Goal: Task Accomplishment & Management: Manage account settings

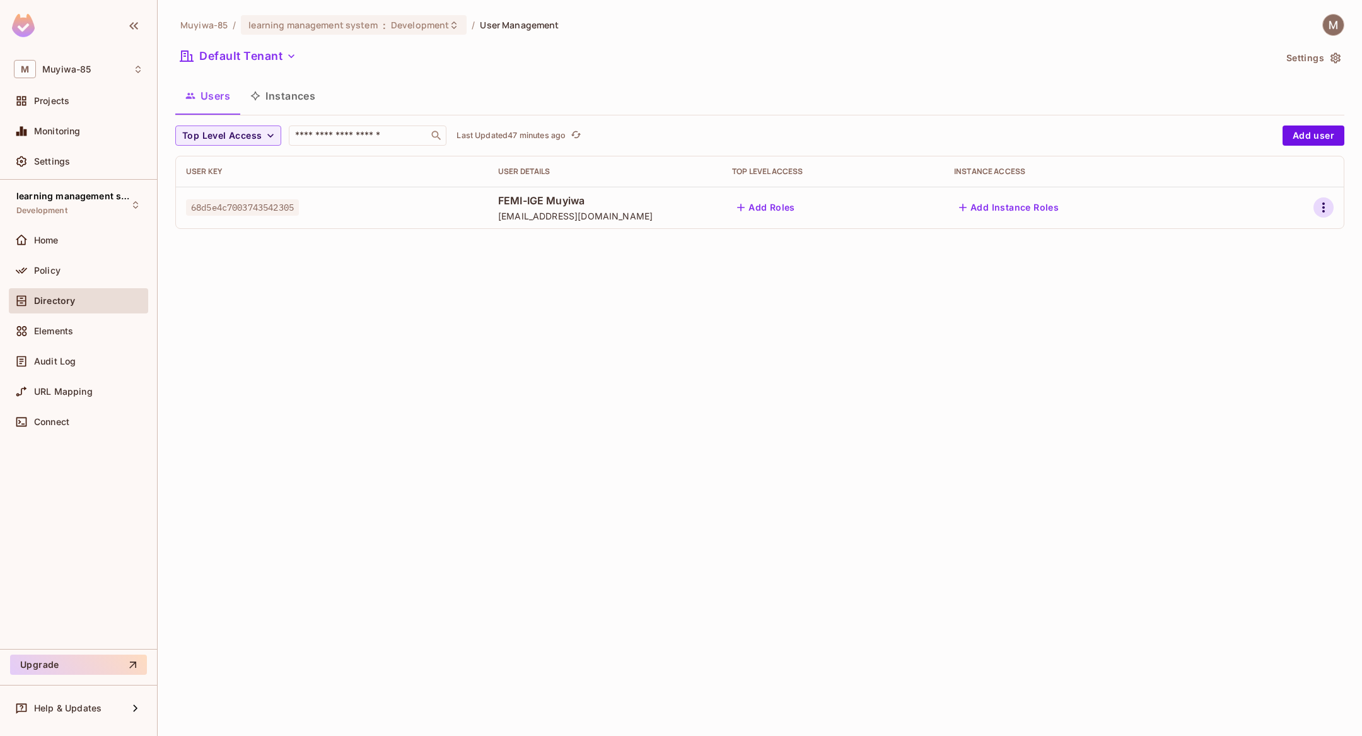
click at [1320, 201] on icon "button" at bounding box center [1323, 207] width 15 height 15
click at [1258, 242] on div "Edit" at bounding box center [1257, 236] width 17 height 13
click at [1326, 200] on icon "button" at bounding box center [1323, 207] width 15 height 15
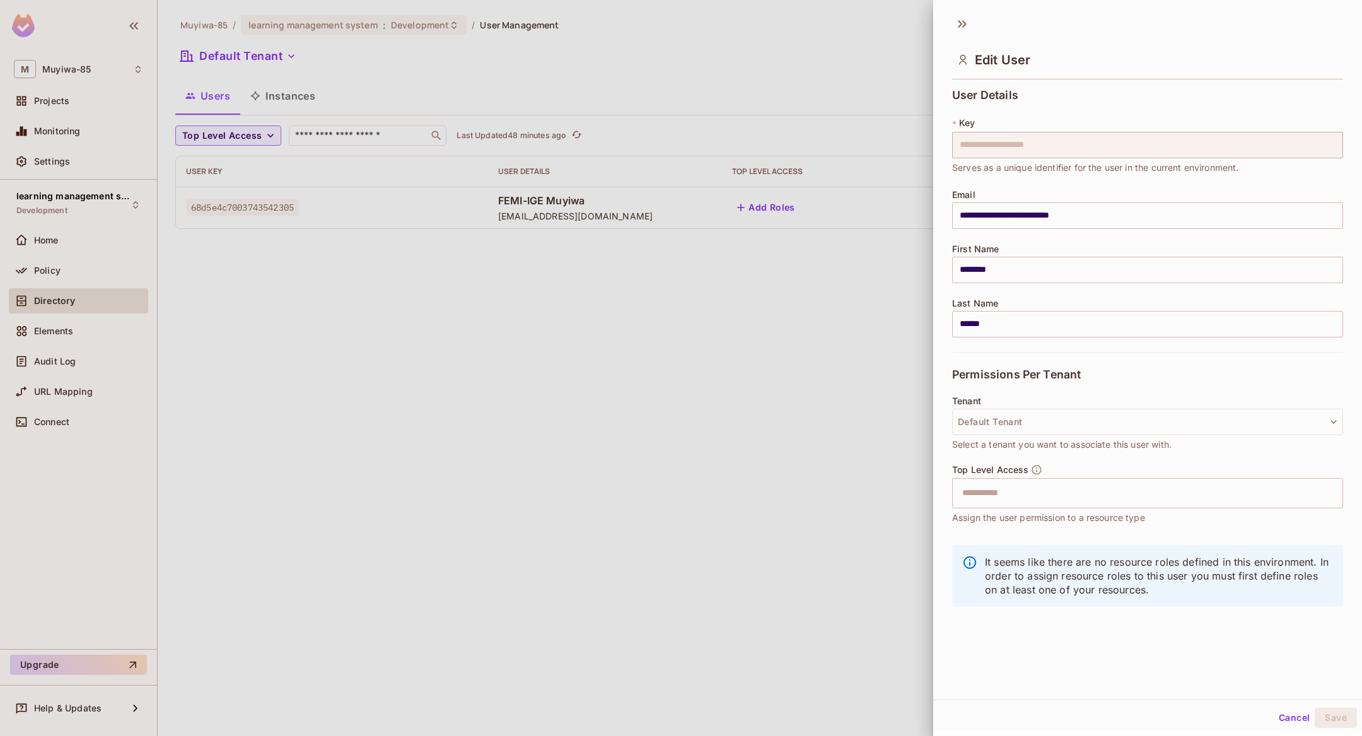
click at [864, 370] on div at bounding box center [681, 368] width 1362 height 736
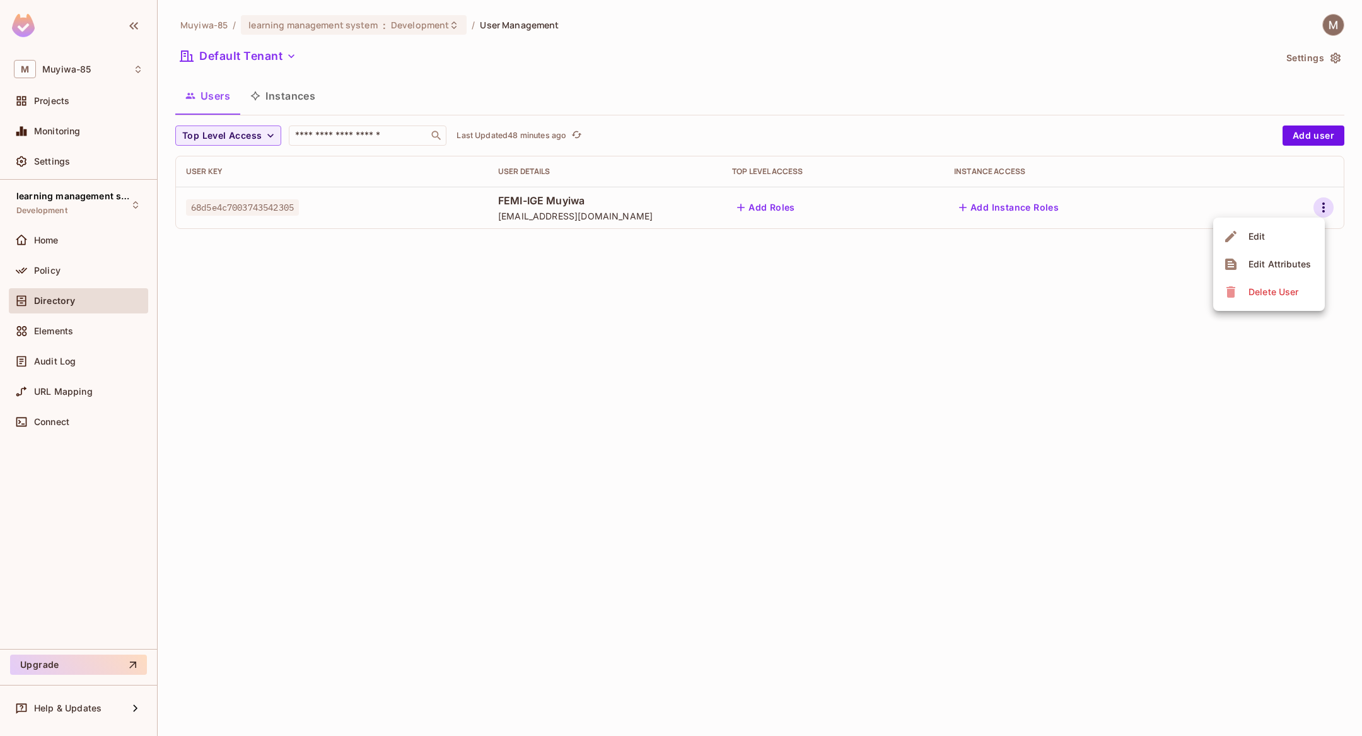
click at [1272, 262] on div "Edit Attributes" at bounding box center [1280, 264] width 62 height 13
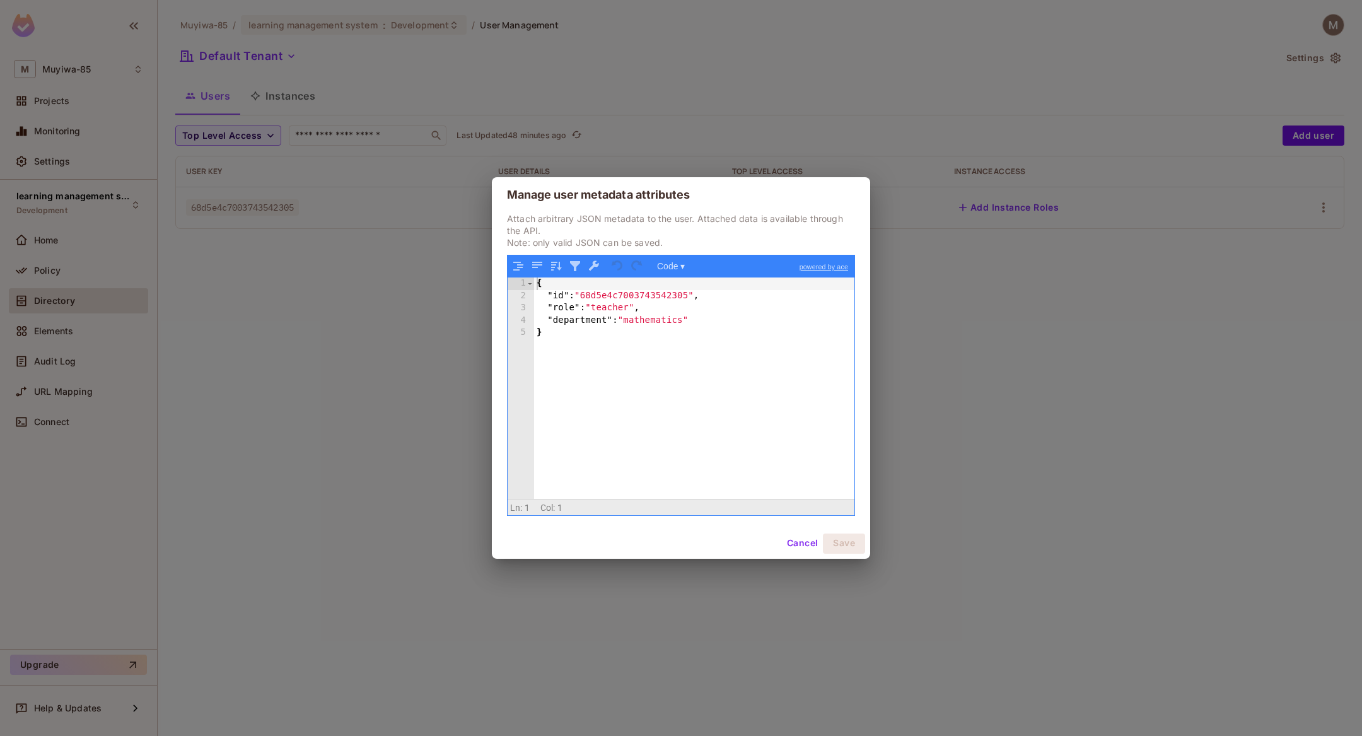
click at [804, 542] on button "Cancel" at bounding box center [802, 544] width 41 height 20
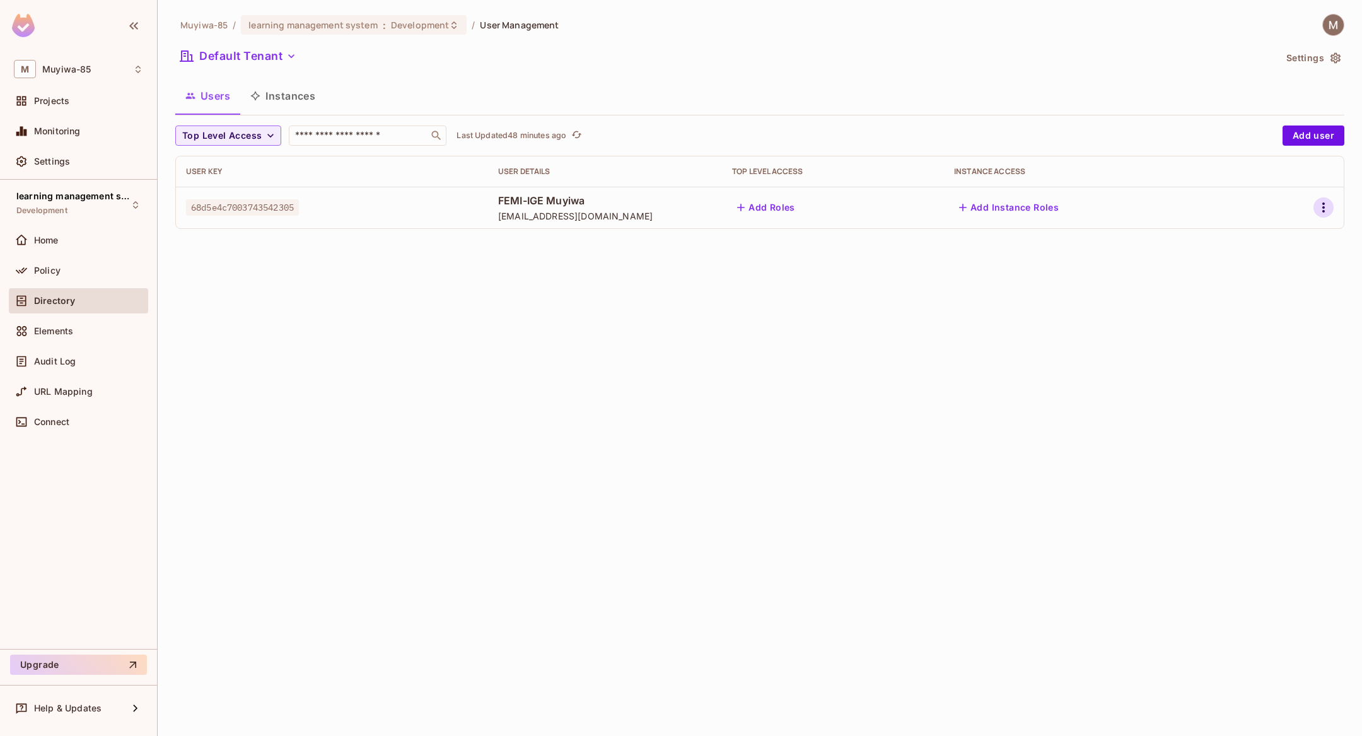
click at [1321, 207] on icon "button" at bounding box center [1323, 207] width 15 height 15
click at [1243, 308] on ul "Edit Edit Attributes Delete User" at bounding box center [1270, 264] width 112 height 93
click at [1250, 288] on div "Delete User" at bounding box center [1274, 292] width 50 height 13
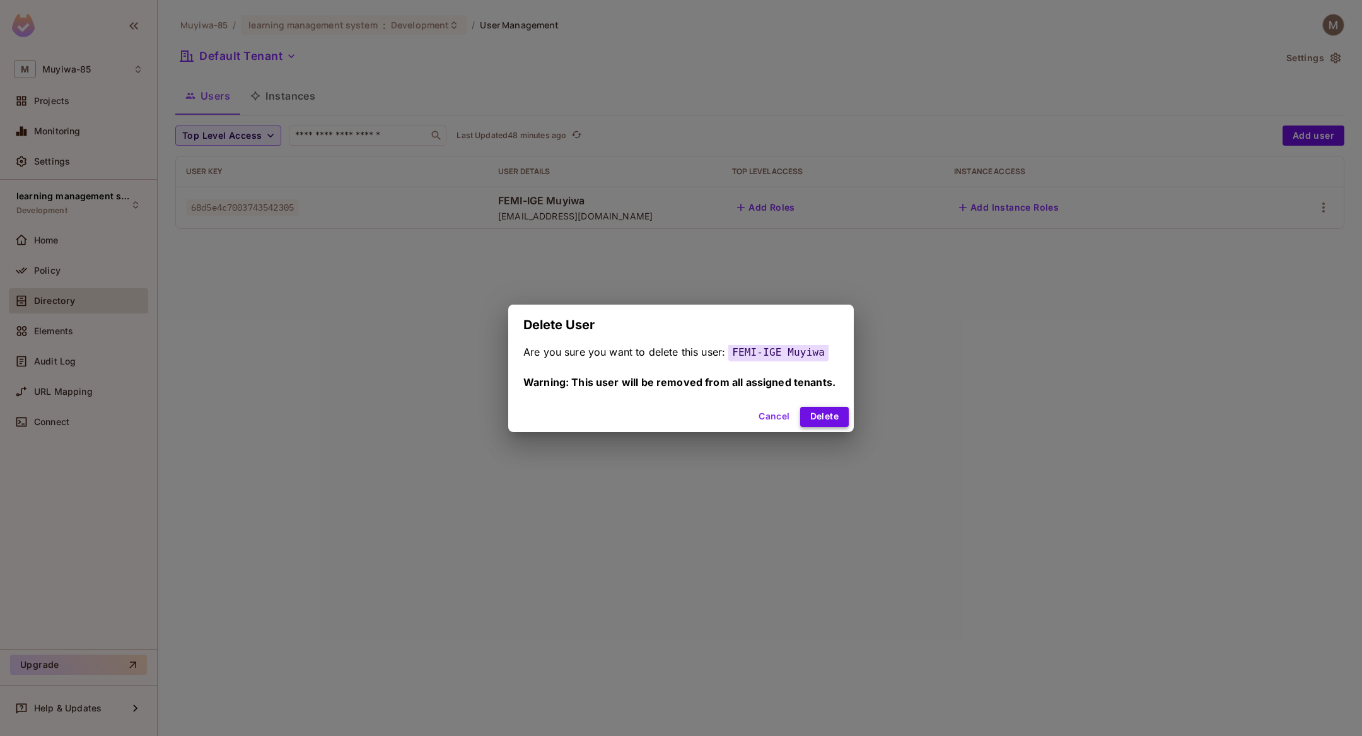
click at [832, 416] on button "Delete" at bounding box center [824, 417] width 49 height 20
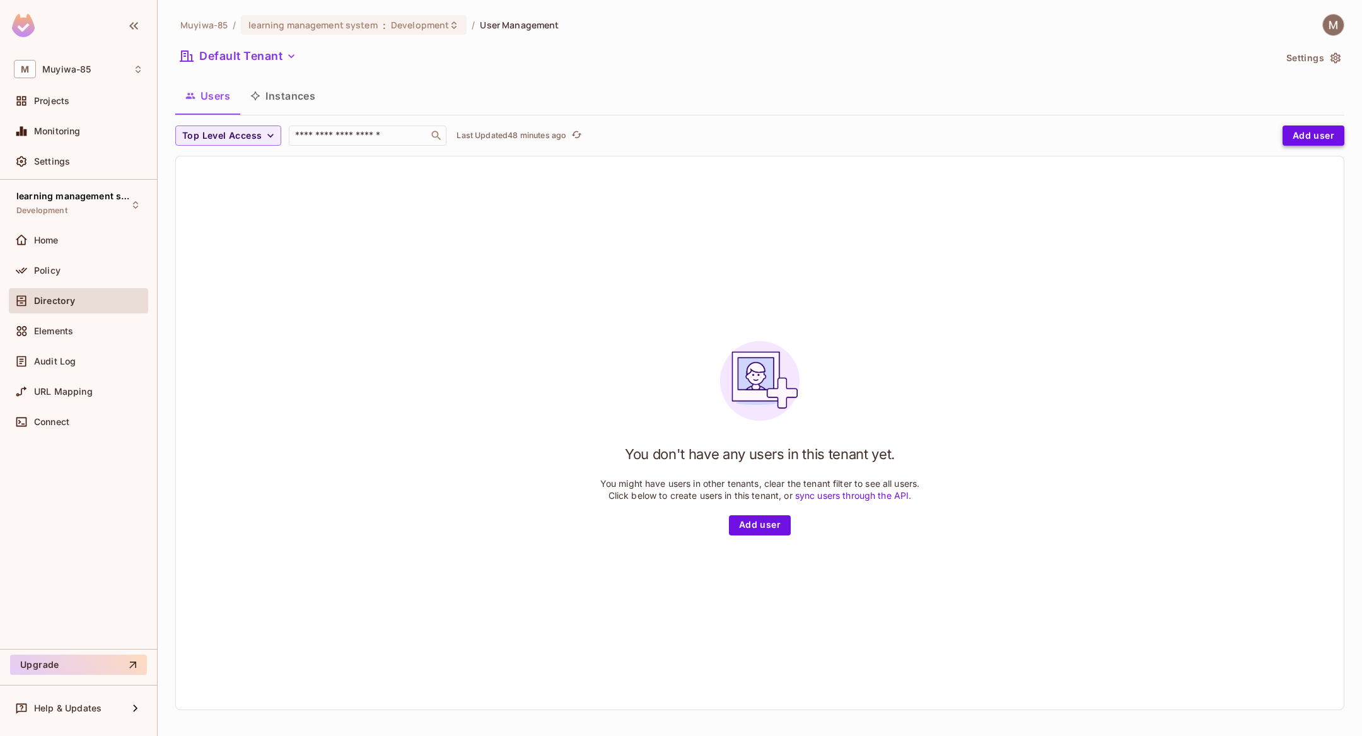
click at [1287, 129] on button "Add user" at bounding box center [1314, 136] width 62 height 20
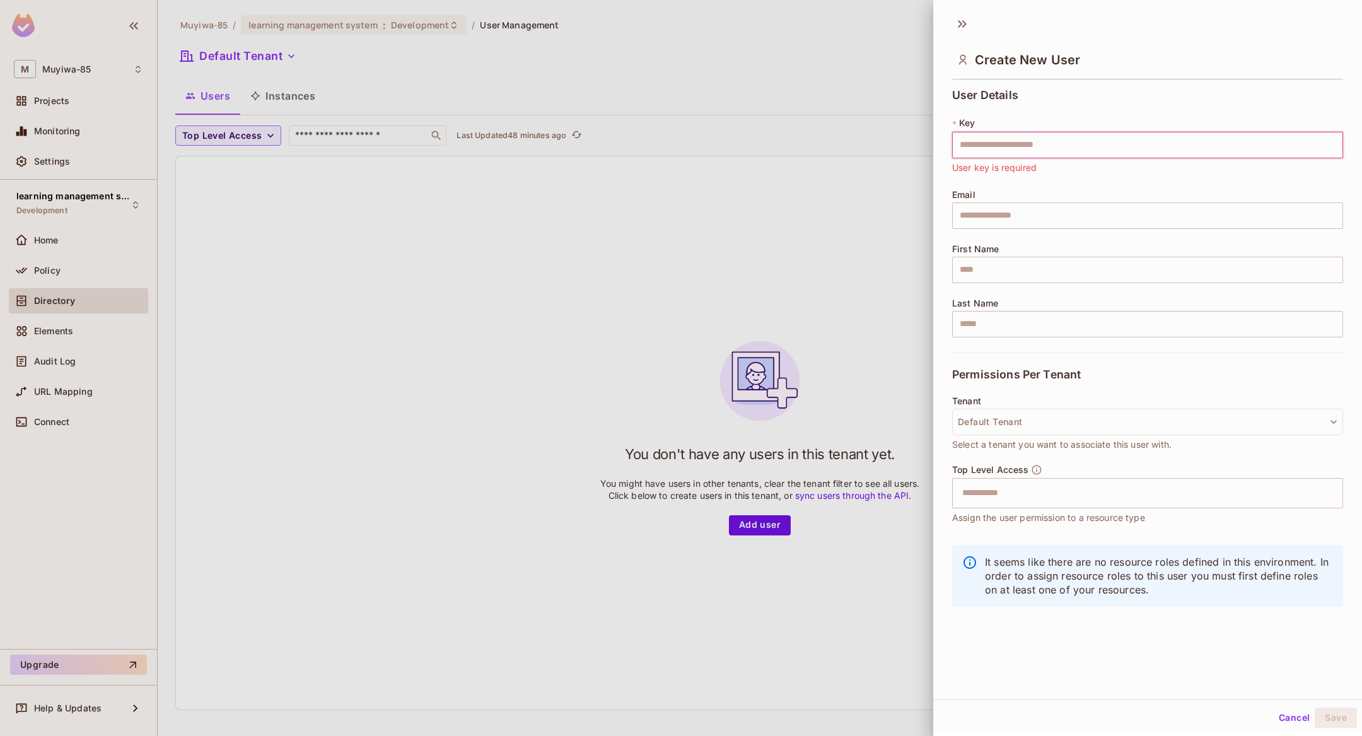
paste input "**********"
type input "**********"
click at [1303, 627] on div "**********" at bounding box center [1148, 354] width 429 height 691
click at [1316, 714] on button "Save" at bounding box center [1336, 718] width 42 height 20
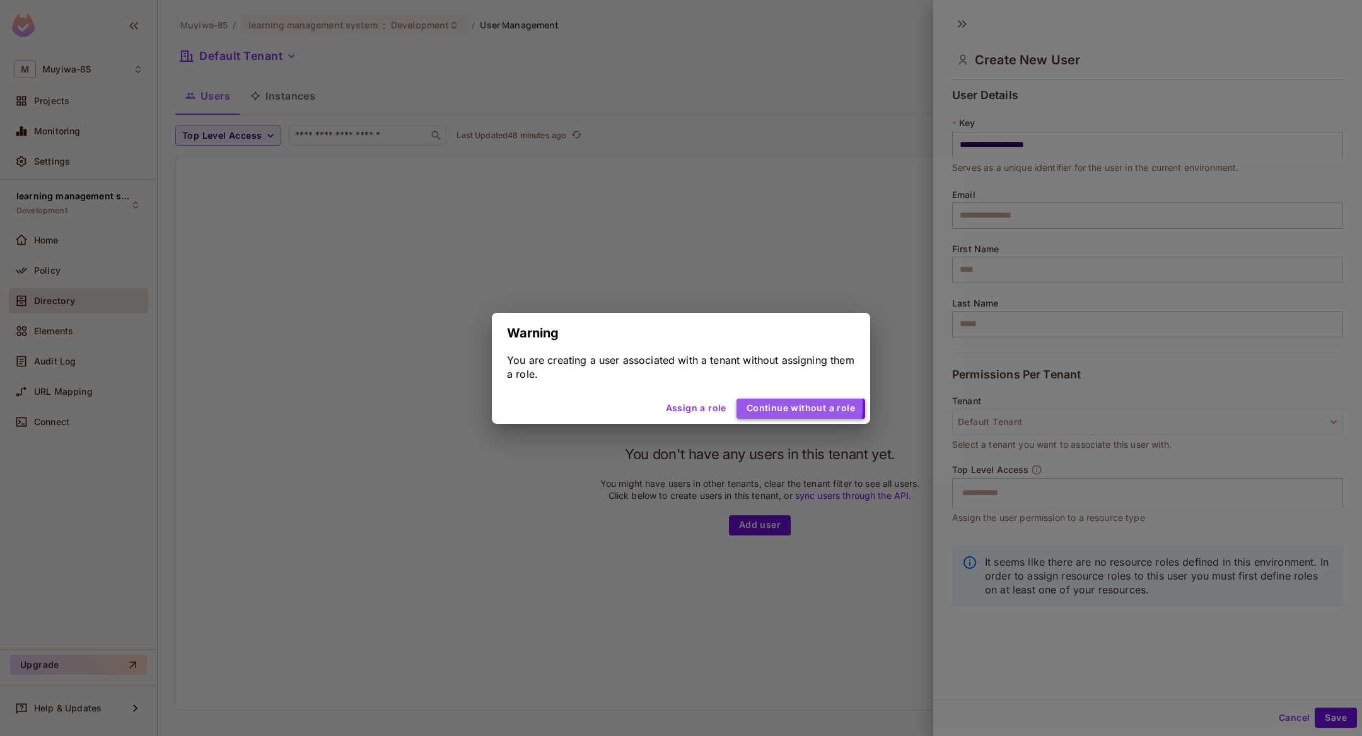
click at [765, 406] on button "Continue without a role" at bounding box center [801, 409] width 129 height 20
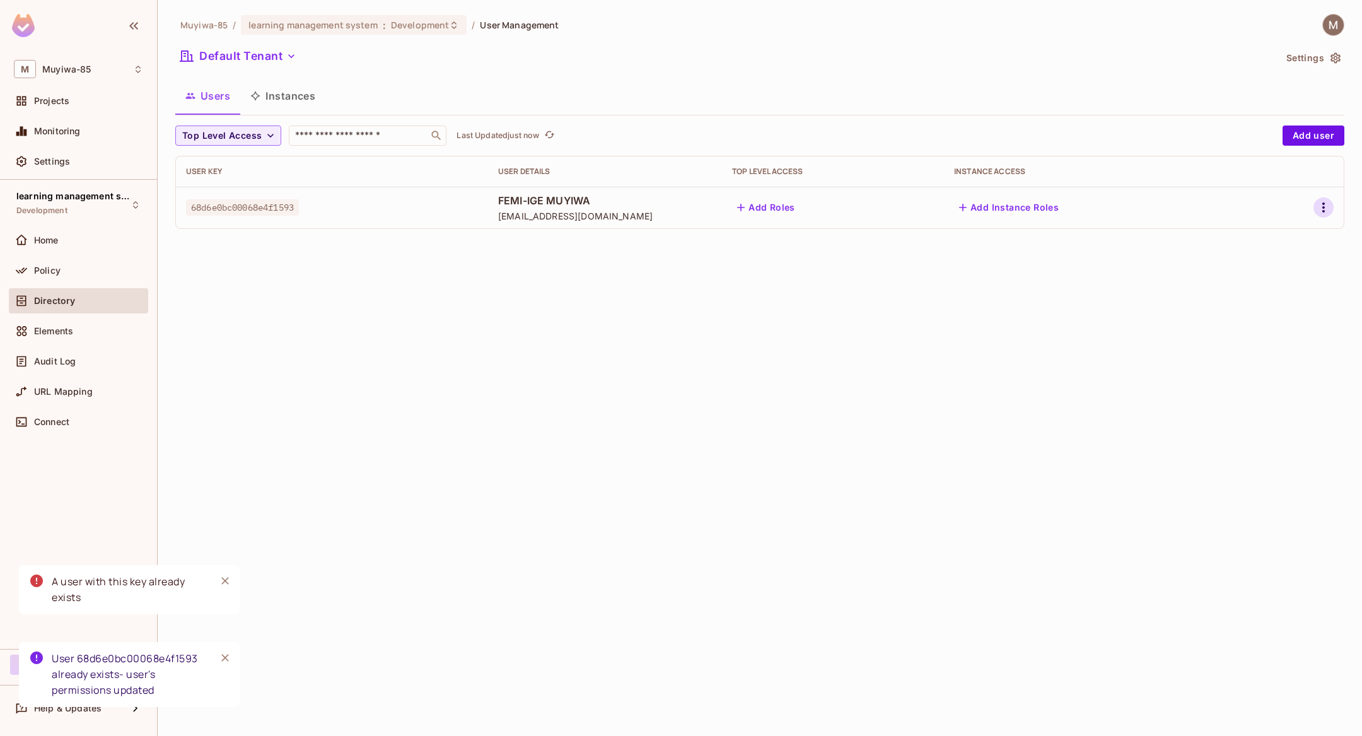
click at [1318, 207] on icon "button" at bounding box center [1323, 207] width 15 height 15
click at [1250, 291] on div "Delete User" at bounding box center [1274, 292] width 50 height 13
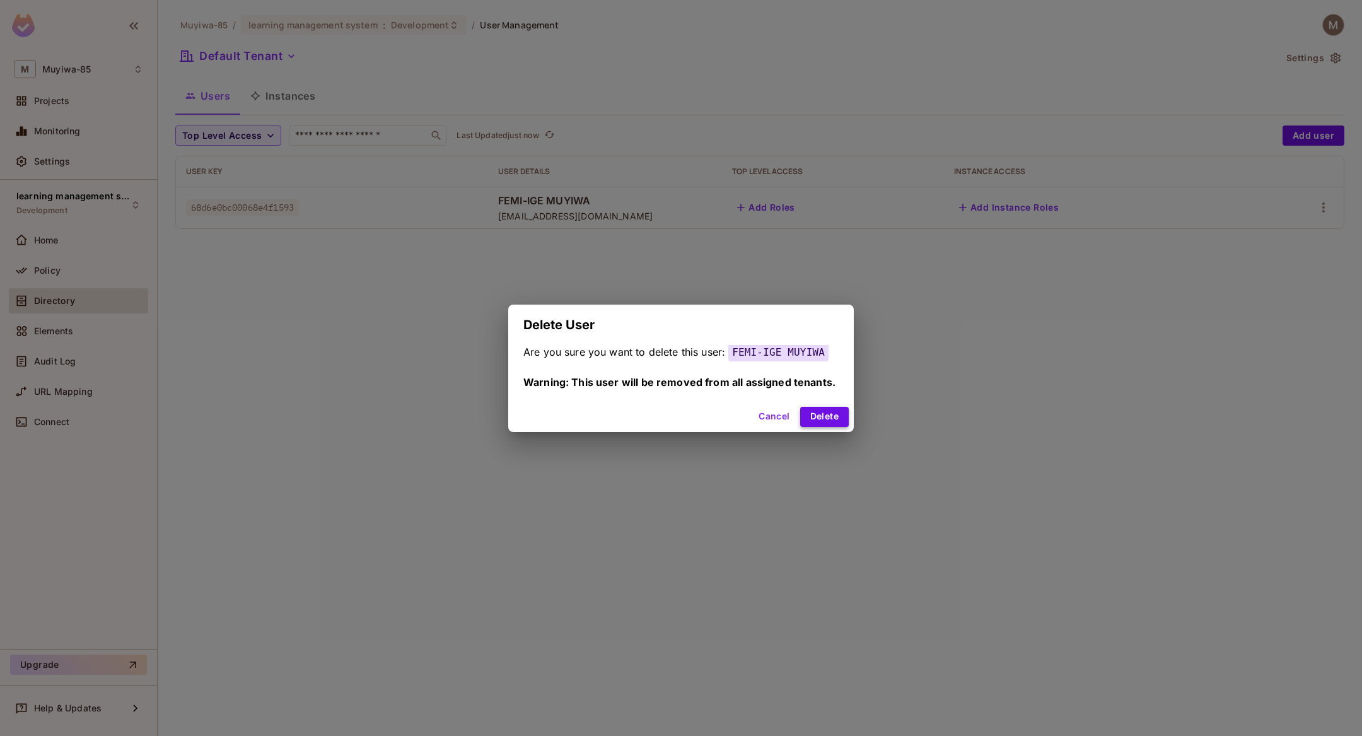
click at [815, 415] on button "Delete" at bounding box center [824, 417] width 49 height 20
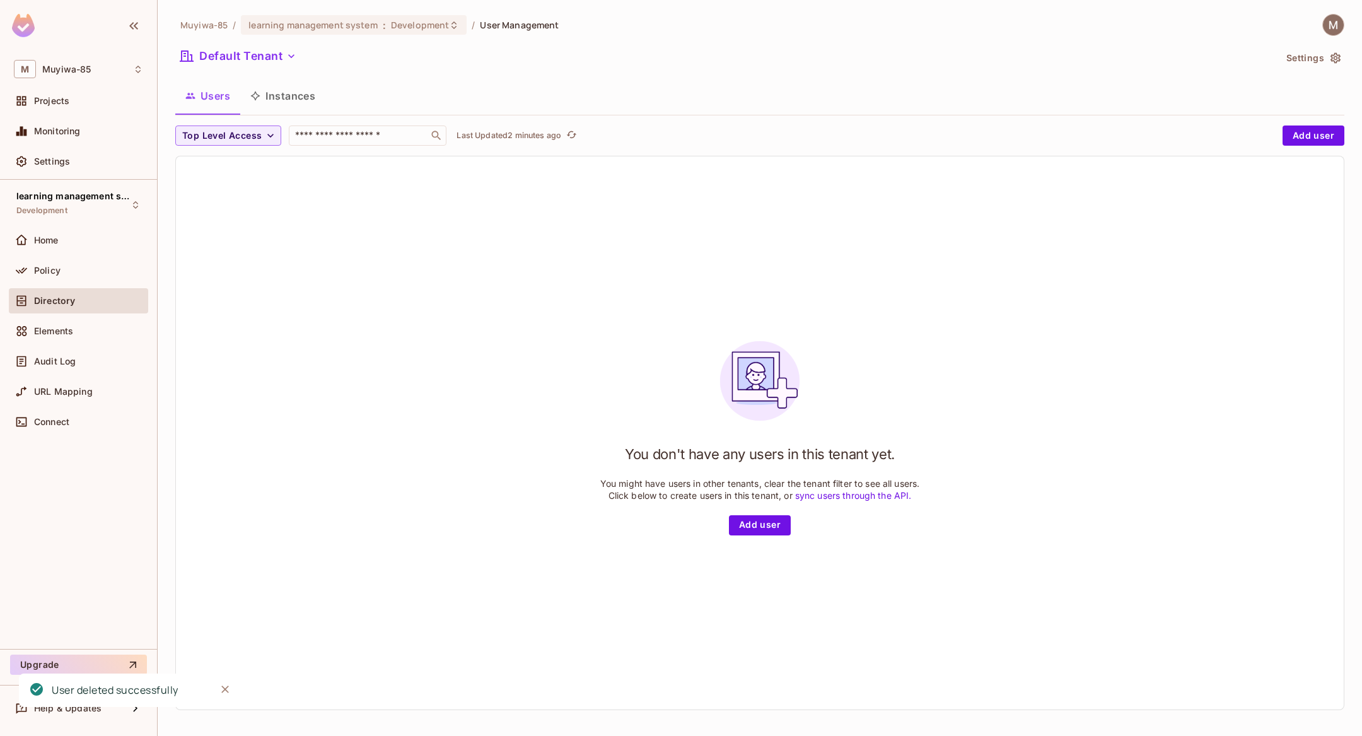
click at [287, 94] on button "Instances" at bounding box center [282, 96] width 85 height 32
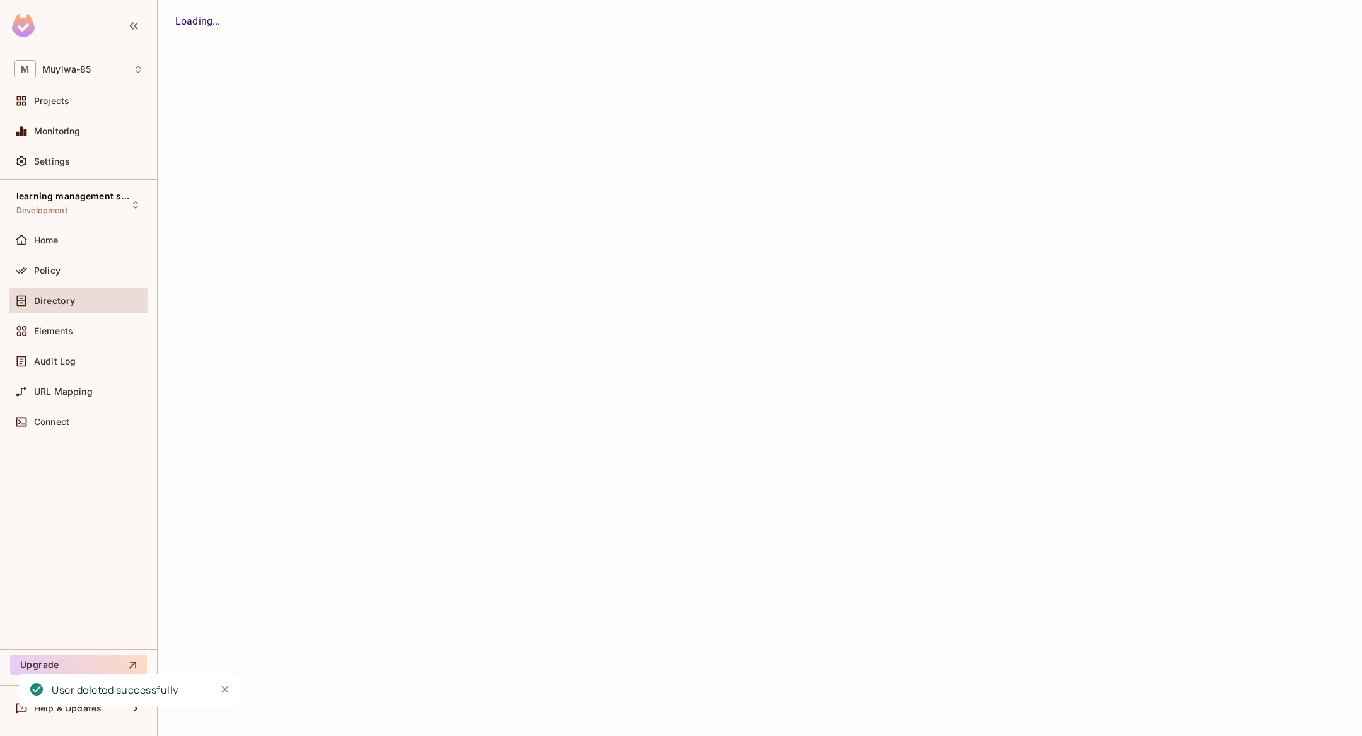
click at [0, 0] on button "Users" at bounding box center [0, 0] width 0 height 0
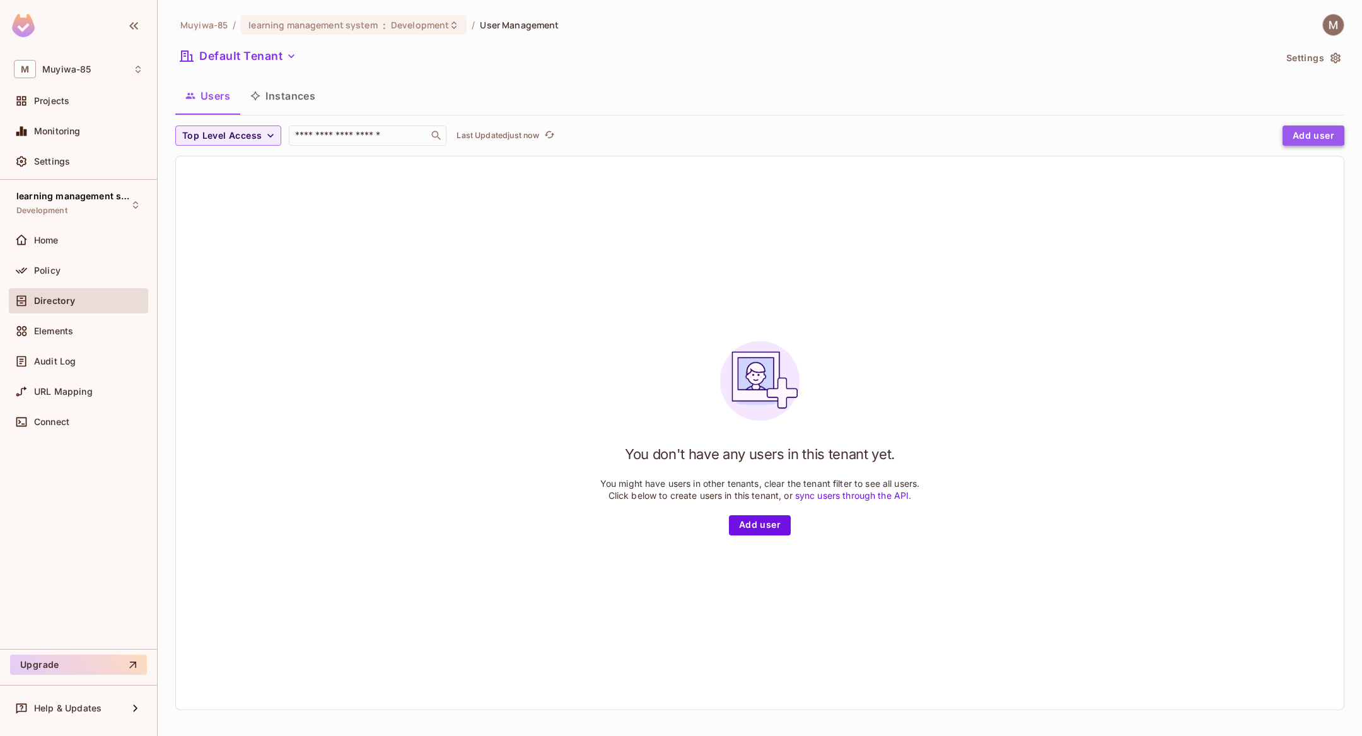
click at [1318, 132] on button "Add user" at bounding box center [1314, 136] width 62 height 20
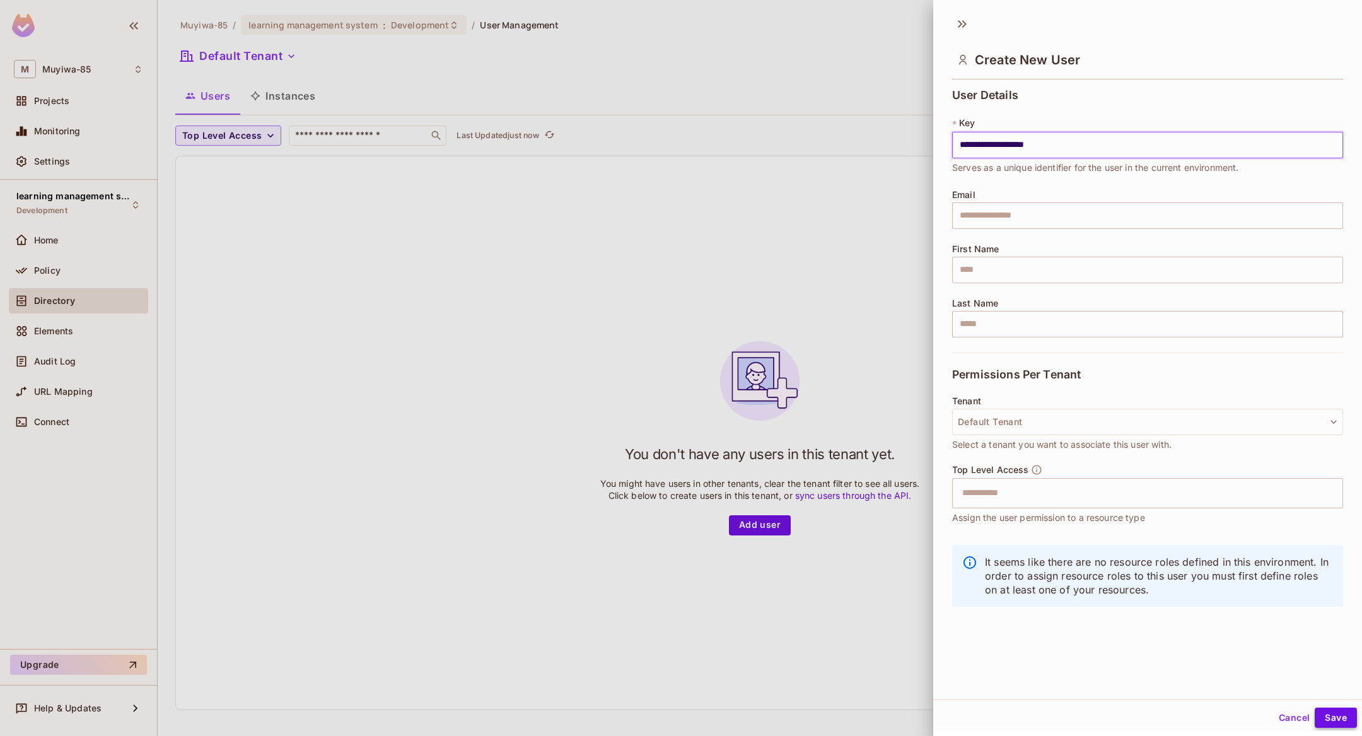
type input "**********"
click at [1330, 717] on button "Save" at bounding box center [1336, 718] width 42 height 20
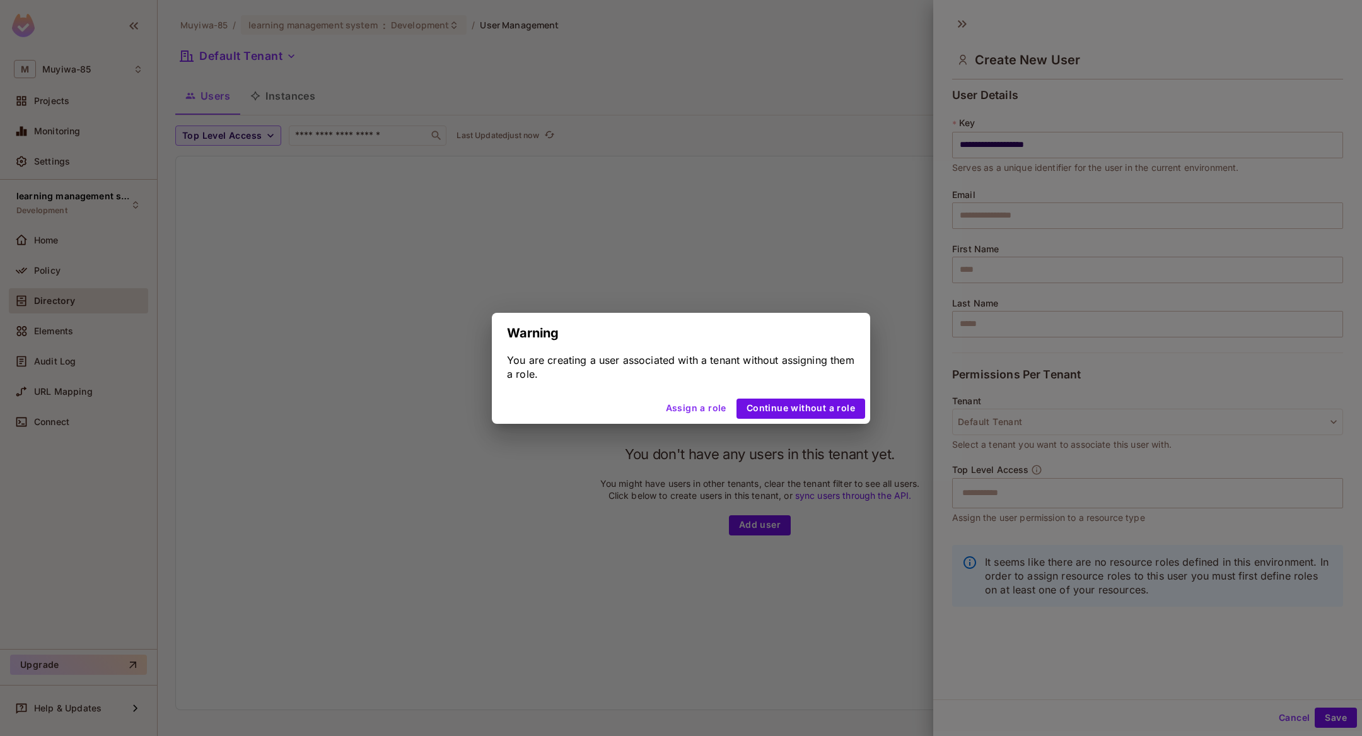
click at [804, 397] on div "Assign a role Continue without a role" at bounding box center [681, 409] width 378 height 30
click at [807, 408] on button "Continue without a role" at bounding box center [801, 409] width 129 height 20
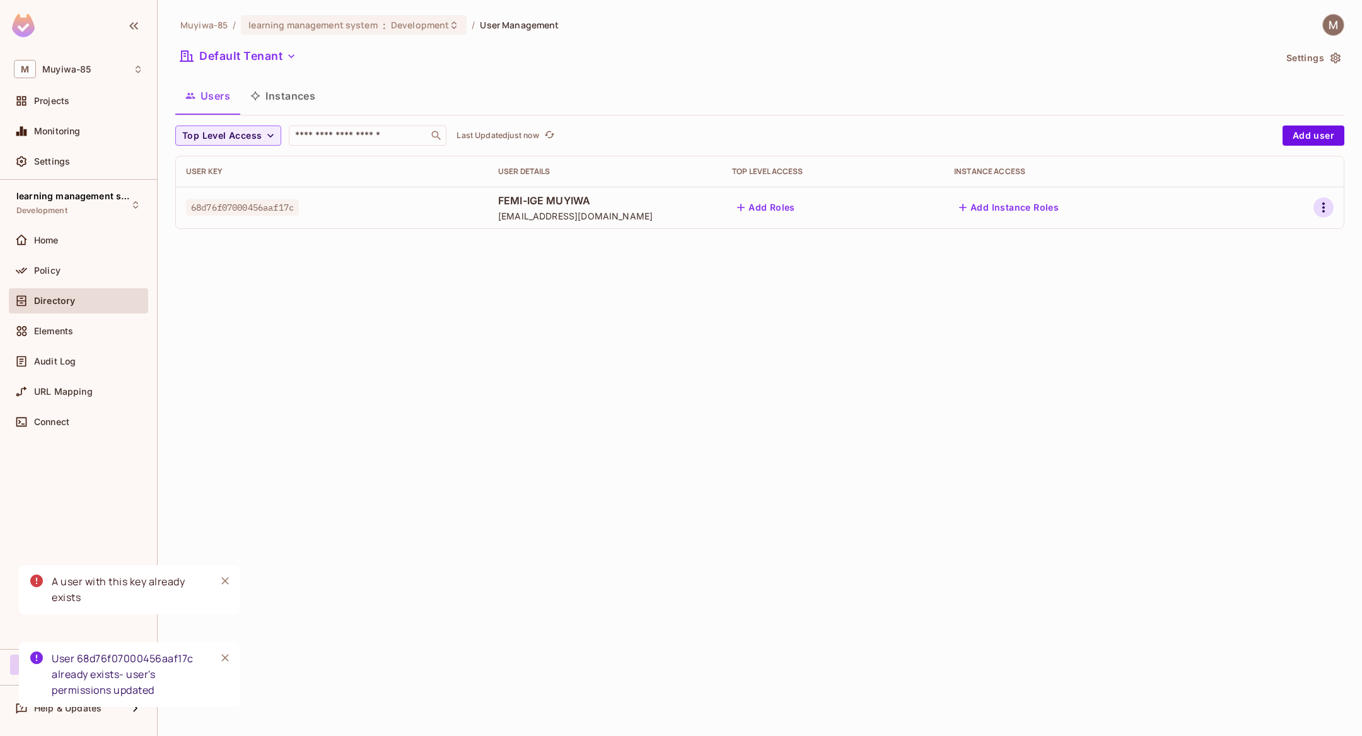
click at [1328, 205] on icon "button" at bounding box center [1323, 207] width 15 height 15
click at [1269, 259] on div "Edit Attributes" at bounding box center [1280, 264] width 62 height 13
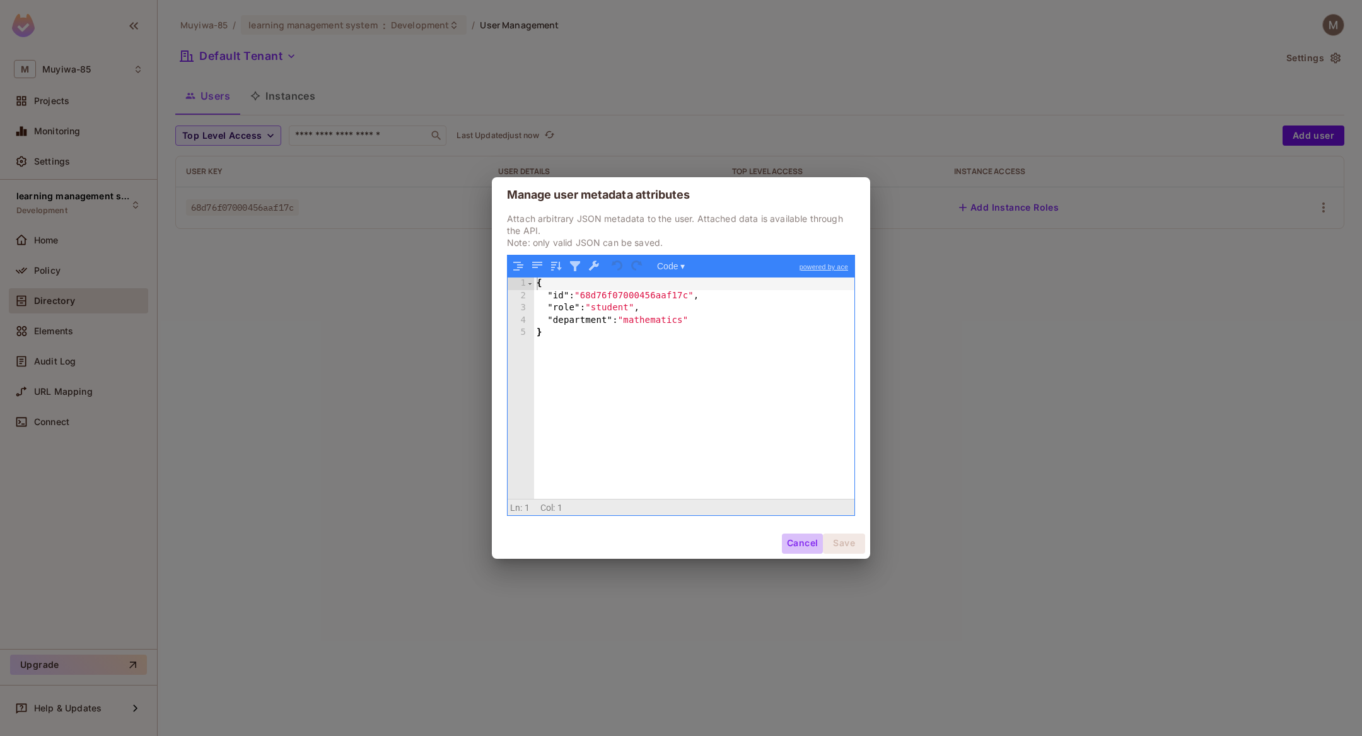
click at [793, 542] on button "Cancel" at bounding box center [802, 544] width 41 height 20
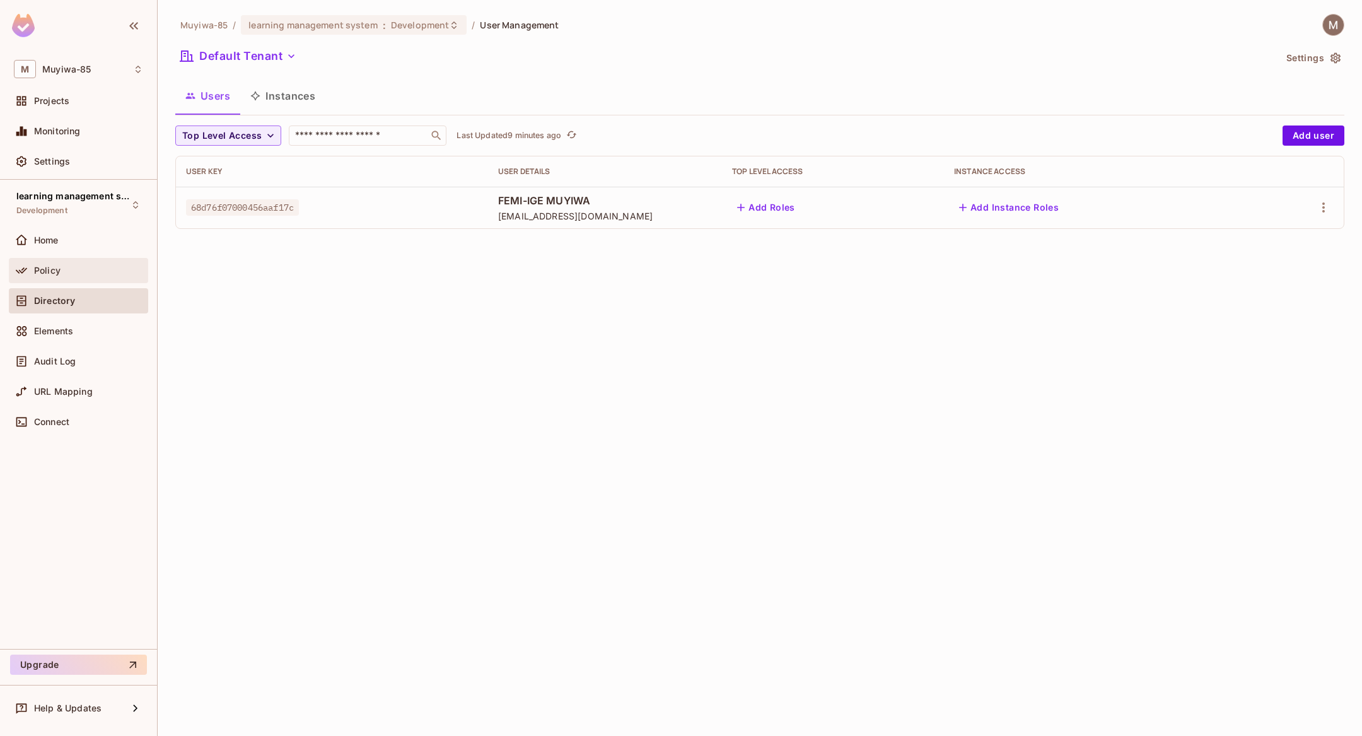
click at [68, 276] on div "Policy" at bounding box center [78, 270] width 129 height 15
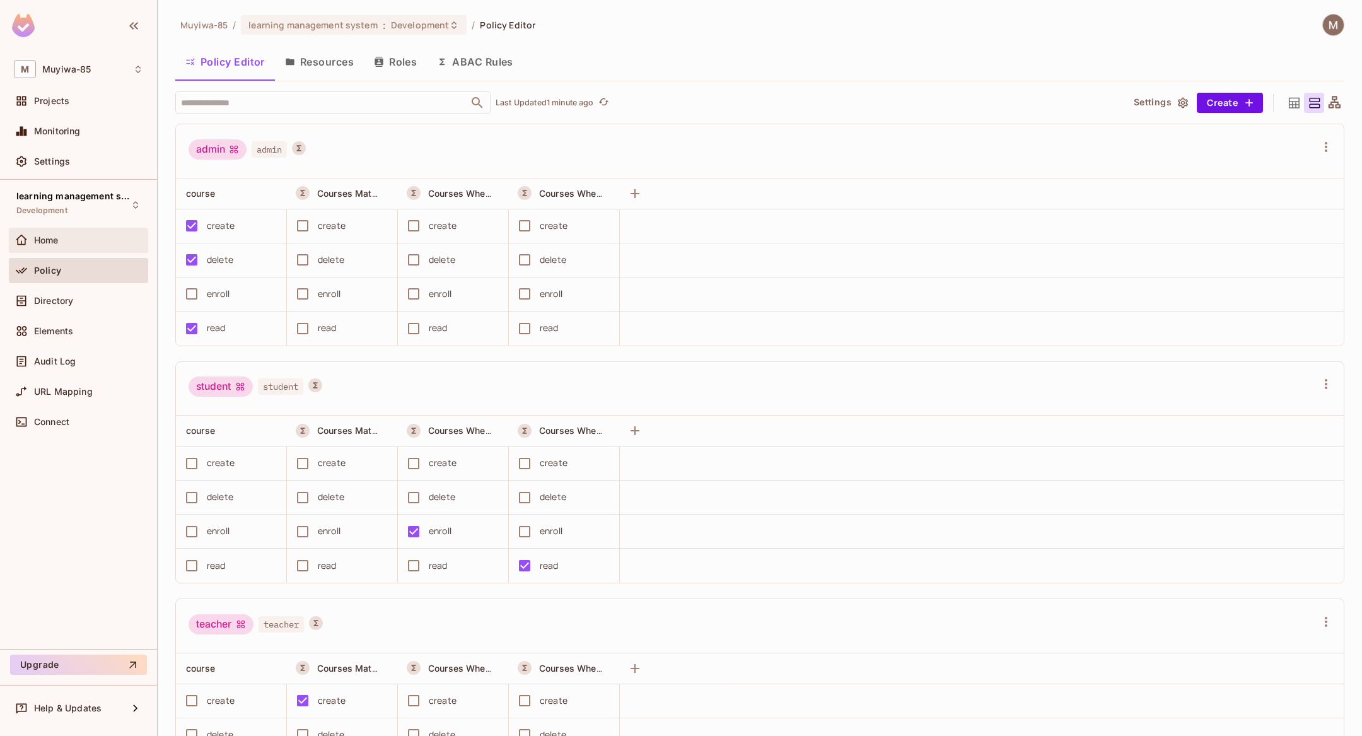
click at [56, 240] on span "Home" at bounding box center [46, 240] width 25 height 10
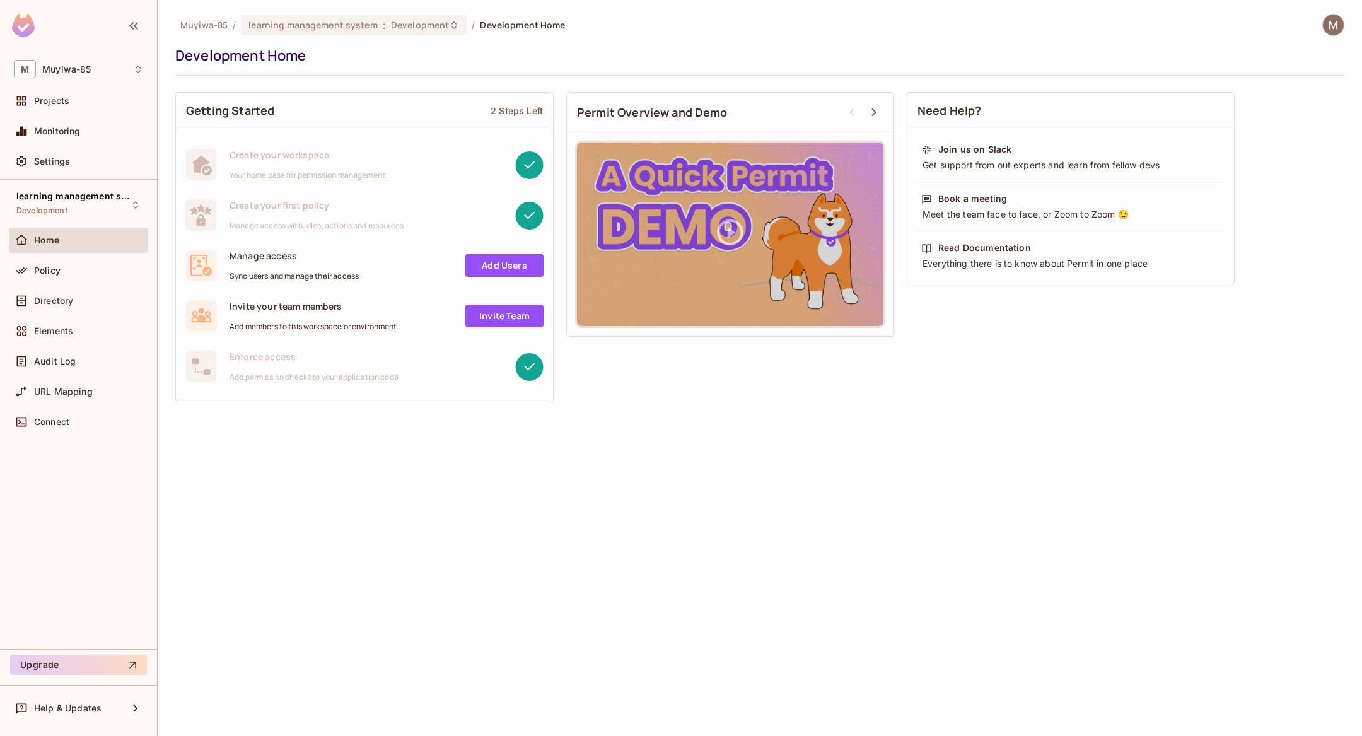
click at [495, 254] on link "Add Users" at bounding box center [505, 265] width 78 height 23
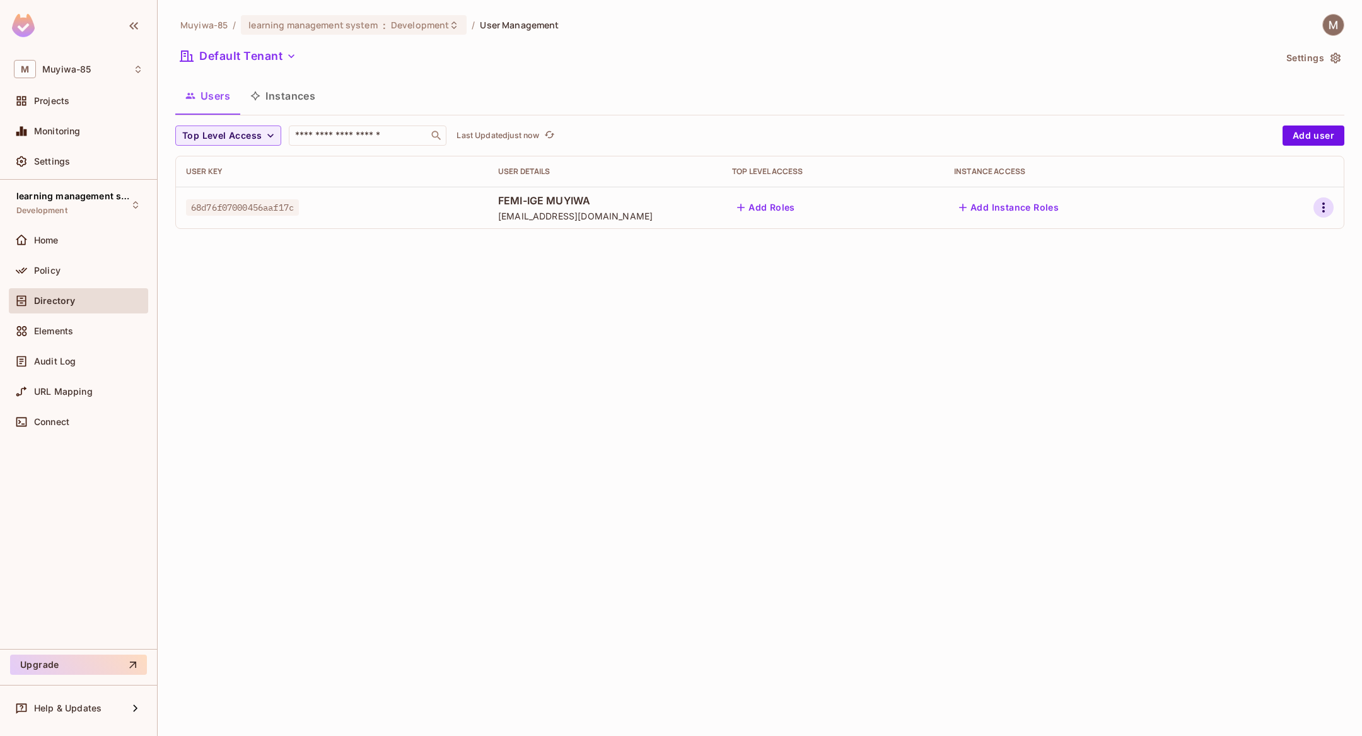
click at [1322, 209] on icon "button" at bounding box center [1323, 207] width 15 height 15
click at [1243, 259] on div "Edit Attributes" at bounding box center [1269, 264] width 91 height 20
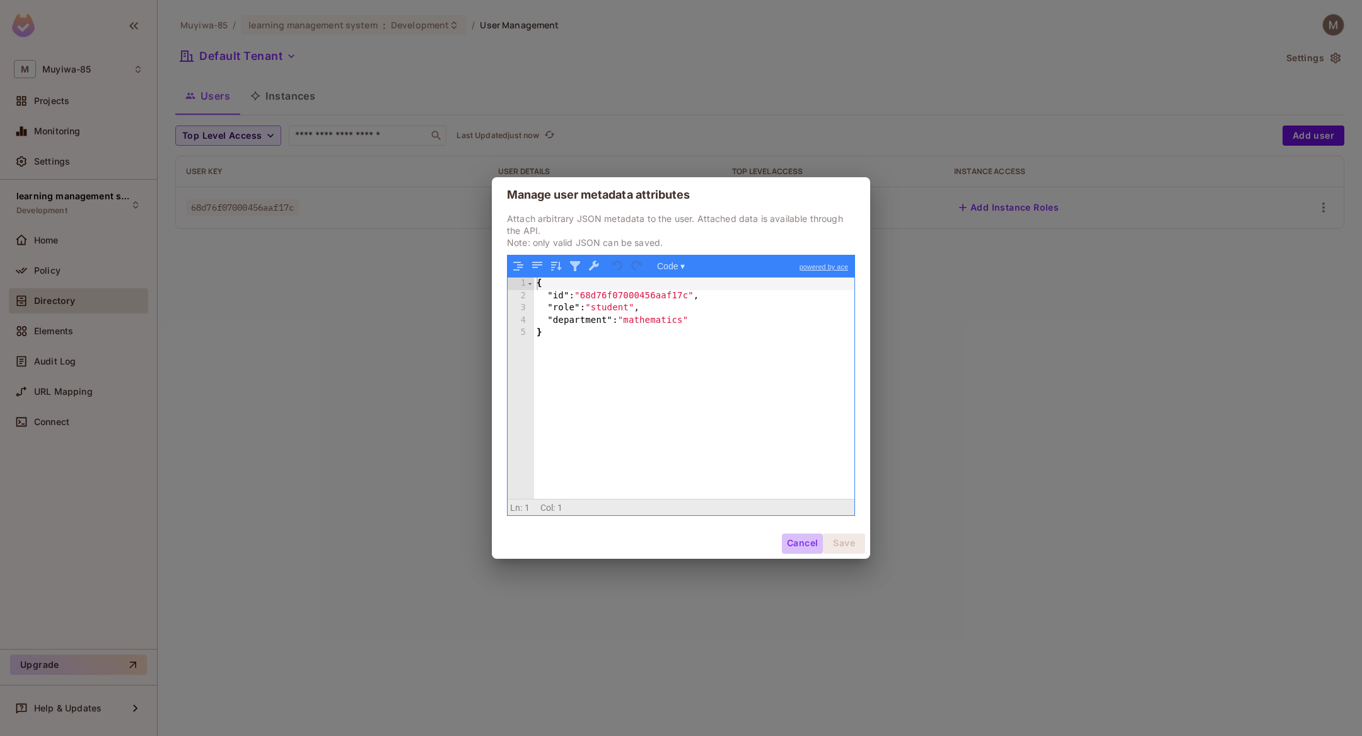
click at [790, 541] on button "Cancel" at bounding box center [802, 544] width 41 height 20
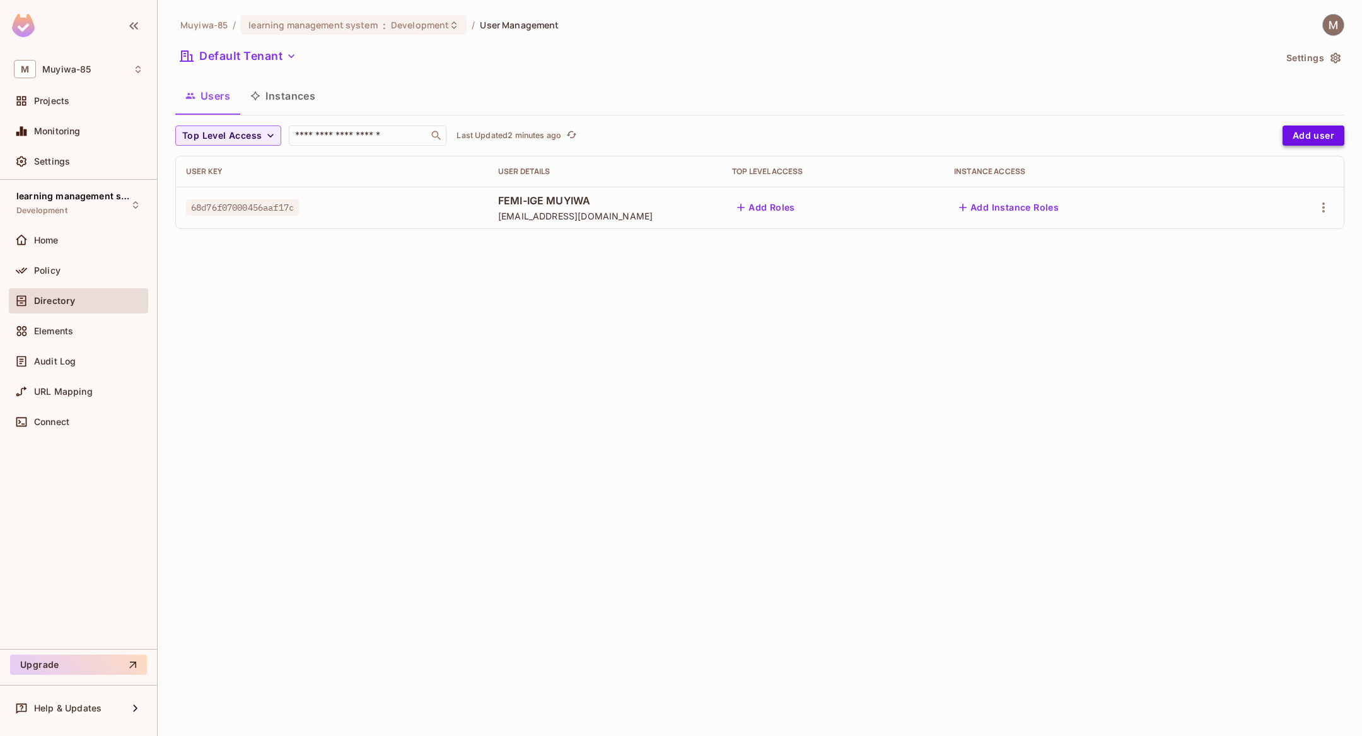
click at [1295, 138] on button "Add user" at bounding box center [1314, 136] width 62 height 20
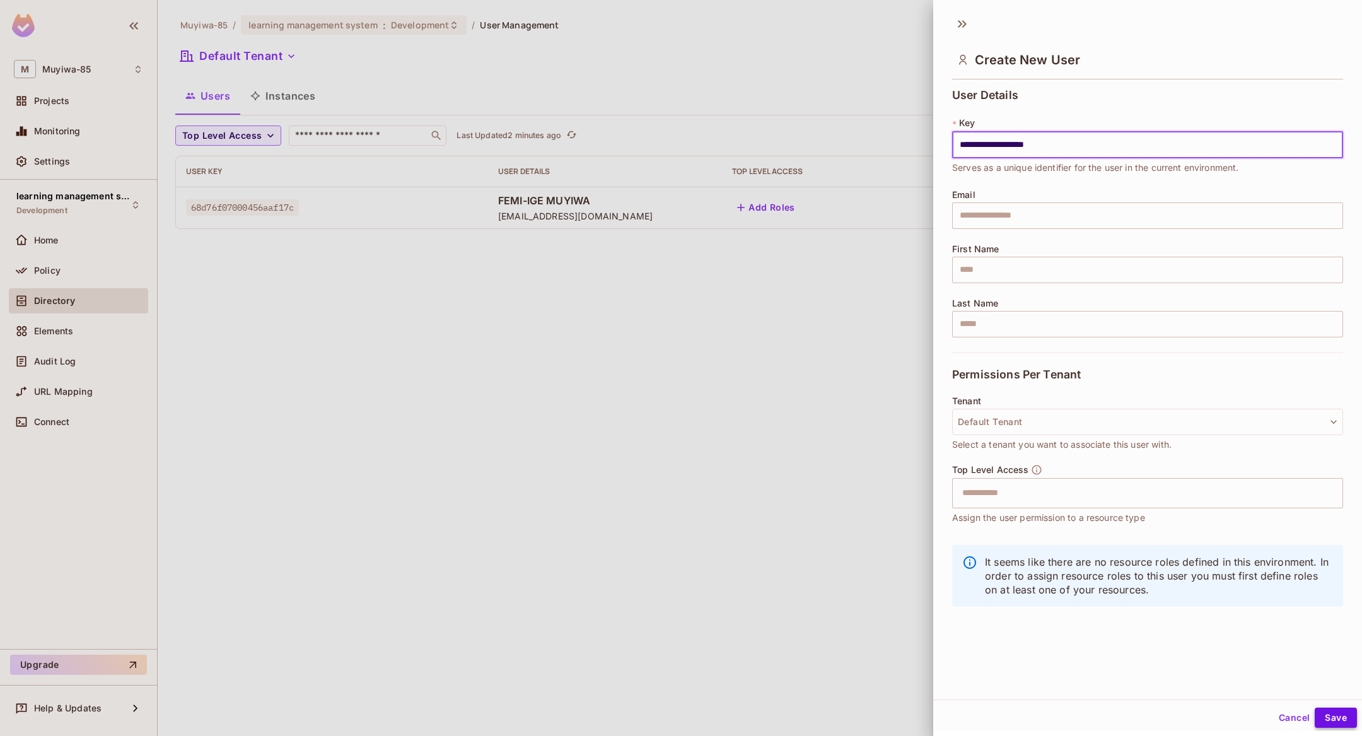
type input "**********"
click at [1338, 711] on button "Save" at bounding box center [1336, 718] width 42 height 20
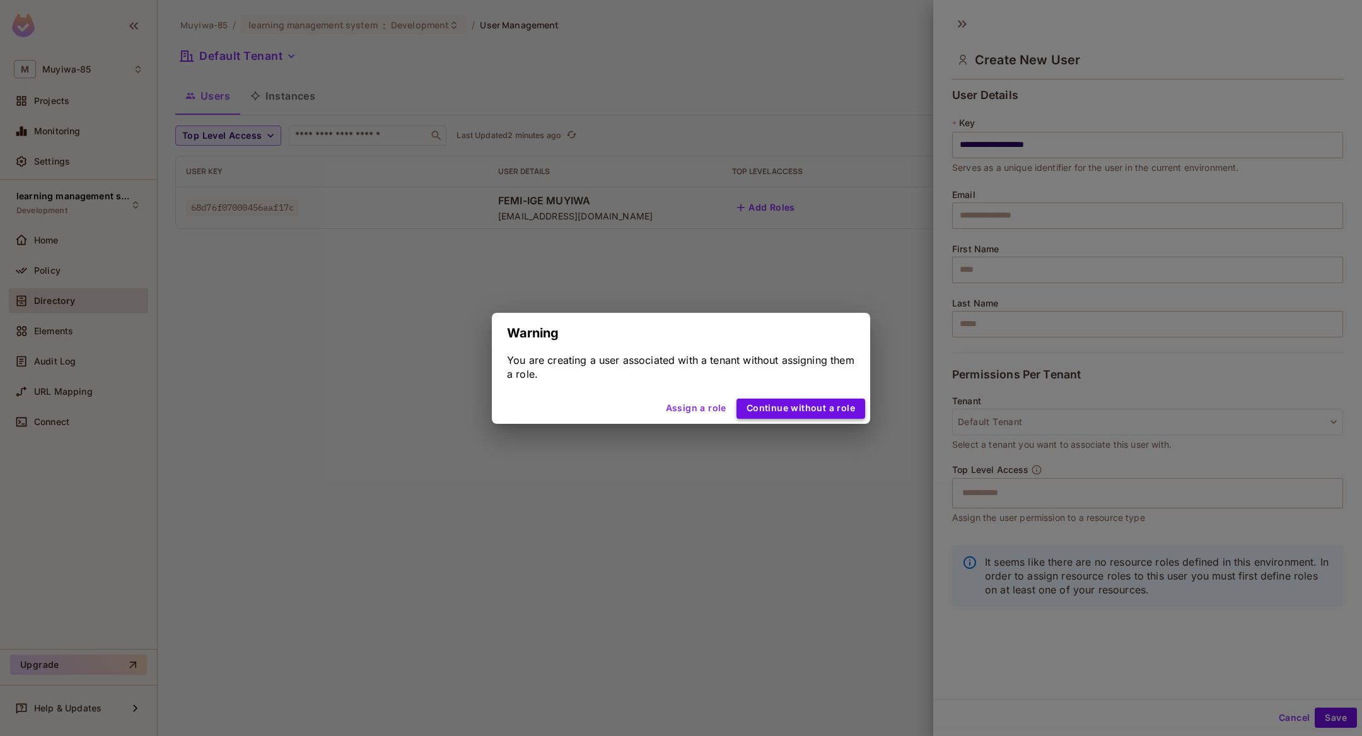
click at [811, 402] on button "Continue without a role" at bounding box center [801, 409] width 129 height 20
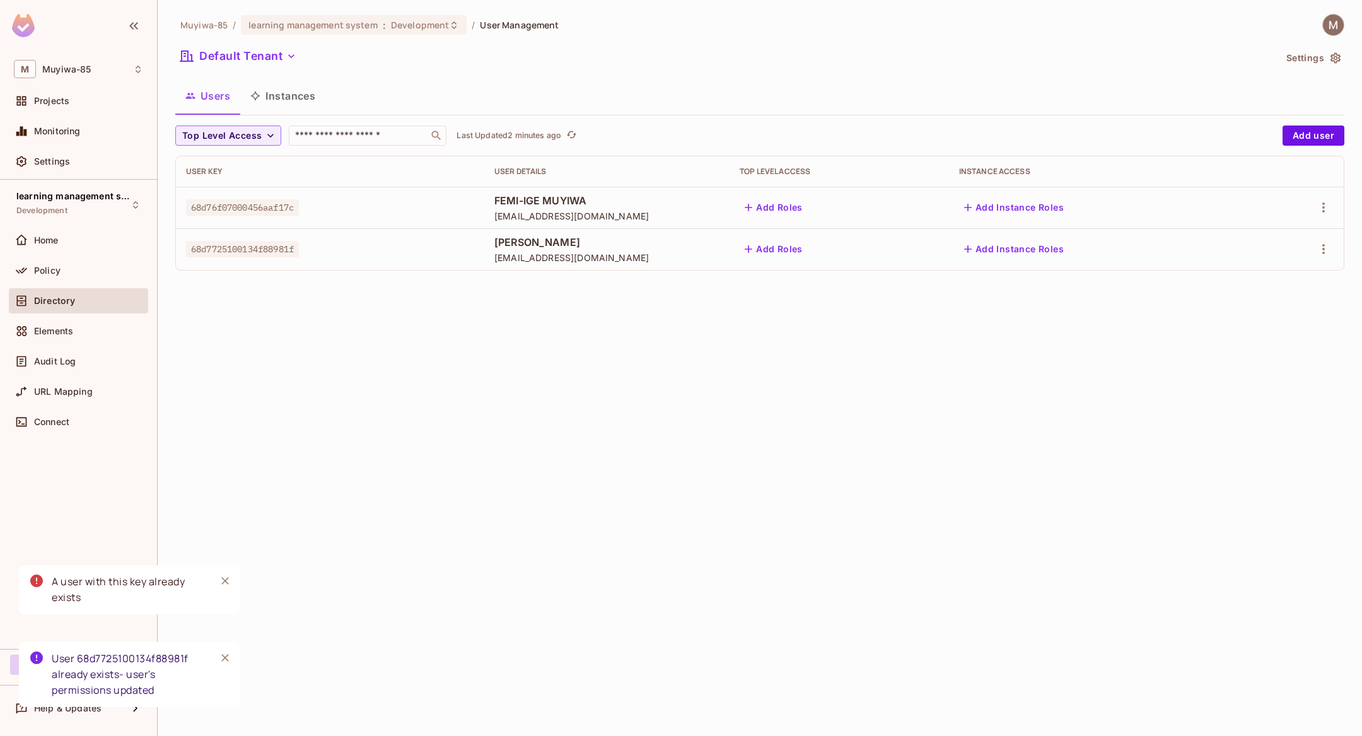
click at [1313, 243] on div at bounding box center [1297, 249] width 73 height 20
click at [1320, 247] on icon "button" at bounding box center [1323, 249] width 15 height 15
click at [1262, 296] on span "Edit Attributes" at bounding box center [1280, 306] width 70 height 20
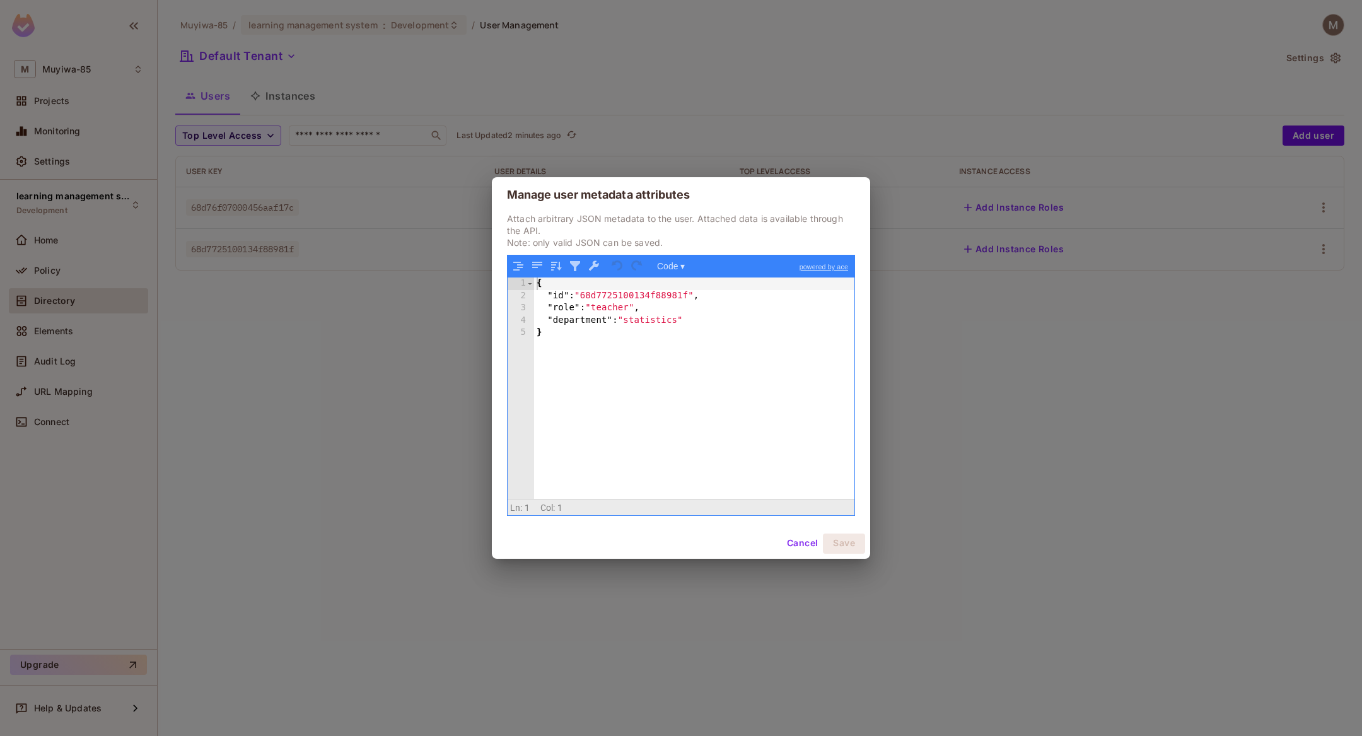
click at [660, 321] on div "{ "id" : "68d7725100134f88981f" , "role" : "teacher" , "department" : "statisti…" at bounding box center [694, 400] width 321 height 245
click at [793, 537] on button "Cancel" at bounding box center [802, 544] width 41 height 20
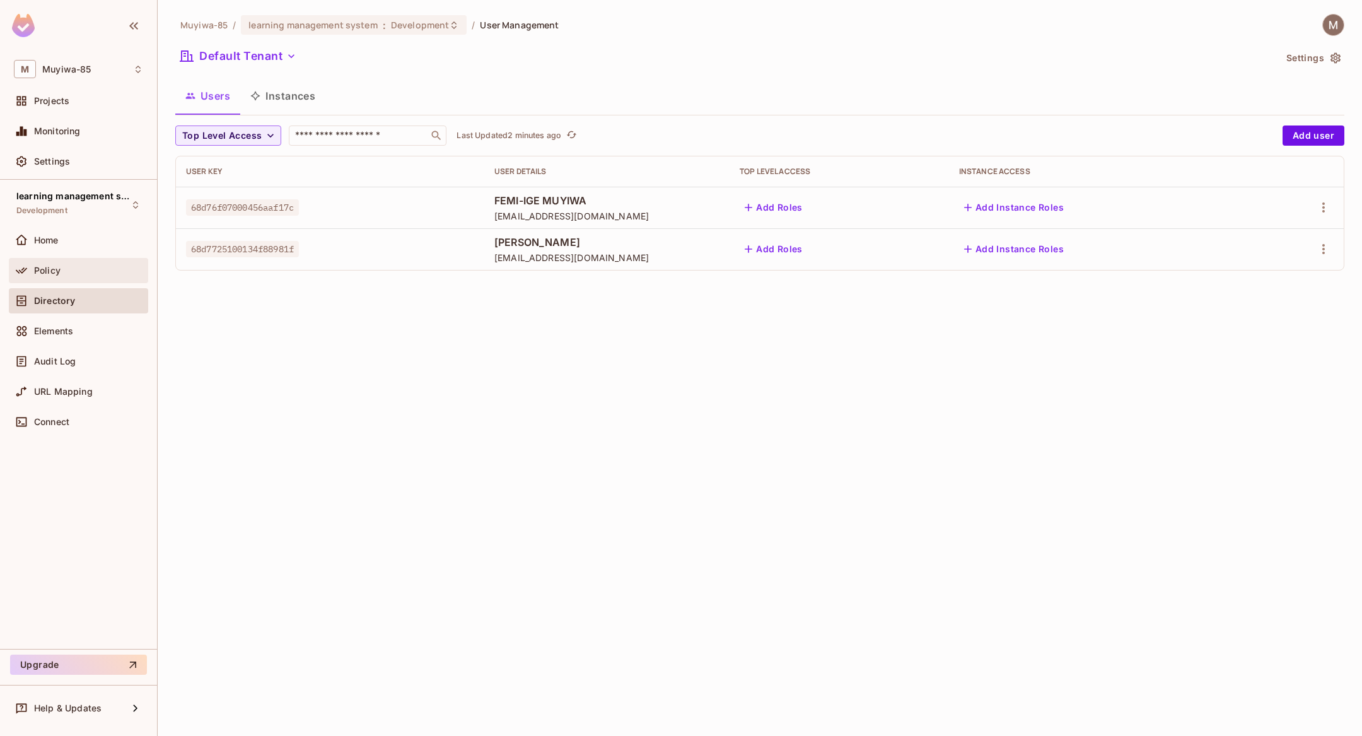
click at [105, 267] on div "Policy" at bounding box center [88, 271] width 109 height 10
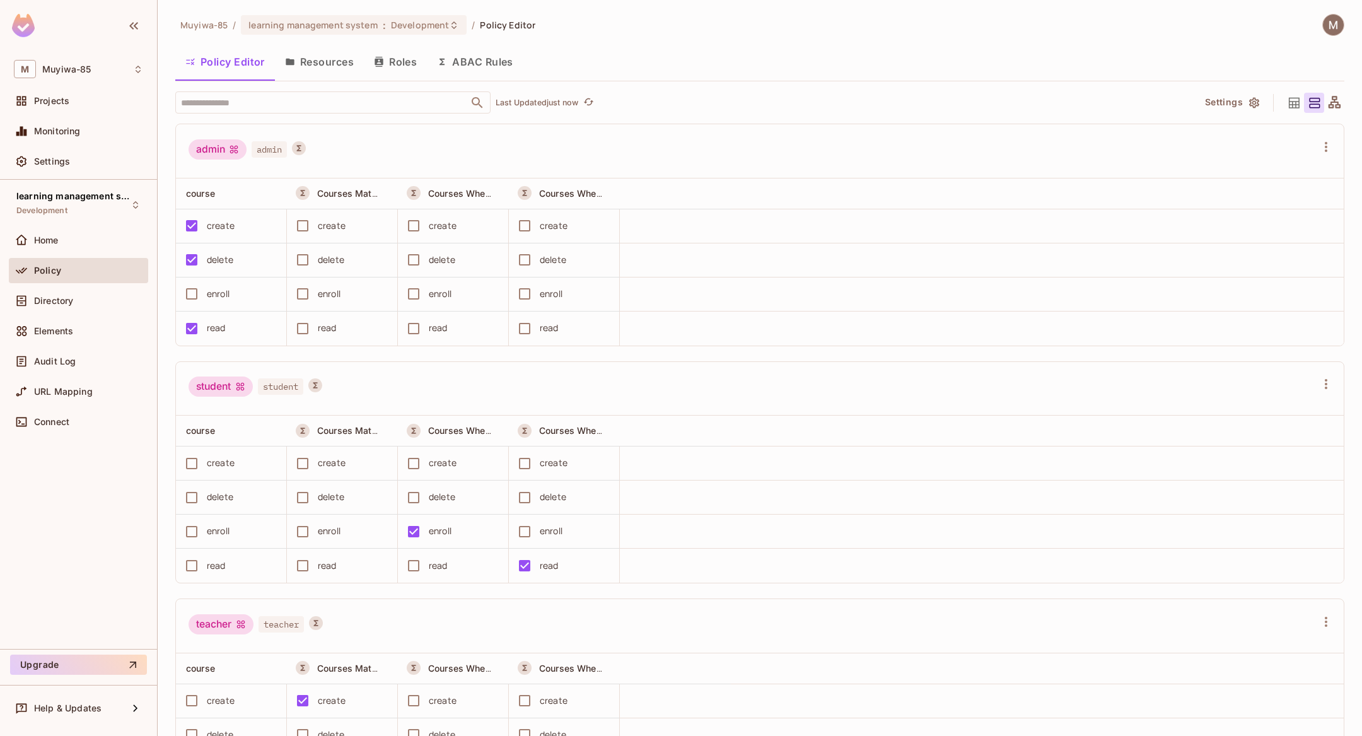
click at [491, 71] on button "ABAC Rules" at bounding box center [475, 62] width 97 height 32
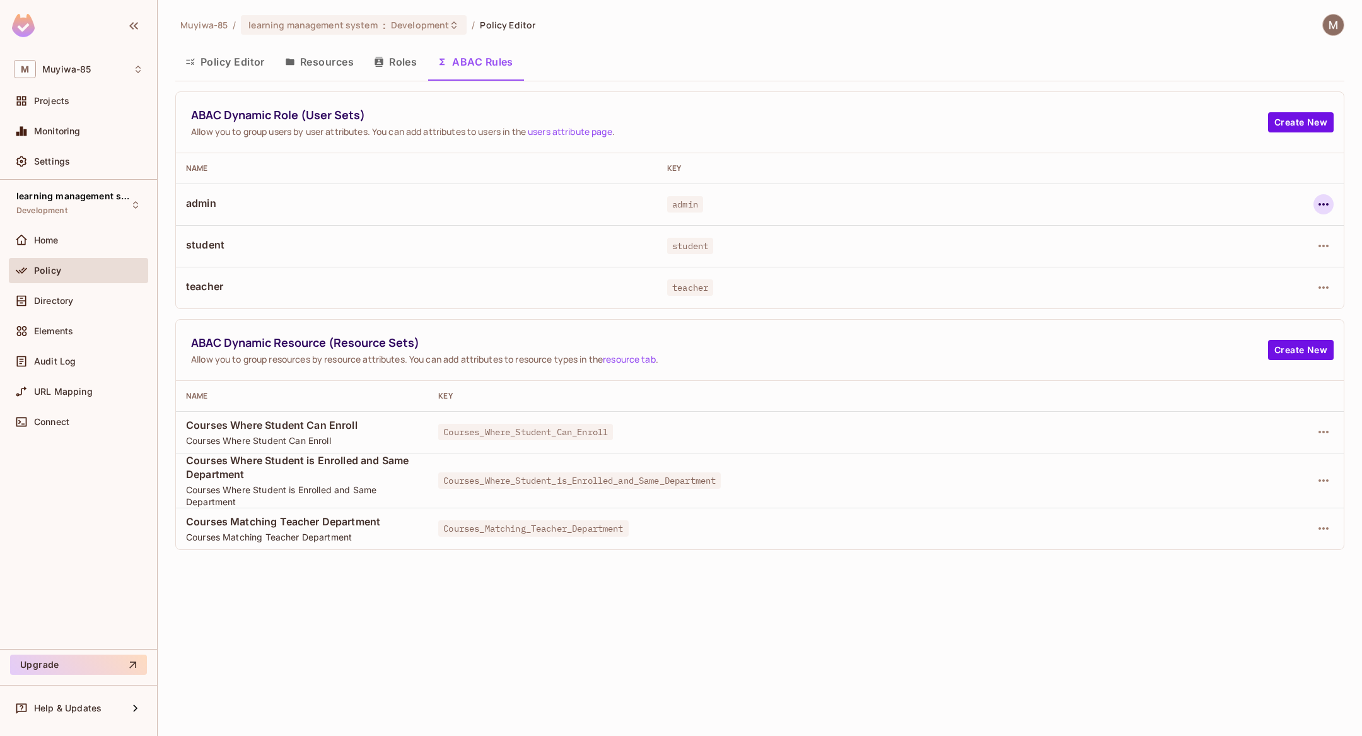
click at [1315, 199] on button "button" at bounding box center [1324, 204] width 20 height 20
click at [1285, 227] on div "Edit Dynamic Role (User Set)" at bounding box center [1238, 232] width 124 height 13
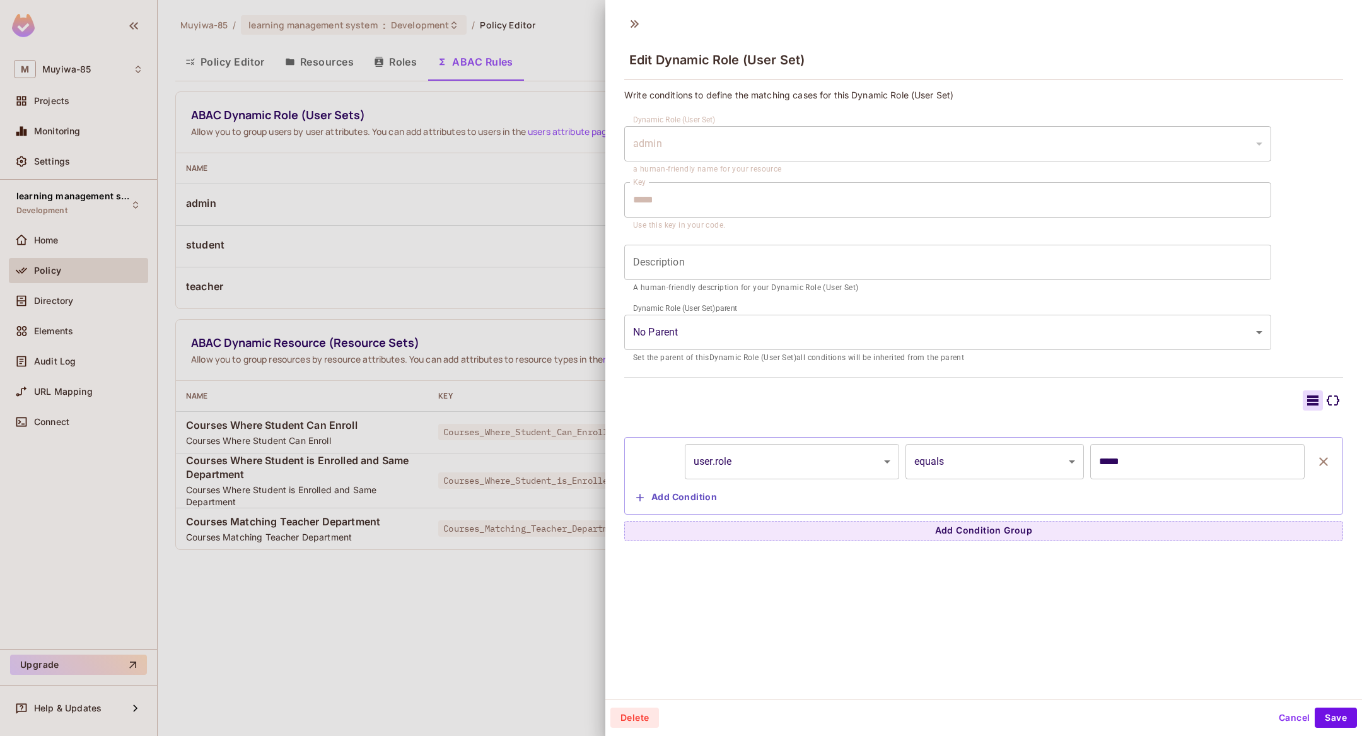
click at [901, 453] on div "user.role ********* ​ equals ****** ​ ***** ​" at bounding box center [983, 461] width 705 height 35
click at [890, 453] on body "M Muyiwa-85 Projects Monitoring Settings learning management system Development…" at bounding box center [681, 368] width 1362 height 736
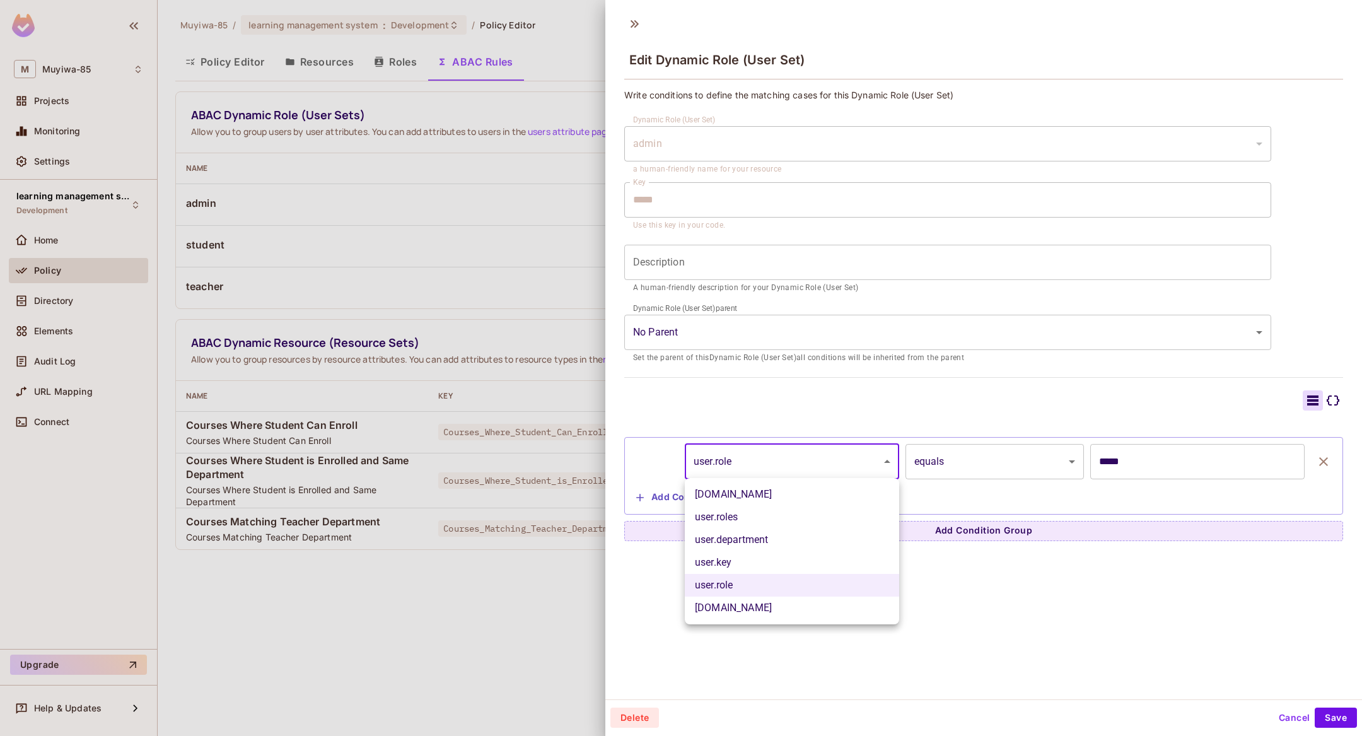
click at [1291, 720] on div at bounding box center [681, 368] width 1362 height 736
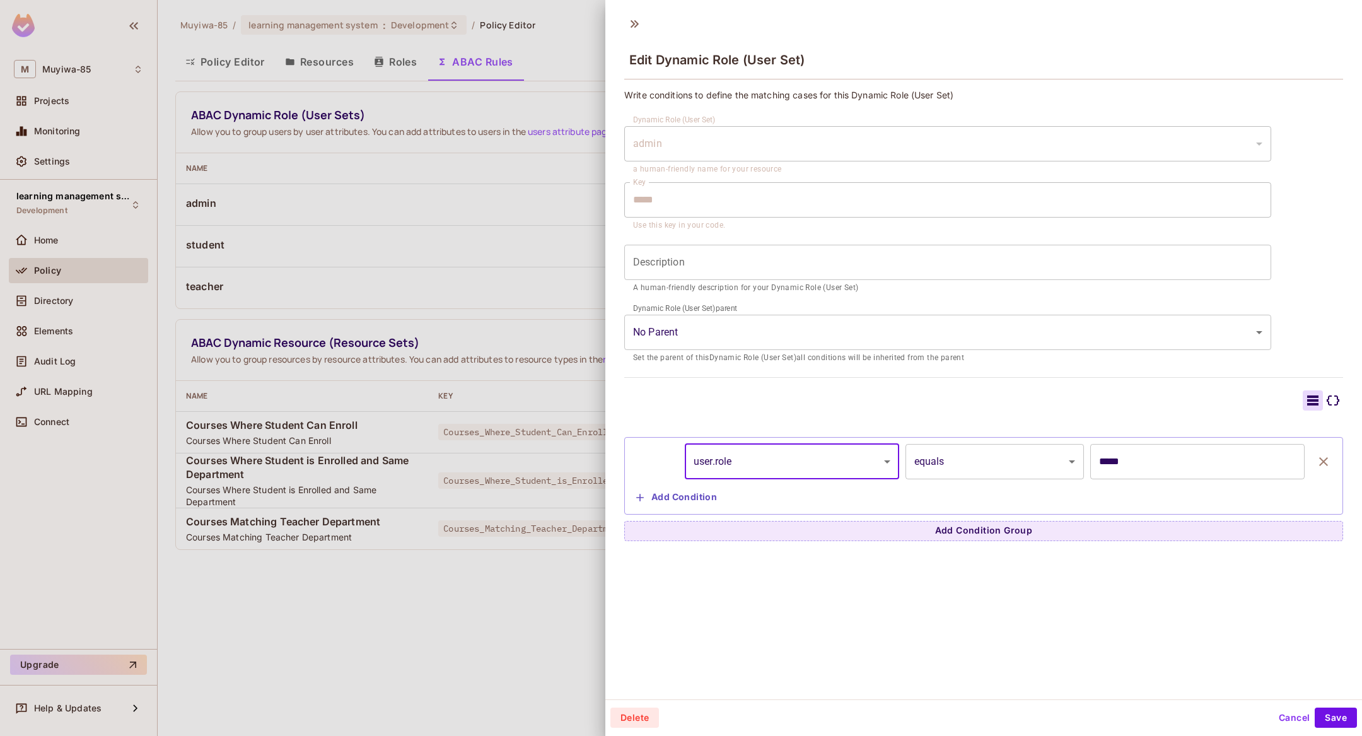
click at [1291, 720] on button "Cancel" at bounding box center [1294, 718] width 41 height 20
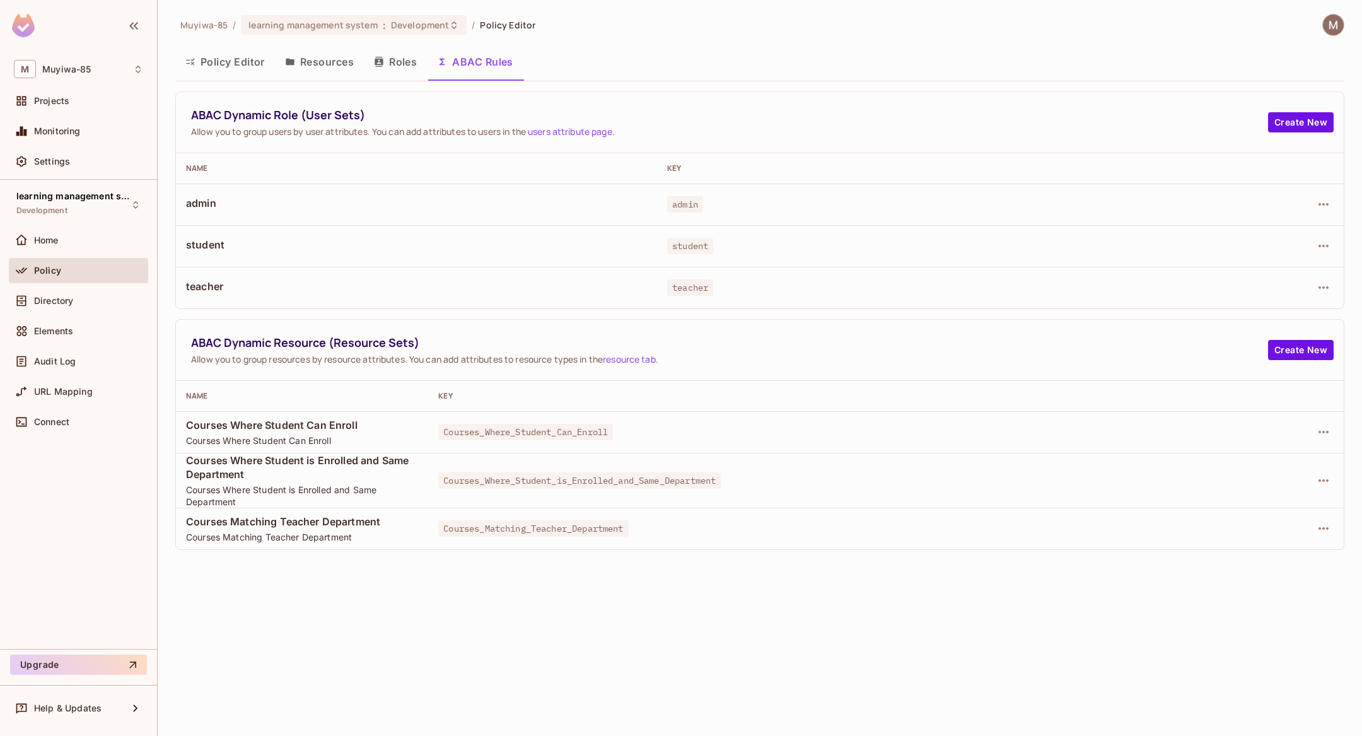
click at [1332, 278] on div at bounding box center [1241, 288] width 185 height 20
click at [1323, 289] on icon "button" at bounding box center [1323, 287] width 15 height 15
click at [1256, 308] on span "Edit Dynamic Role (User Set)" at bounding box center [1237, 316] width 131 height 20
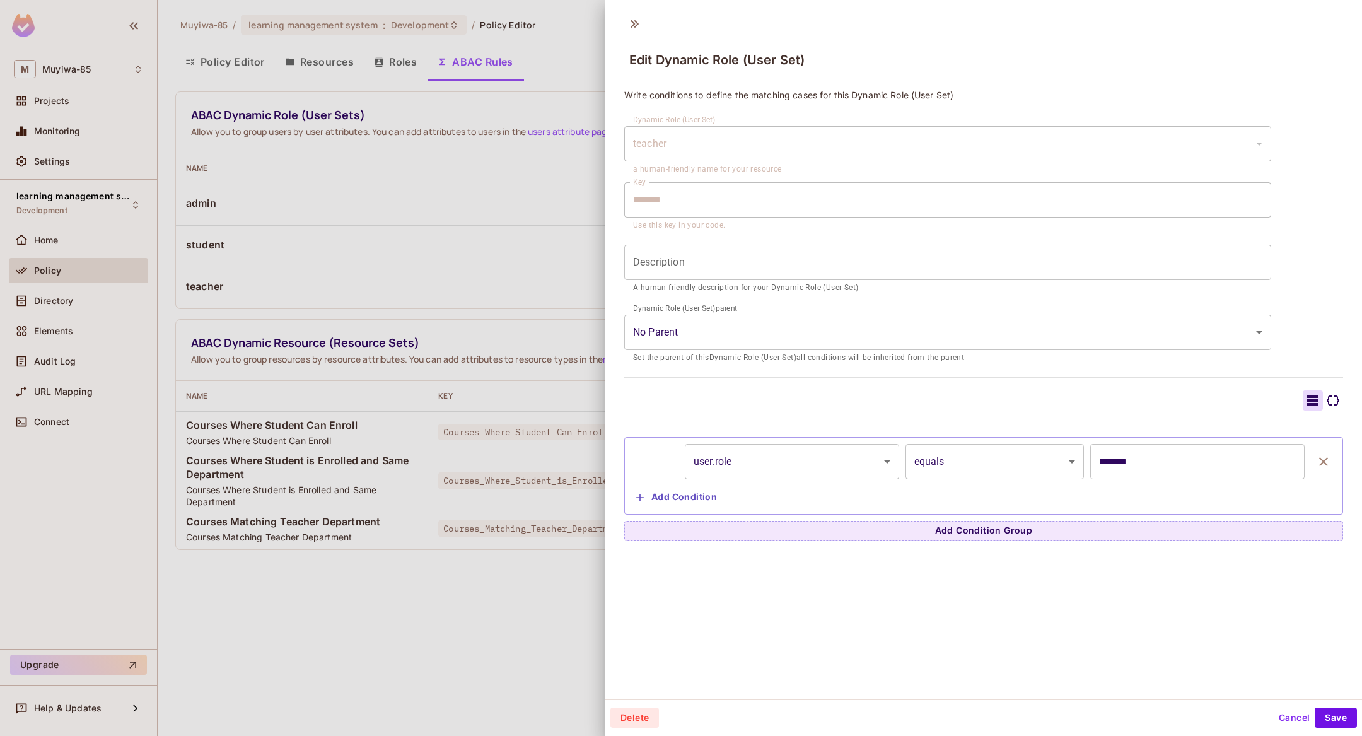
click at [1336, 395] on icon at bounding box center [1333, 400] width 13 height 10
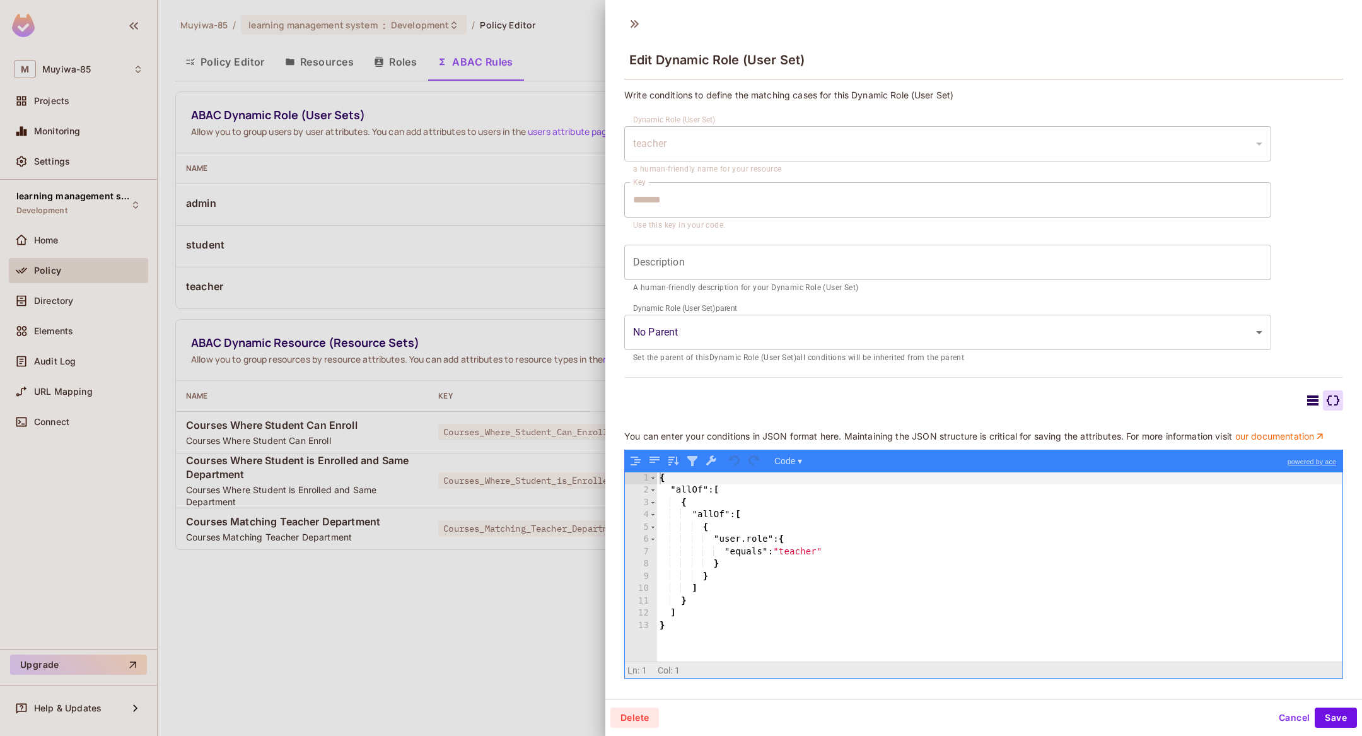
click at [1310, 398] on icon at bounding box center [1313, 400] width 15 height 15
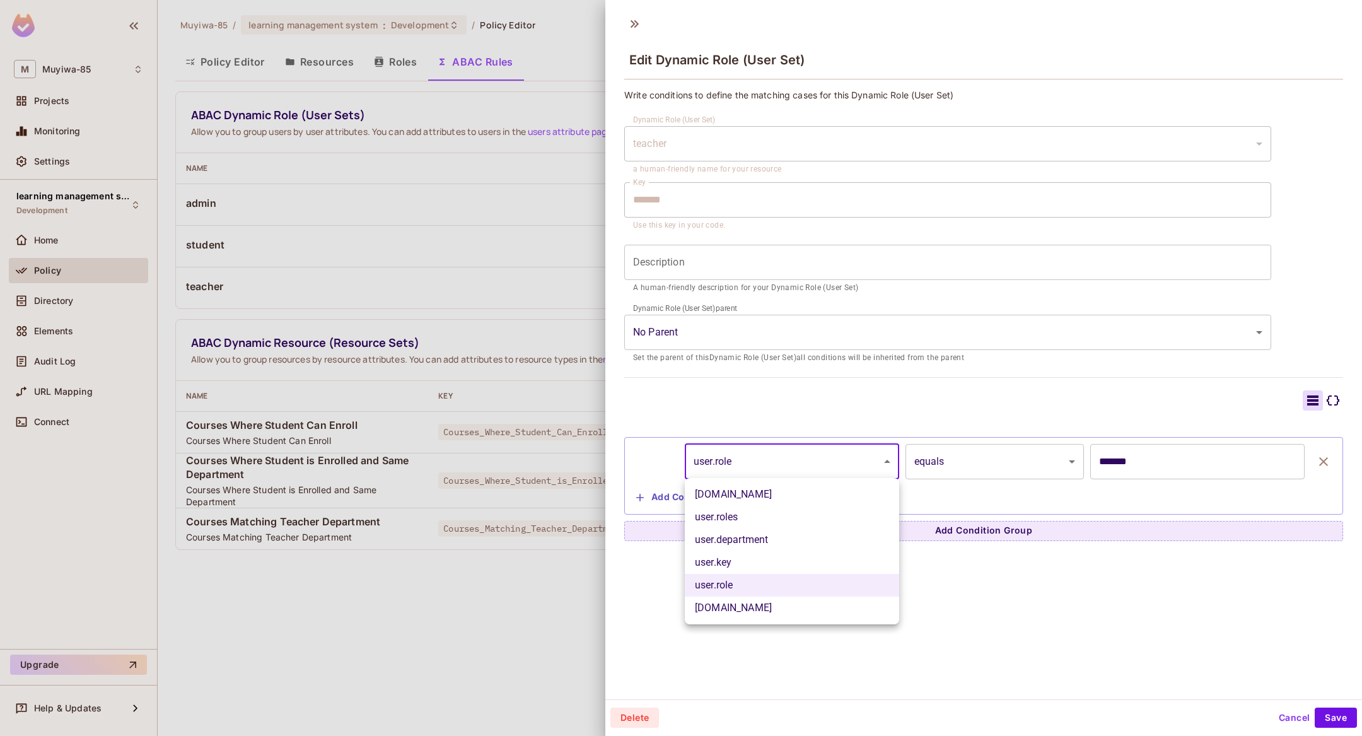
click at [885, 453] on body "M Muyiwa-85 Projects Monitoring Settings learning management system Development…" at bounding box center [681, 368] width 1362 height 736
click at [1295, 713] on div at bounding box center [681, 368] width 1362 height 736
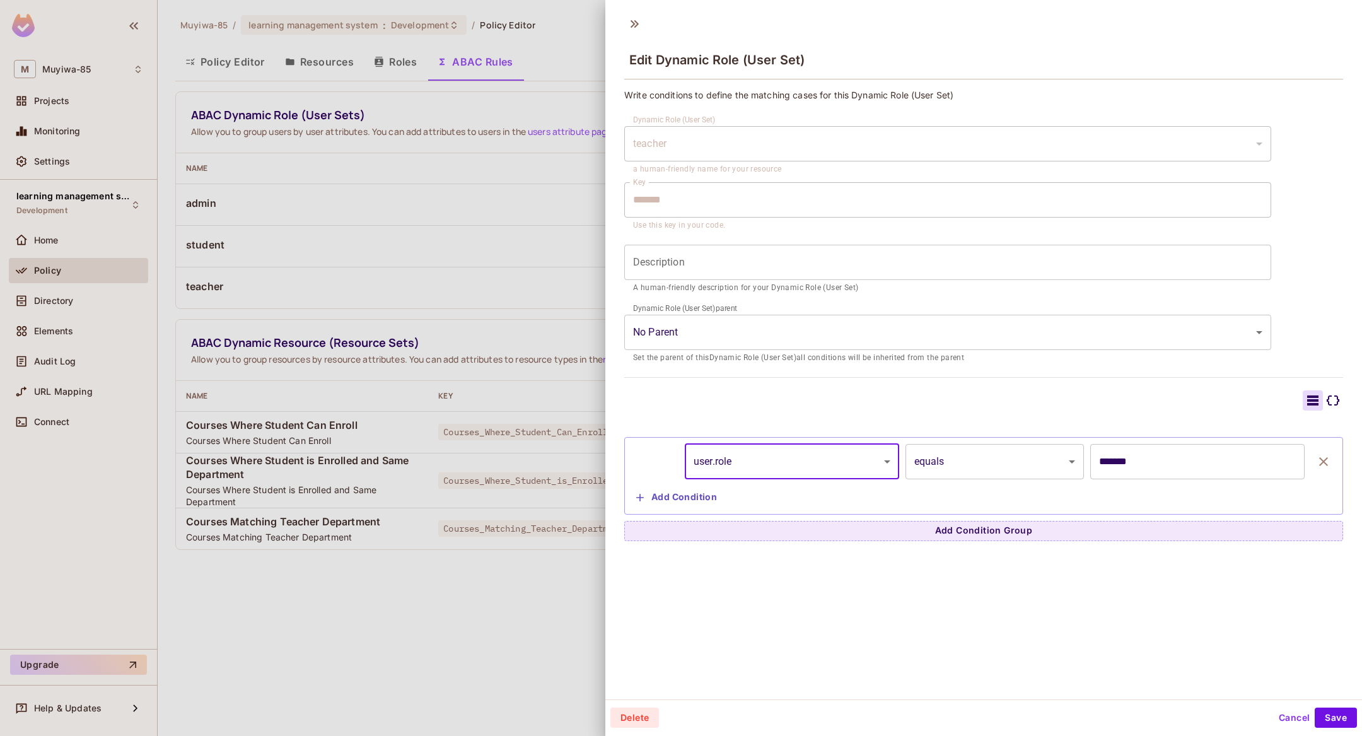
click at [1295, 713] on button "Cancel" at bounding box center [1294, 718] width 41 height 20
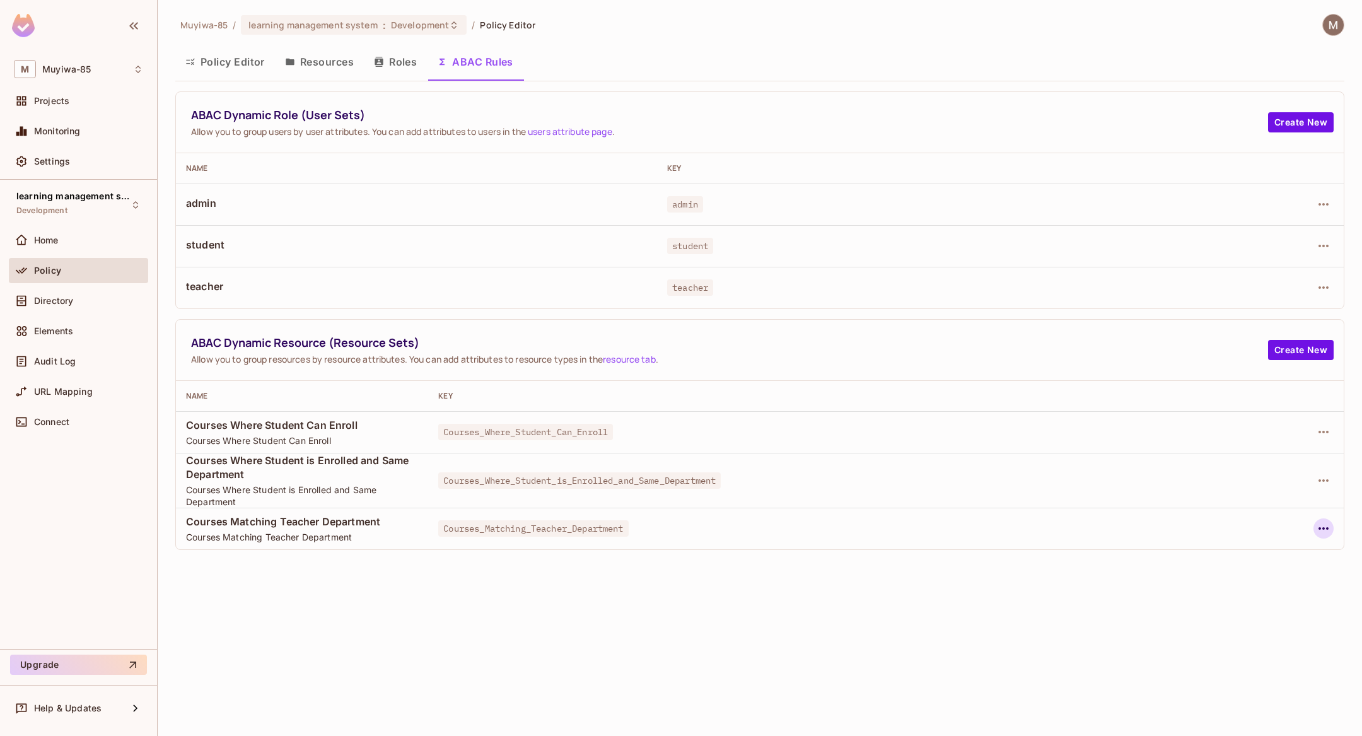
click at [1323, 524] on icon "button" at bounding box center [1323, 528] width 15 height 15
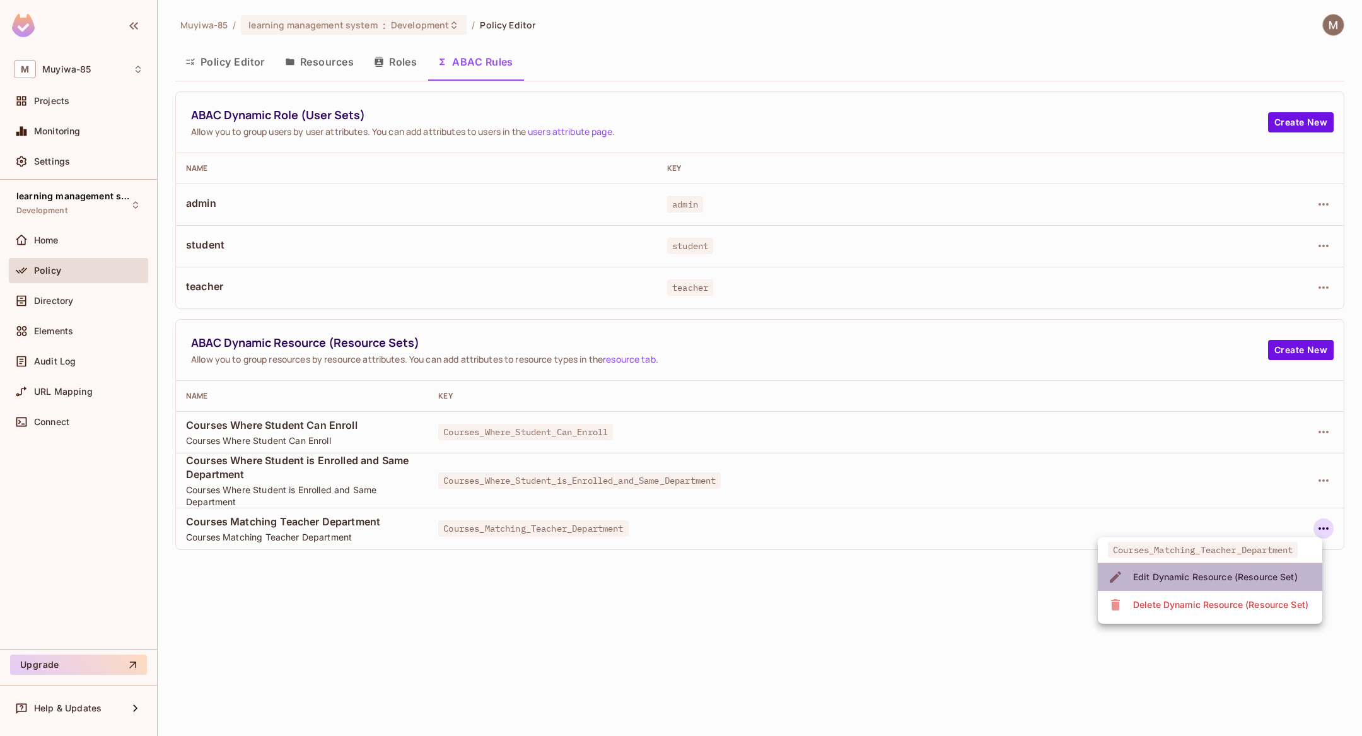
click at [1268, 573] on div "Edit Dynamic Resource (Resource Set)" at bounding box center [1215, 577] width 165 height 13
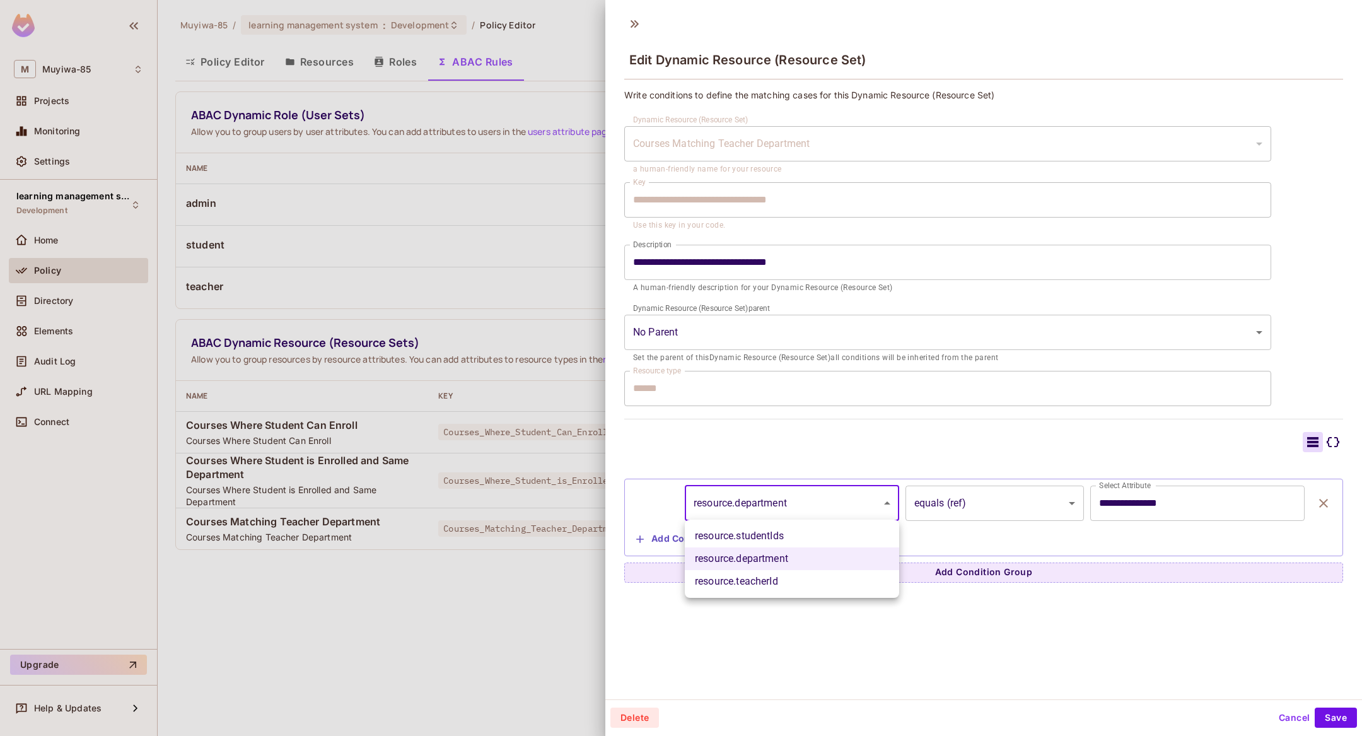
click at [816, 506] on body "M Muyiwa-85 Projects Monitoring Settings learning management system Development…" at bounding box center [681, 368] width 1362 height 736
click at [816, 506] on div at bounding box center [681, 368] width 1362 height 736
click at [1270, 719] on div "Delete Cancel Save" at bounding box center [984, 718] width 747 height 20
click at [1287, 720] on button "Cancel" at bounding box center [1294, 718] width 41 height 20
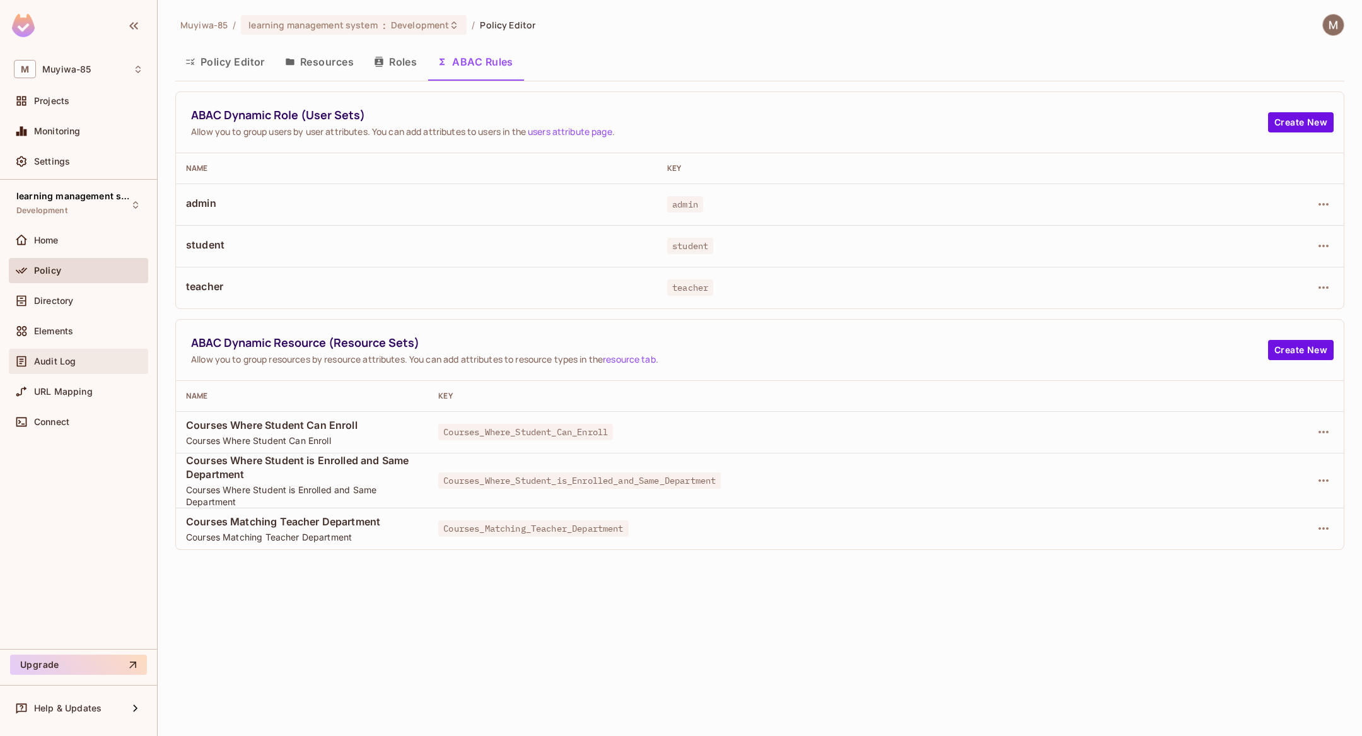
click at [54, 356] on span "Audit Log" at bounding box center [55, 361] width 42 height 10
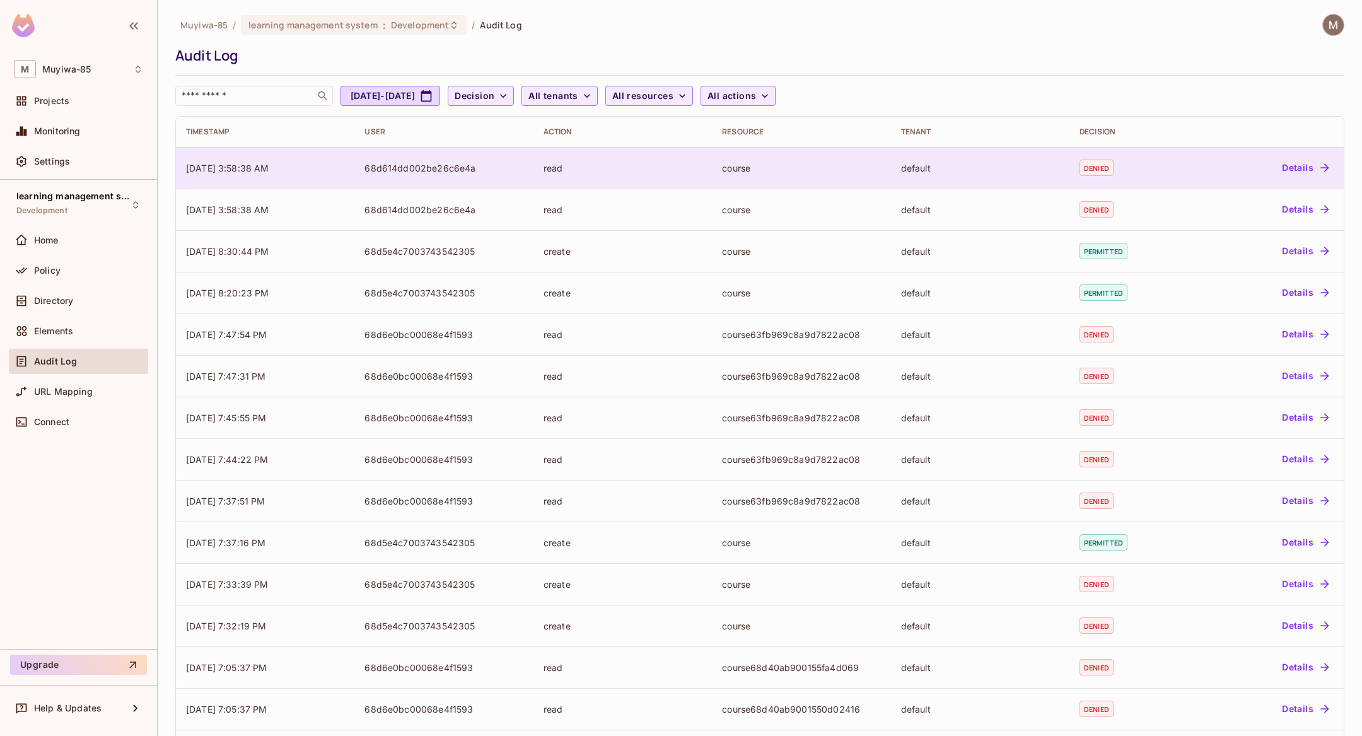
click at [1268, 155] on td "Details" at bounding box center [1271, 168] width 145 height 42
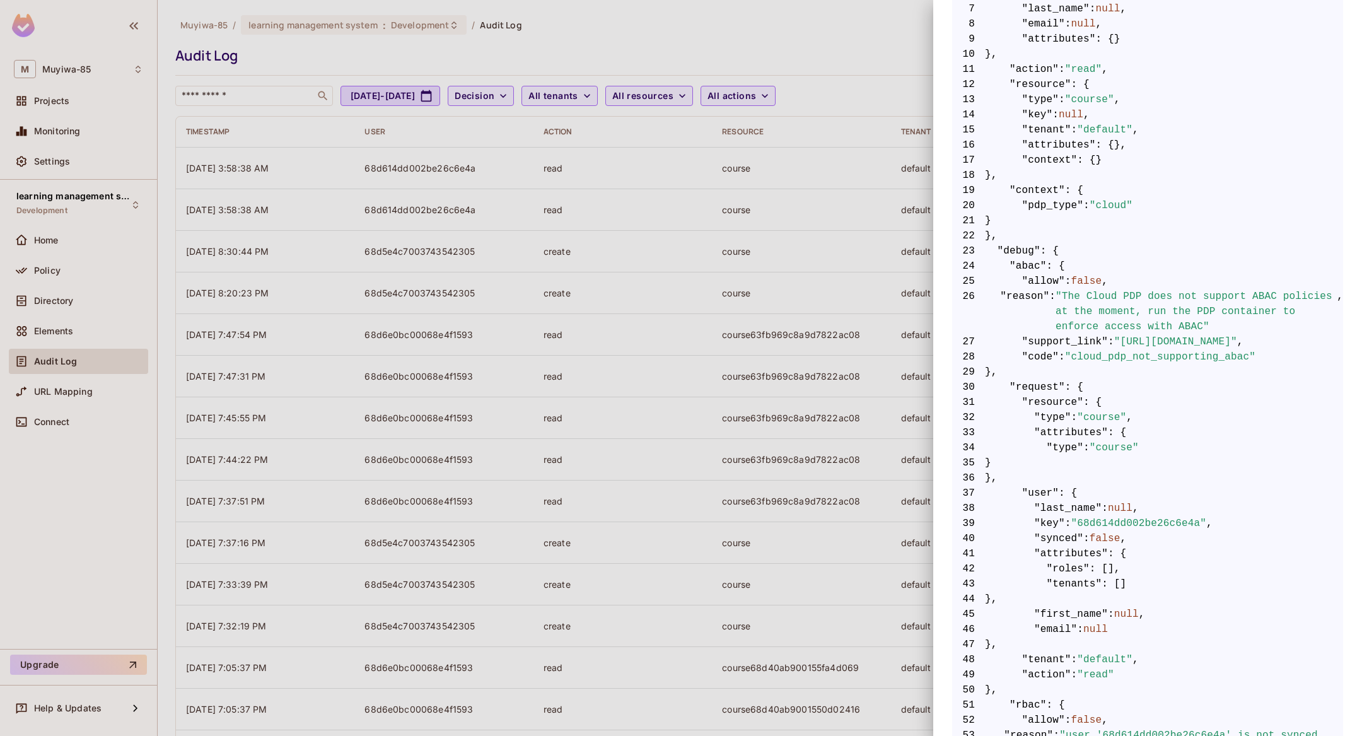
scroll to position [483, 0]
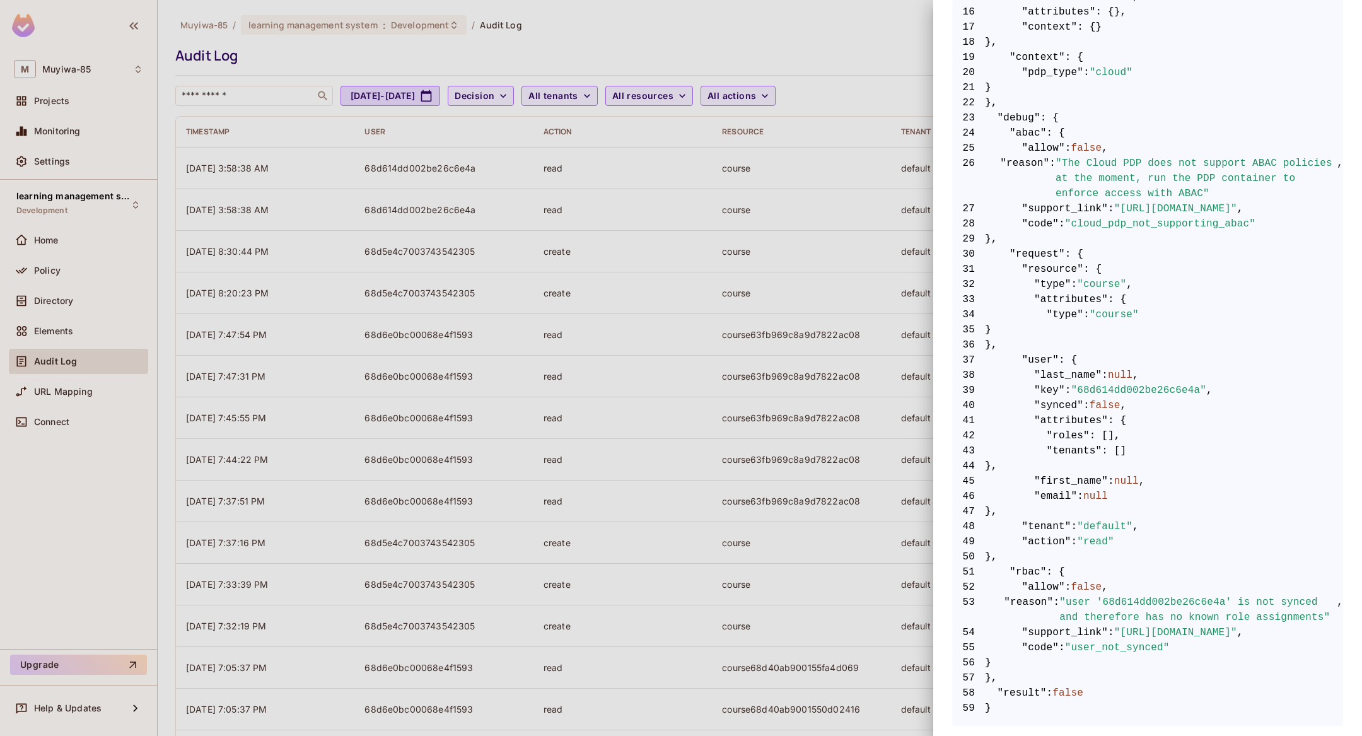
click at [75, 94] on div at bounding box center [681, 368] width 1362 height 736
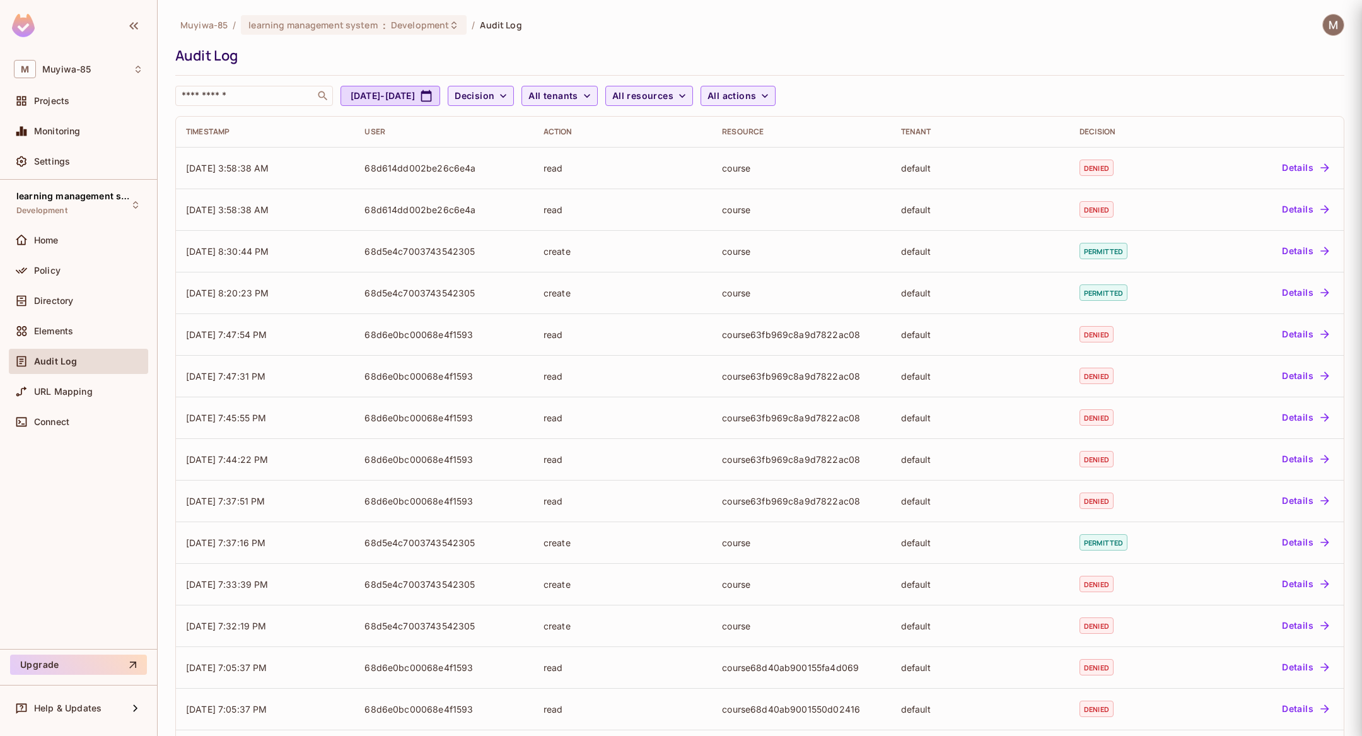
scroll to position [0, 0]
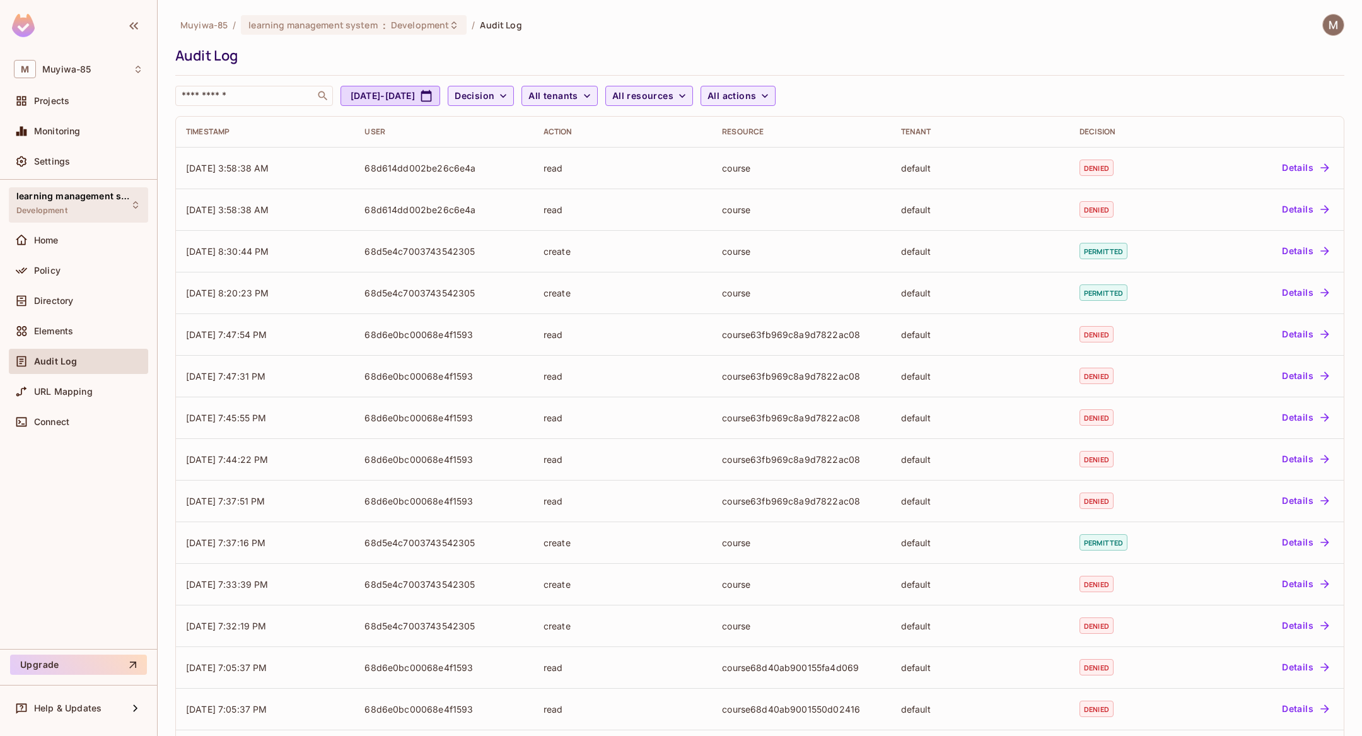
click at [50, 206] on span "Development" at bounding box center [41, 211] width 51 height 10
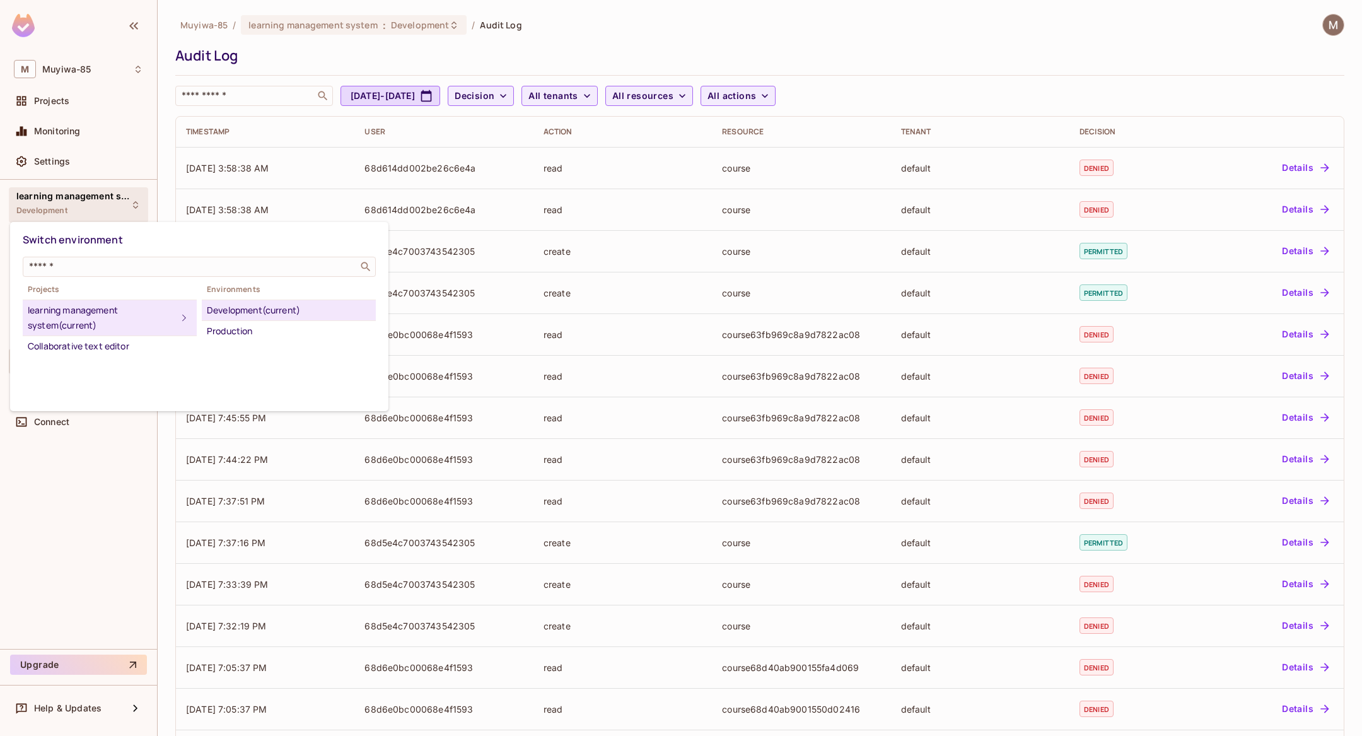
click at [85, 139] on div at bounding box center [681, 368] width 1362 height 736
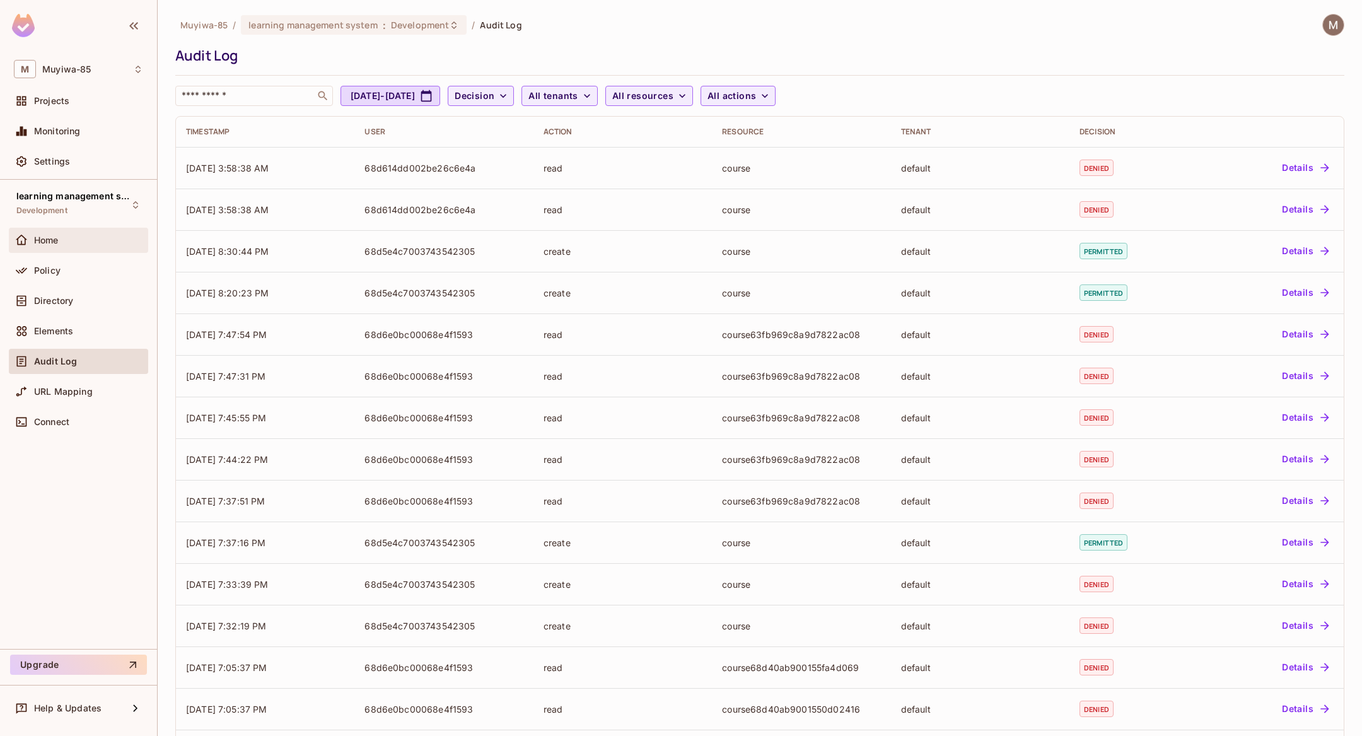
click at [57, 243] on span "Home" at bounding box center [46, 240] width 25 height 10
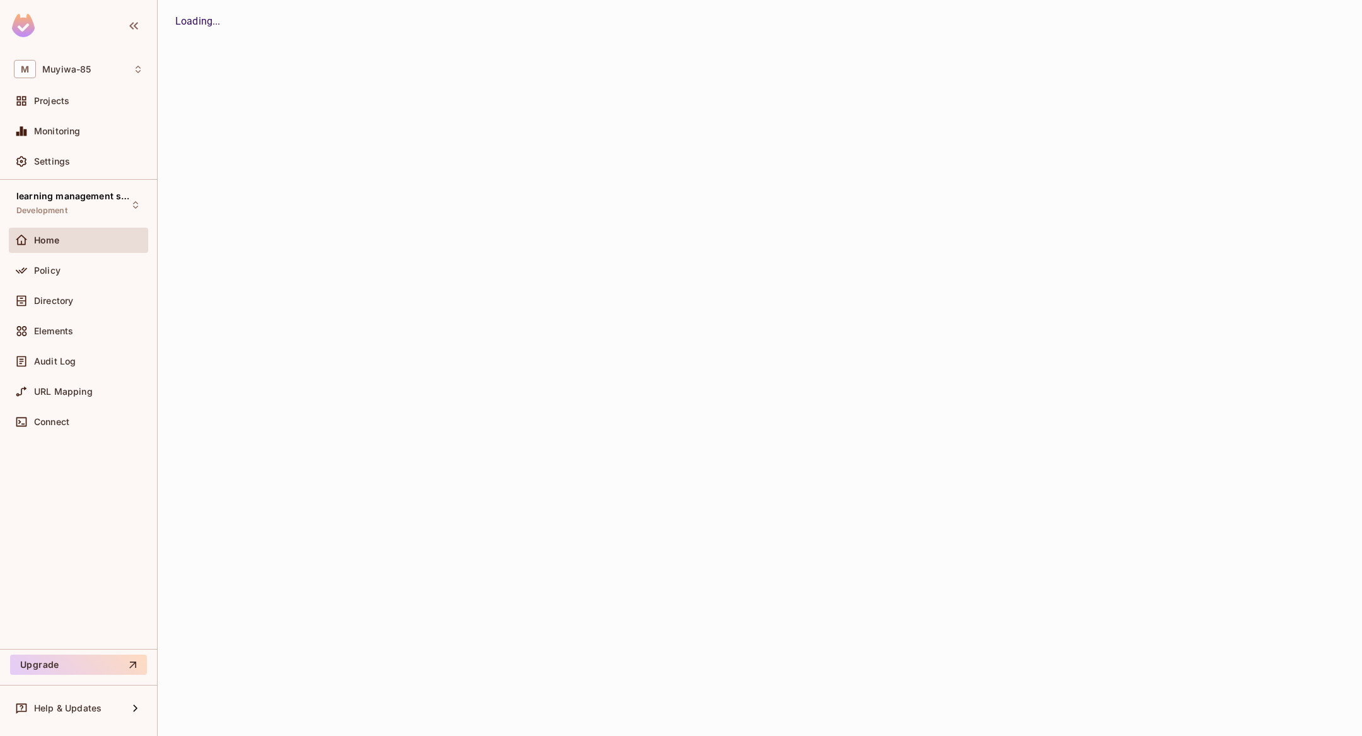
click at [76, 85] on div "M Muyiwa-85 Projects Monitoring Settings" at bounding box center [78, 117] width 157 height 125
click at [78, 93] on div "Projects" at bounding box center [78, 100] width 129 height 15
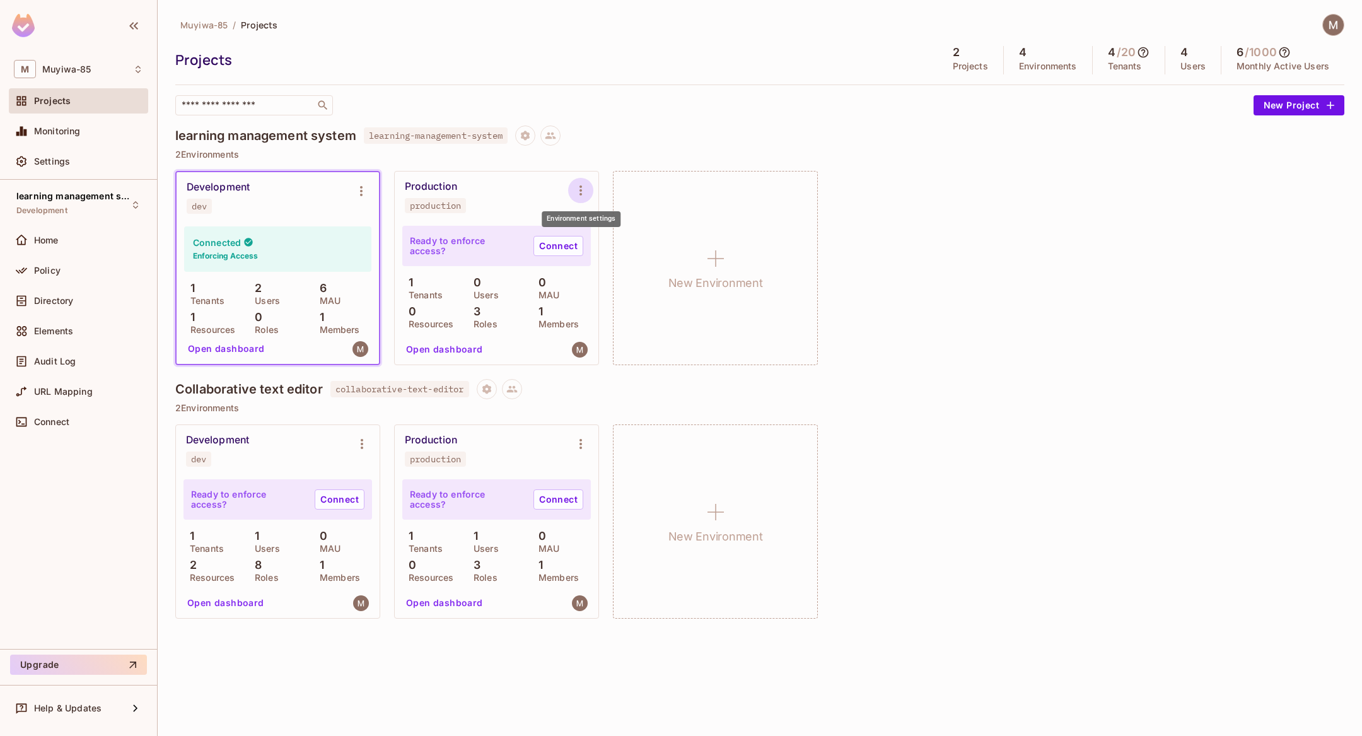
click at [582, 187] on icon "Environment settings" at bounding box center [580, 190] width 15 height 15
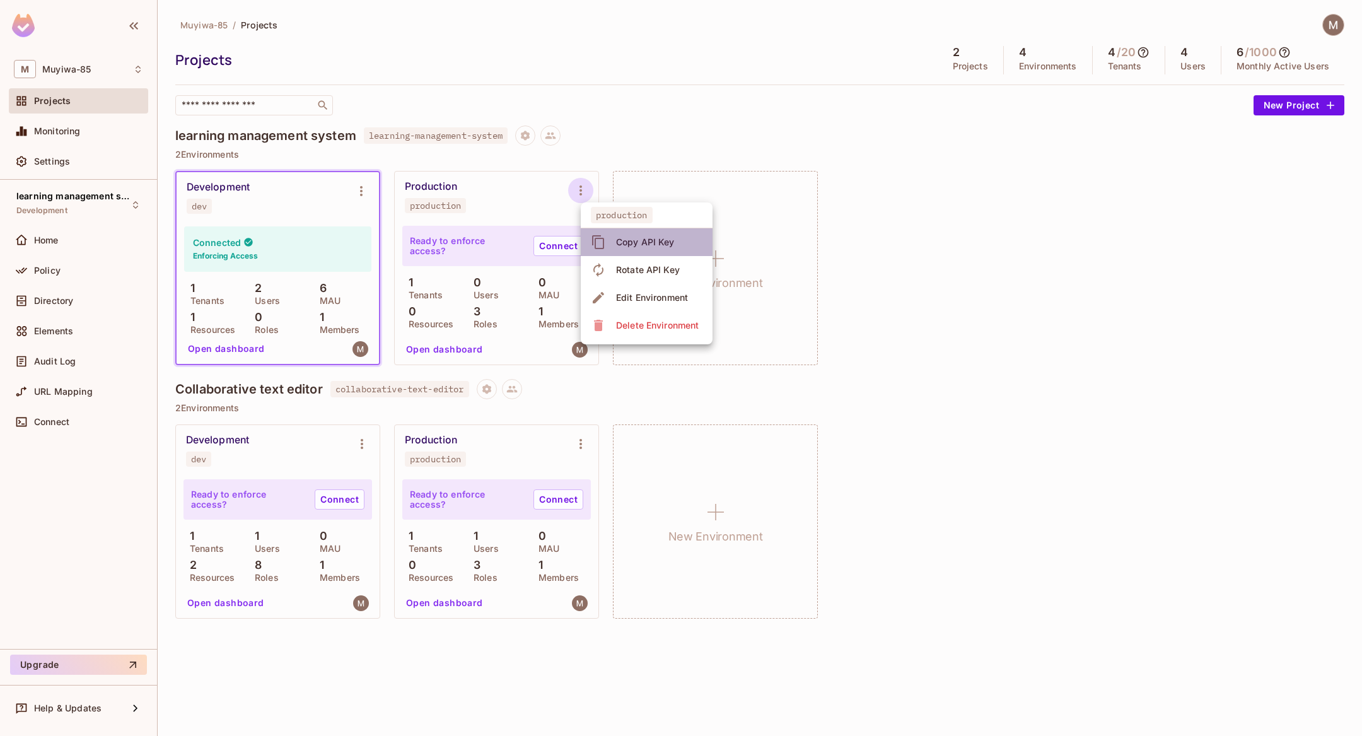
click at [609, 240] on div "Copy API Key" at bounding box center [635, 242] width 88 height 20
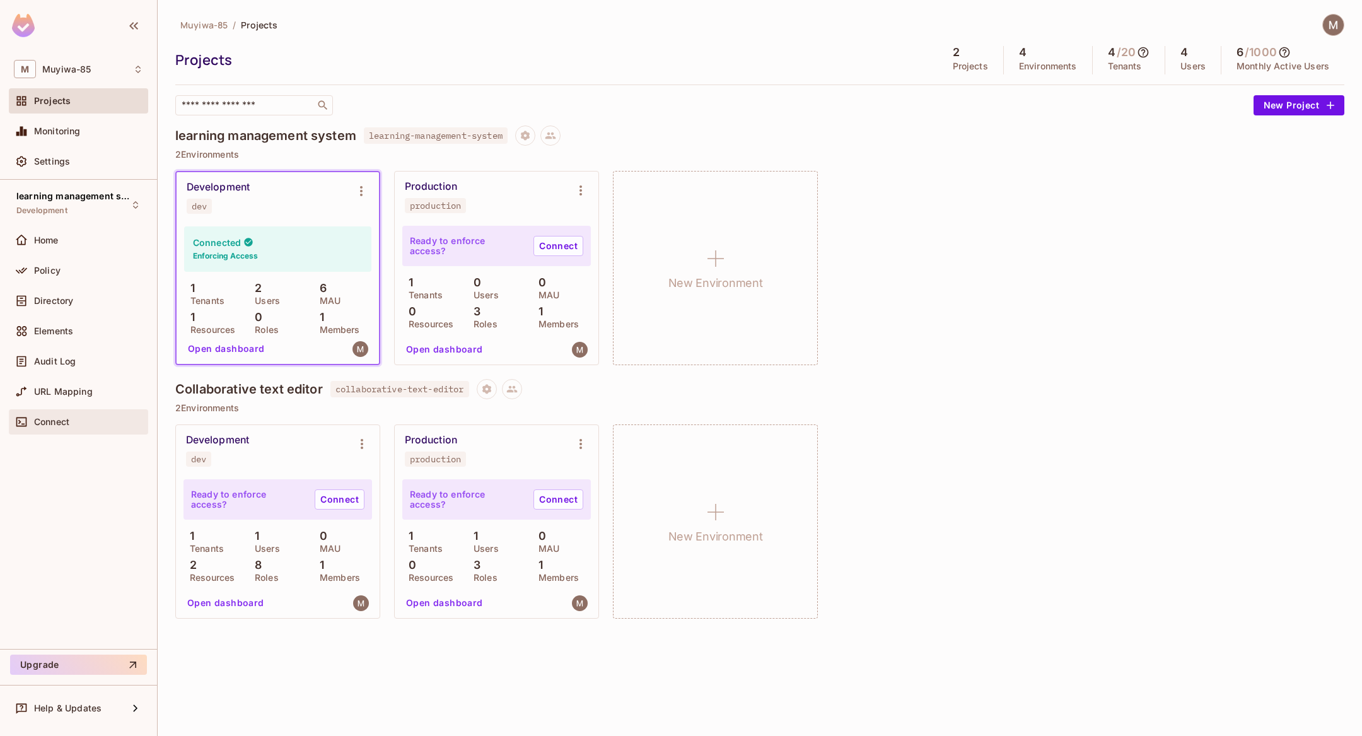
click at [76, 409] on div "Connect" at bounding box center [78, 421] width 139 height 25
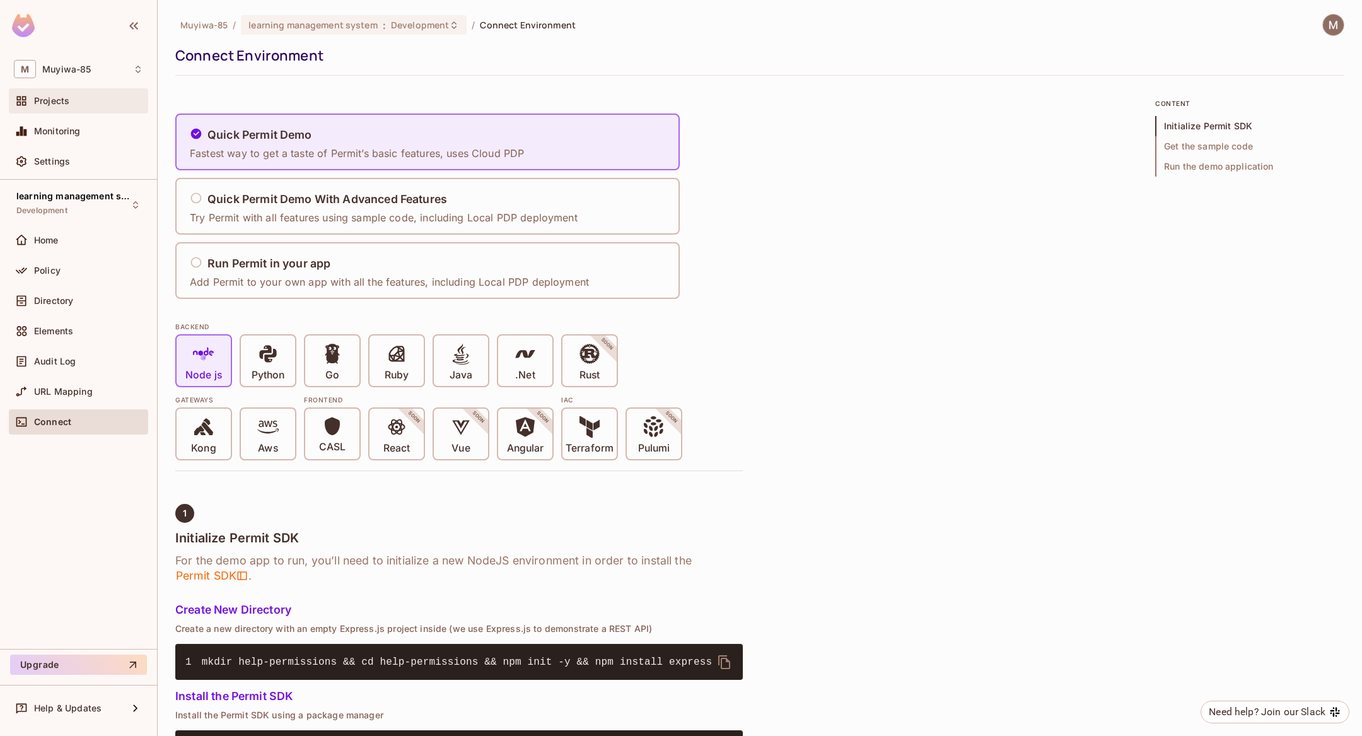
click at [53, 92] on div "Projects" at bounding box center [78, 100] width 139 height 25
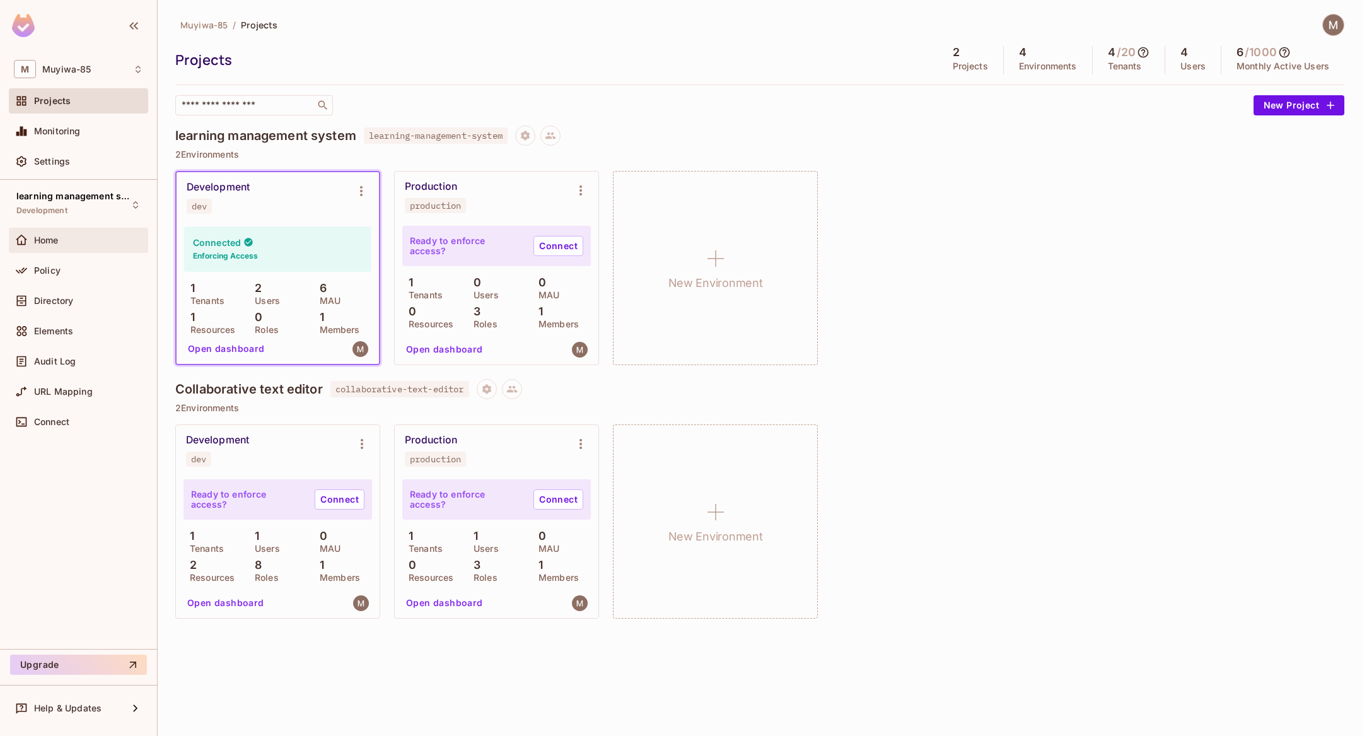
click at [73, 235] on div "Home" at bounding box center [88, 240] width 109 height 10
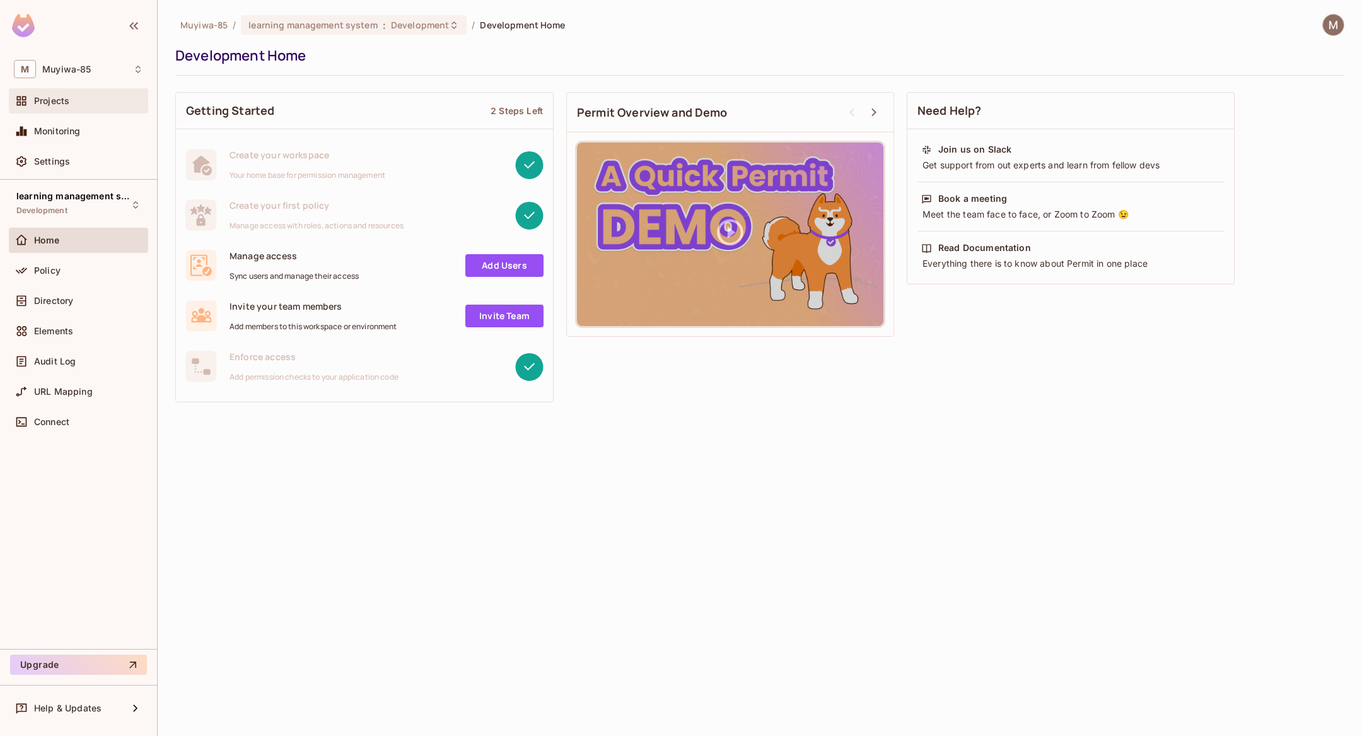
click at [85, 94] on div "Projects" at bounding box center [78, 100] width 129 height 15
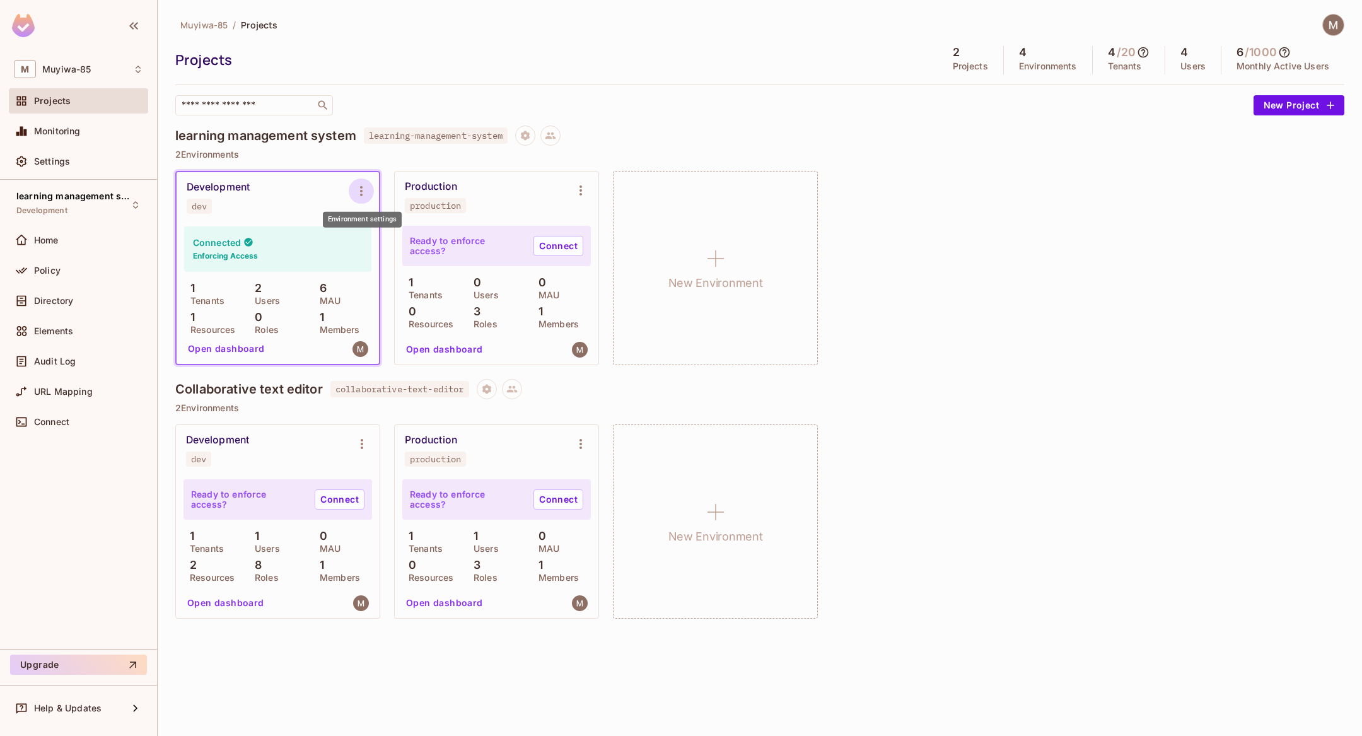
click at [368, 196] on icon "Environment settings" at bounding box center [361, 191] width 15 height 15
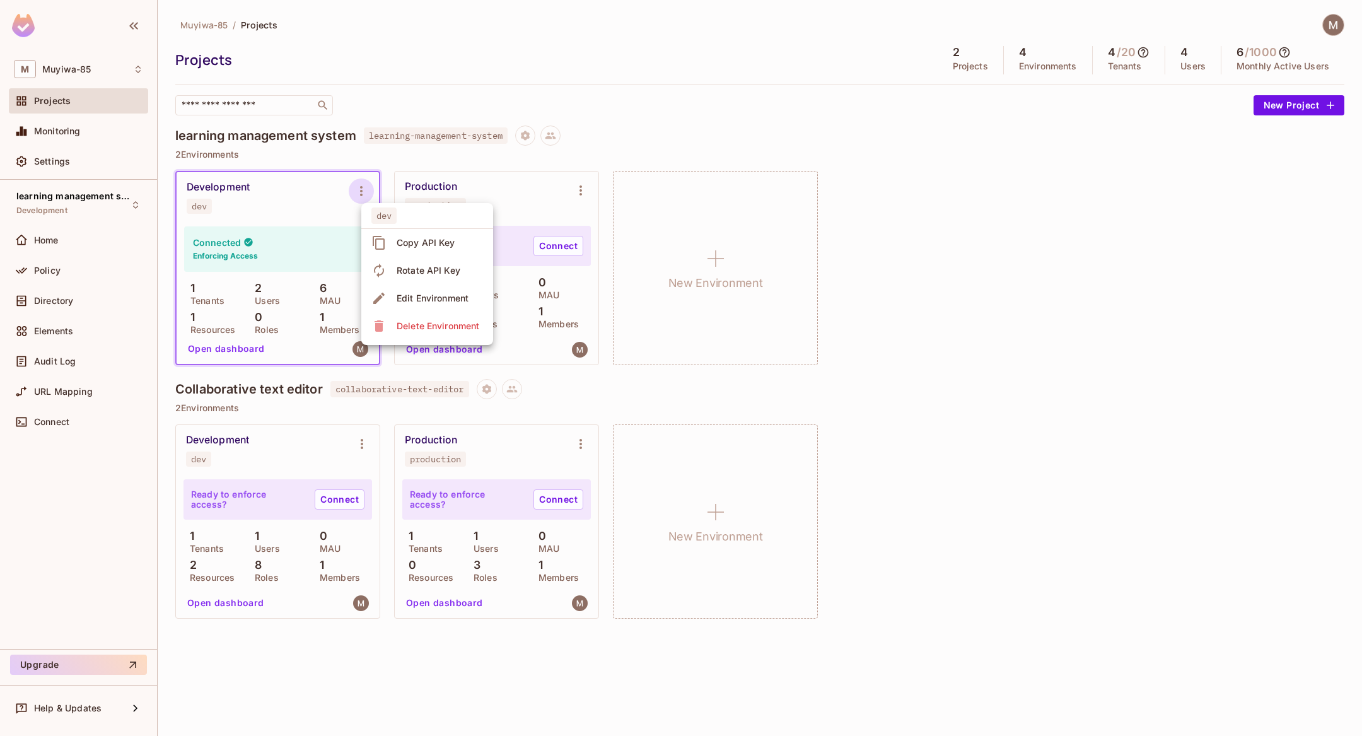
click at [535, 136] on div at bounding box center [681, 368] width 1362 height 736
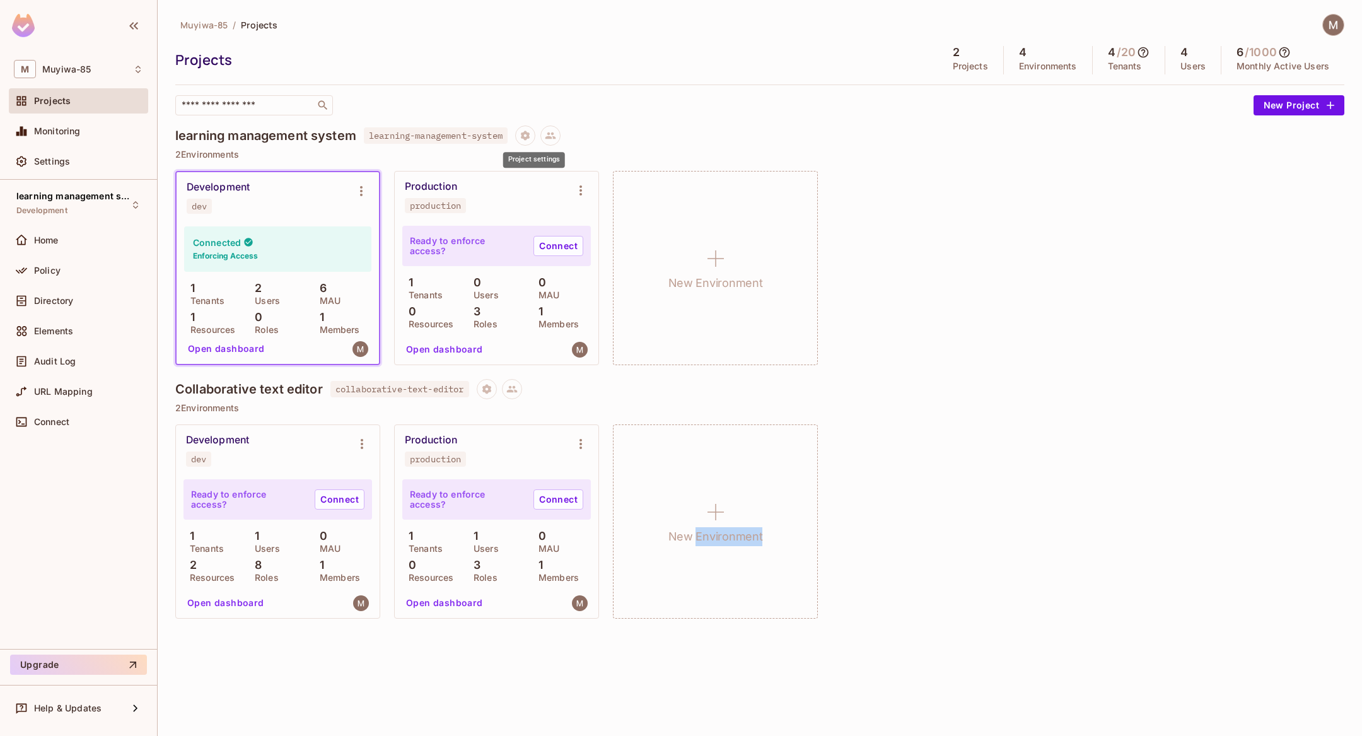
click at [530, 136] on icon "Project settings" at bounding box center [525, 135] width 9 height 9
click at [579, 173] on span "Edit Project" at bounding box center [593, 183] width 57 height 20
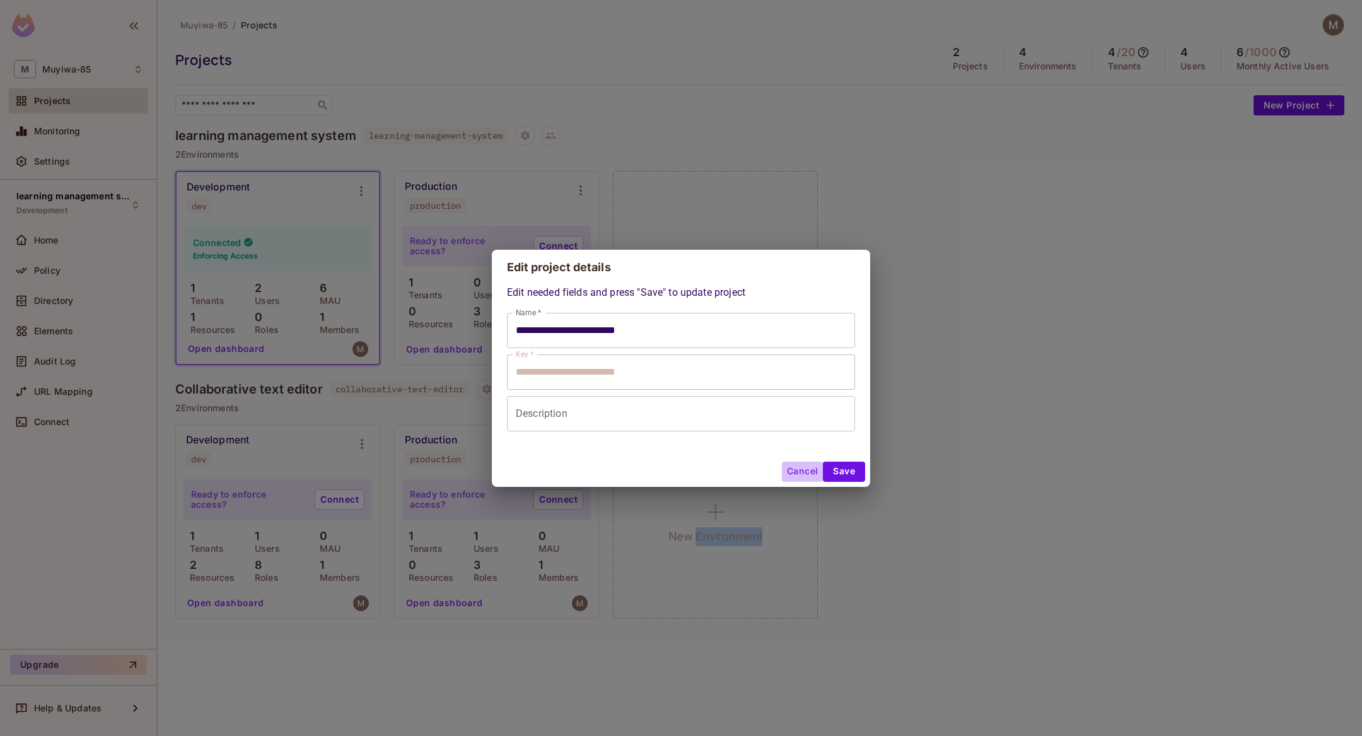
click at [800, 471] on button "Cancel" at bounding box center [802, 472] width 41 height 20
type input "**********"
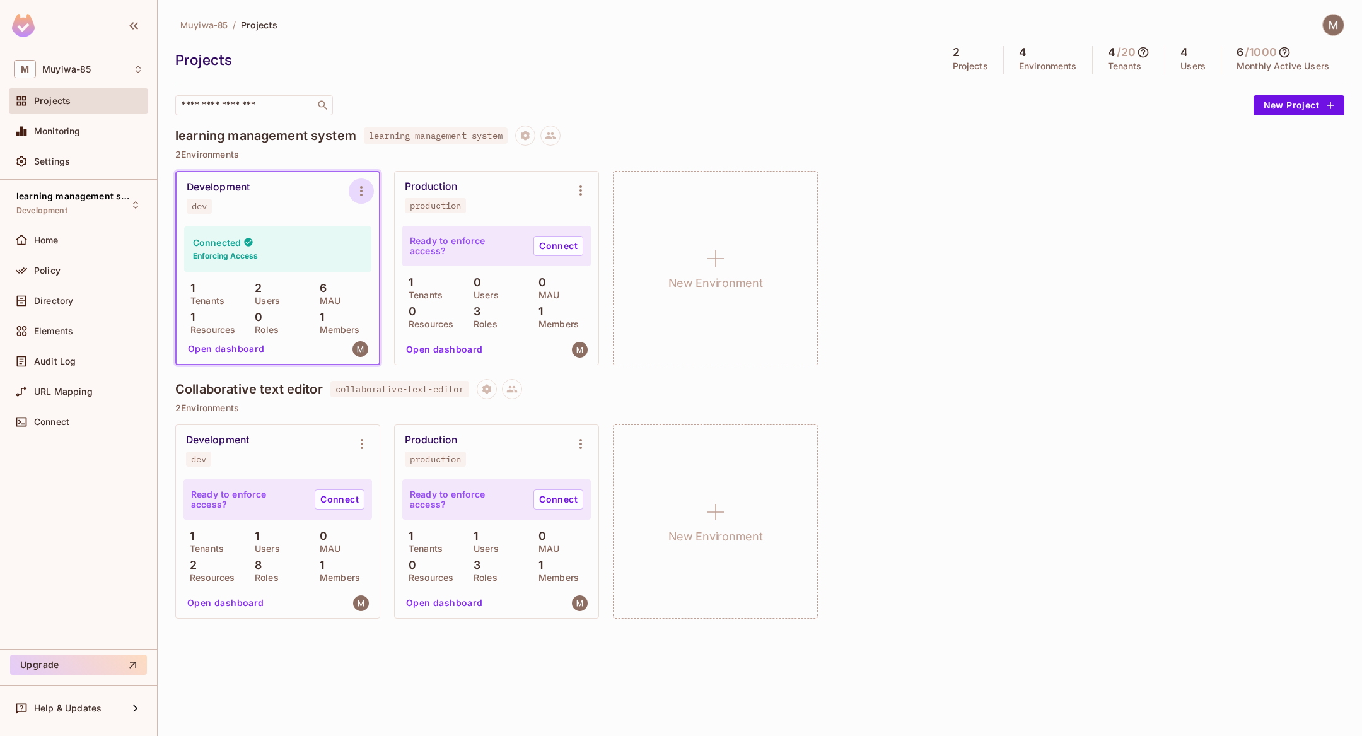
click at [368, 194] on icon "Environment settings" at bounding box center [361, 191] width 15 height 15
click at [393, 242] on span "Copy API Key" at bounding box center [426, 243] width 66 height 20
click at [358, 196] on icon "Environment settings" at bounding box center [361, 191] width 15 height 15
click at [390, 241] on div "Copy API Key" at bounding box center [416, 243] width 88 height 20
click at [81, 358] on div "Audit Log" at bounding box center [88, 361] width 109 height 10
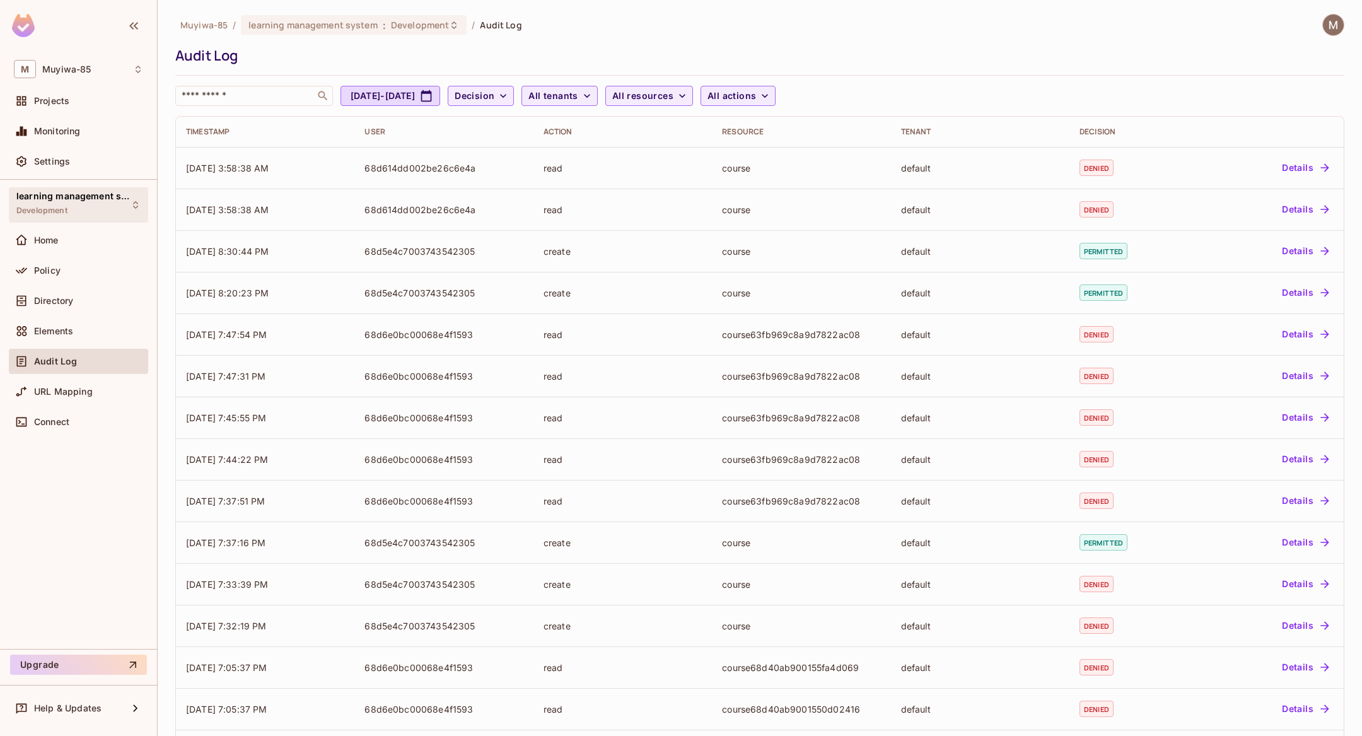
click at [71, 193] on span "learning management system" at bounding box center [73, 196] width 114 height 10
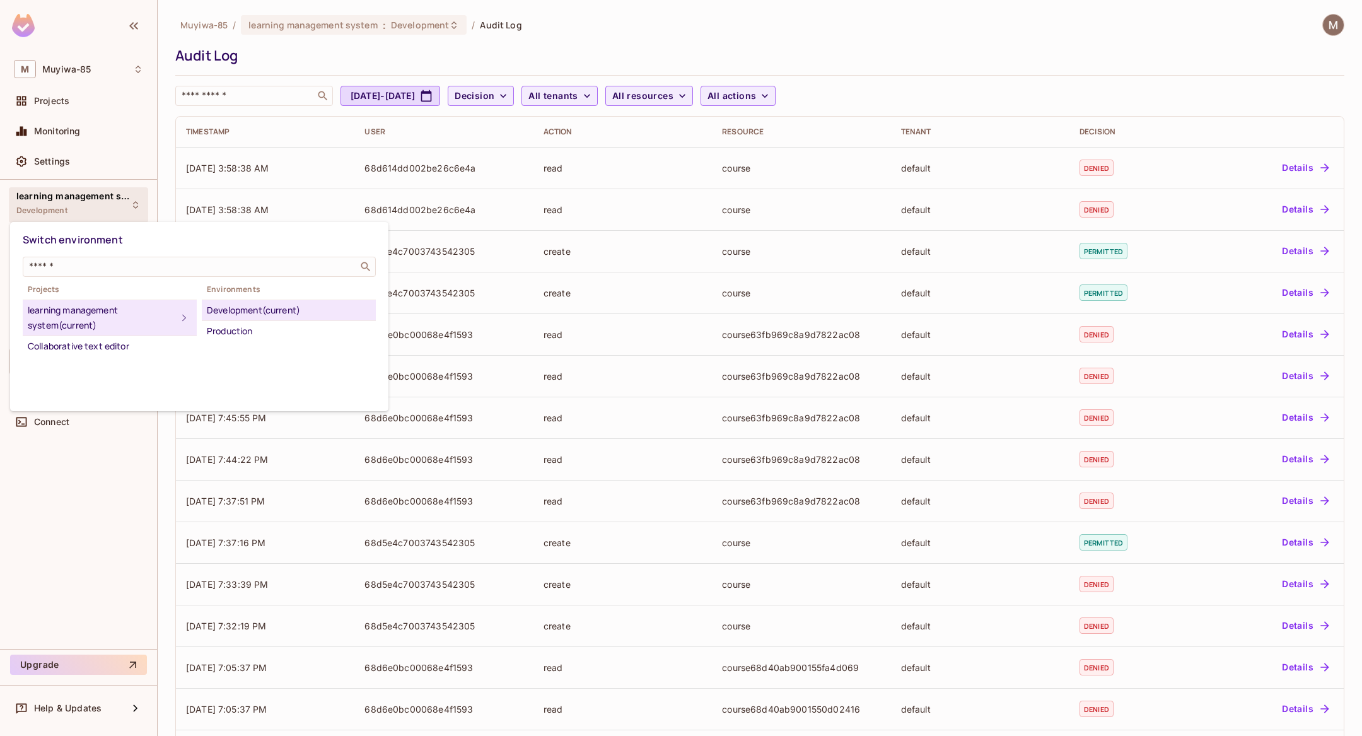
click at [66, 88] on div at bounding box center [681, 368] width 1362 height 736
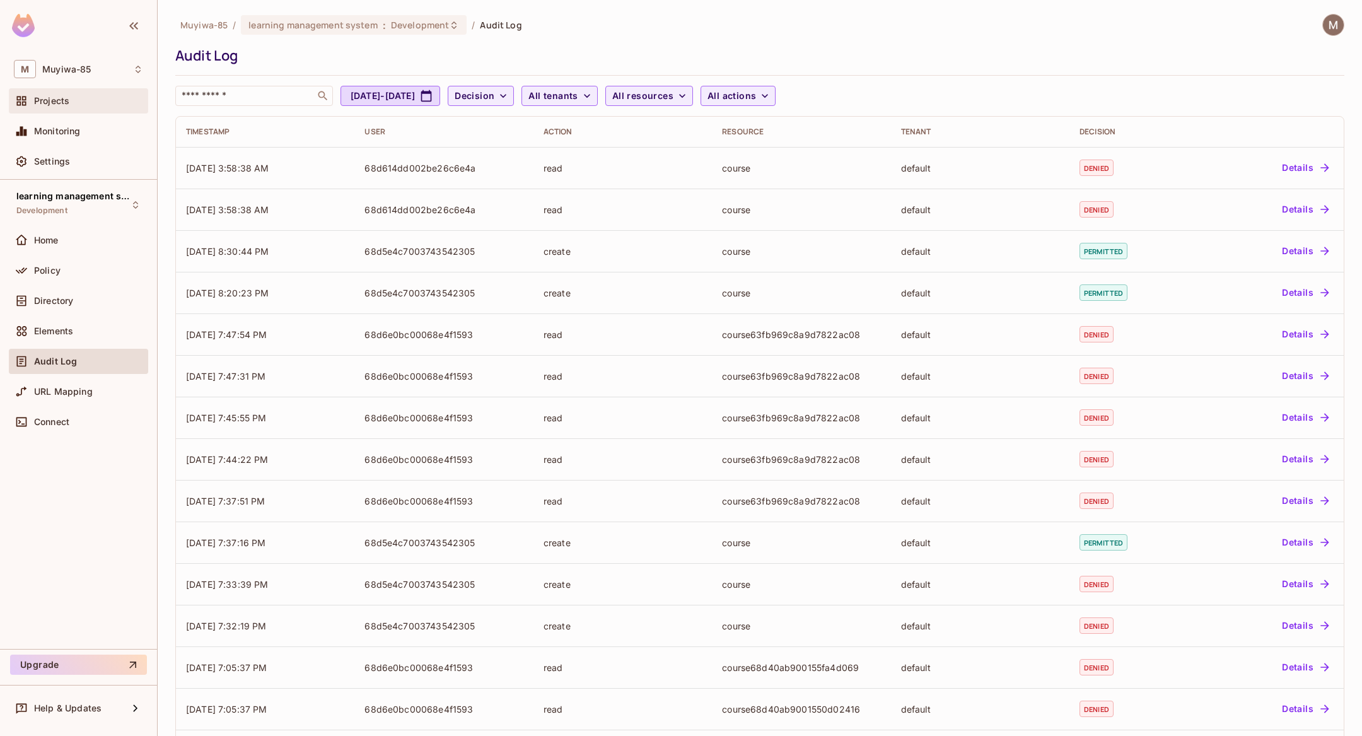
click at [60, 105] on span "Projects" at bounding box center [51, 101] width 35 height 10
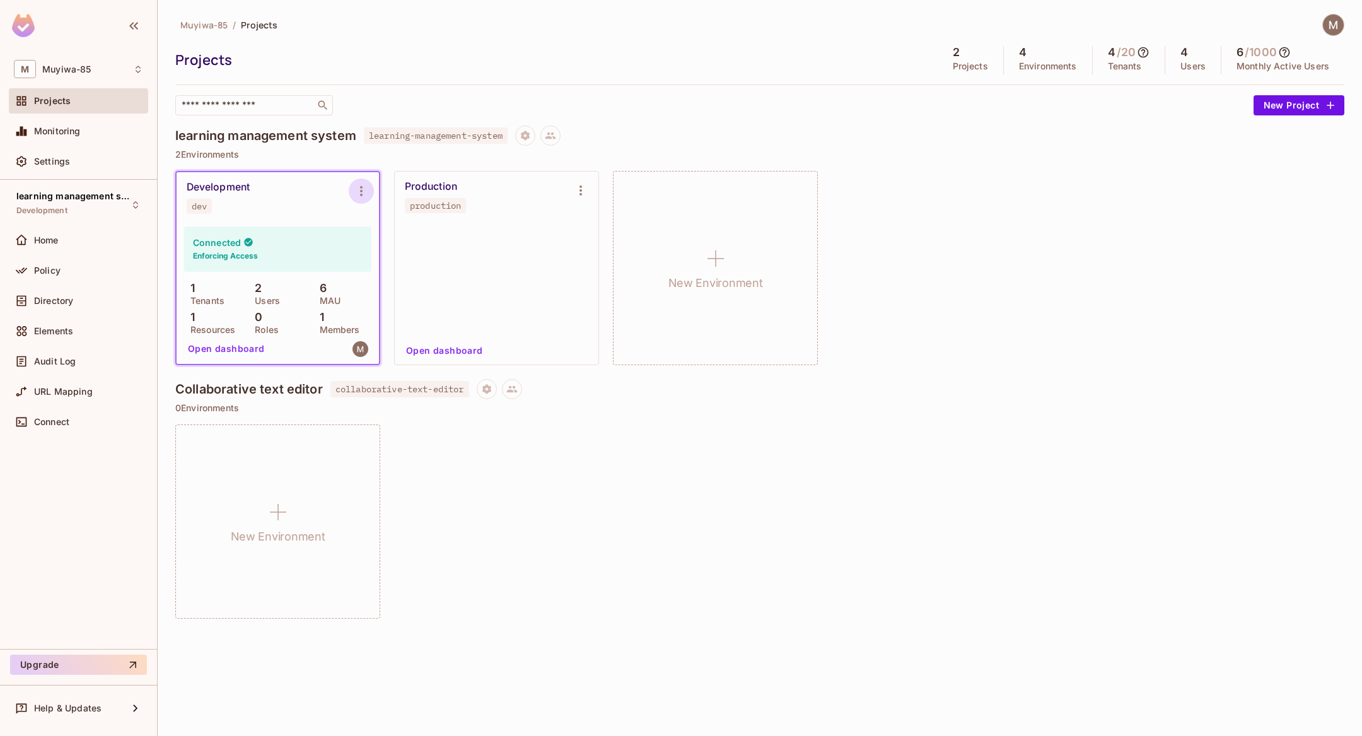
click at [356, 196] on icon "Environment settings" at bounding box center [361, 191] width 15 height 15
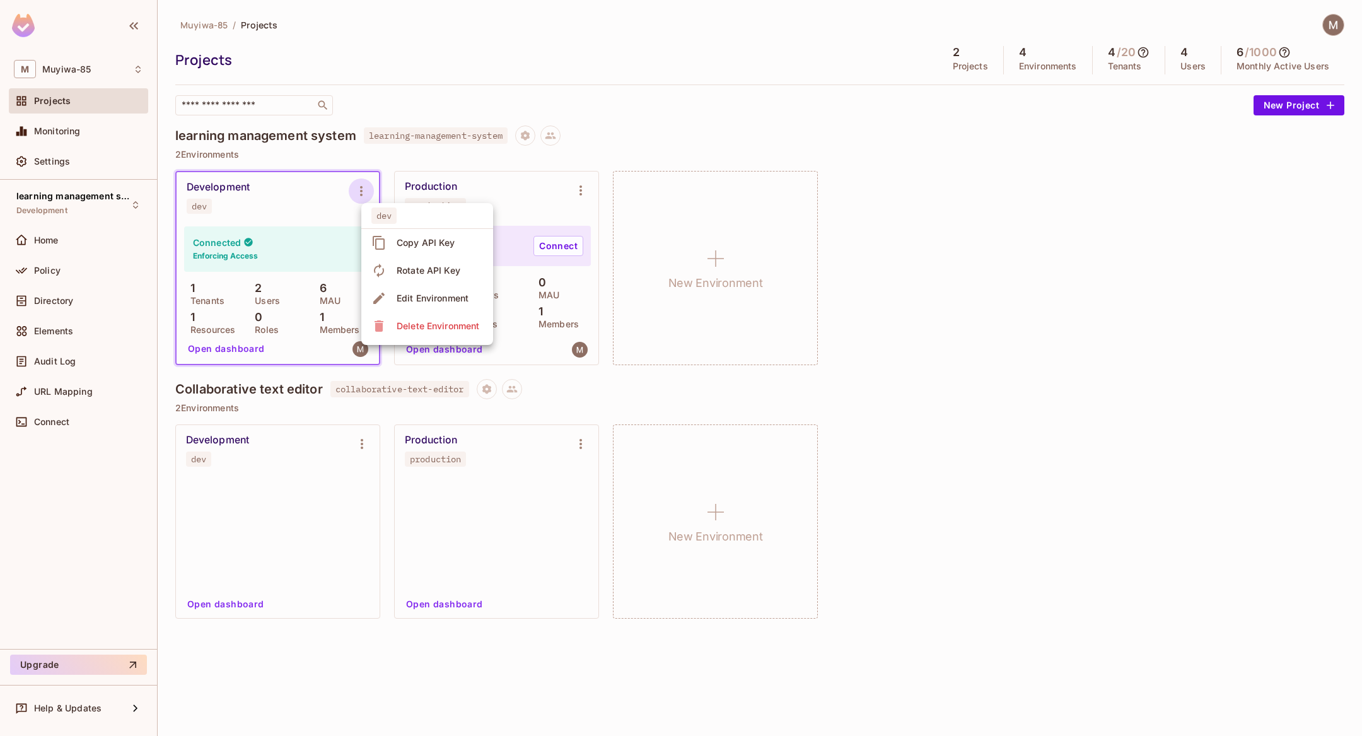
click at [390, 236] on div "Copy API Key" at bounding box center [416, 243] width 88 height 20
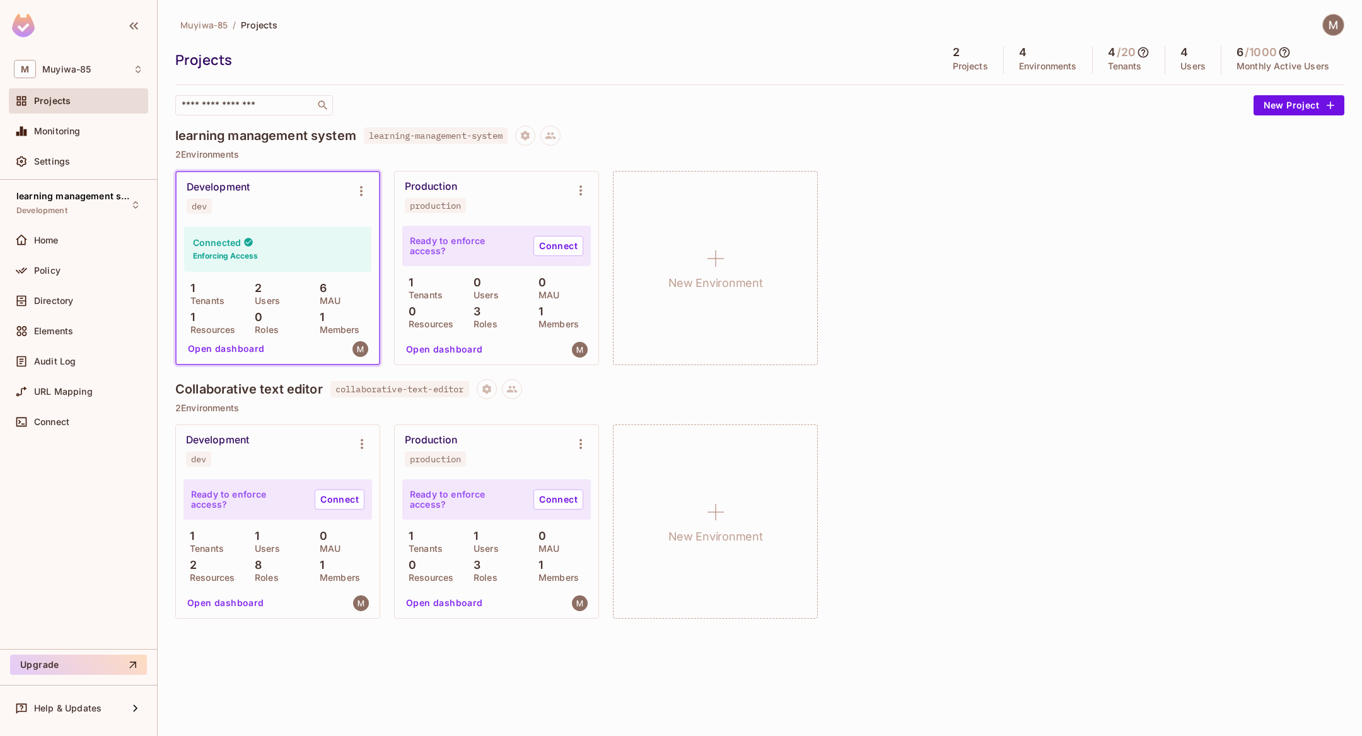
click at [1335, 15] on img at bounding box center [1333, 25] width 21 height 21
click at [1235, 136] on span "Log out" at bounding box center [1248, 137] width 31 height 12
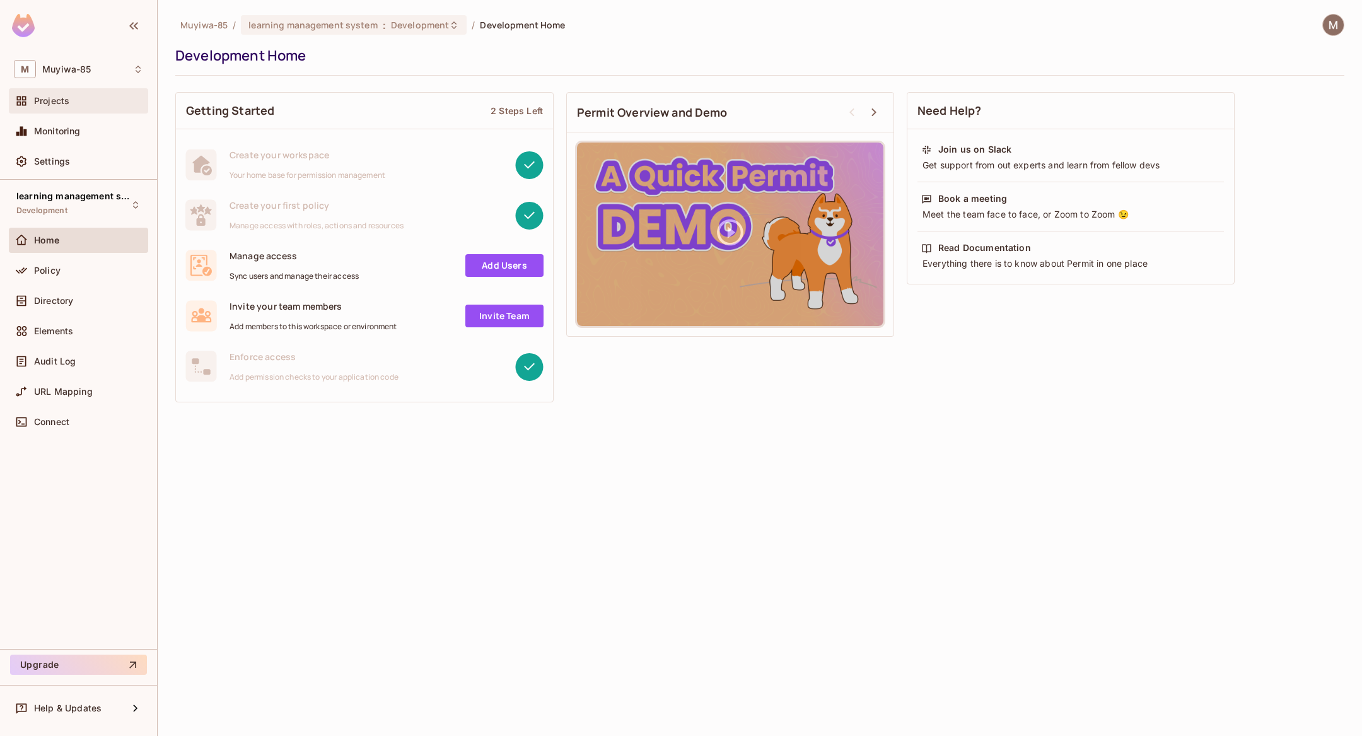
click at [105, 103] on div "Projects" at bounding box center [88, 101] width 109 height 10
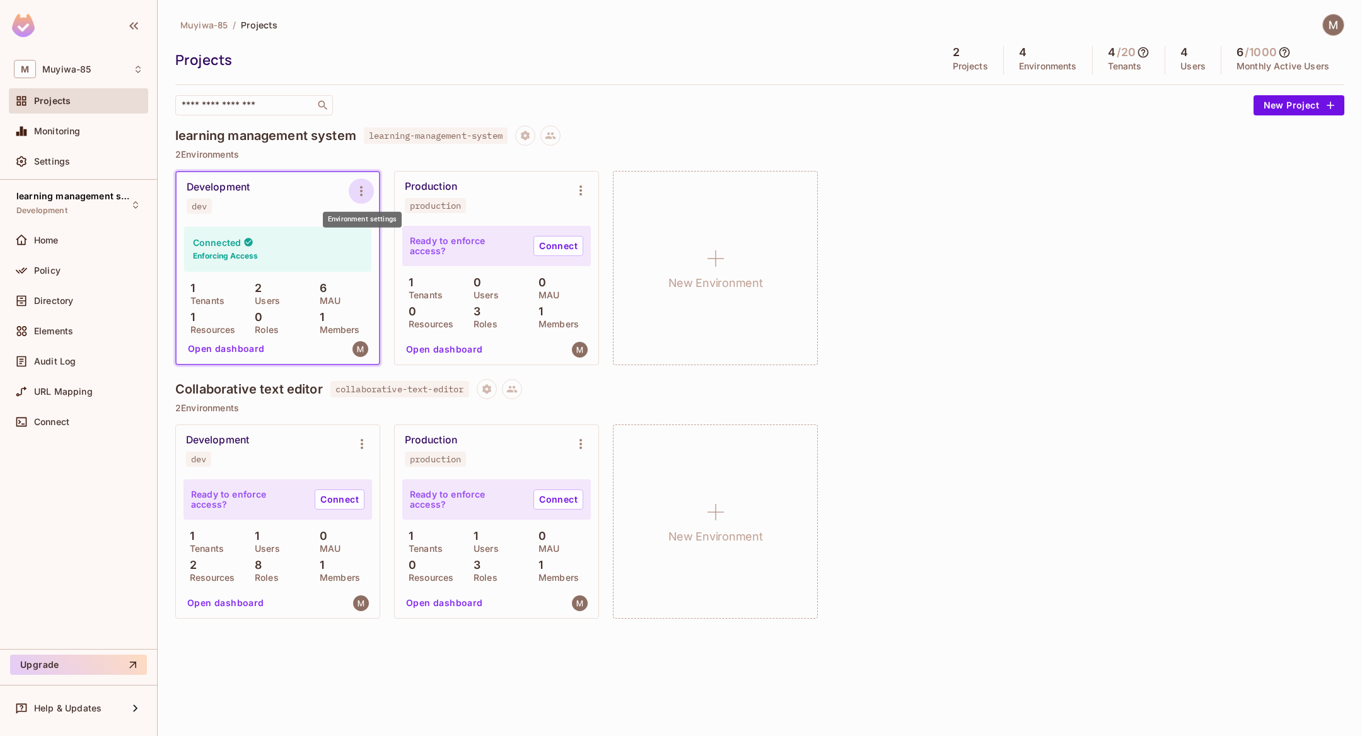
click at [365, 184] on icon "Environment settings" at bounding box center [361, 191] width 15 height 15
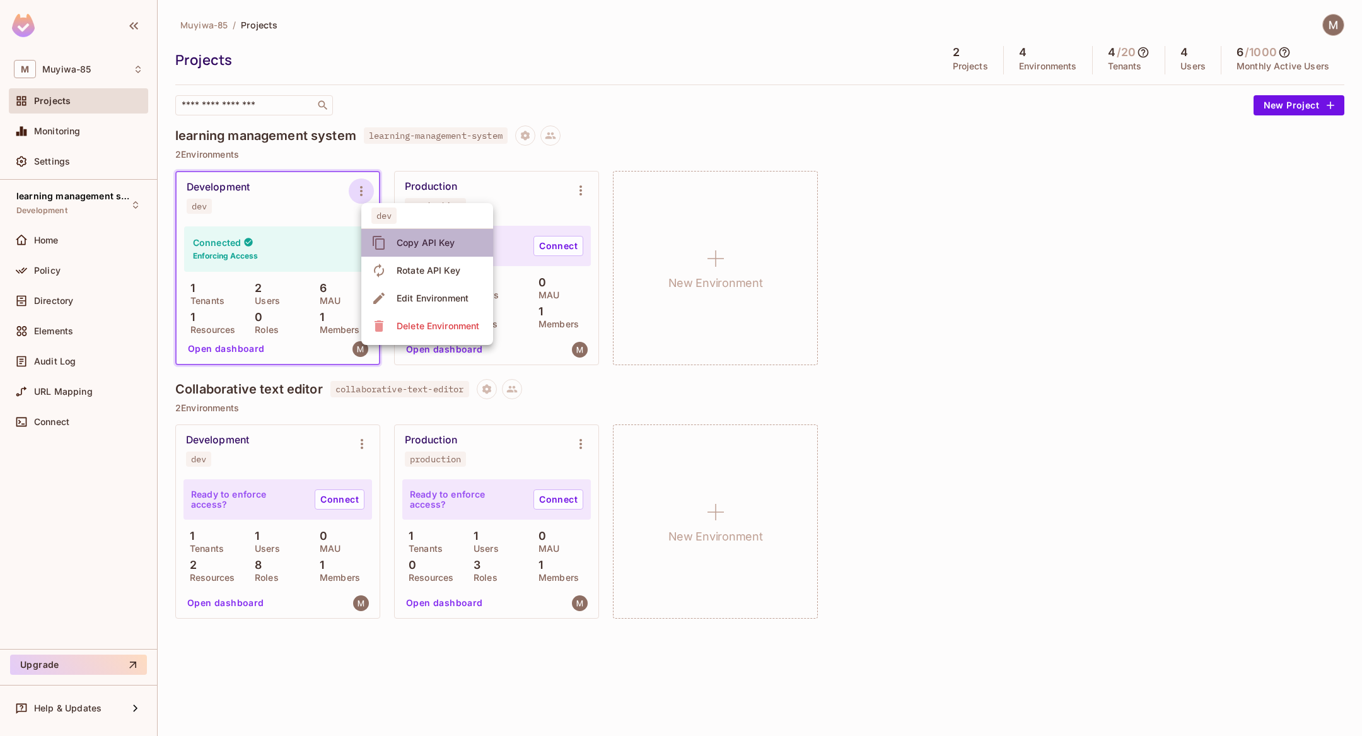
click at [393, 249] on span "Copy API Key" at bounding box center [426, 243] width 66 height 20
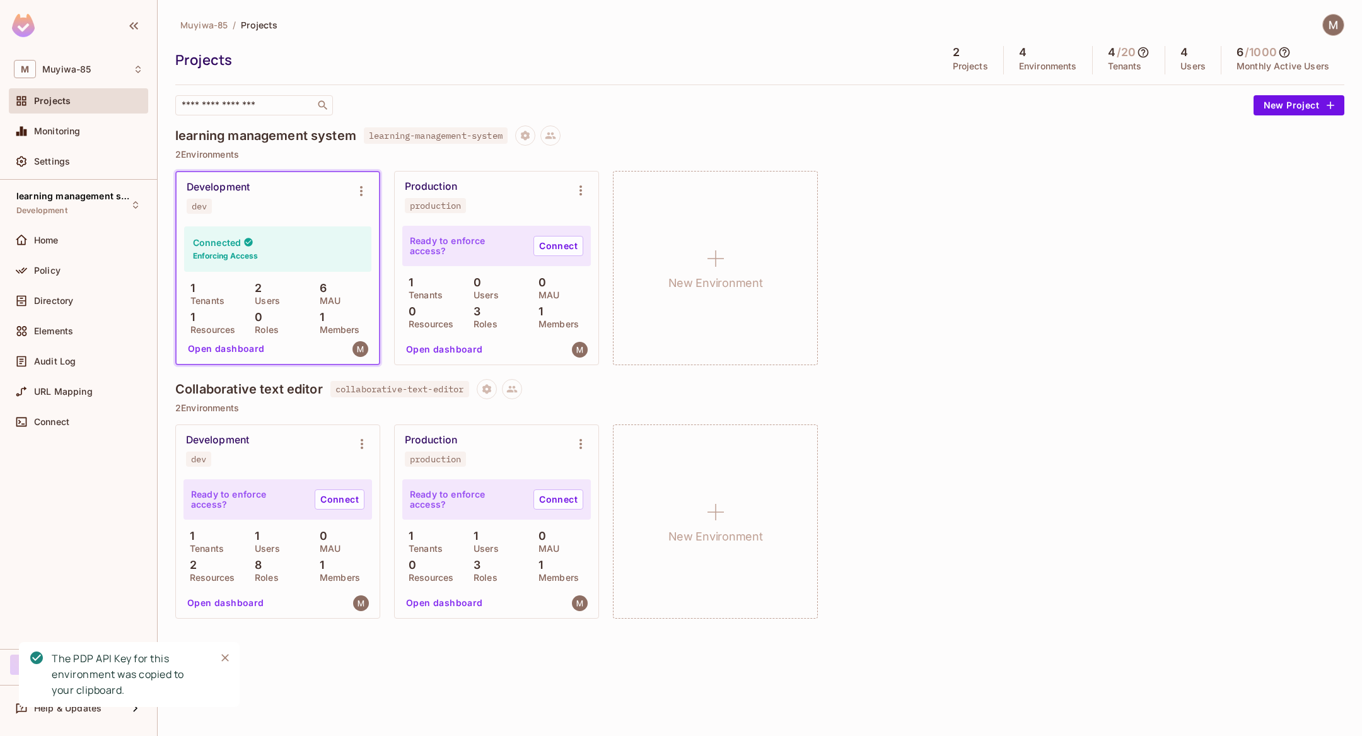
click at [483, 310] on div "3 Roles" at bounding box center [496, 316] width 59 height 23
click at [435, 190] on div "Production" at bounding box center [431, 186] width 52 height 13
click at [476, 194] on div "Production production" at bounding box center [486, 196] width 163 height 33
click at [493, 185] on div "Production production" at bounding box center [486, 196] width 163 height 33
click at [97, 197] on span "learning management system" at bounding box center [73, 196] width 114 height 10
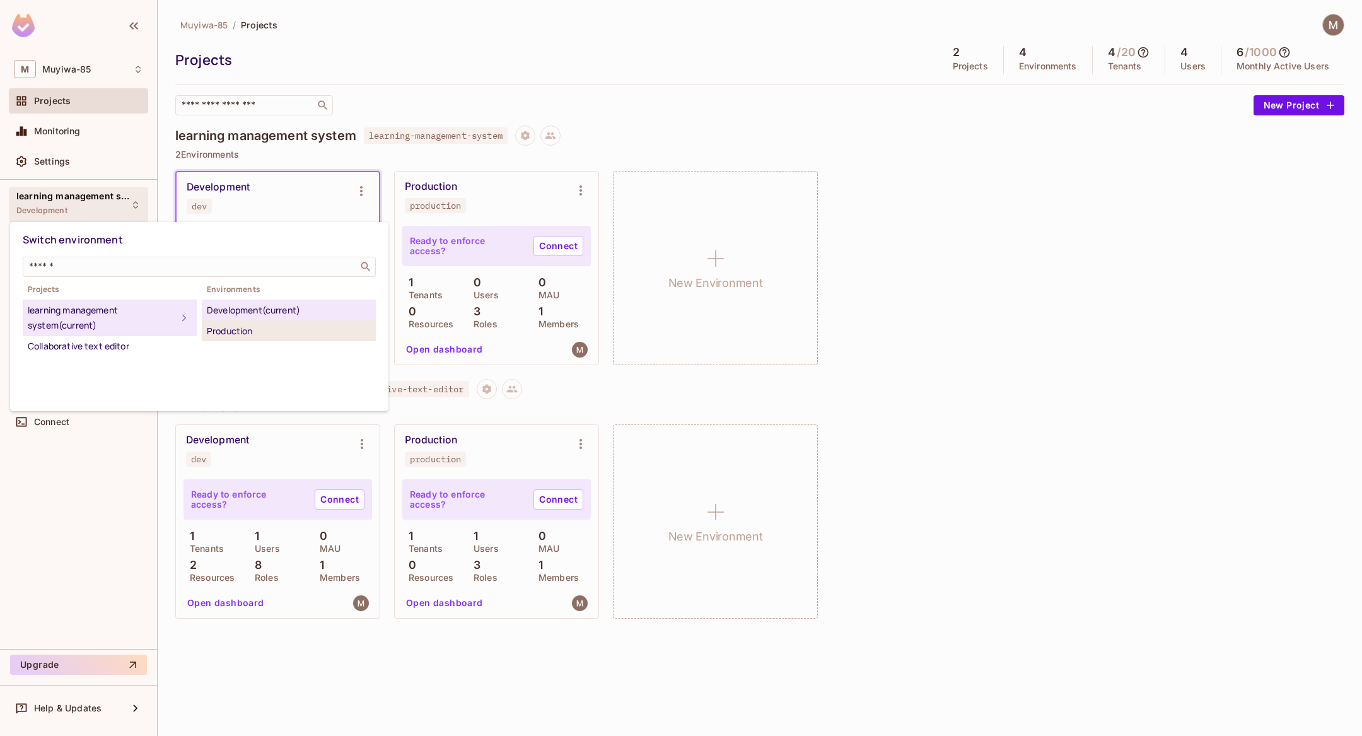
click at [237, 325] on div "Production" at bounding box center [289, 331] width 164 height 15
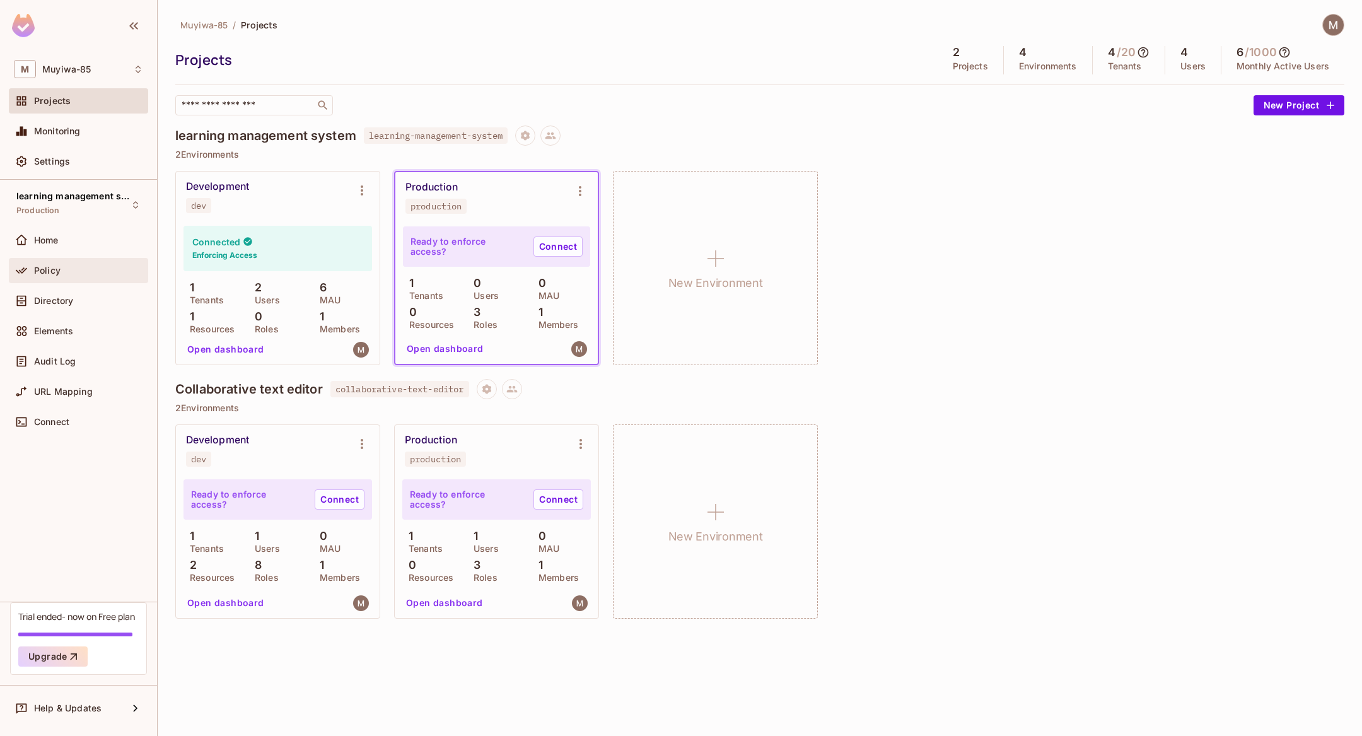
click at [64, 275] on div "Policy" at bounding box center [78, 270] width 129 height 15
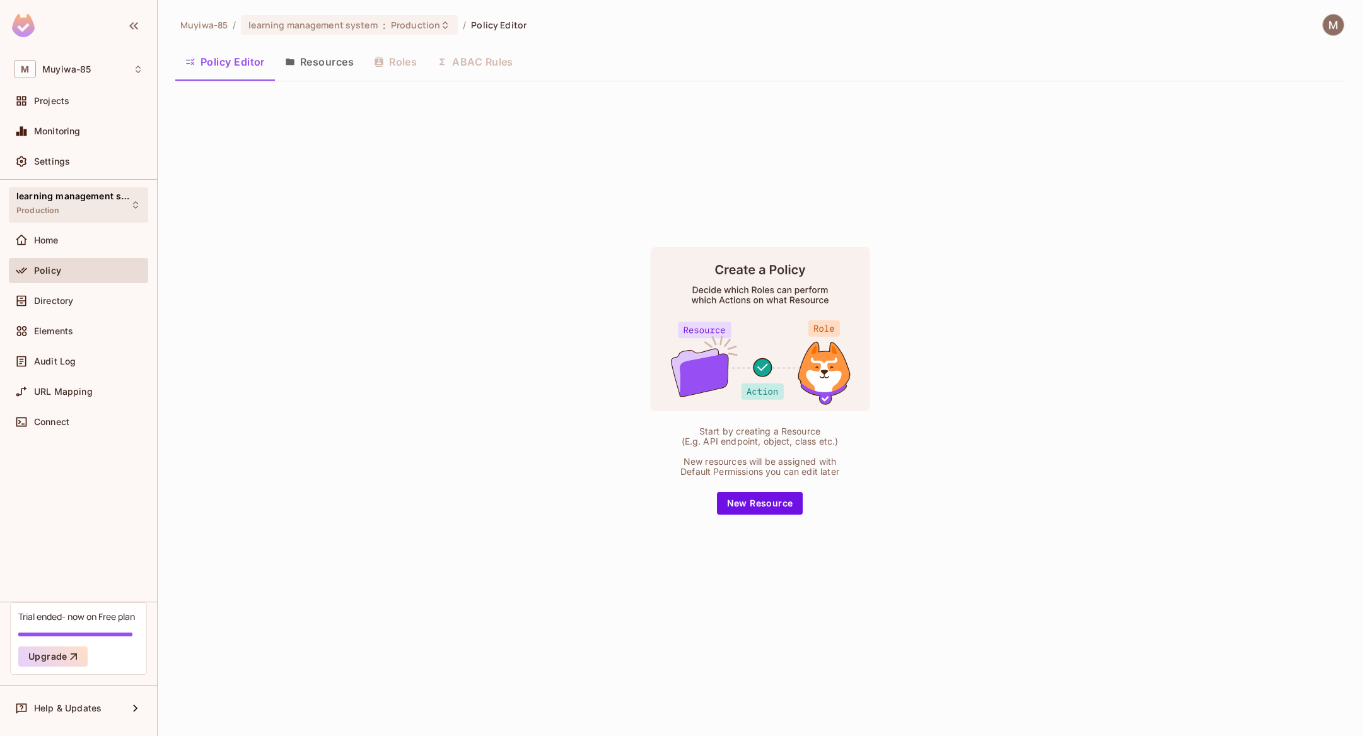
click at [67, 202] on div "learning management system Production" at bounding box center [70, 204] width 109 height 27
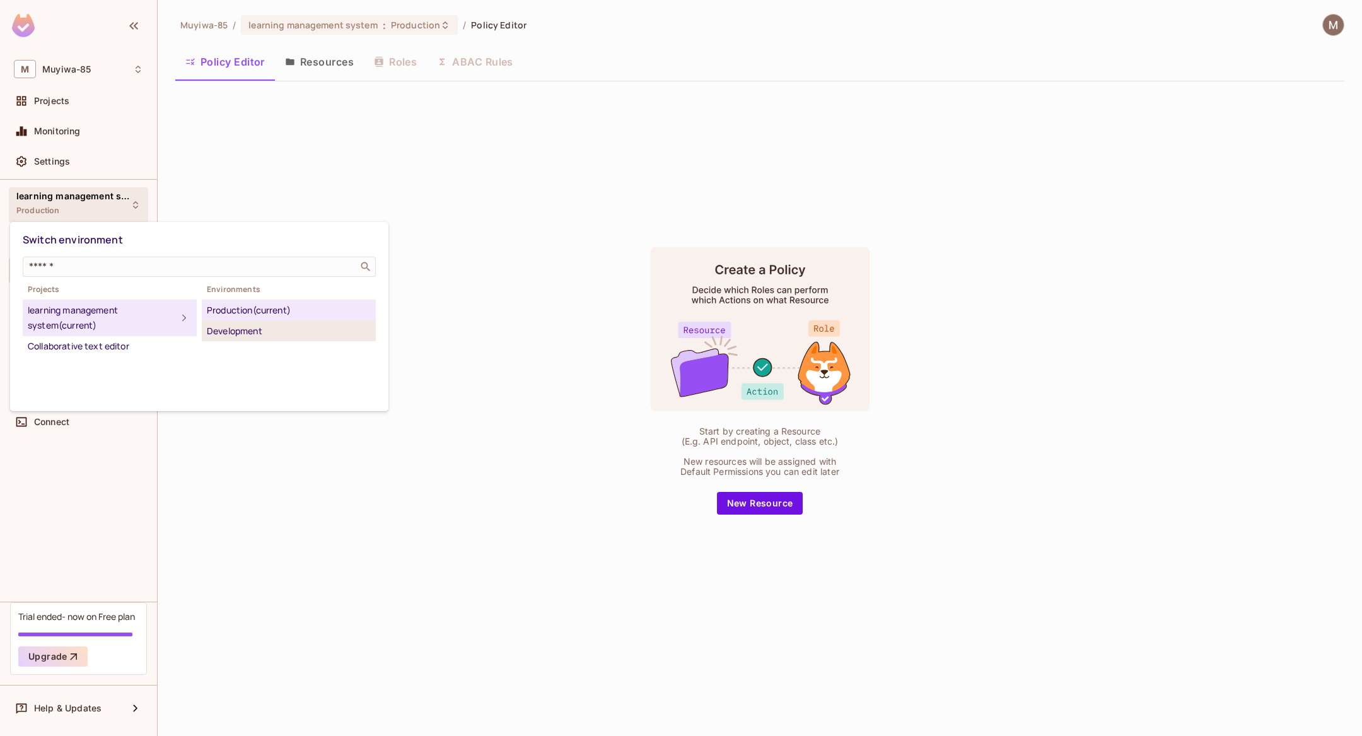
click at [233, 325] on div "Development" at bounding box center [289, 331] width 164 height 15
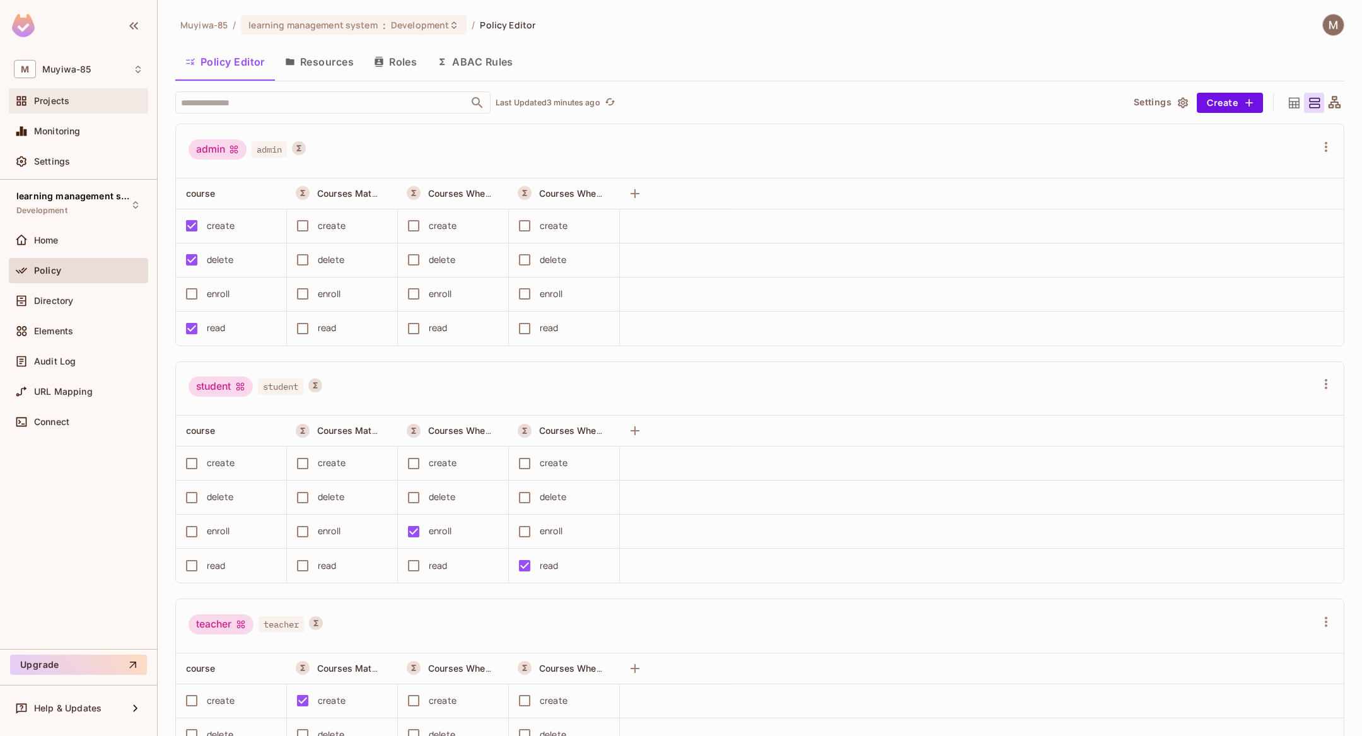
click at [69, 92] on div "Projects" at bounding box center [78, 100] width 139 height 25
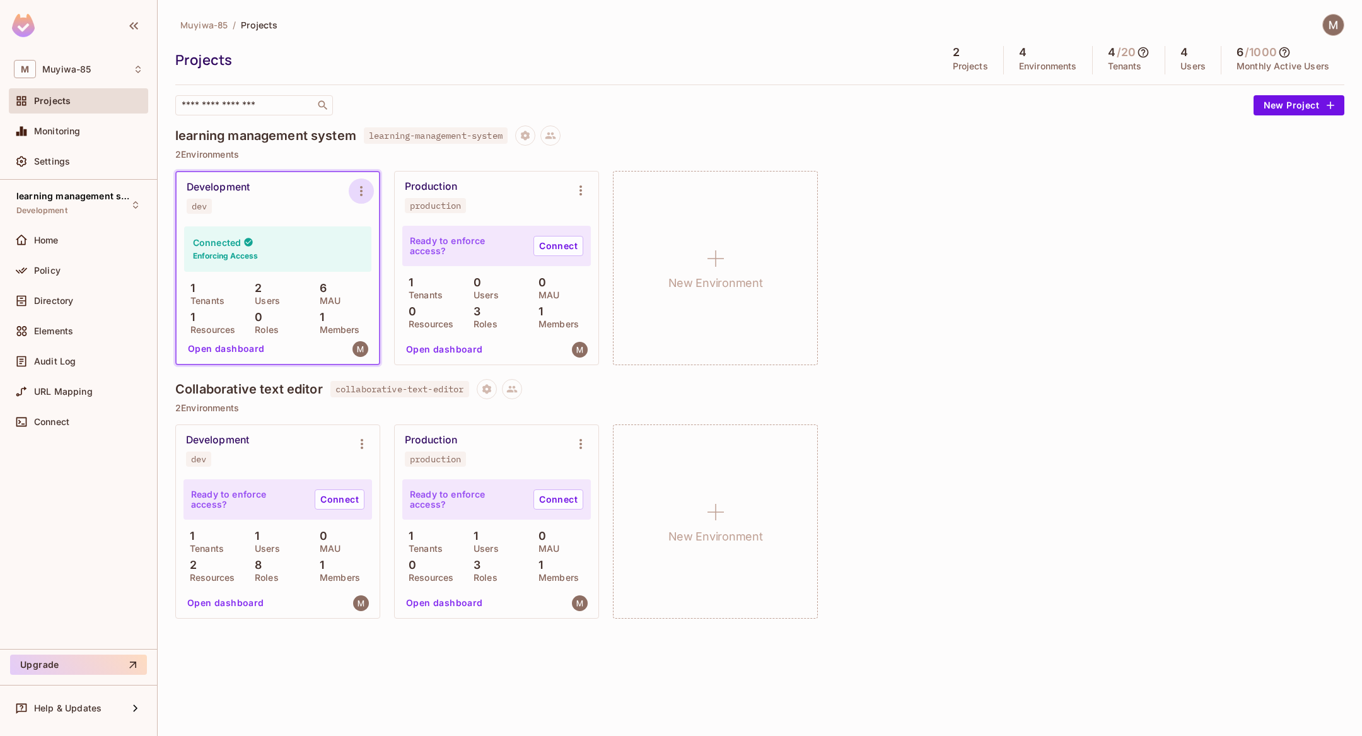
click at [361, 185] on icon "Environment settings" at bounding box center [361, 191] width 15 height 15
click at [404, 244] on div "Copy API Key" at bounding box center [426, 243] width 59 height 13
click at [66, 303] on span "Directory" at bounding box center [53, 301] width 39 height 10
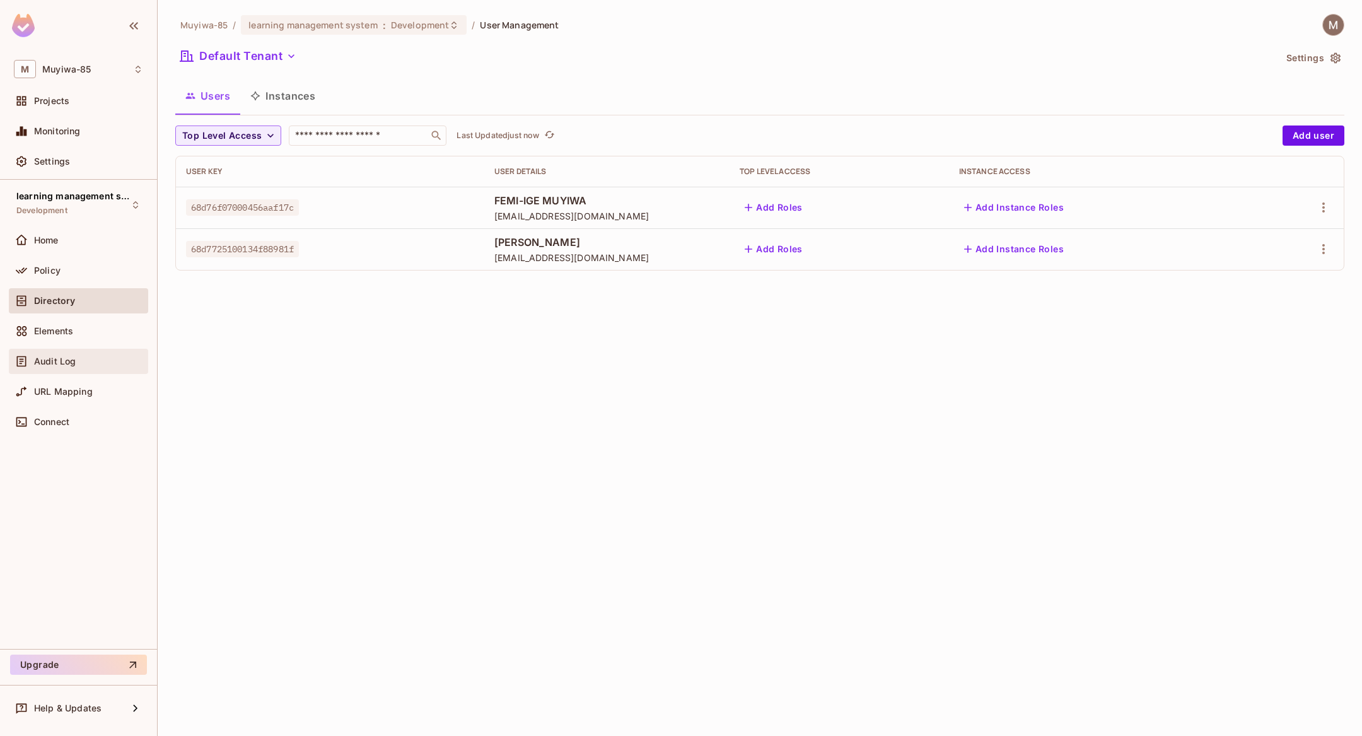
click at [59, 354] on div "Audit Log" at bounding box center [78, 361] width 129 height 15
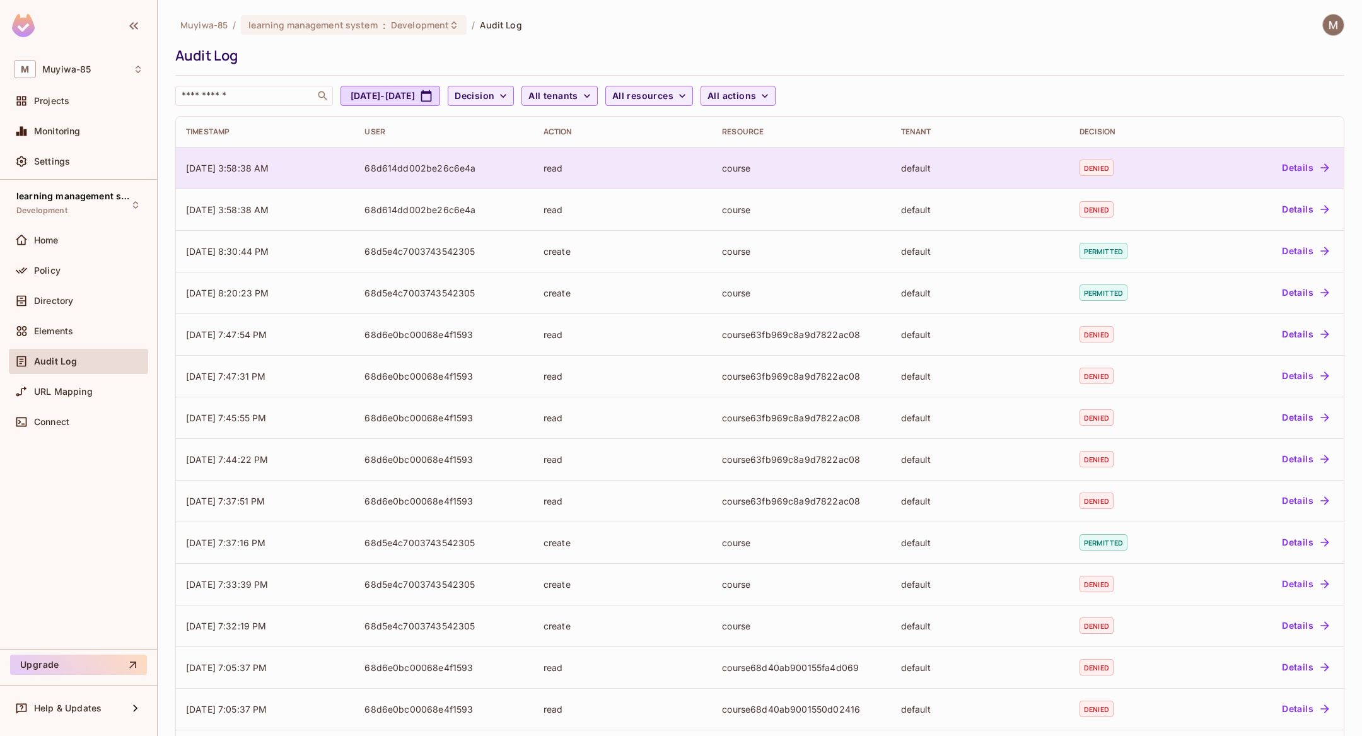
click at [325, 172] on td "[DATE] 3:58:38 AM" at bounding box center [265, 168] width 179 height 42
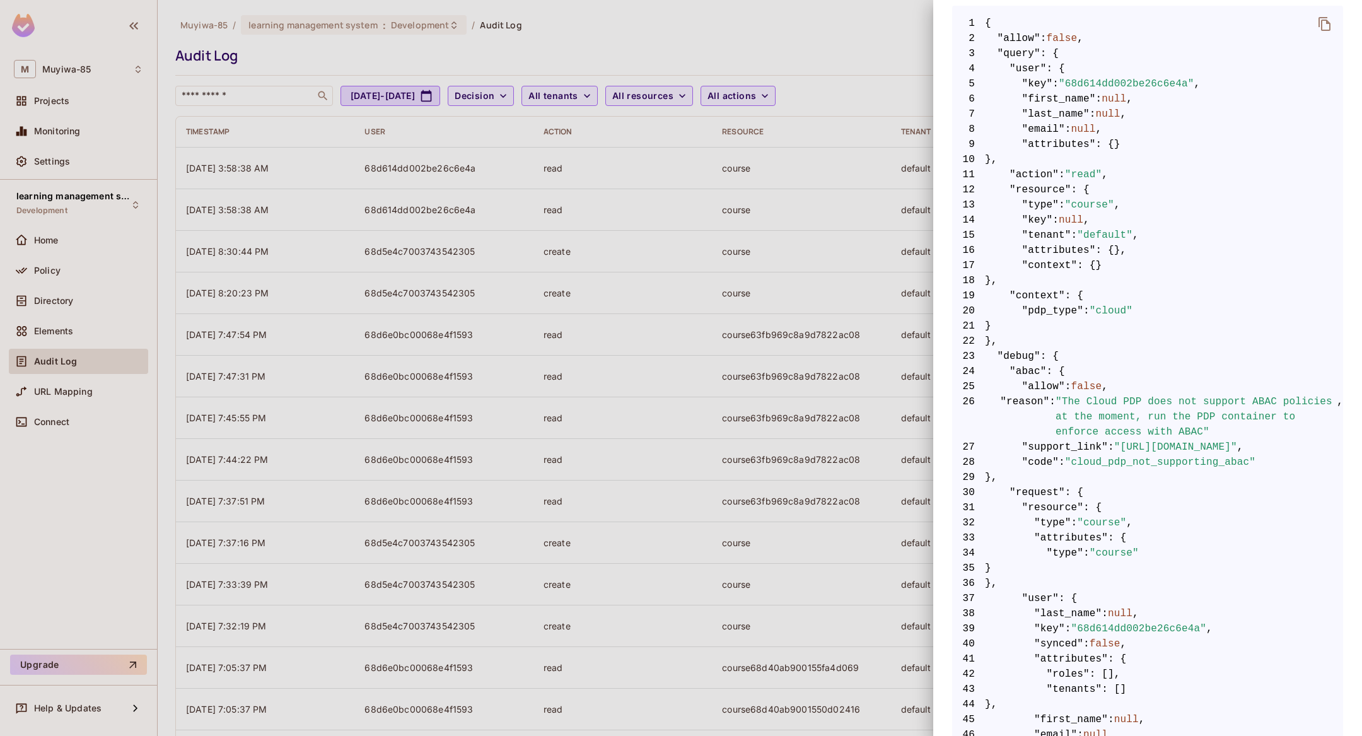
scroll to position [250, 0]
click at [802, 218] on div at bounding box center [681, 368] width 1362 height 736
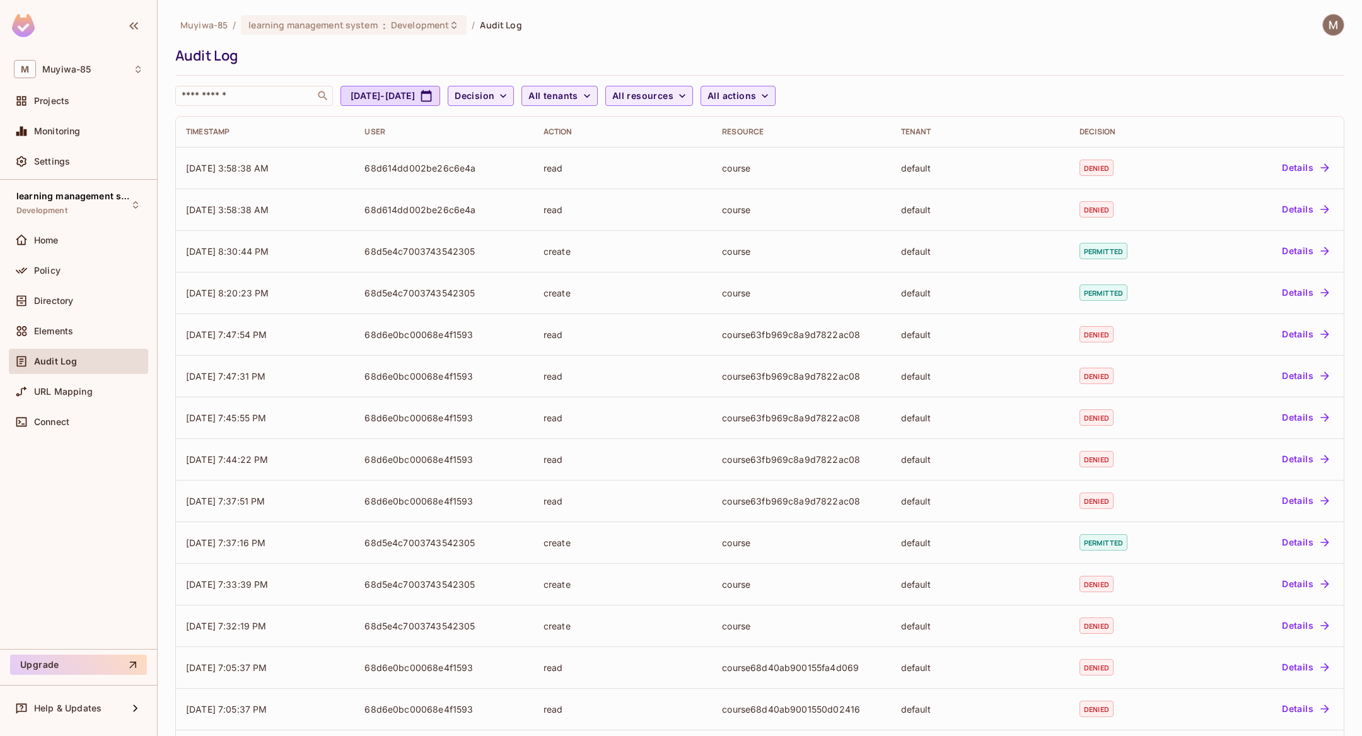
click at [802, 218] on td "course" at bounding box center [801, 210] width 179 height 42
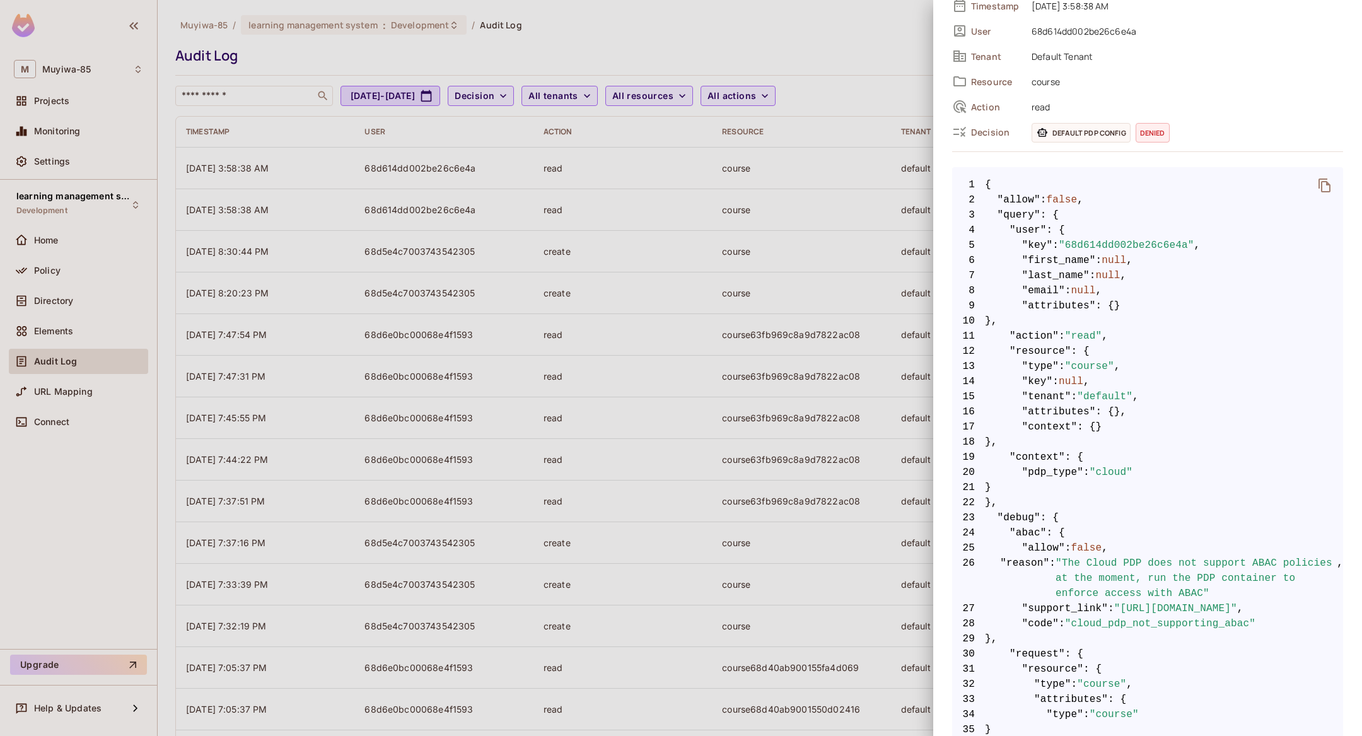
scroll to position [116, 0]
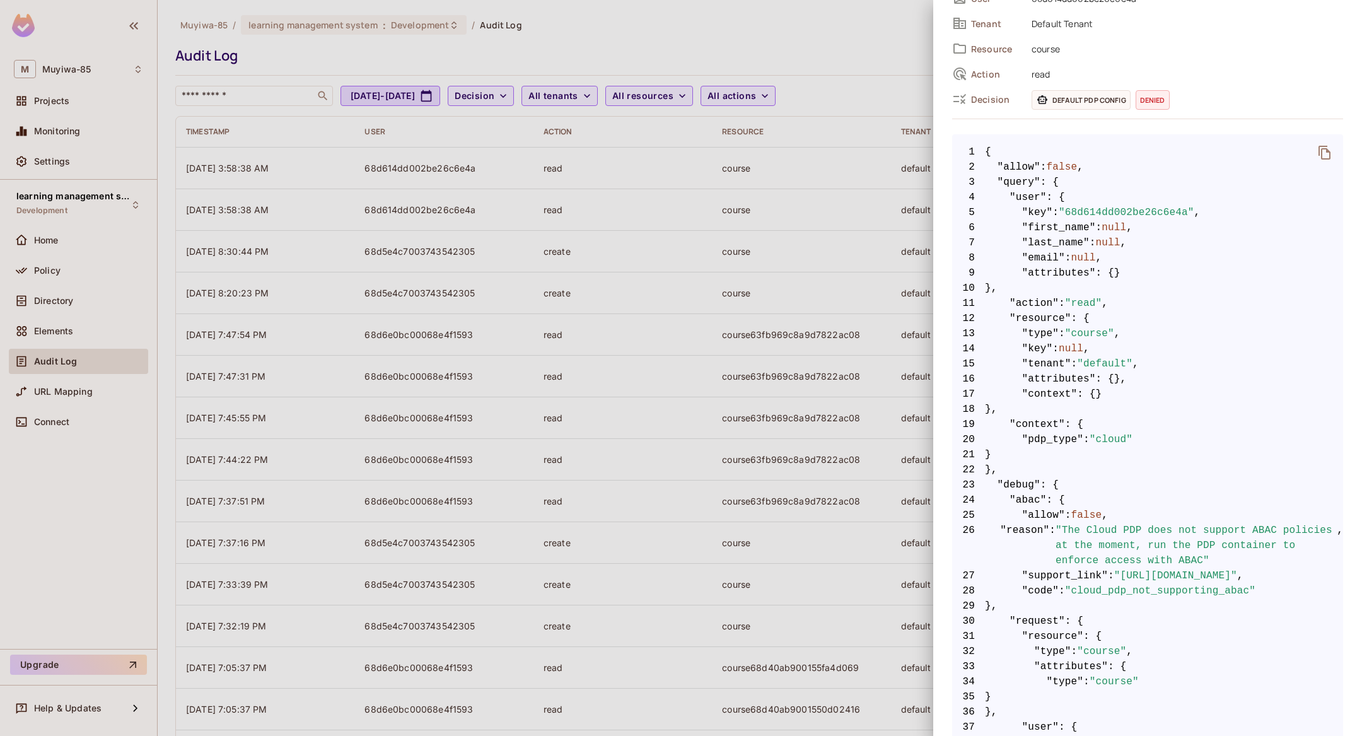
click at [880, 414] on div at bounding box center [681, 368] width 1362 height 736
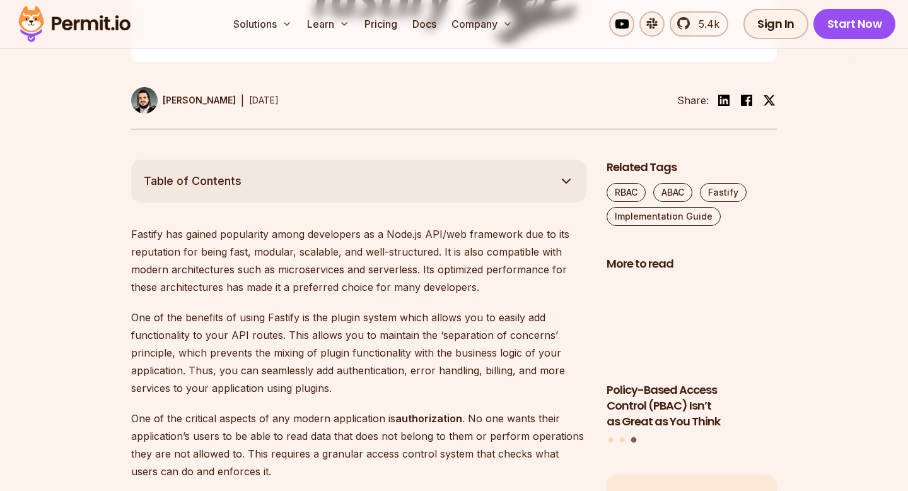
scroll to position [587, 0]
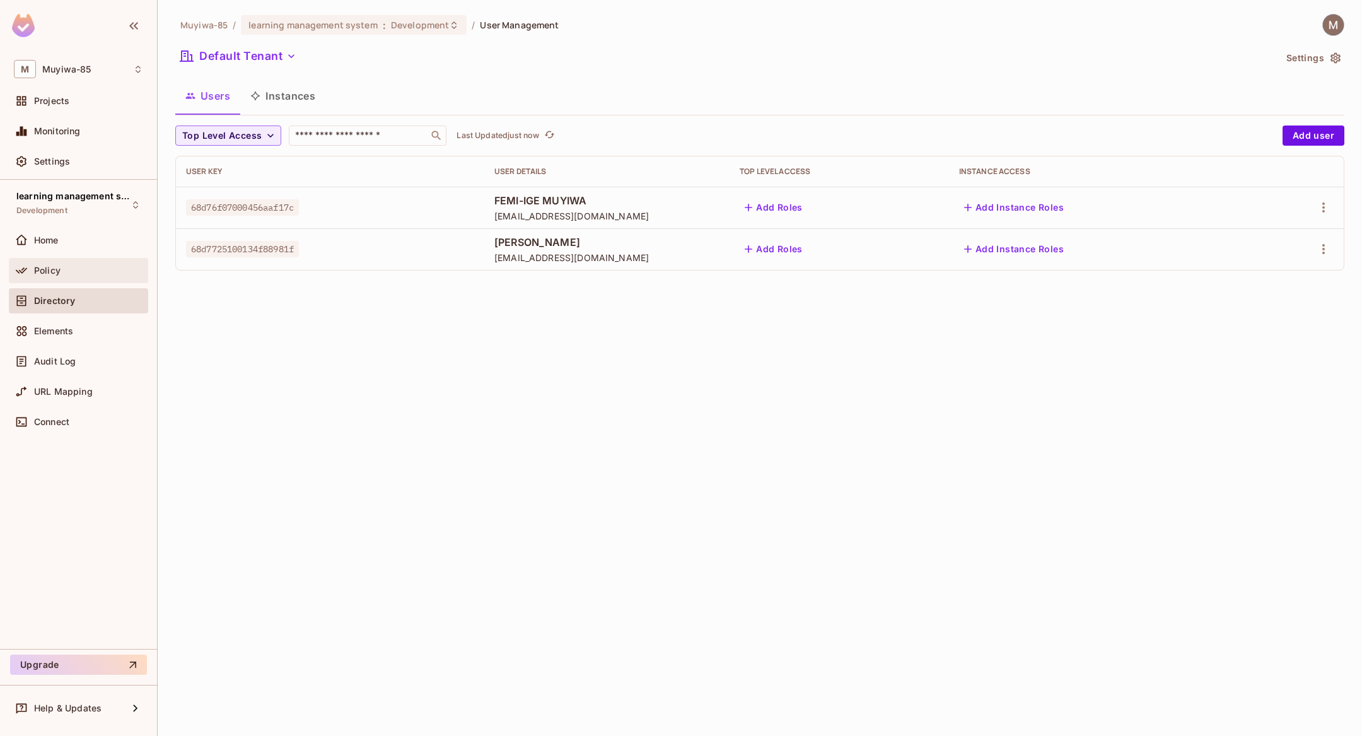
click at [50, 267] on span "Policy" at bounding box center [47, 271] width 26 height 10
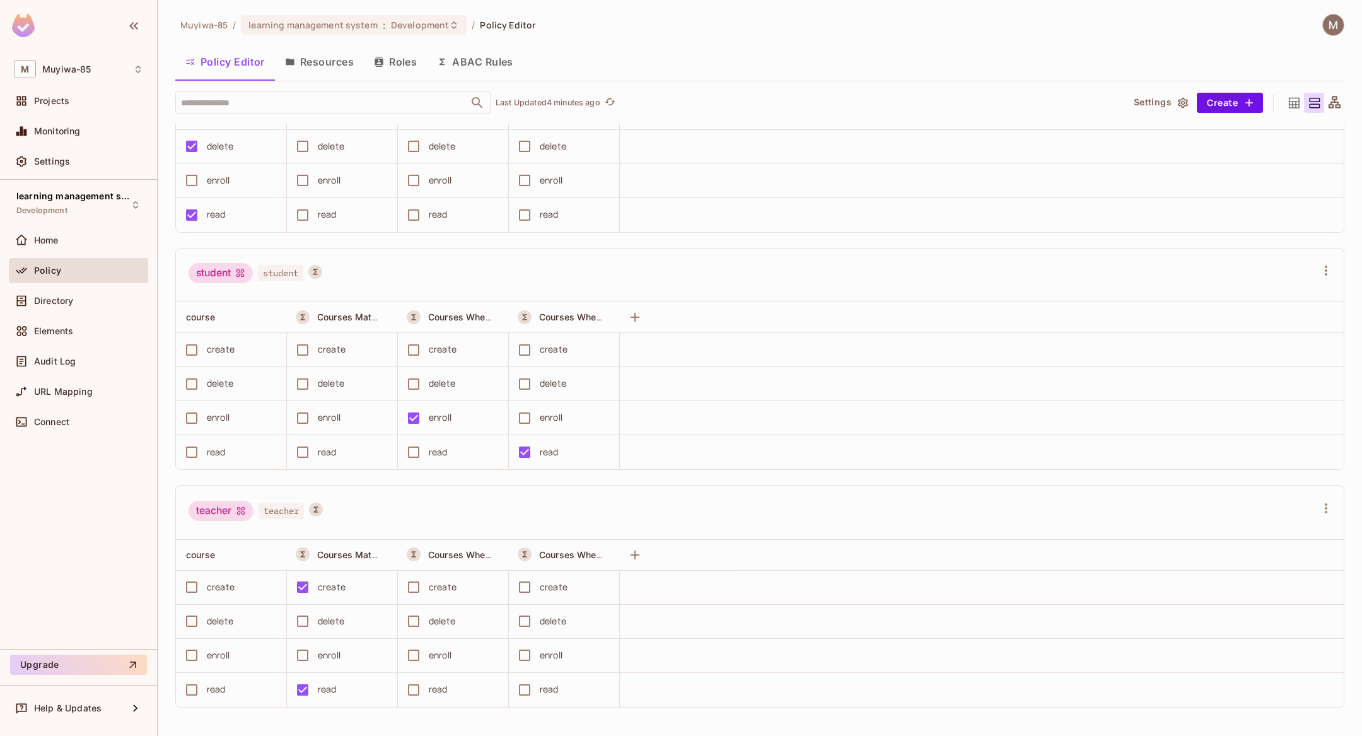
click at [405, 64] on button "Roles" at bounding box center [395, 62] width 63 height 32
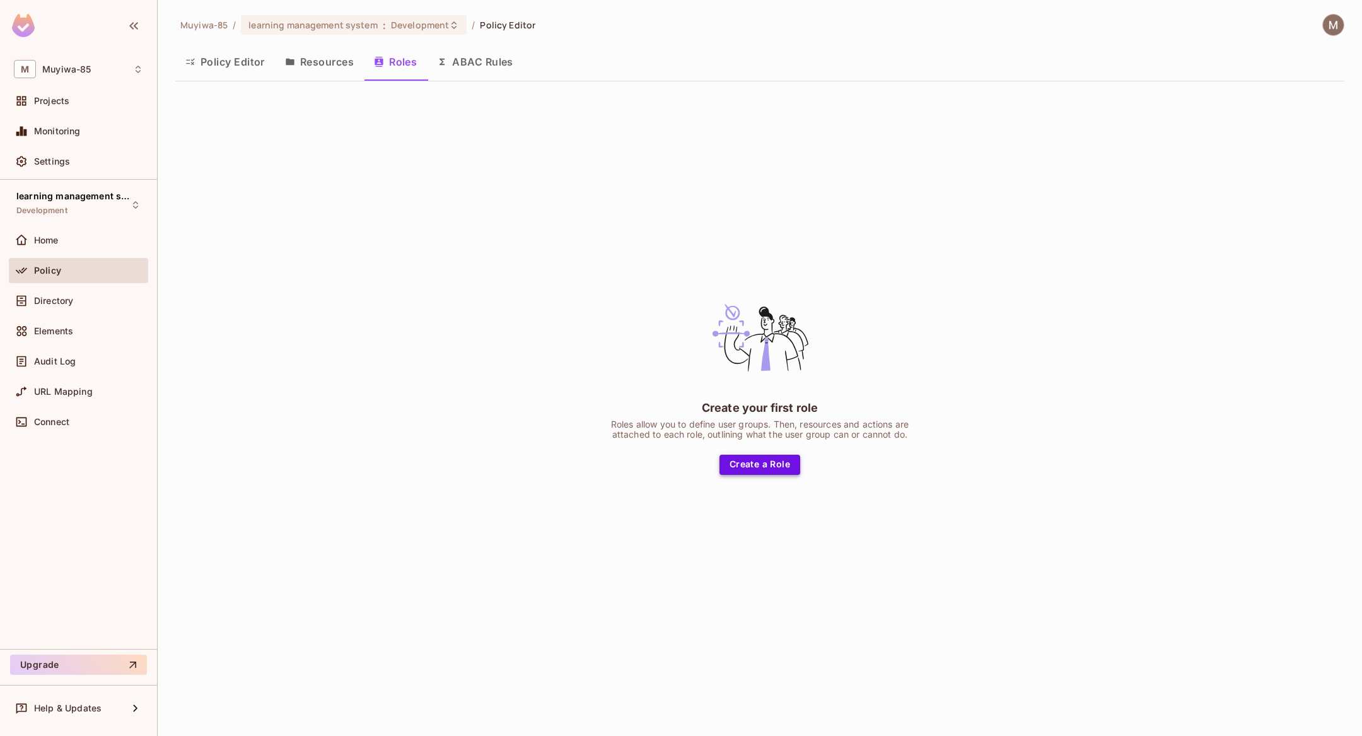
click at [752, 461] on button "Create a Role" at bounding box center [760, 465] width 81 height 20
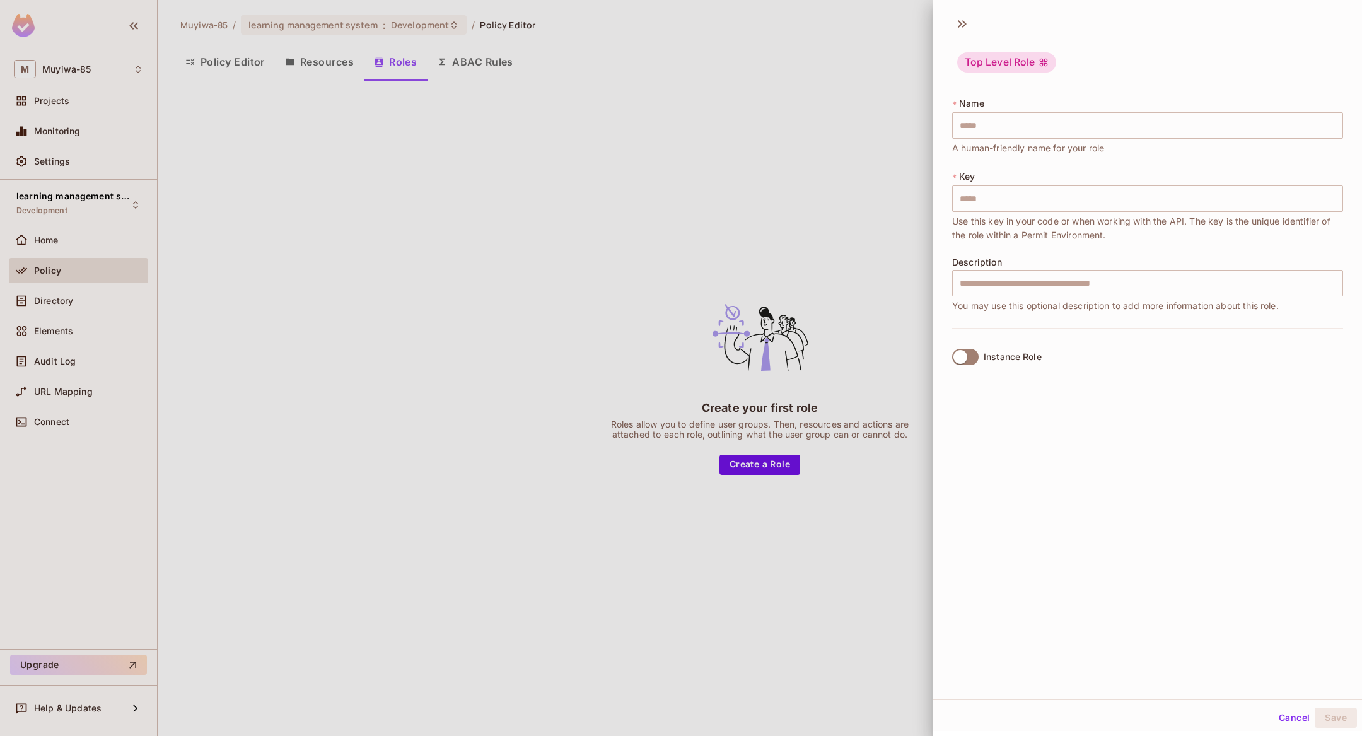
click at [1036, 139] on div "* Name ​ A human-friendly name for your role" at bounding box center [1147, 126] width 391 height 58
click at [1033, 114] on input "text" at bounding box center [1147, 125] width 391 height 26
type input "*"
type input "**"
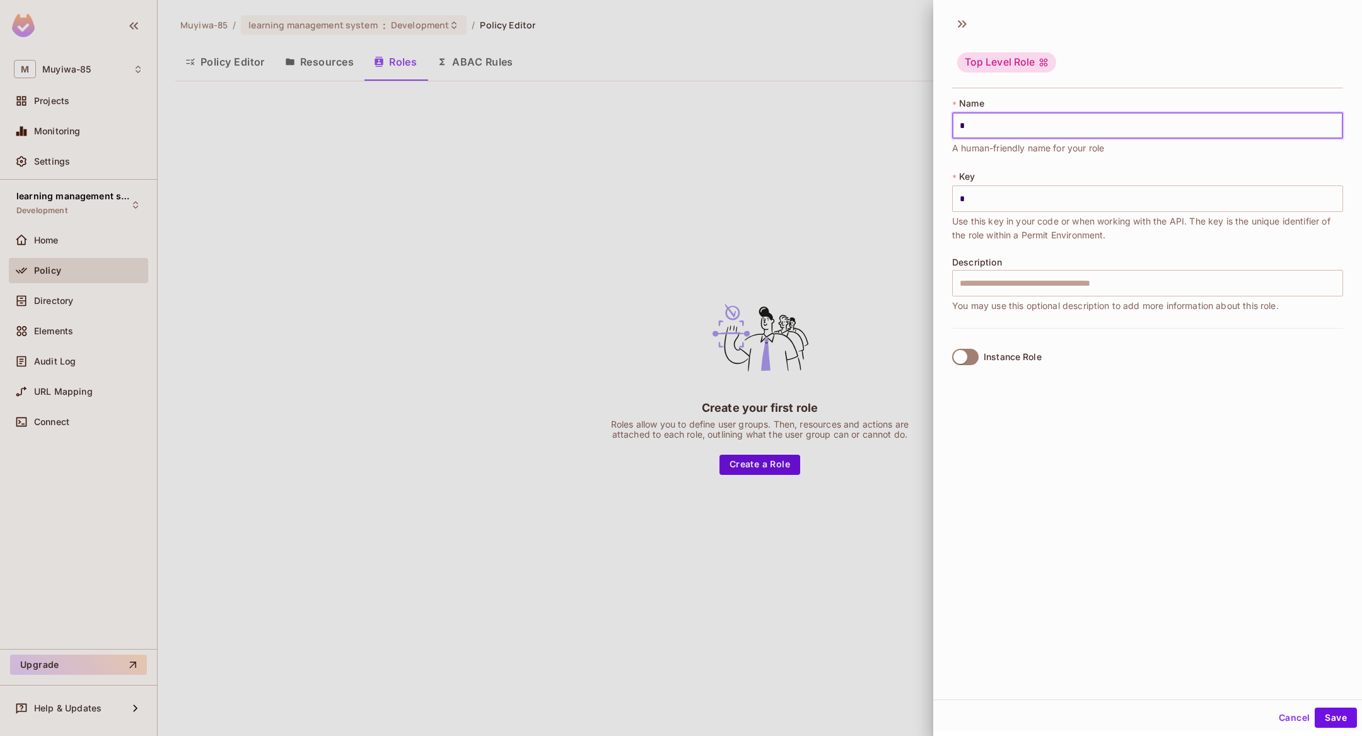
type input "**"
type input "*"
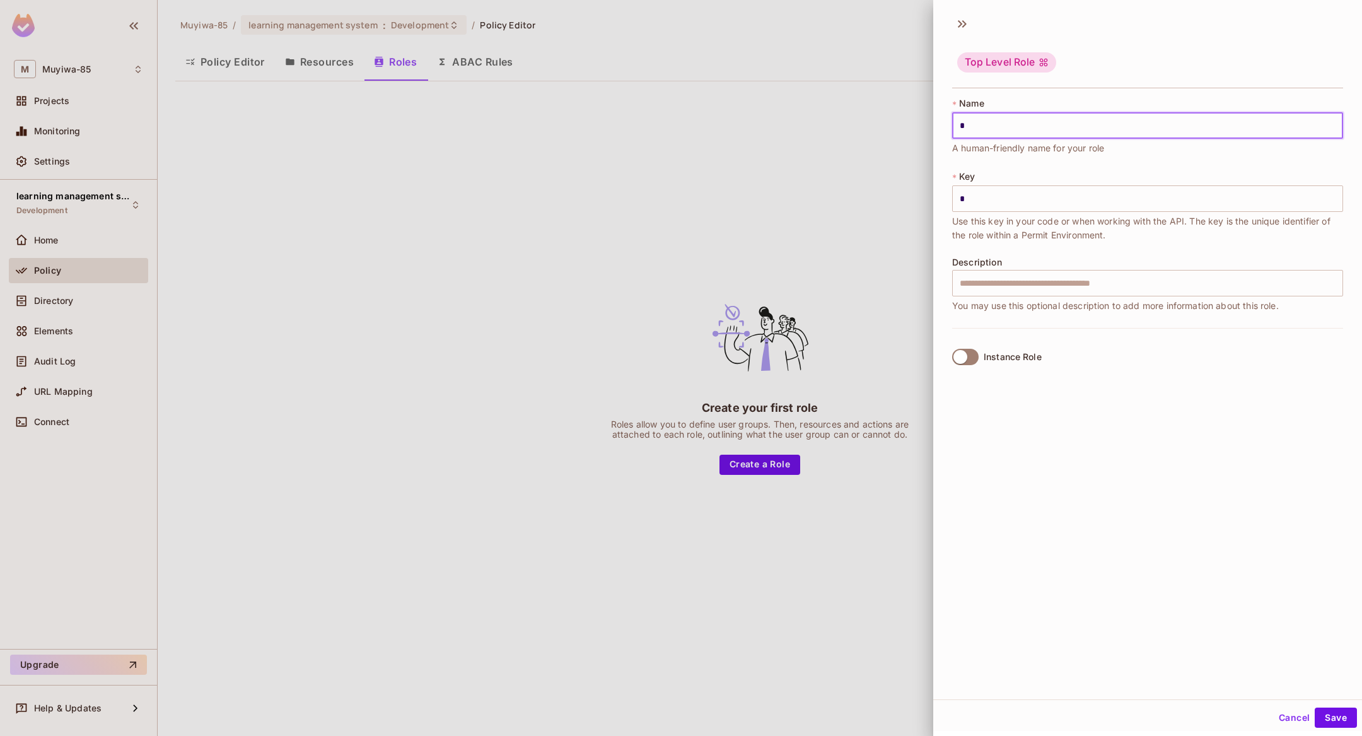
type input "**"
type input "***"
type input "****"
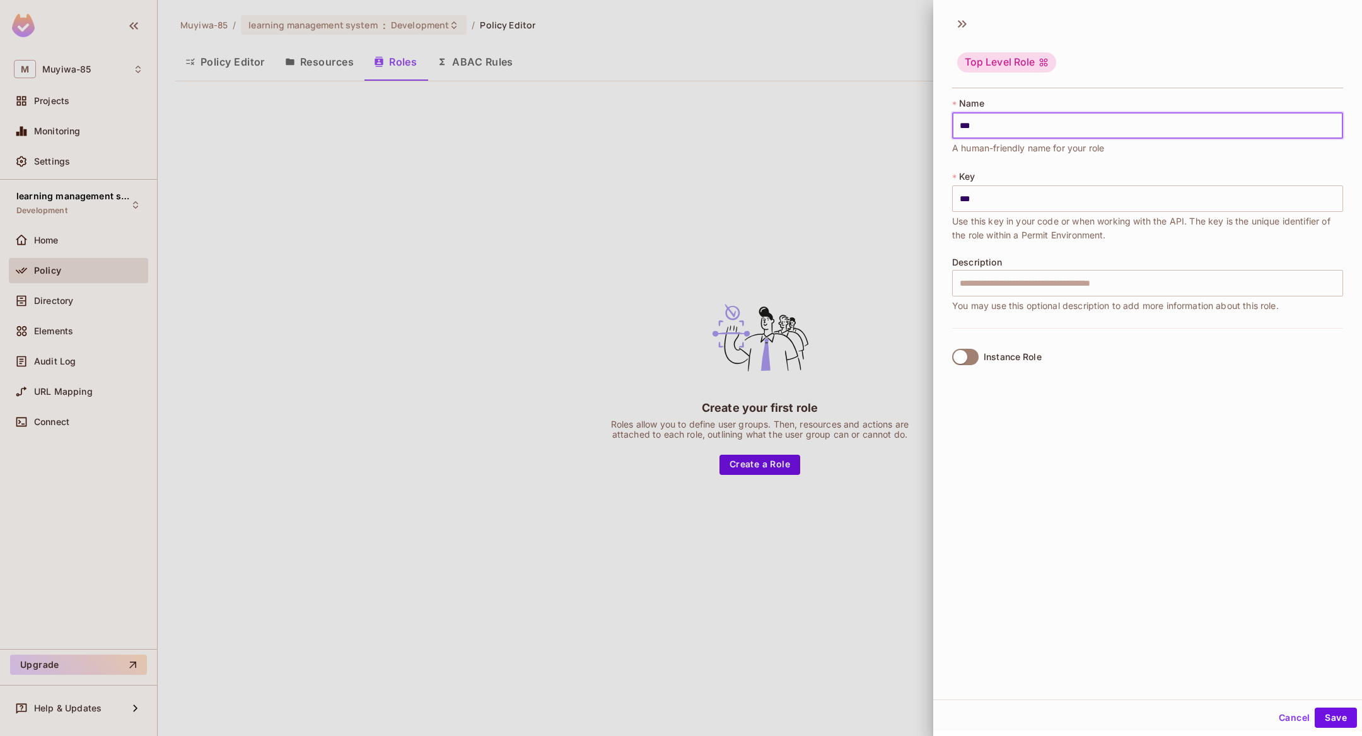
type input "****"
type input "*****"
type input "******"
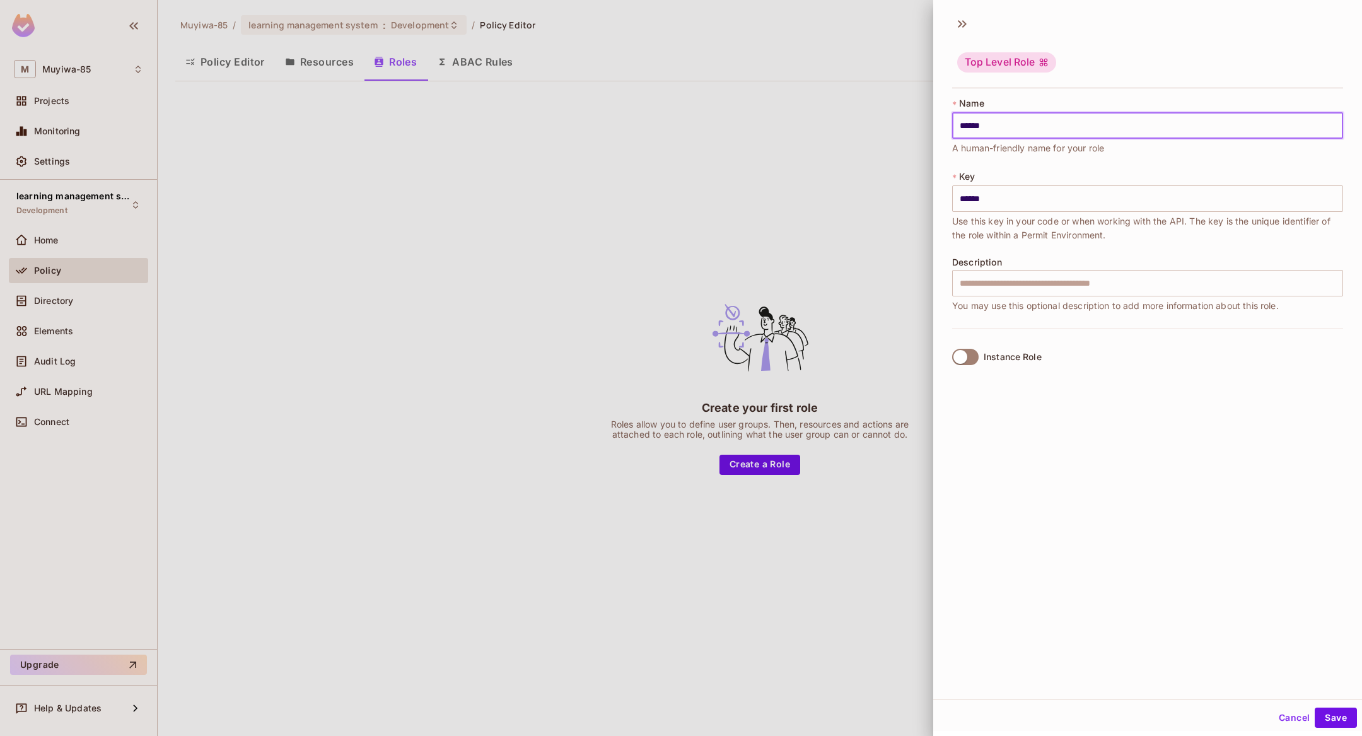
type input "*******"
click at [1331, 720] on button "Save" at bounding box center [1336, 718] width 42 height 20
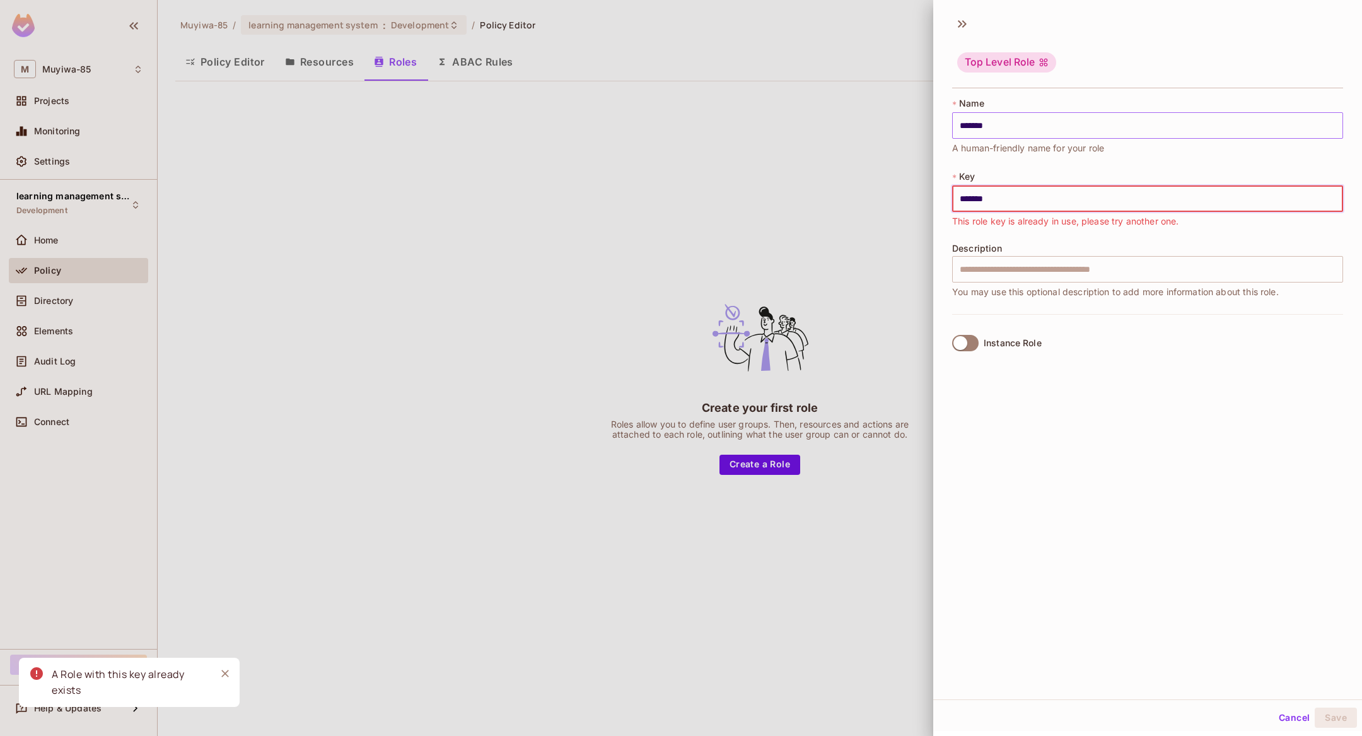
click at [1121, 122] on input "*******" at bounding box center [1147, 125] width 391 height 26
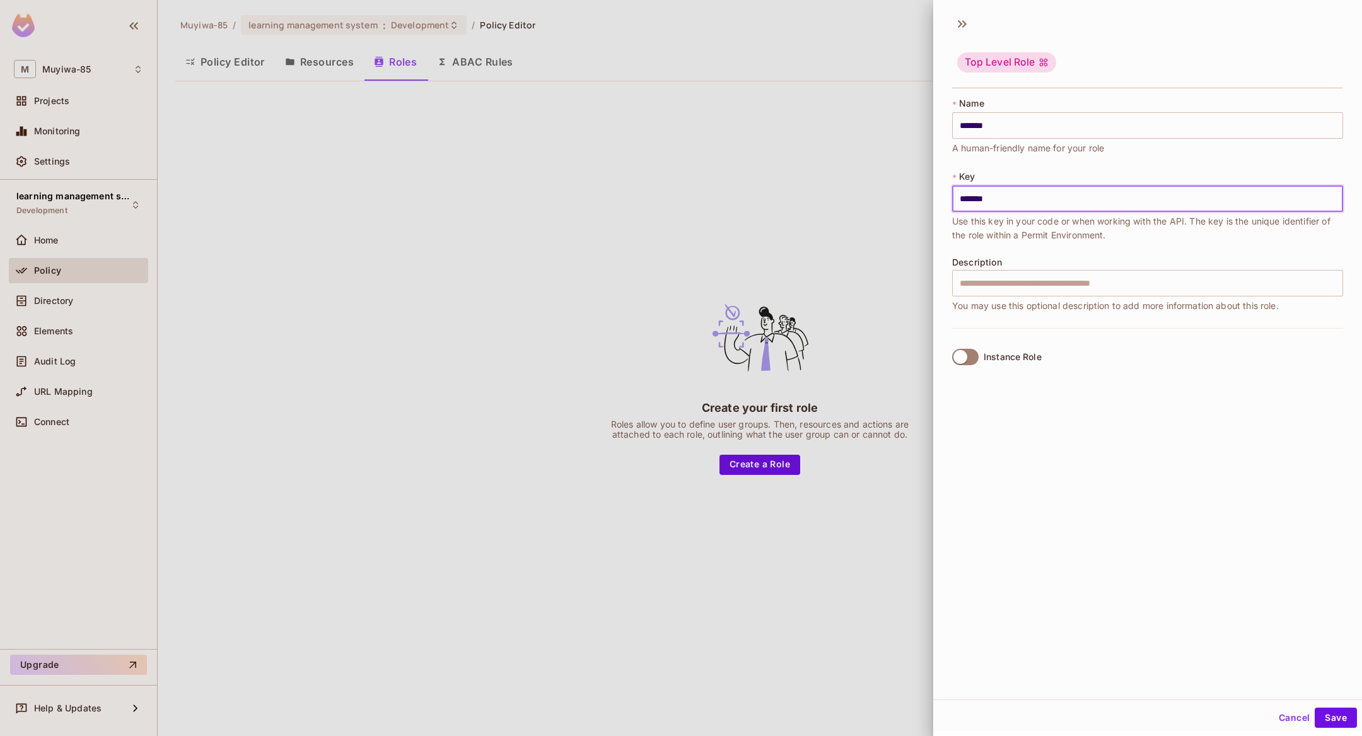
click at [1058, 203] on input "*******" at bounding box center [1147, 198] width 391 height 26
type input "********"
click at [1335, 710] on button "Save" at bounding box center [1336, 718] width 42 height 20
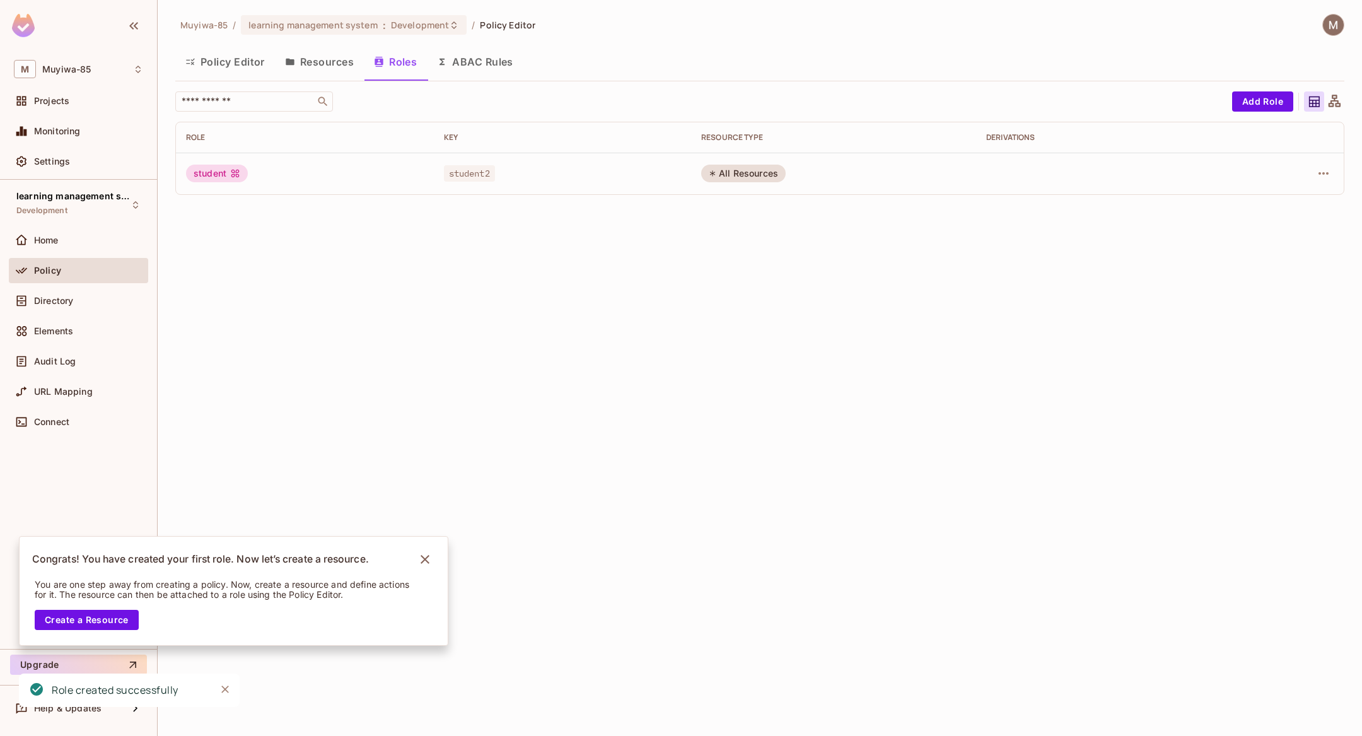
click at [233, 57] on button "Policy Editor" at bounding box center [225, 62] width 100 height 32
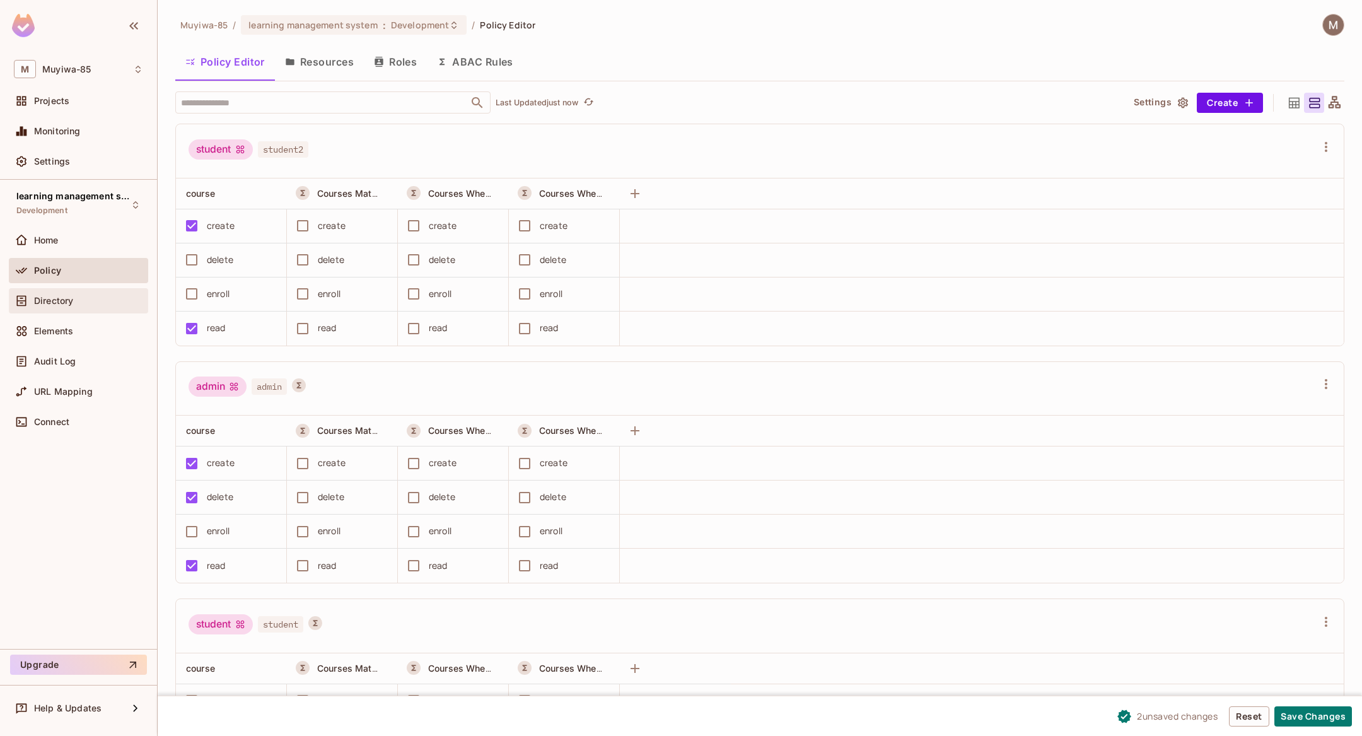
click at [55, 305] on div "Directory" at bounding box center [78, 300] width 129 height 15
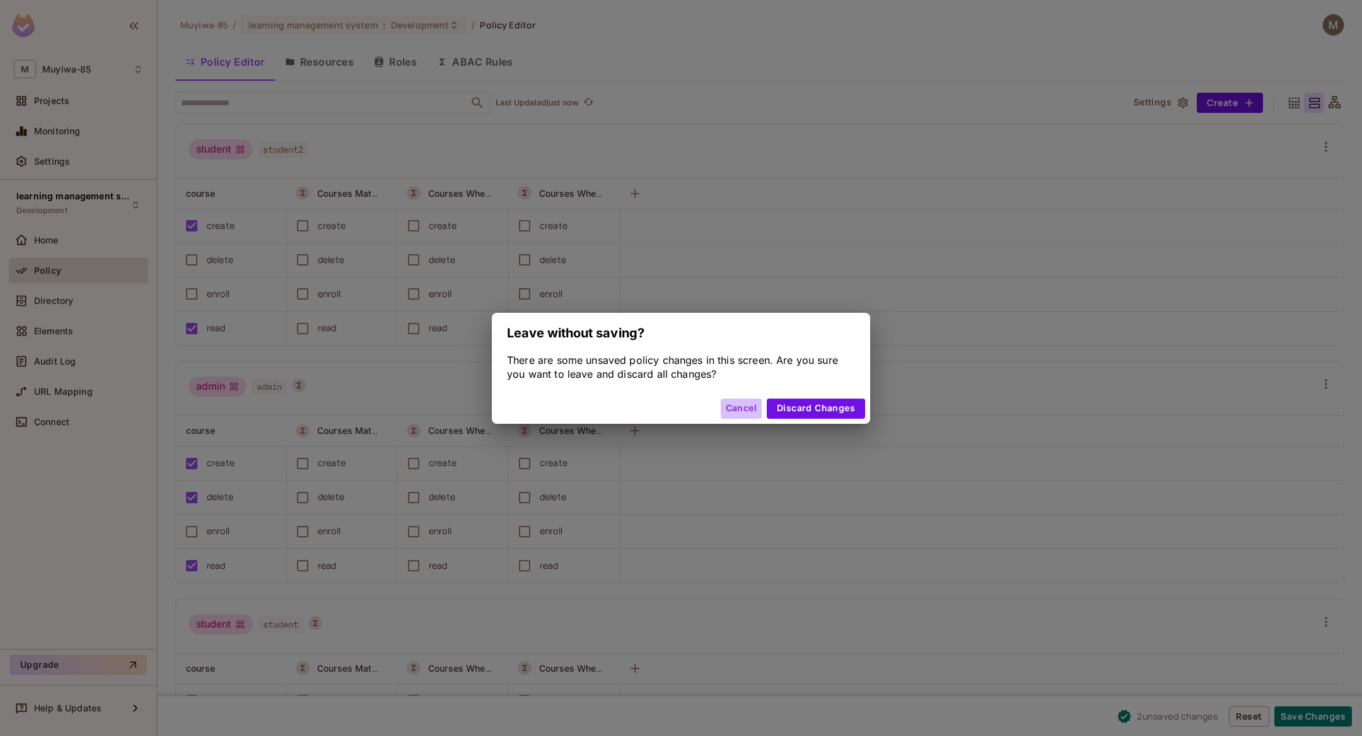
click at [737, 413] on button "Cancel" at bounding box center [741, 409] width 41 height 20
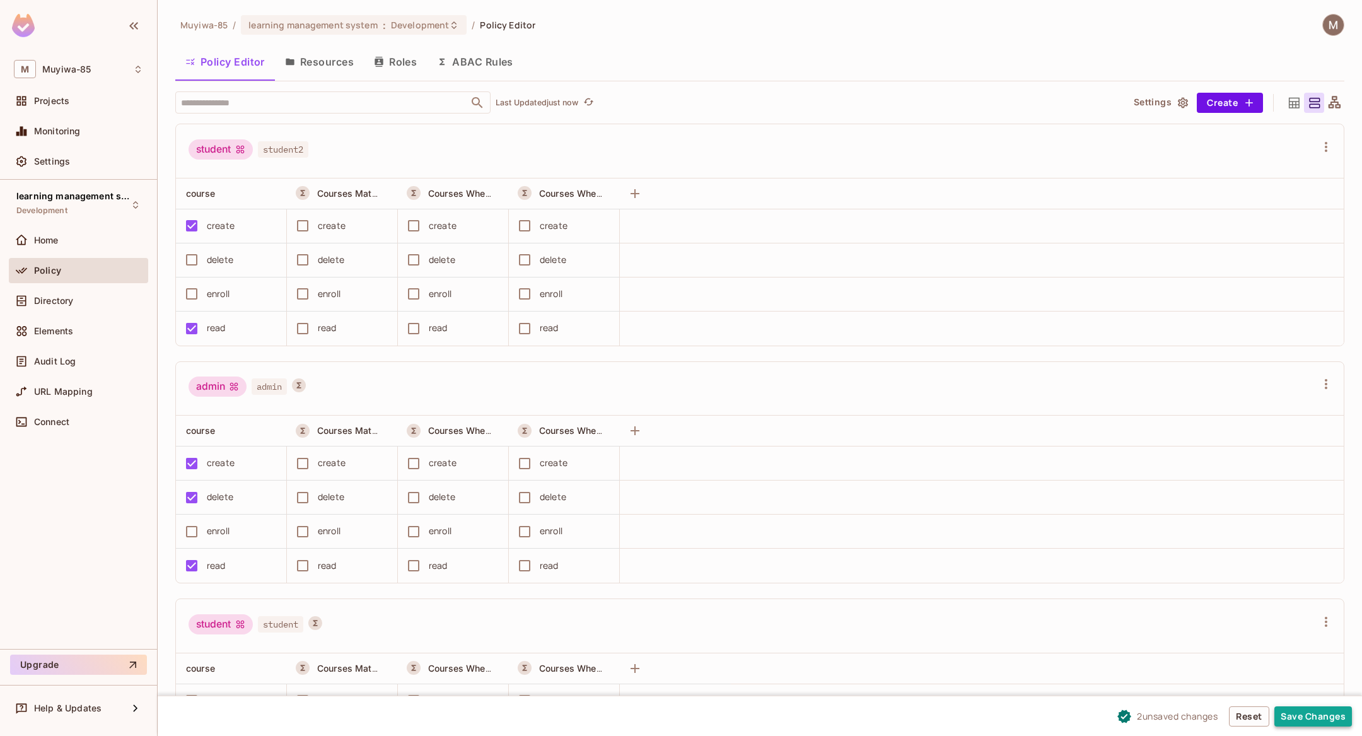
click at [1299, 715] on button "Save Changes" at bounding box center [1314, 716] width 78 height 20
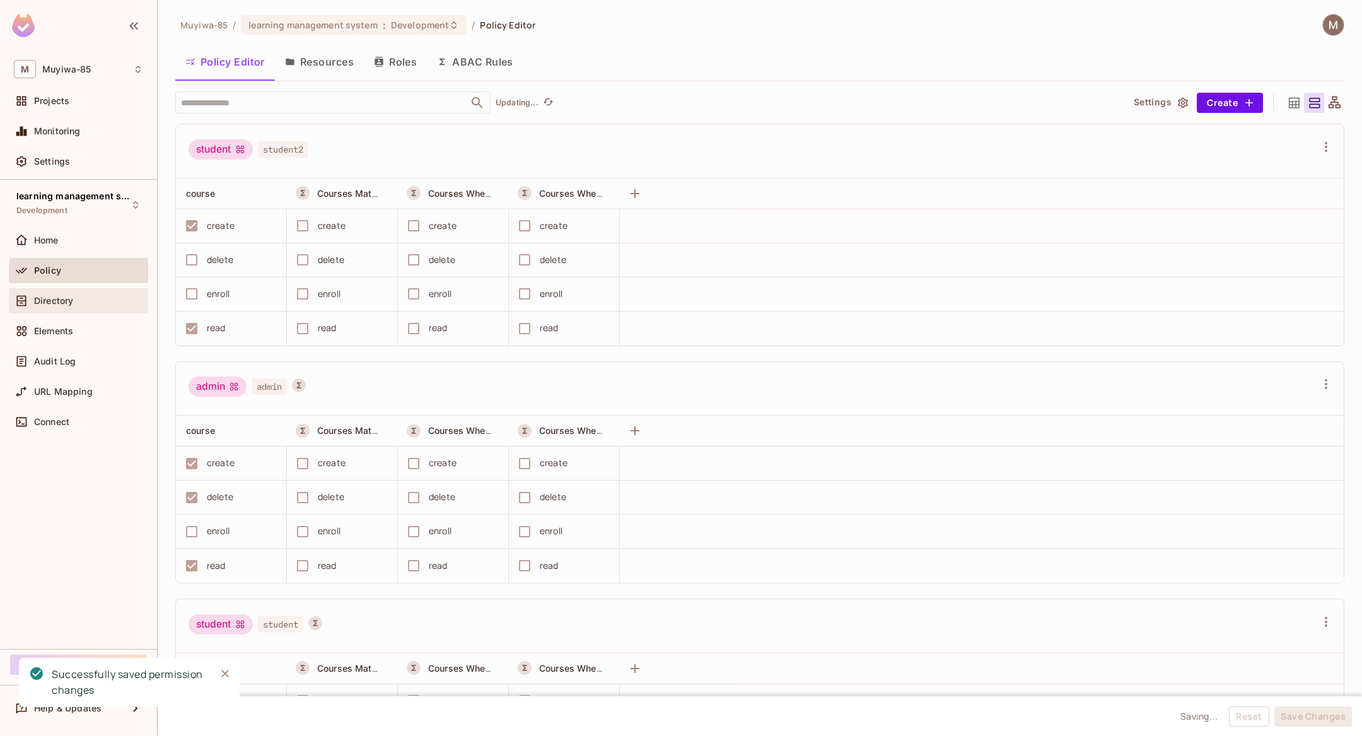
click at [71, 296] on span "Directory" at bounding box center [53, 301] width 39 height 10
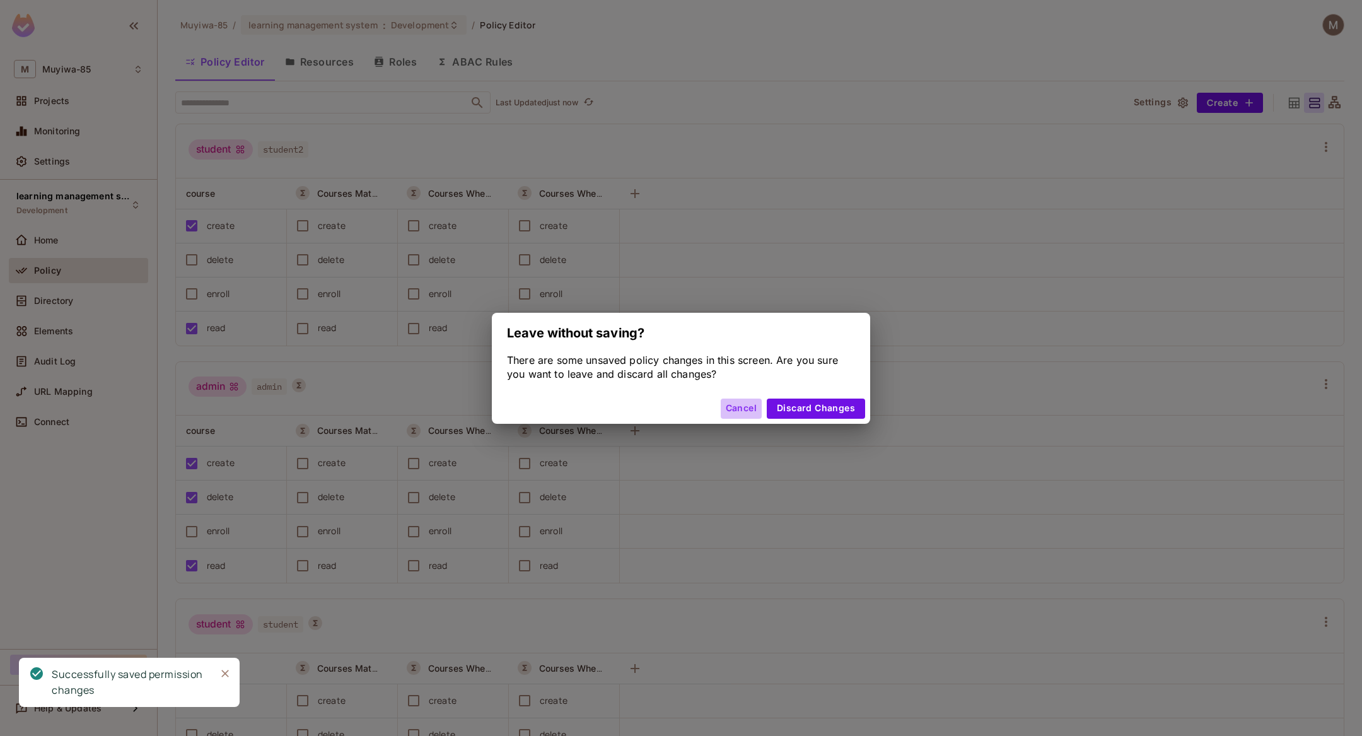
click at [744, 409] on button "Cancel" at bounding box center [741, 409] width 41 height 20
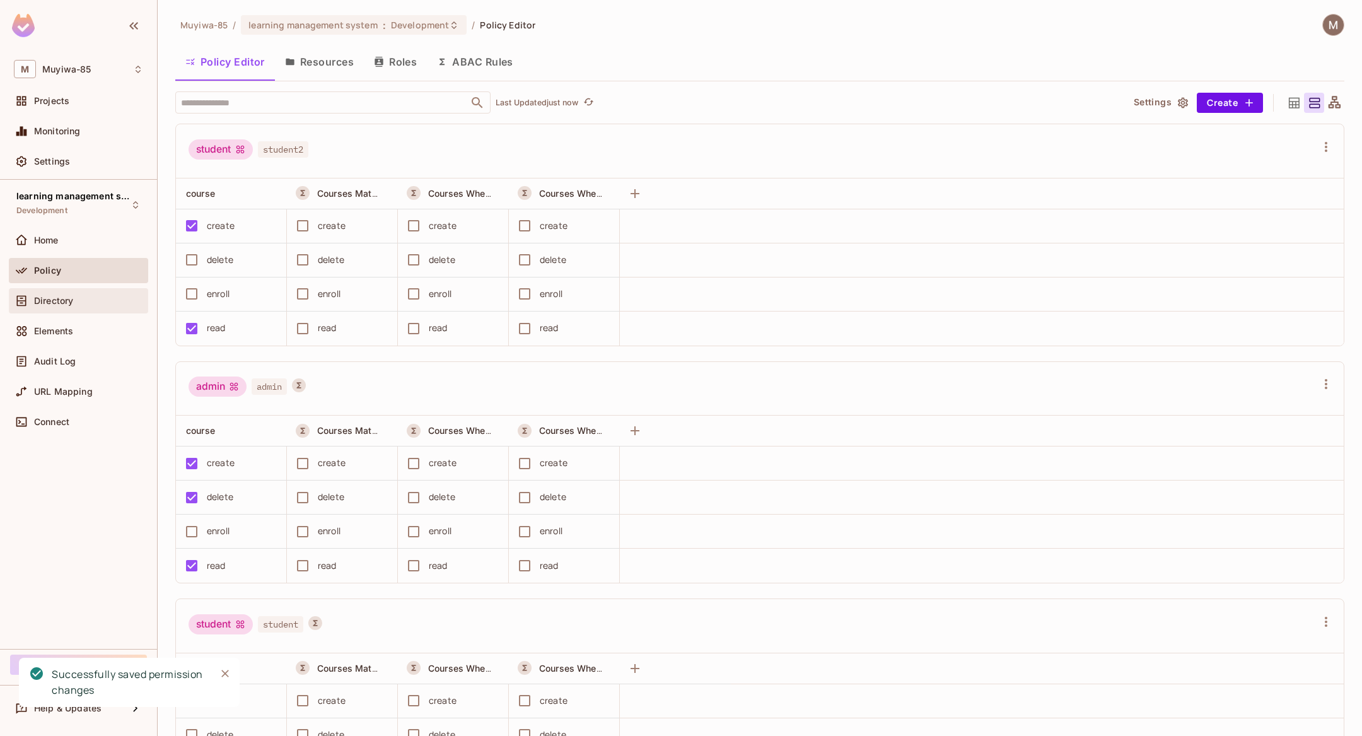
click at [73, 310] on div "Directory" at bounding box center [78, 300] width 139 height 25
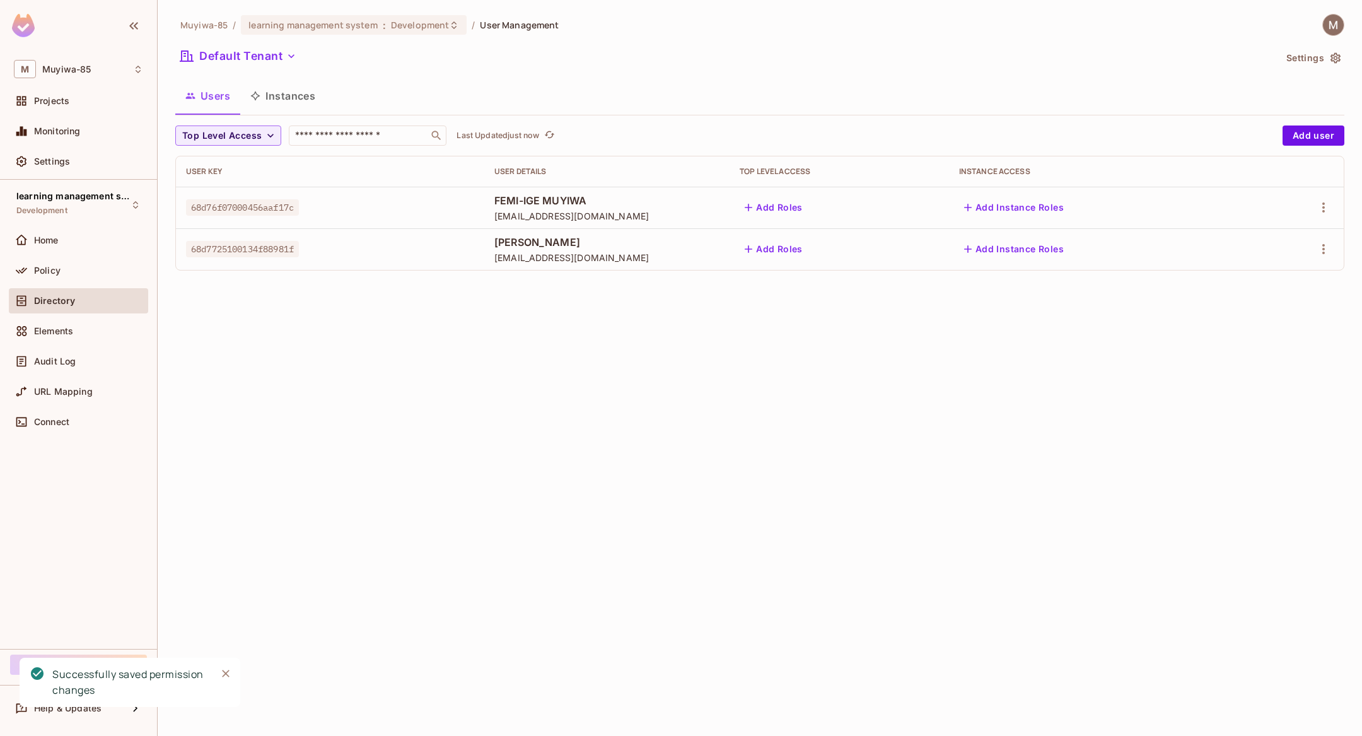
click at [641, 205] on span "FEMI-IGE MUYIWA" at bounding box center [607, 201] width 225 height 14
click at [1325, 204] on icon "button" at bounding box center [1324, 207] width 3 height 10
click at [1255, 240] on div "Edit" at bounding box center [1257, 236] width 17 height 13
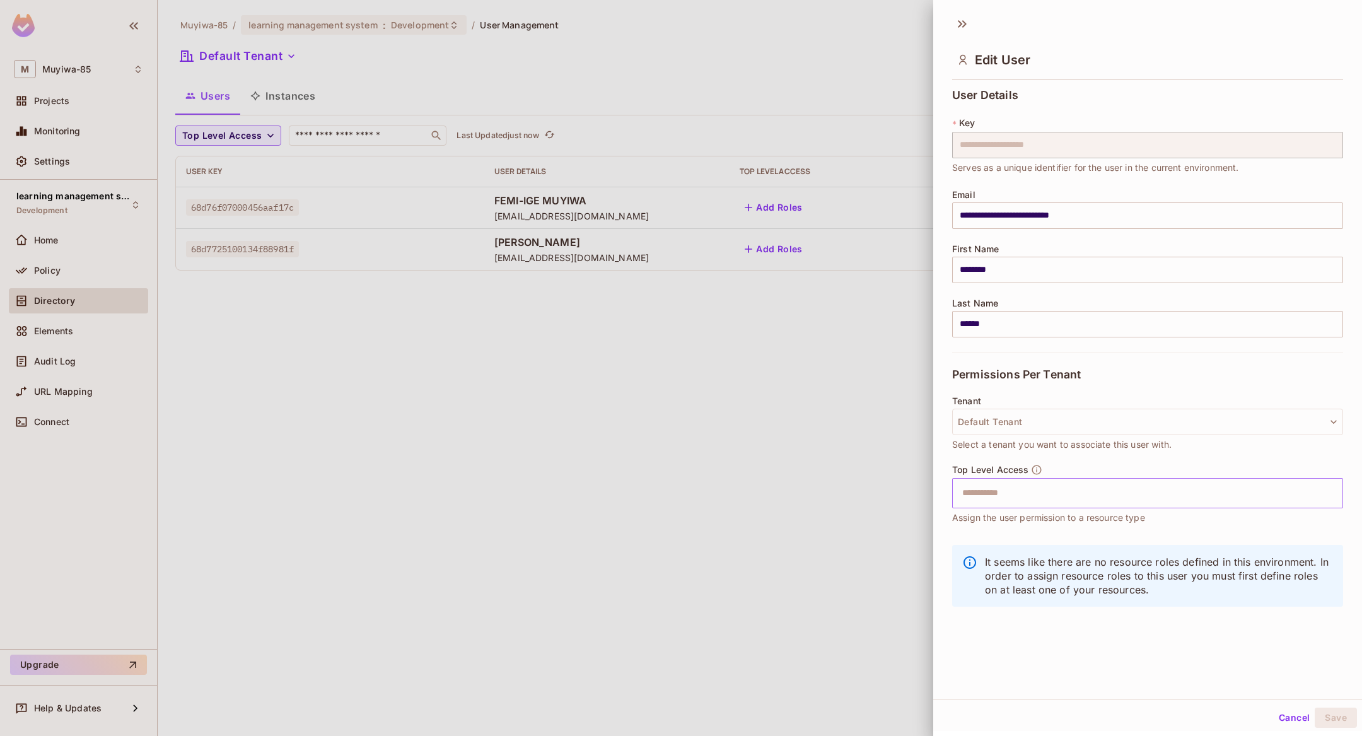
click at [1005, 488] on input "text" at bounding box center [1137, 493] width 364 height 25
click at [997, 513] on li "student" at bounding box center [1147, 524] width 391 height 23
click at [1335, 710] on button "Save" at bounding box center [1336, 718] width 42 height 20
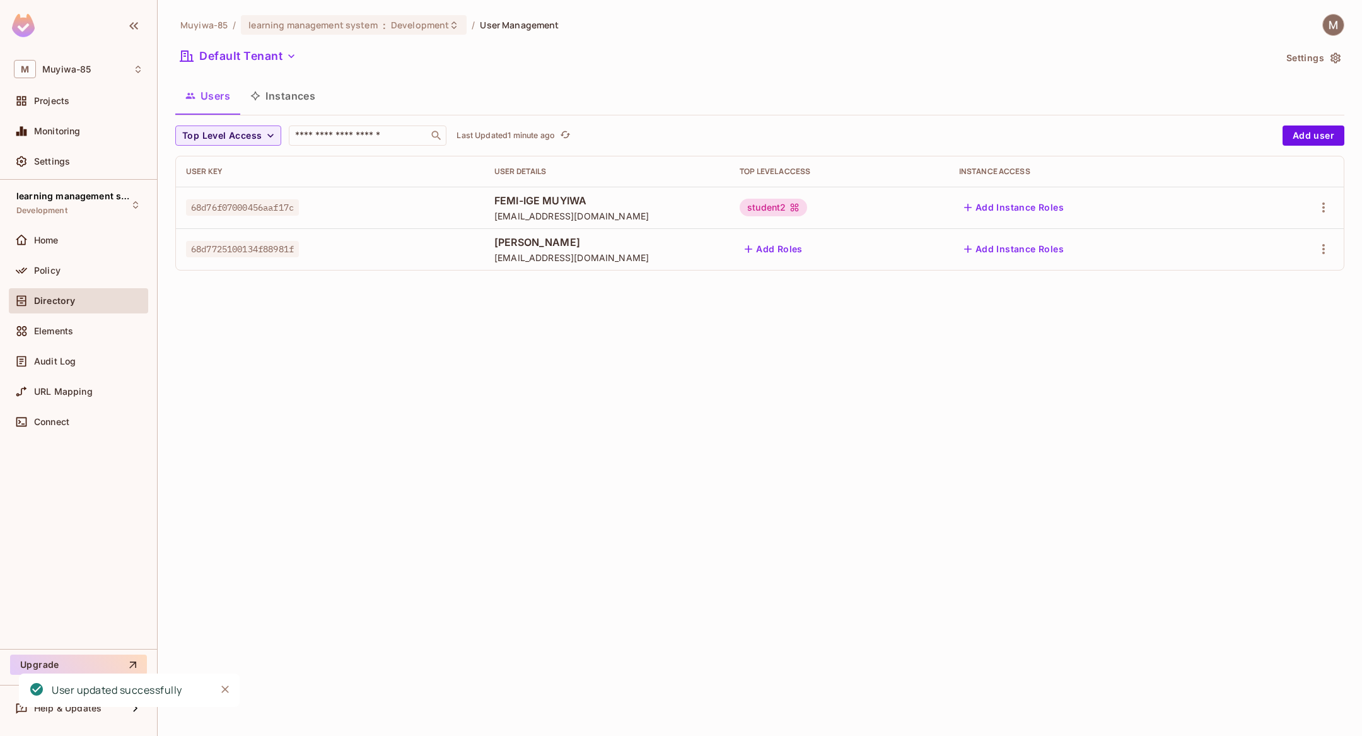
click at [272, 210] on span "68d76f07000456aaf17c" at bounding box center [242, 207] width 113 height 16
drag, startPoint x: 296, startPoint y: 211, endPoint x: 191, endPoint y: 211, distance: 105.3
click at [191, 211] on span "68d76f07000456aaf17c" at bounding box center [242, 207] width 113 height 16
click at [210, 207] on span "68d76f07000456aaf17c" at bounding box center [242, 207] width 113 height 16
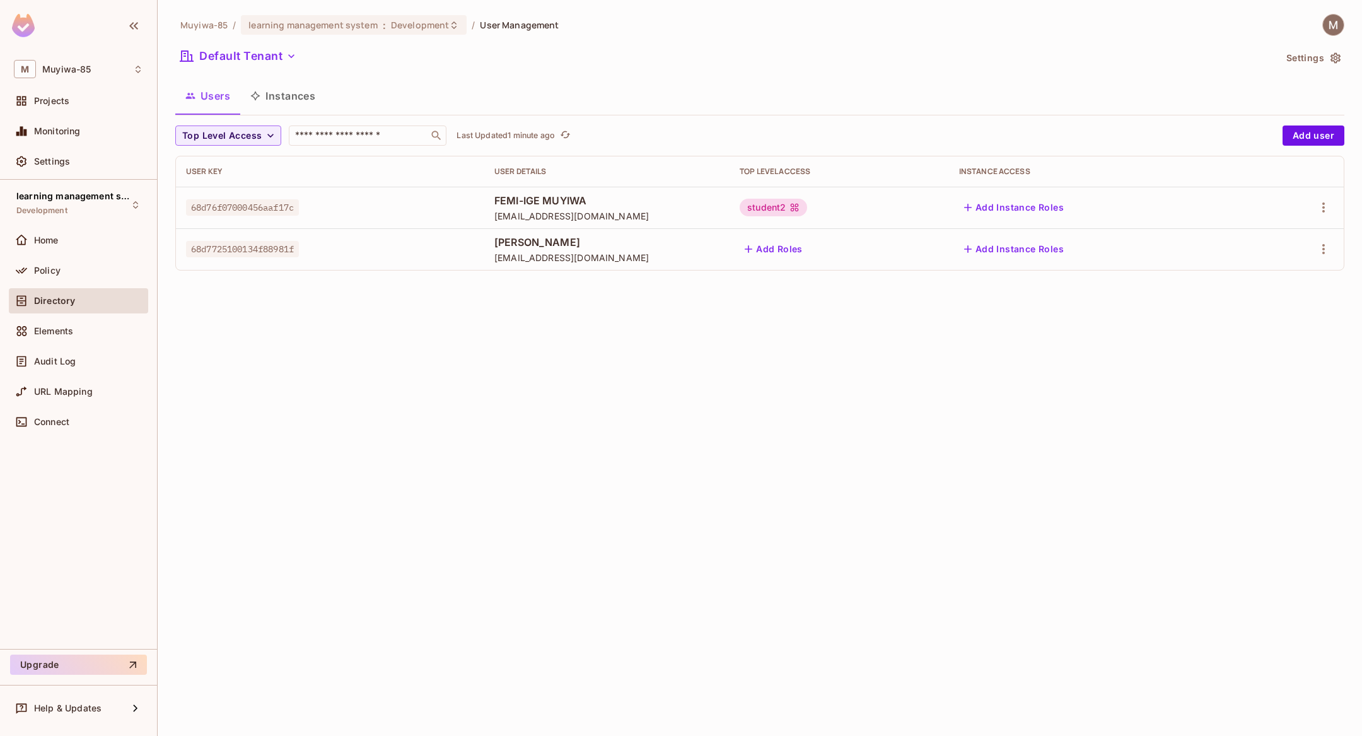
click at [286, 200] on span "68d76f07000456aaf17c" at bounding box center [242, 207] width 113 height 16
click at [289, 207] on span "68d76f07000456aaf17c" at bounding box center [242, 207] width 113 height 16
drag, startPoint x: 298, startPoint y: 208, endPoint x: 185, endPoint y: 209, distance: 112.3
click at [186, 209] on span "68d76f07000456aaf17c" at bounding box center [242, 207] width 113 height 16
copy span "68d76f07000456aaf17c"
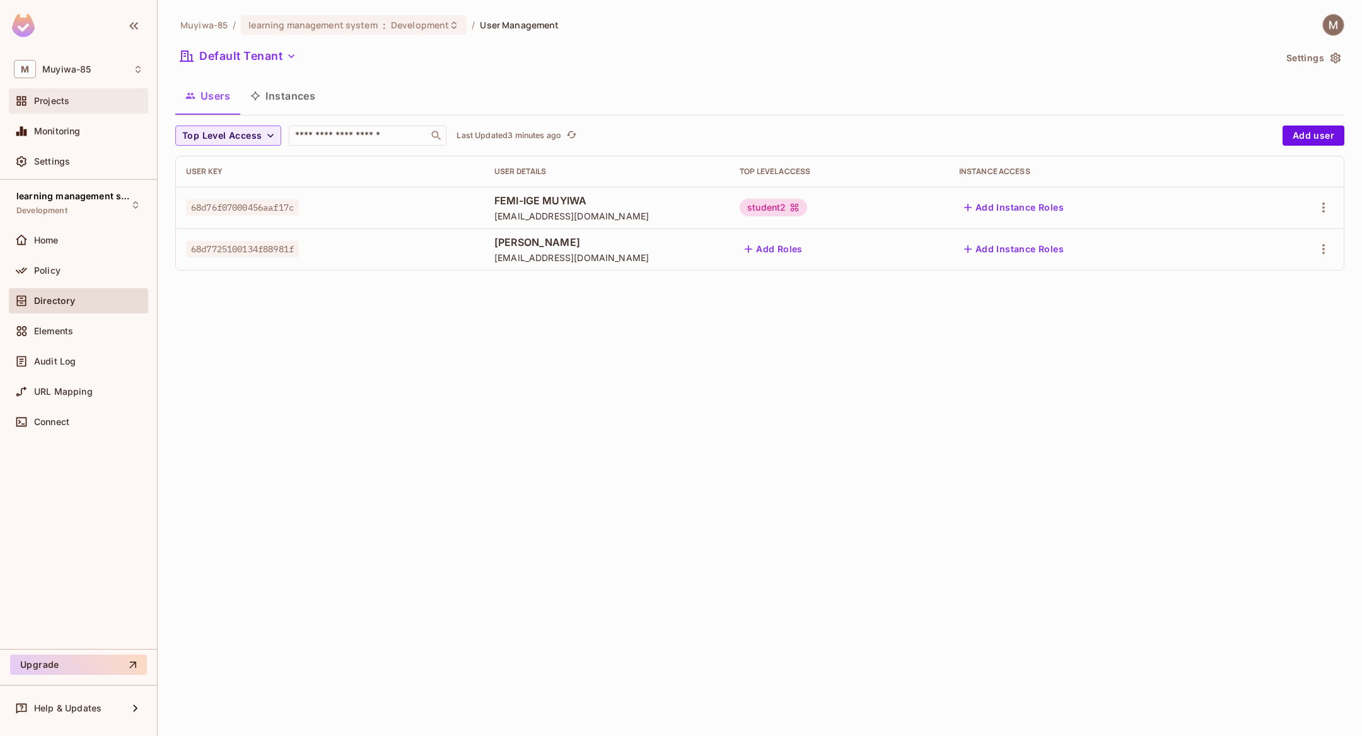
click at [102, 98] on div "Projects" at bounding box center [88, 101] width 109 height 10
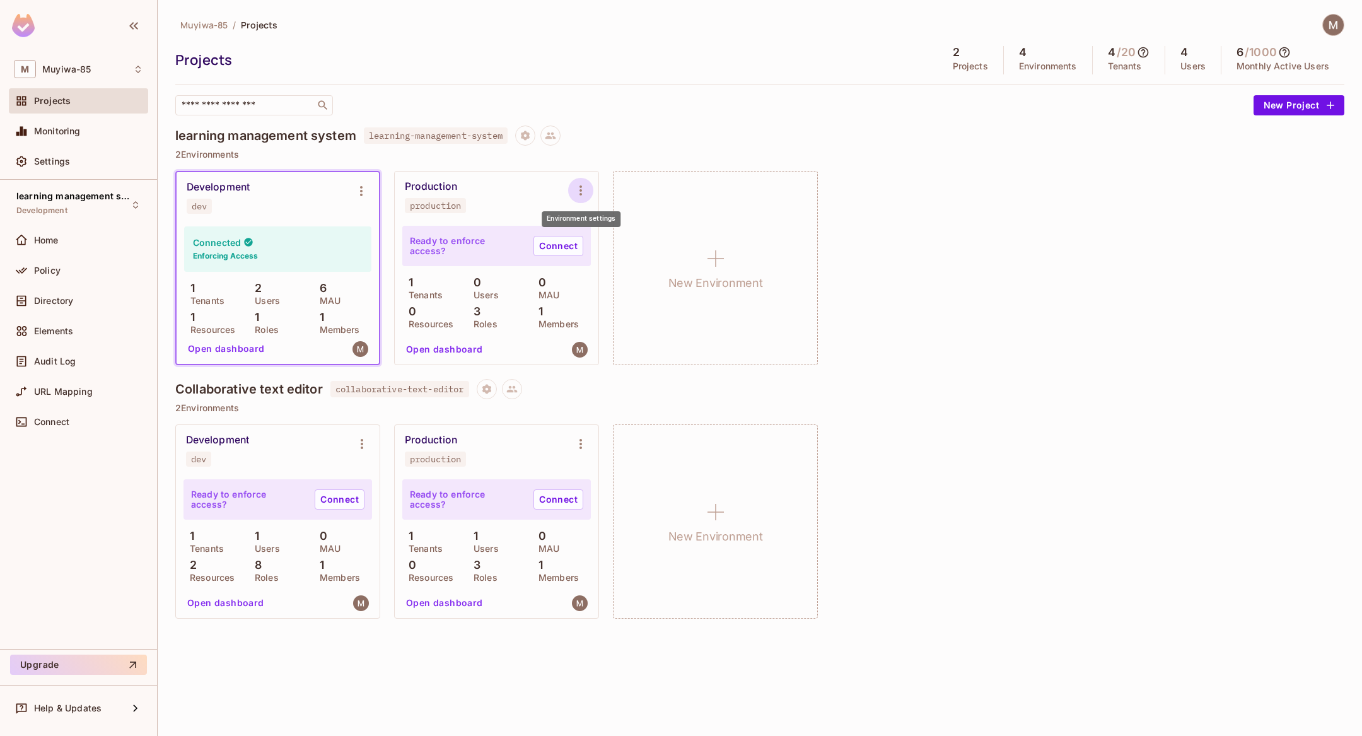
click at [579, 183] on icon "Environment settings" at bounding box center [580, 190] width 15 height 15
click at [357, 185] on div at bounding box center [681, 368] width 1362 height 736
click at [357, 185] on icon "Environment settings" at bounding box center [361, 191] width 15 height 15
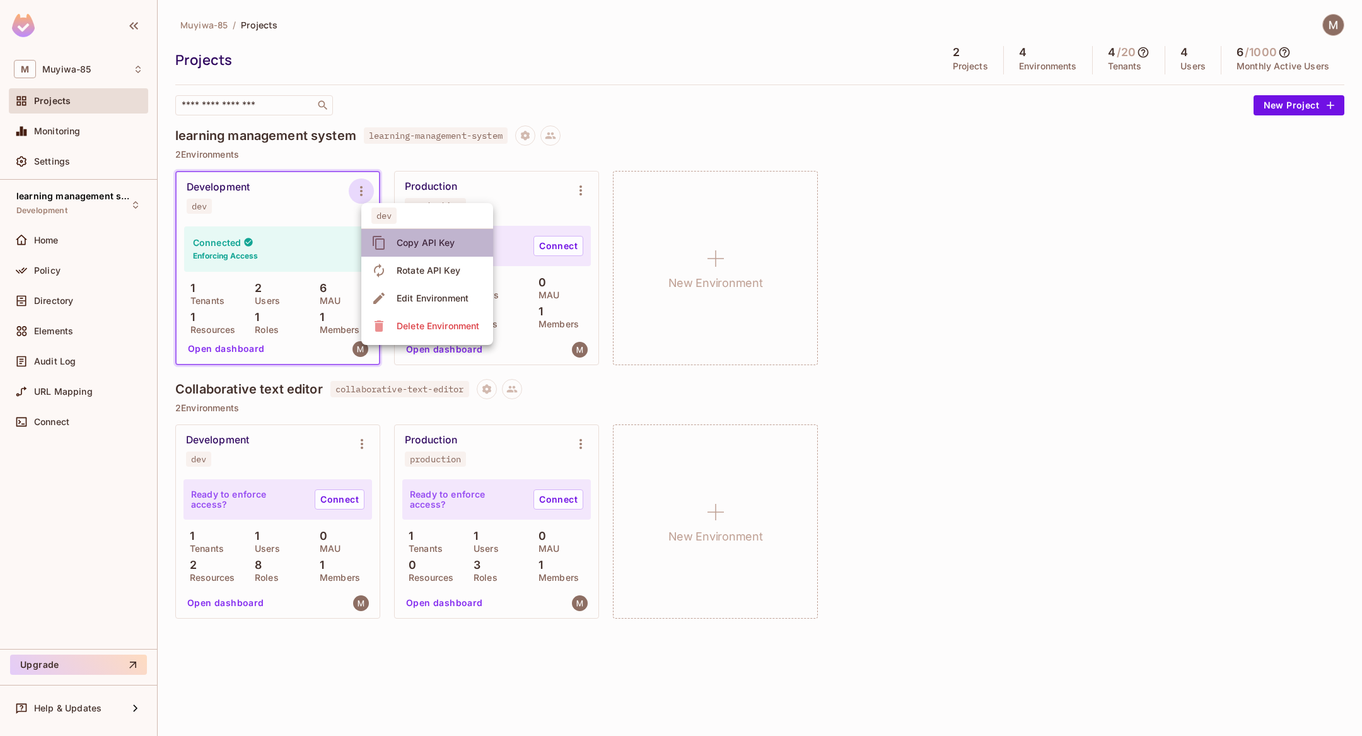
click at [414, 247] on div "Copy API Key" at bounding box center [426, 243] width 59 height 13
click at [1341, 26] on img at bounding box center [1333, 25] width 21 height 21
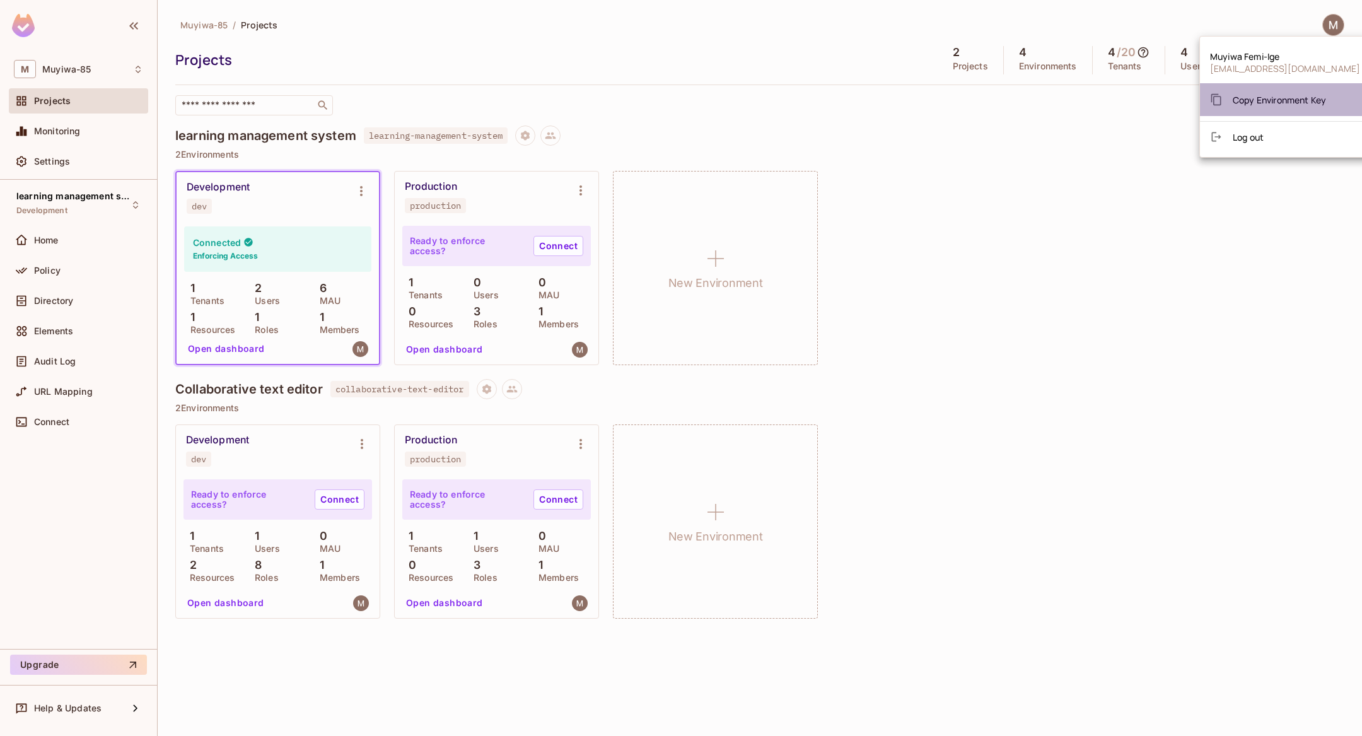
click at [1291, 92] on div "Copy Environment Key" at bounding box center [1268, 99] width 116 height 25
click at [356, 186] on div at bounding box center [681, 368] width 1362 height 736
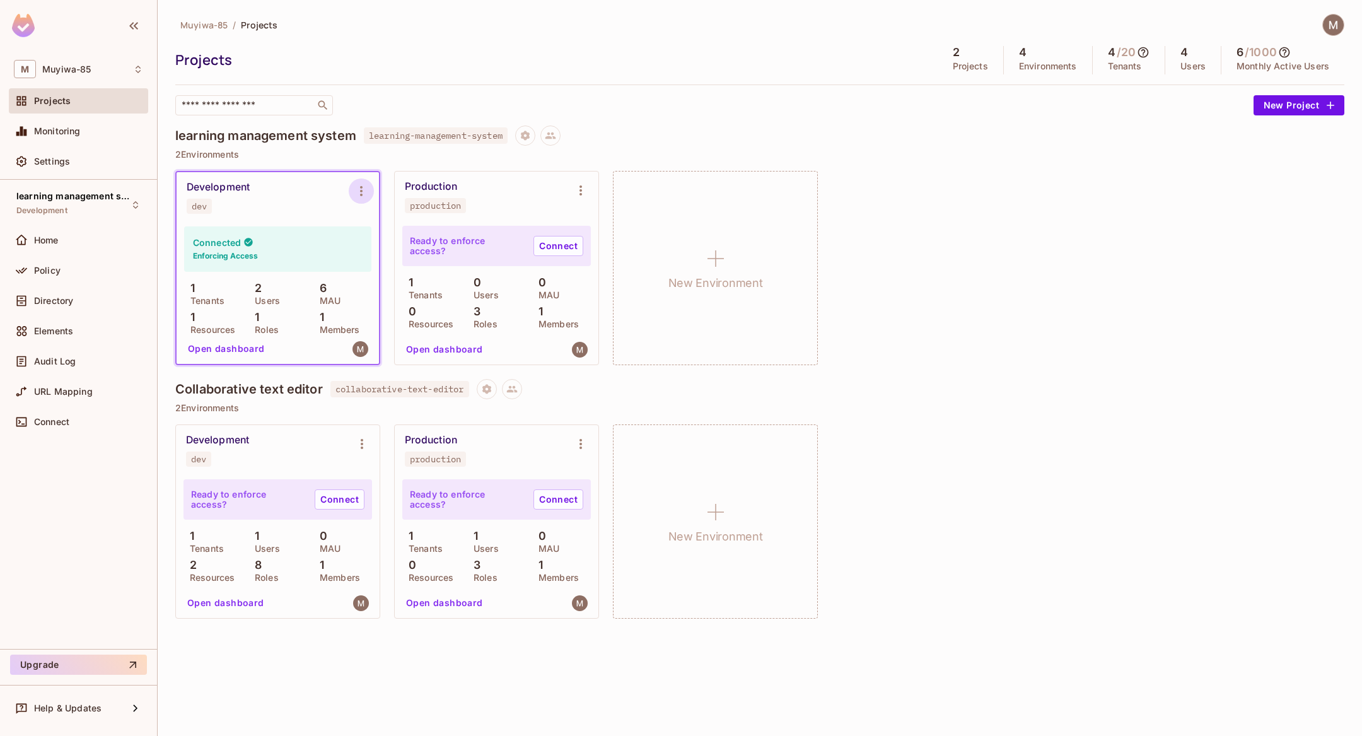
click at [365, 186] on icon "Environment settings" at bounding box center [361, 191] width 15 height 15
click at [413, 240] on div "Copy API Key" at bounding box center [426, 243] width 59 height 13
click at [74, 362] on span "Audit Log" at bounding box center [55, 361] width 42 height 10
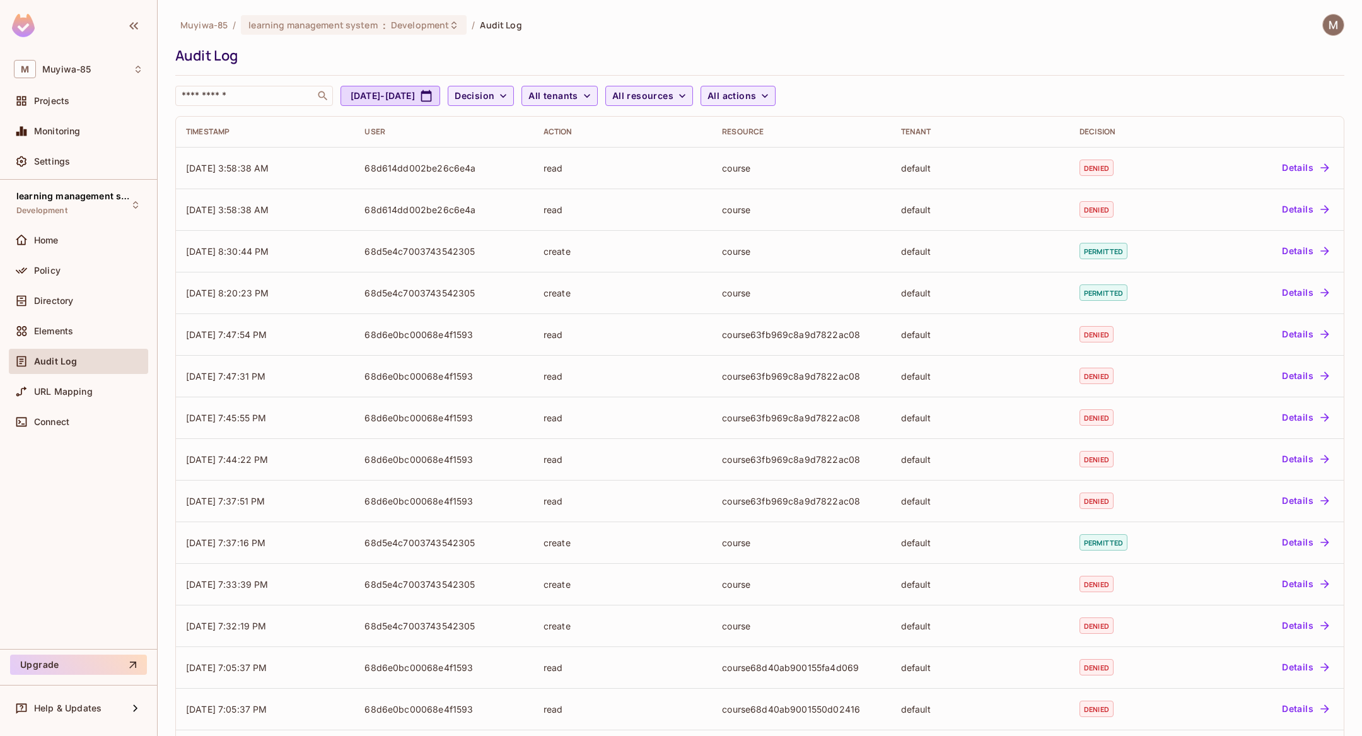
click at [416, 109] on div "Muyiwa-85 / learning management system : Development / Audit Log Audit Log ​ Au…" at bounding box center [759, 414] width 1169 height 800
click at [415, 104] on button "Aug 27, 2025 - Sep 27, 2025" at bounding box center [391, 96] width 100 height 20
select select "*"
select select "****"
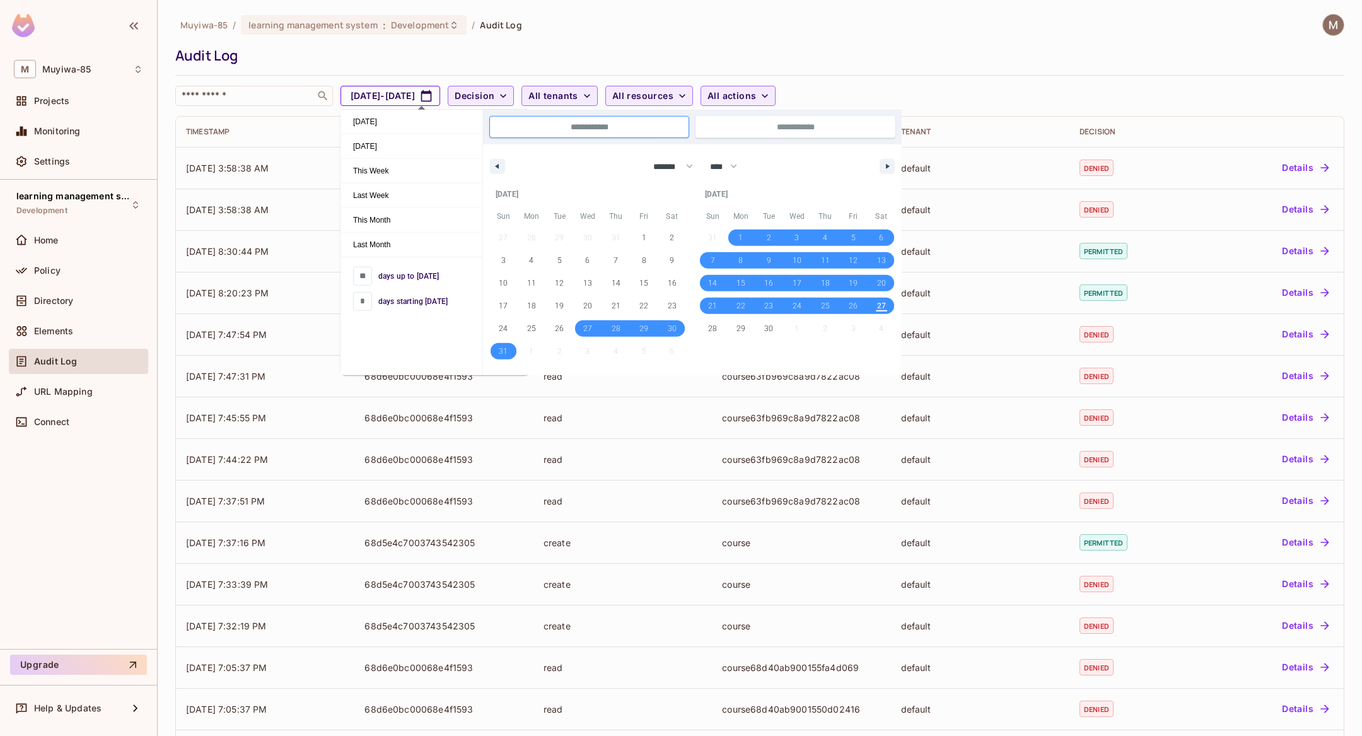
click at [414, 97] on button "Aug 27, 2025 - Sep 27, 2025" at bounding box center [391, 96] width 100 height 20
click at [471, 45] on div "Muyiwa-85 / learning management system : Development / Audit Log Audit Log ​ Au…" at bounding box center [759, 60] width 1169 height 92
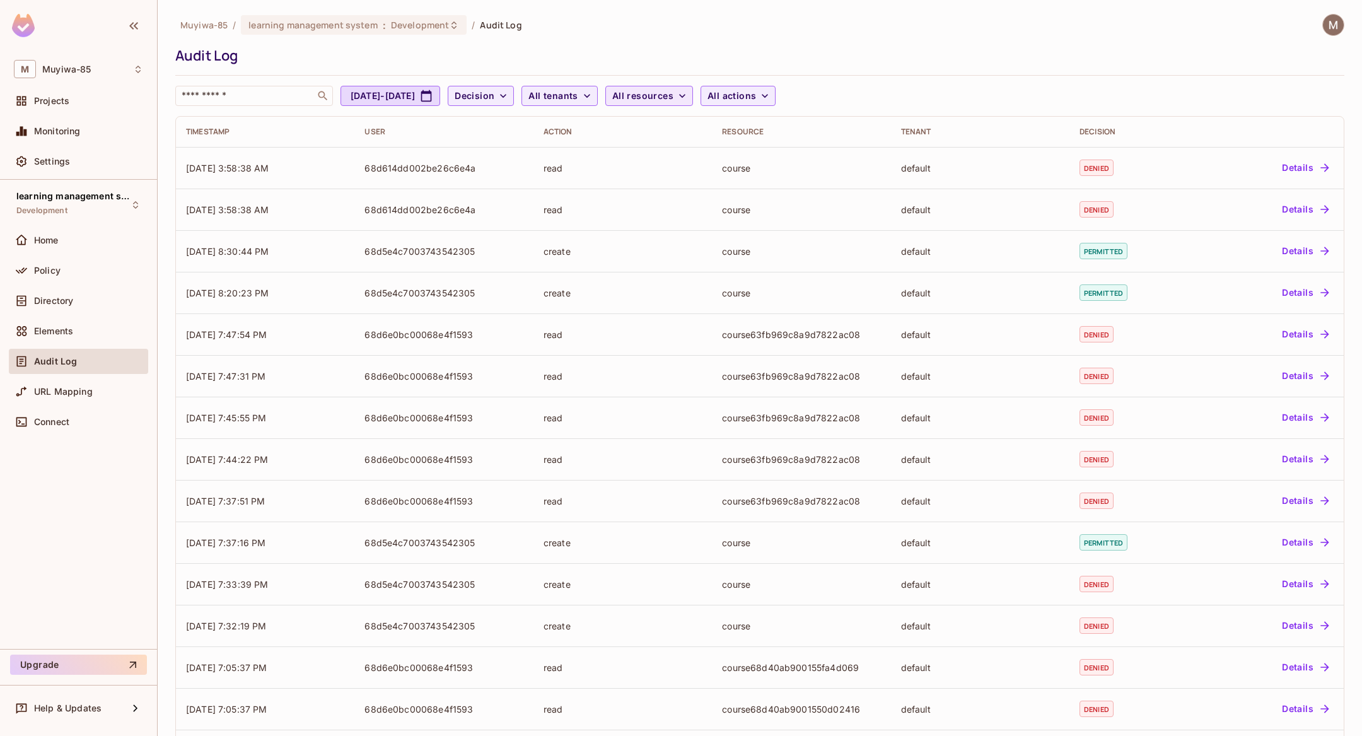
click at [674, 93] on span "All resources" at bounding box center [642, 96] width 61 height 16
click at [670, 163] on li "course" at bounding box center [733, 159] width 139 height 27
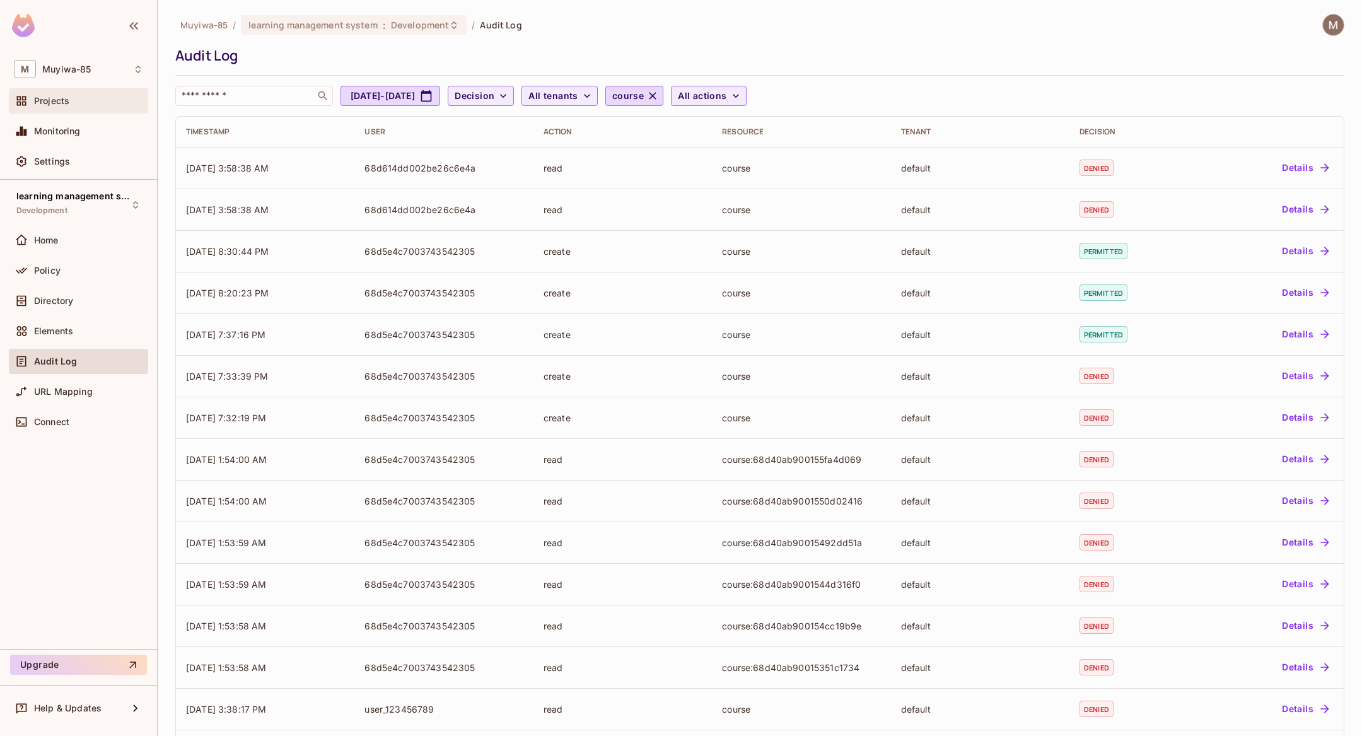
click at [64, 100] on span "Projects" at bounding box center [51, 101] width 35 height 10
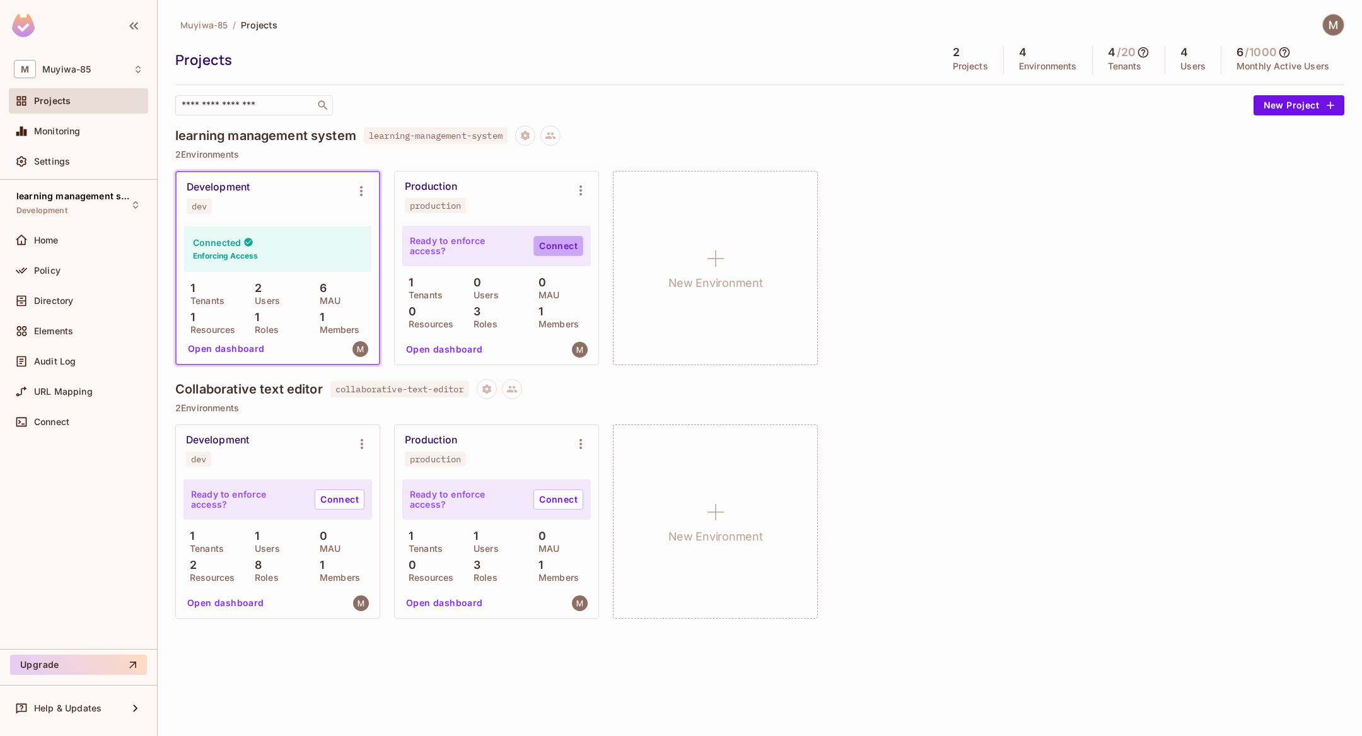
click at [549, 245] on link "Connect" at bounding box center [559, 246] width 50 height 20
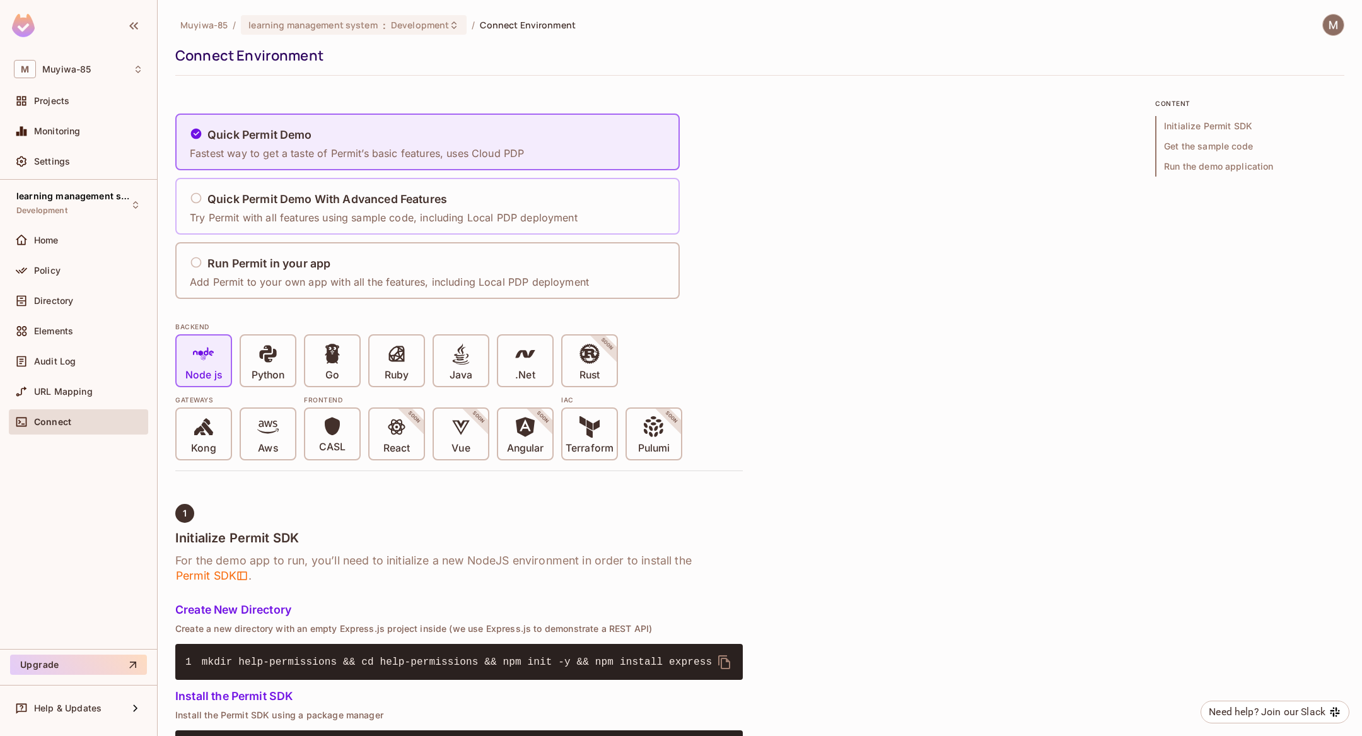
click at [578, 212] on div "Quick Permit Demo With Advanced Features Try Permit with all features using sam…" at bounding box center [387, 206] width 396 height 52
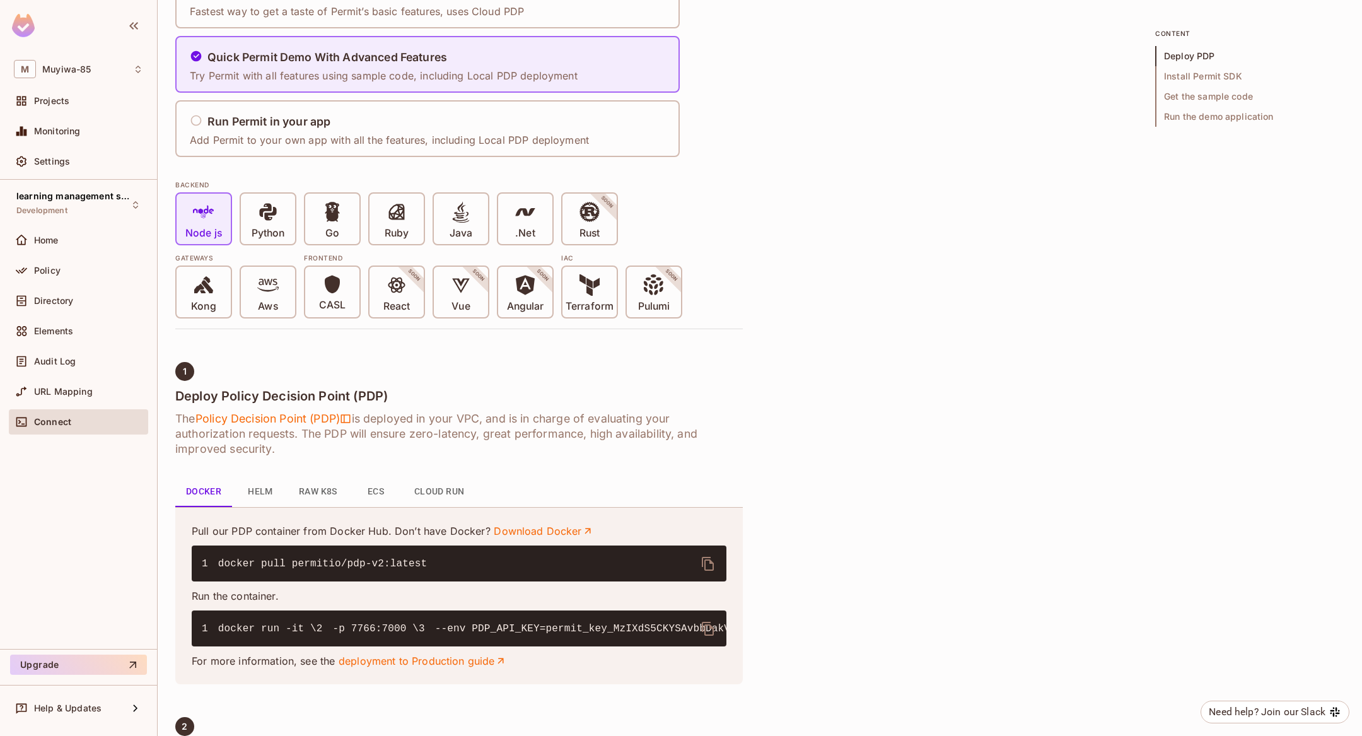
scroll to position [138, 0]
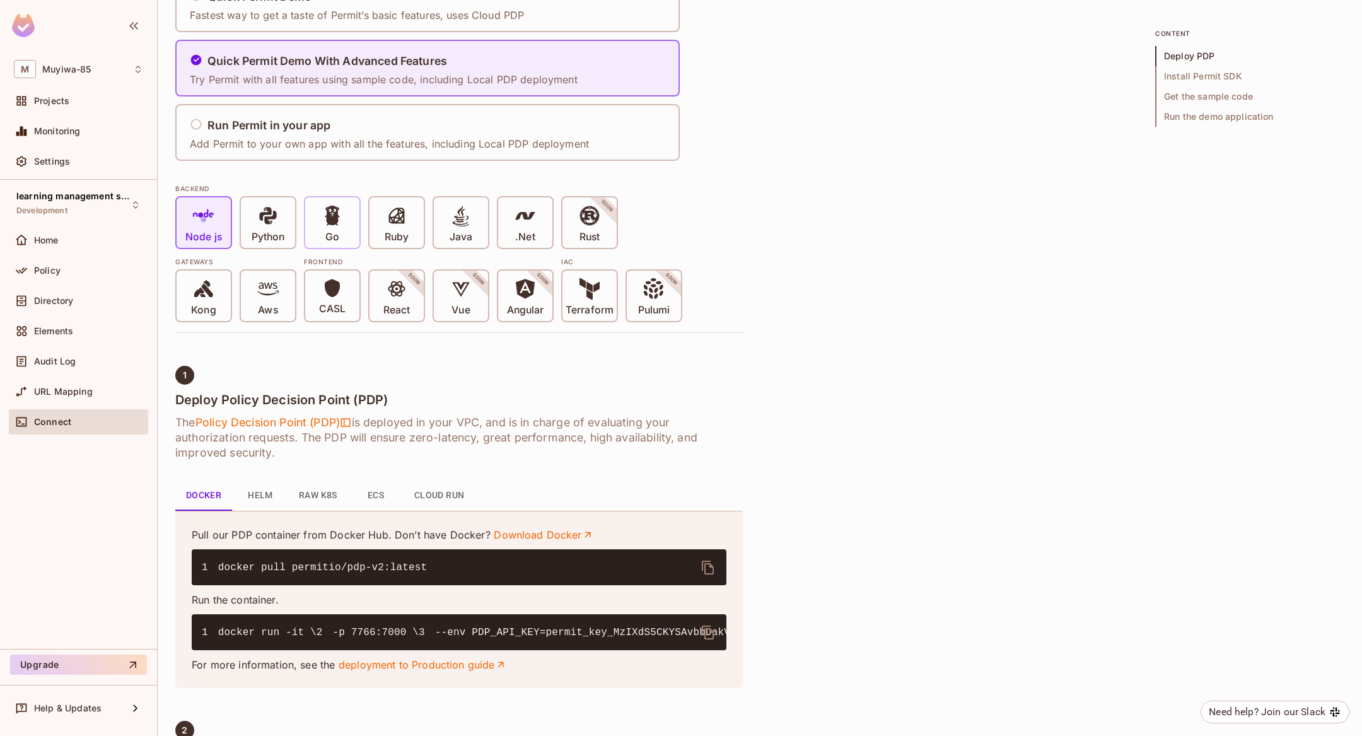
click at [329, 221] on icon at bounding box center [332, 216] width 15 height 20
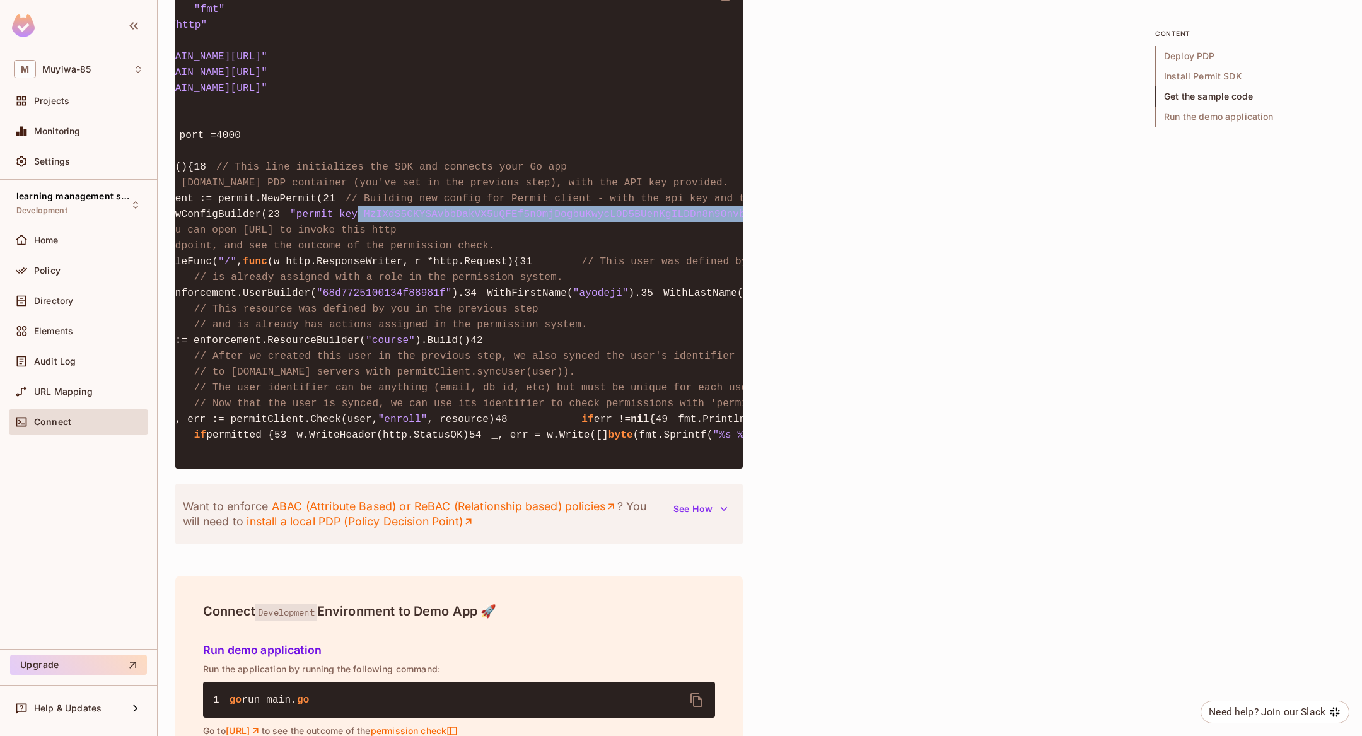
scroll to position [0, 0]
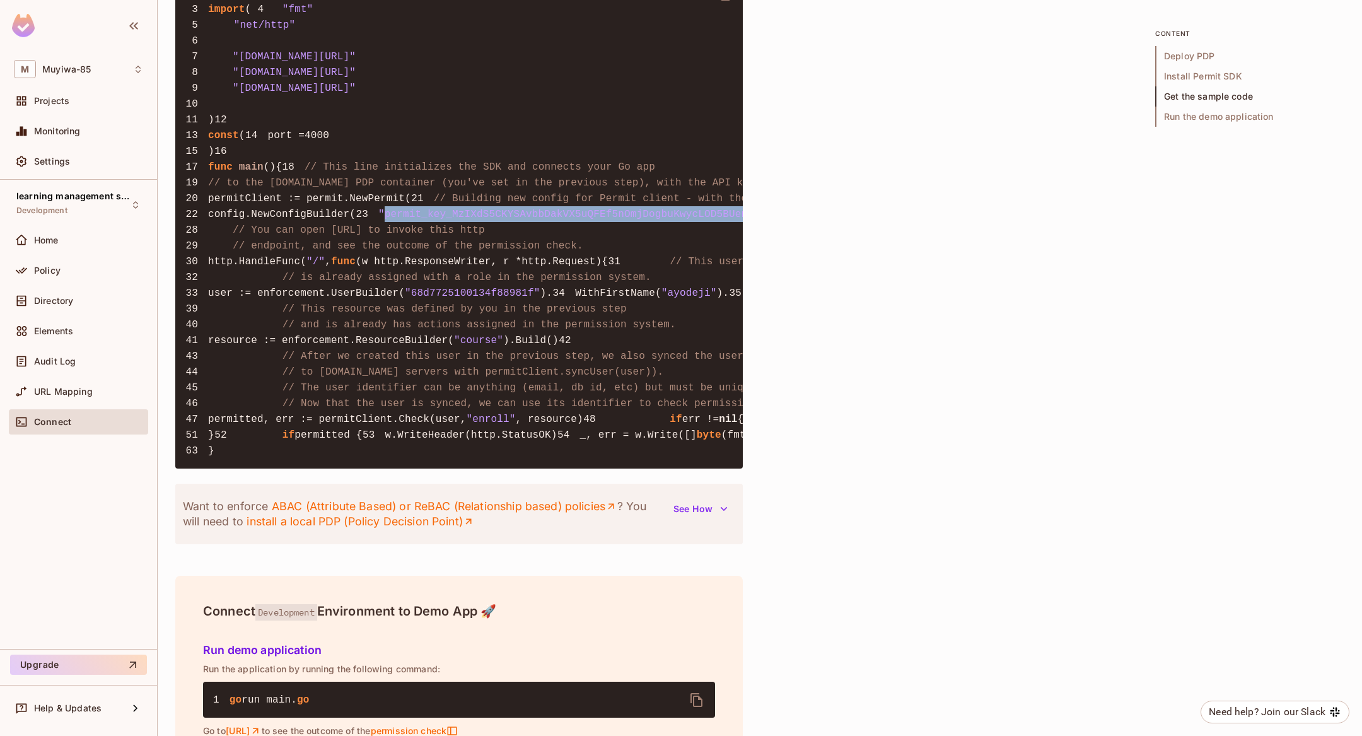
drag, startPoint x: 649, startPoint y: 381, endPoint x: 216, endPoint y: 383, distance: 433.3
click at [378, 220] on span ""permit_key_MzIXdS5CKYSAvbbDakVX5uQFEf5nOmjDogbuKwycLOD5BUenKgILDDn8n9OnvbCgq3D…" at bounding box center [682, 214] width 609 height 11
copy span "permit_key_MzIXdS5CKYSAvbbDakVX5uQFEf5nOmjDogbuKwycLOD5BUenKgILDDn8n9OnvbCgq3Du…"
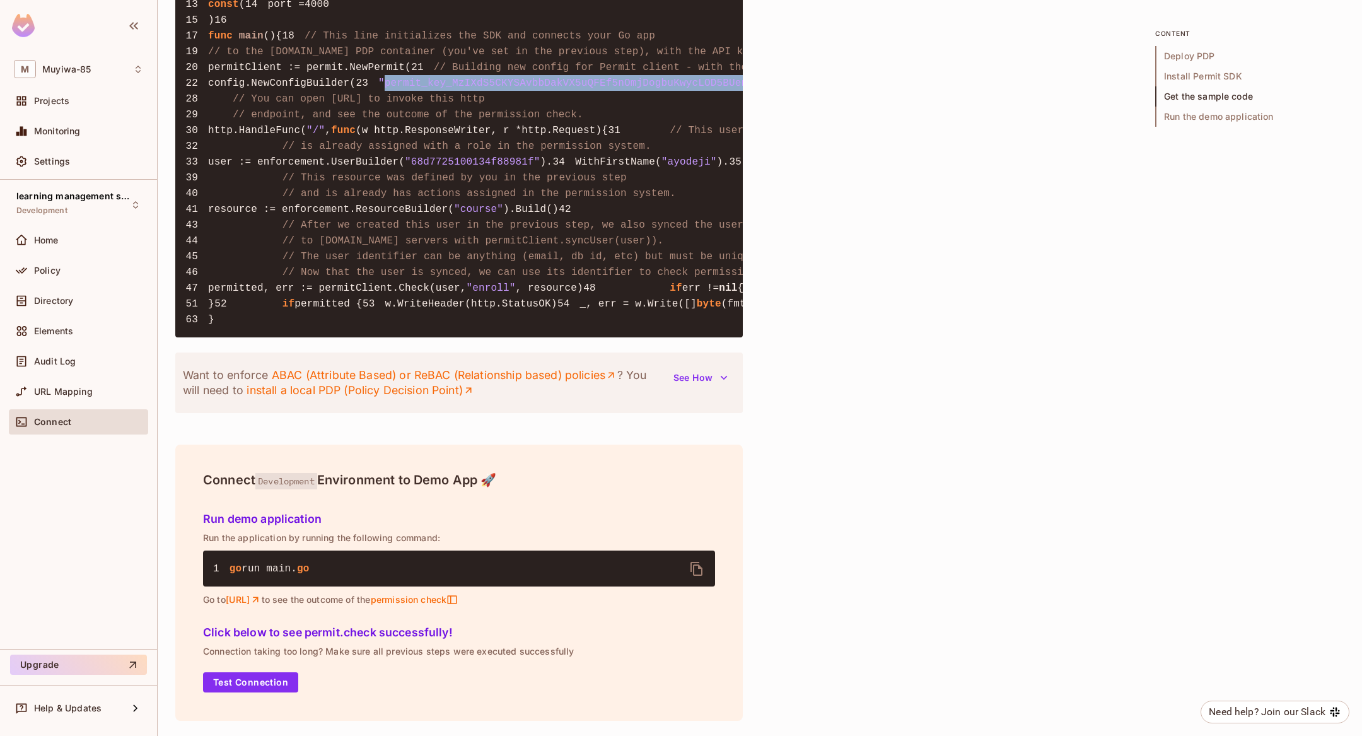
scroll to position [1631, 0]
click at [541, 168] on span ""68d7725100134f88981f"" at bounding box center [473, 161] width 136 height 11
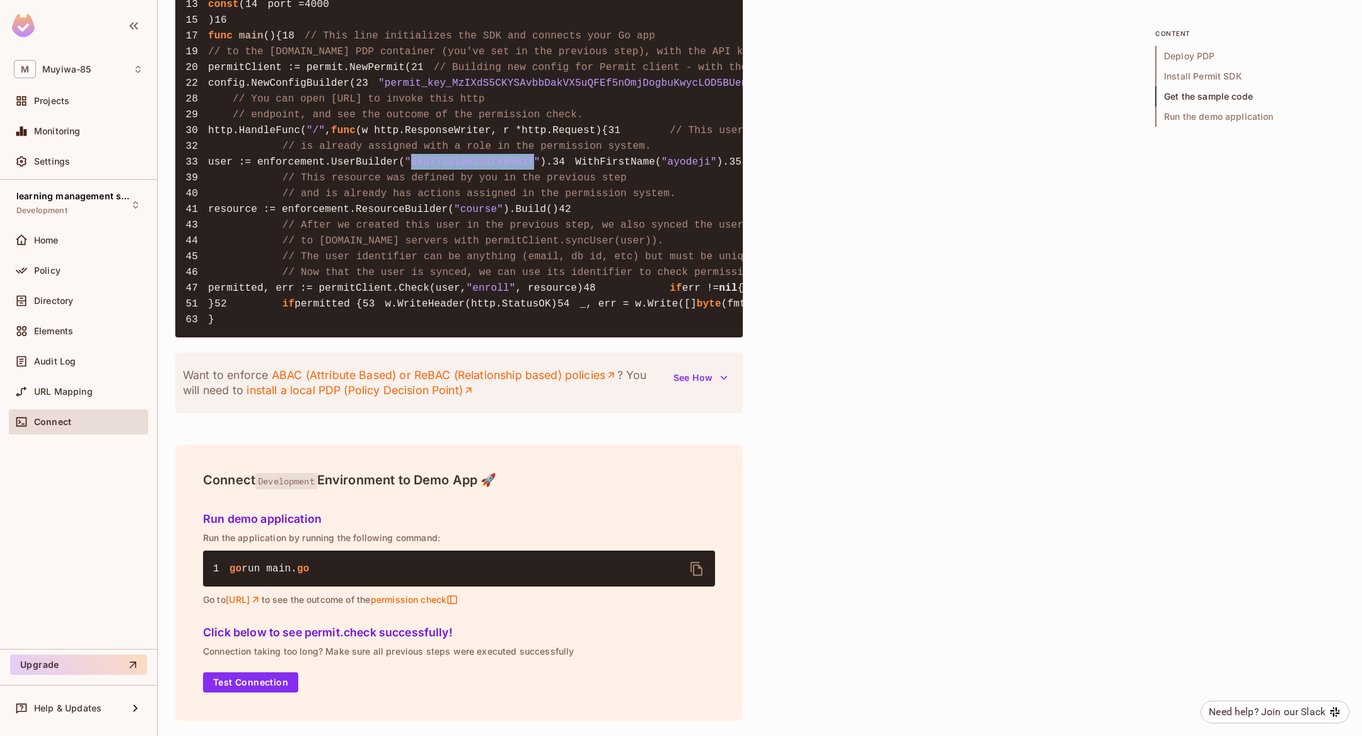
click at [541, 168] on span ""68d7725100134f88981f"" at bounding box center [473, 161] width 136 height 11
copy span "68d7725100134f88981f"
drag, startPoint x: 329, startPoint y: 641, endPoint x: 275, endPoint y: 271, distance: 374.8
click at [275, 271] on pre "1 package main 2 3 import ( 4 "fmt" 5 "net/http" 6 7 "github.com/permitio/permi…" at bounding box center [459, 90] width 568 height 493
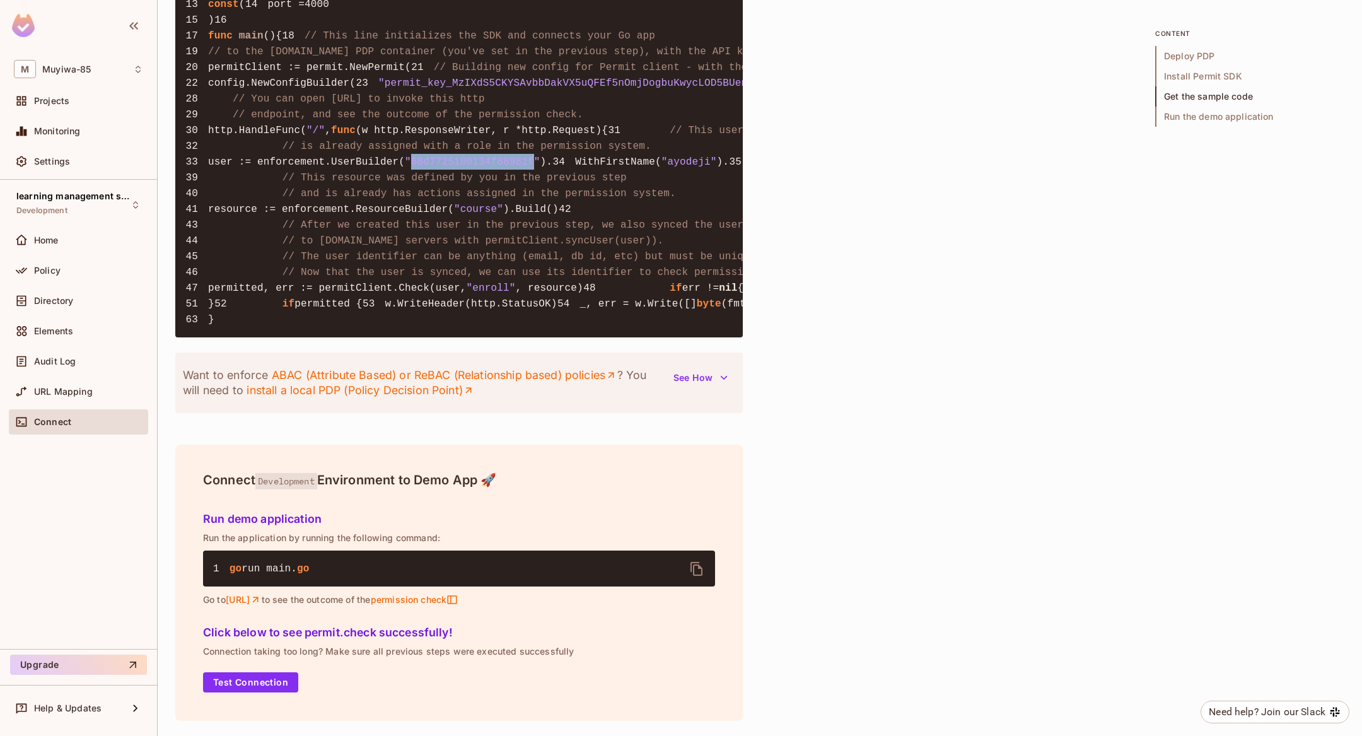
copy code "user := enforcement.UserBuilder( "68d7725100134f88981f" ). 34 WithFirstName( "a…"
click at [451, 337] on pre "1 package main 2 3 import ( 4 "fmt" 5 "net/http" 6 7 "github.com/permitio/permi…" at bounding box center [459, 90] width 568 height 493
drag, startPoint x: 368, startPoint y: 537, endPoint x: 286, endPoint y: 266, distance: 283.2
click at [286, 266] on pre "1 package main 2 3 import ( 4 "fmt" 5 "net/http" 6 7 "github.com/permitio/permi…" at bounding box center [459, 90] width 568 height 493
copy code "user := enforcement.UserBuilder( "68d7725100134f88981f" ). 34 WithFirstName( "a…"
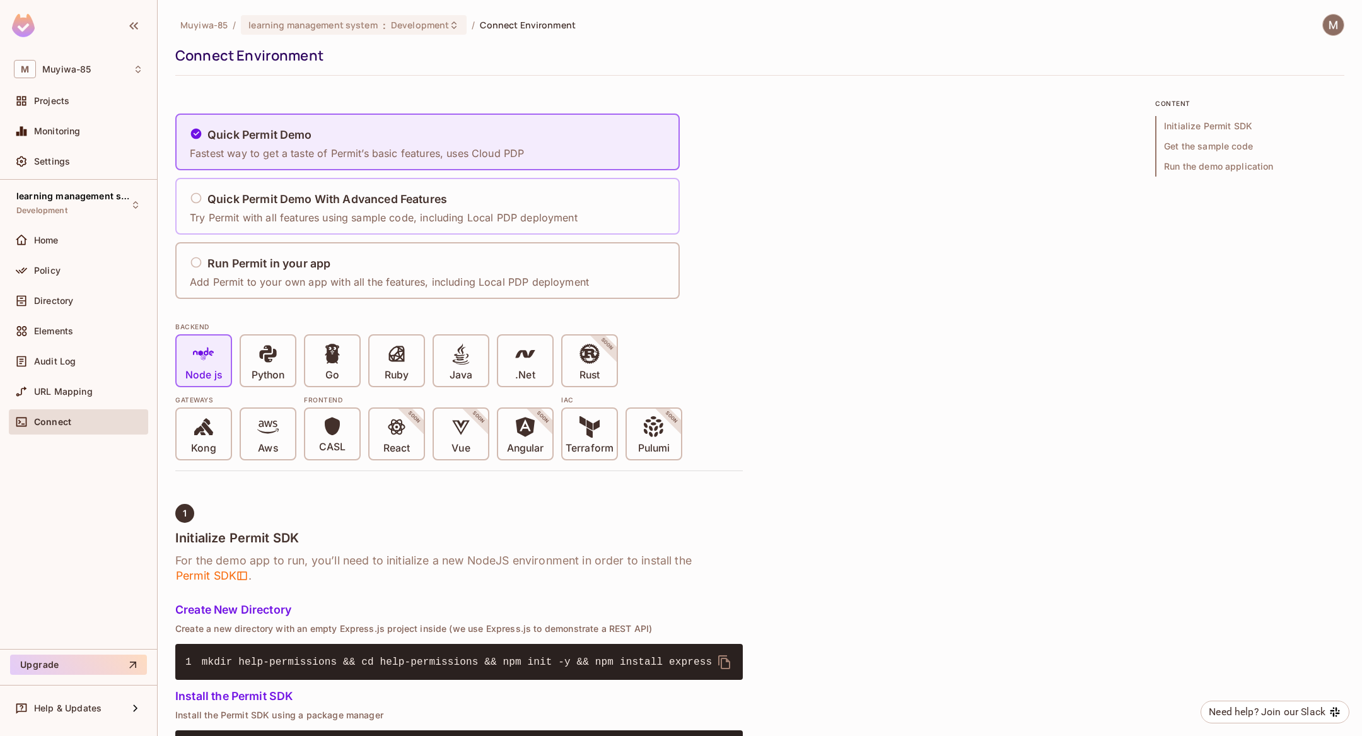
click at [437, 190] on div "Quick Permit Demo With Advanced Features Try Permit with all features using sam…" at bounding box center [384, 206] width 388 height 37
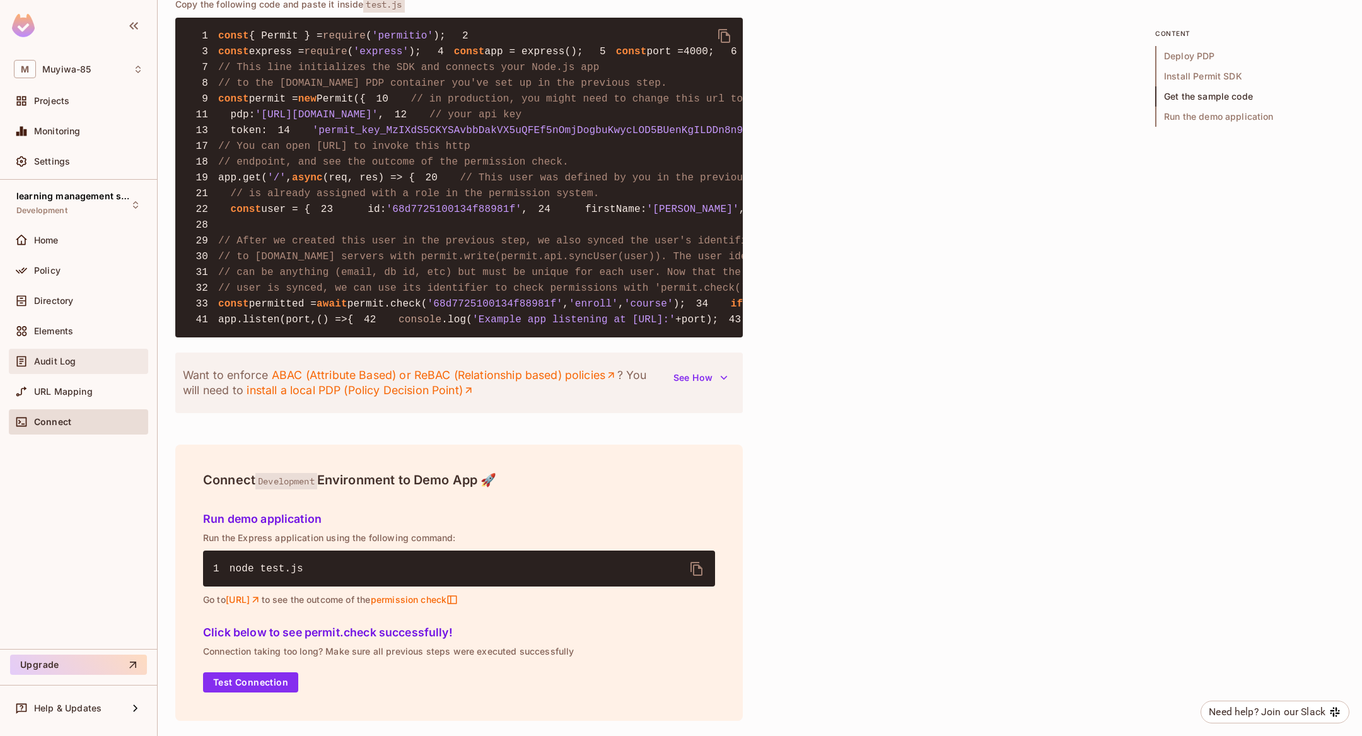
click at [47, 358] on span "Audit Log" at bounding box center [55, 361] width 42 height 10
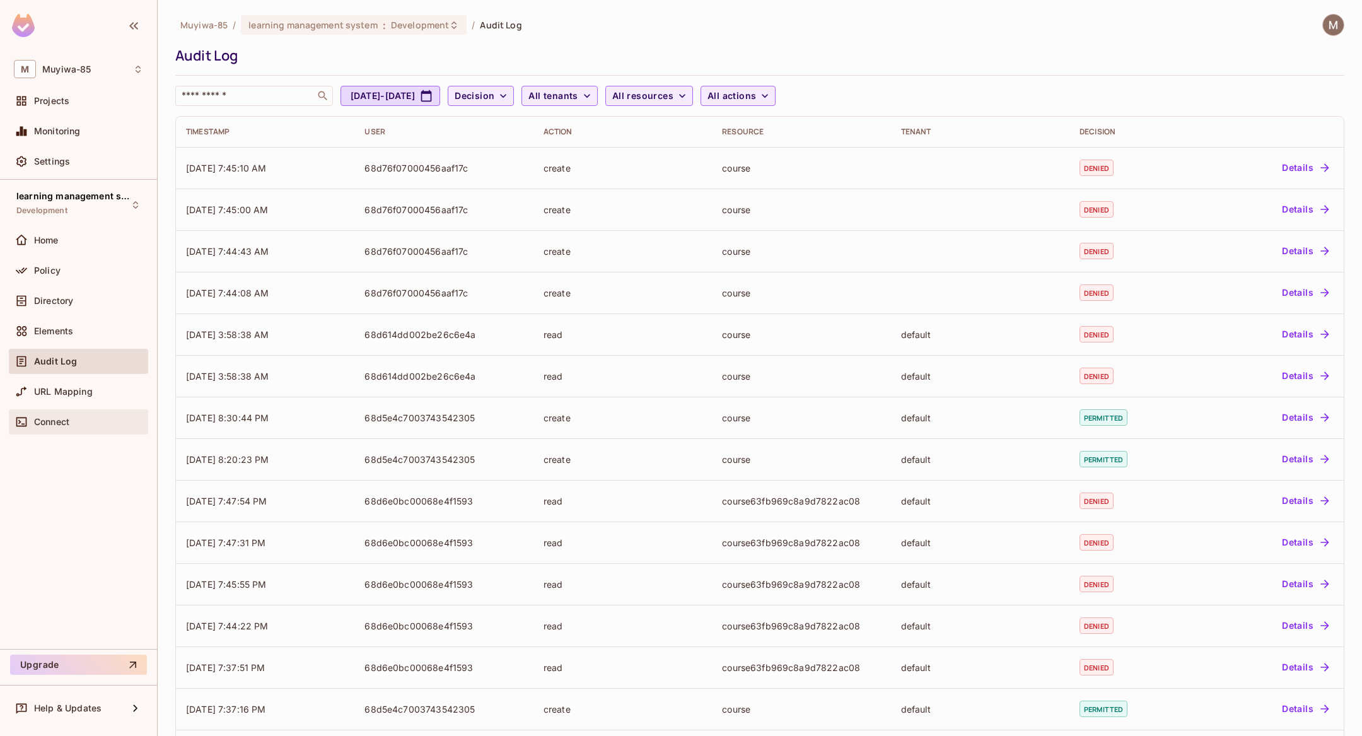
click at [59, 417] on span "Connect" at bounding box center [51, 422] width 35 height 10
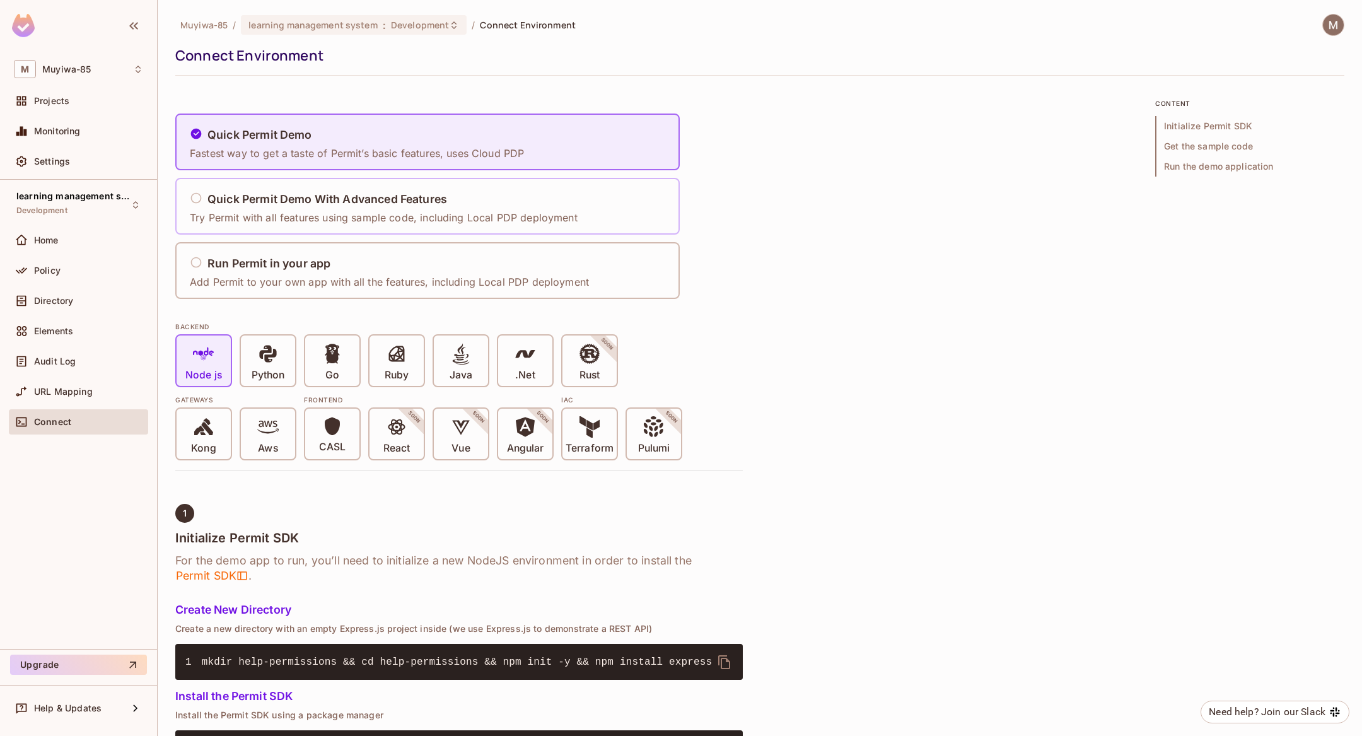
click at [364, 188] on div "Quick Permit Demo With Advanced Features Try Permit with all features using sam…" at bounding box center [384, 206] width 388 height 37
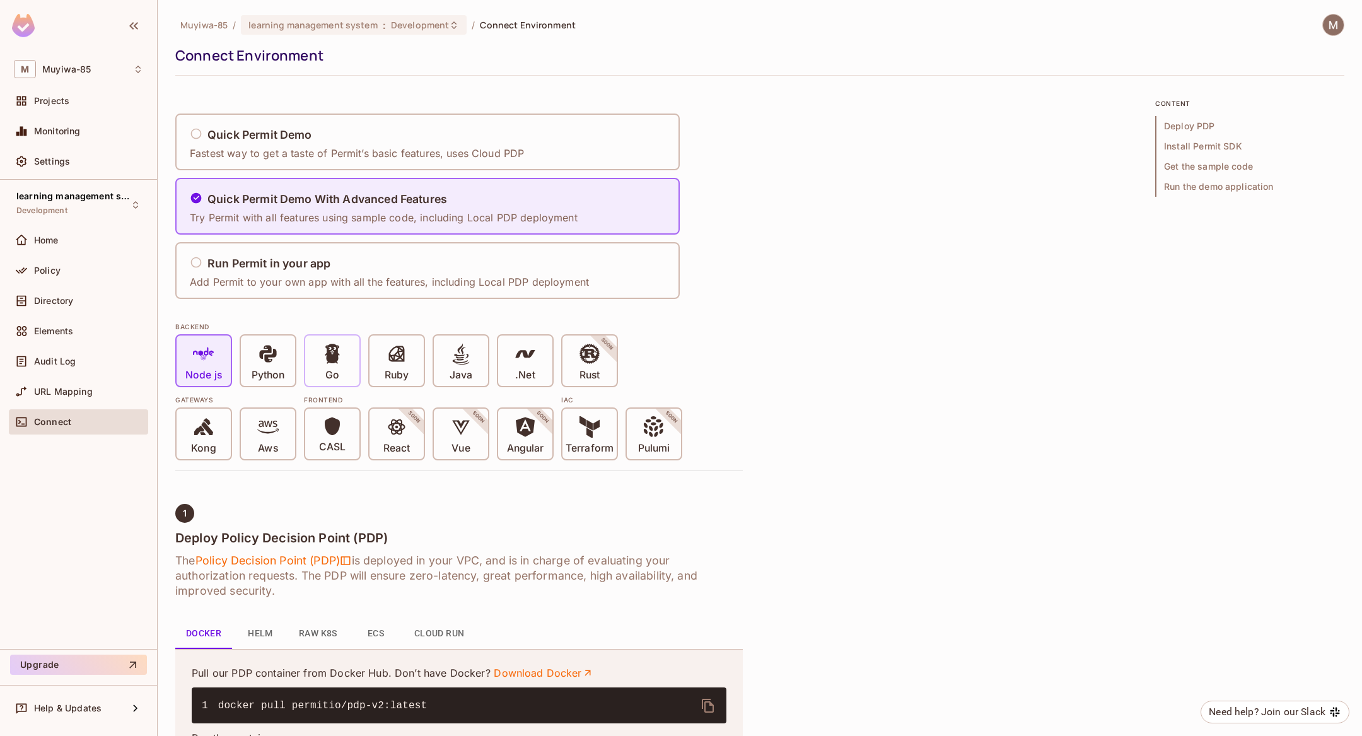
click at [337, 363] on icon at bounding box center [332, 354] width 15 height 20
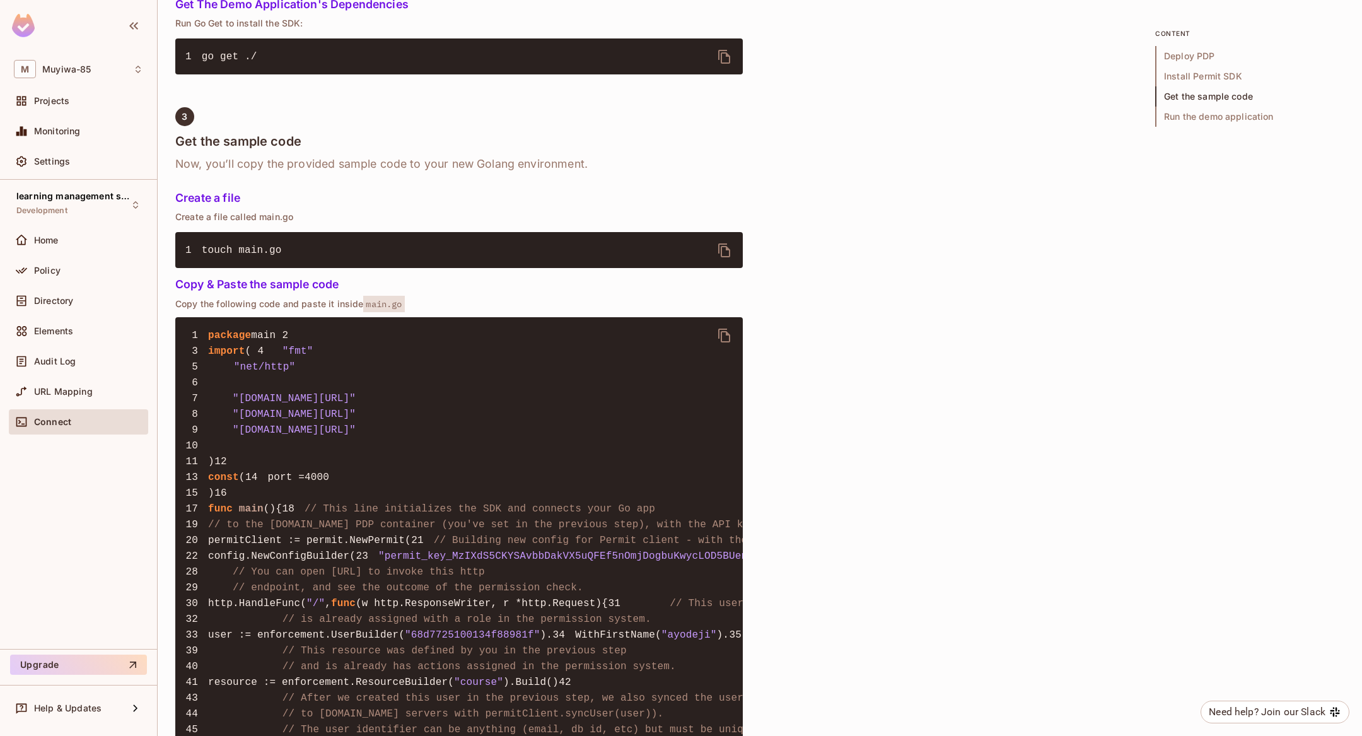
scroll to position [1527, 0]
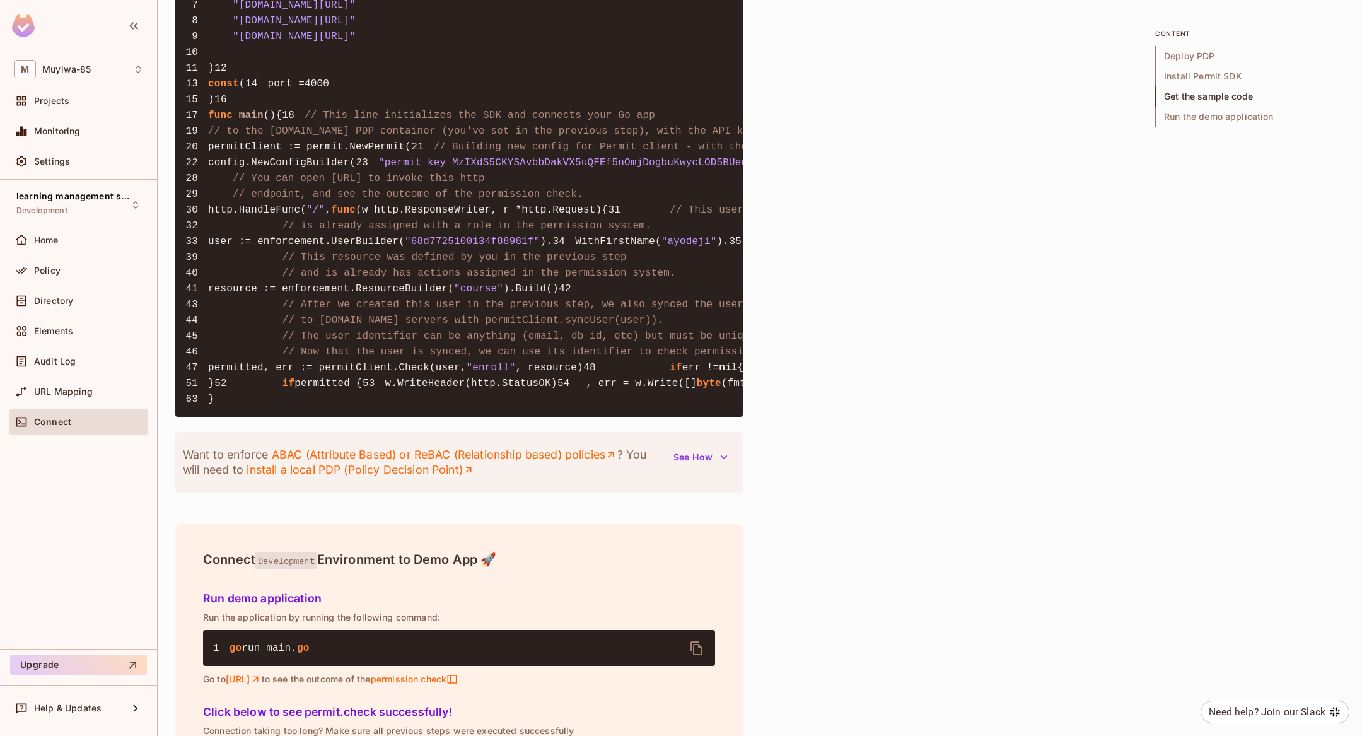
drag, startPoint x: 512, startPoint y: 346, endPoint x: 179, endPoint y: 348, distance: 333.7
click at [179, 348] on pre "1 package main 2 3 import ( 4 "fmt" 5 "net/http" 6 7 "github.com/permitio/permi…" at bounding box center [459, 170] width 568 height 493
copy code "WithPdpUrl( "https://cloudpdp.api.permit.io" )."
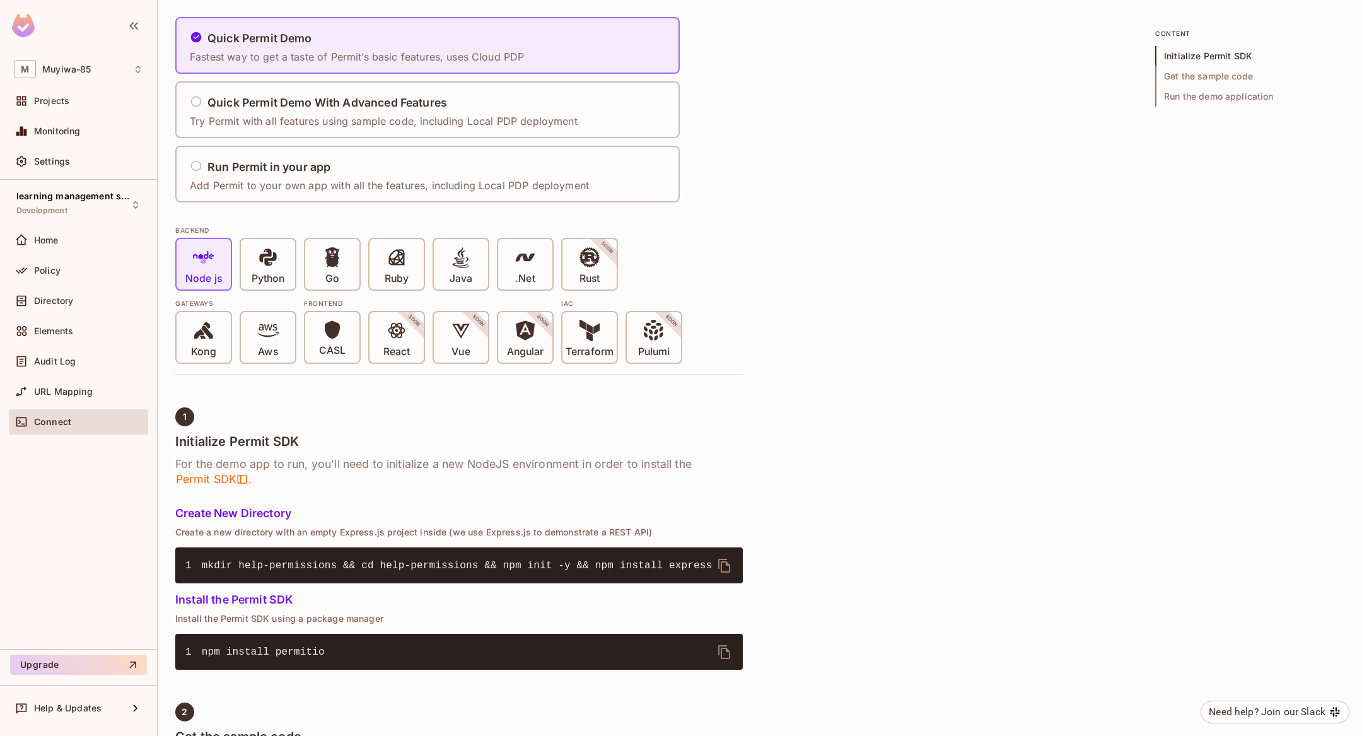
scroll to position [74, 0]
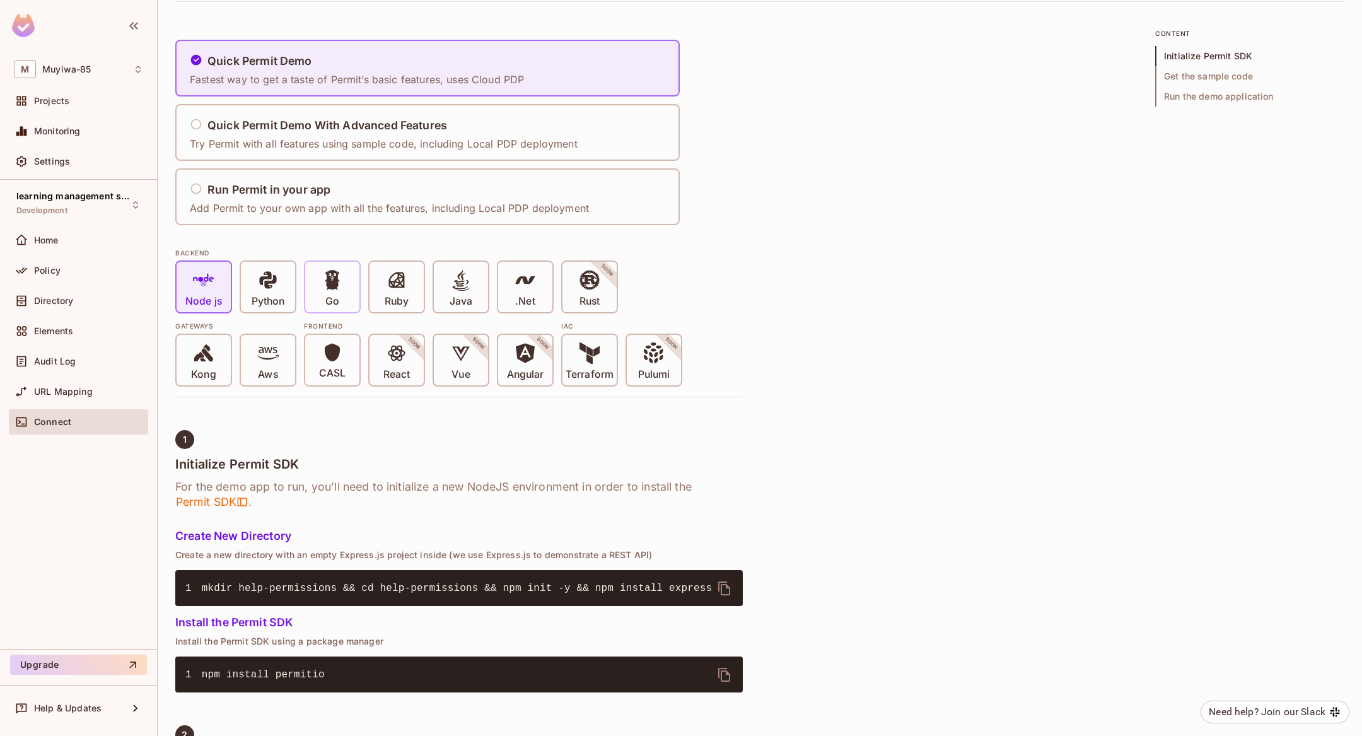
click at [345, 279] on div "Go" at bounding box center [332, 287] width 54 height 50
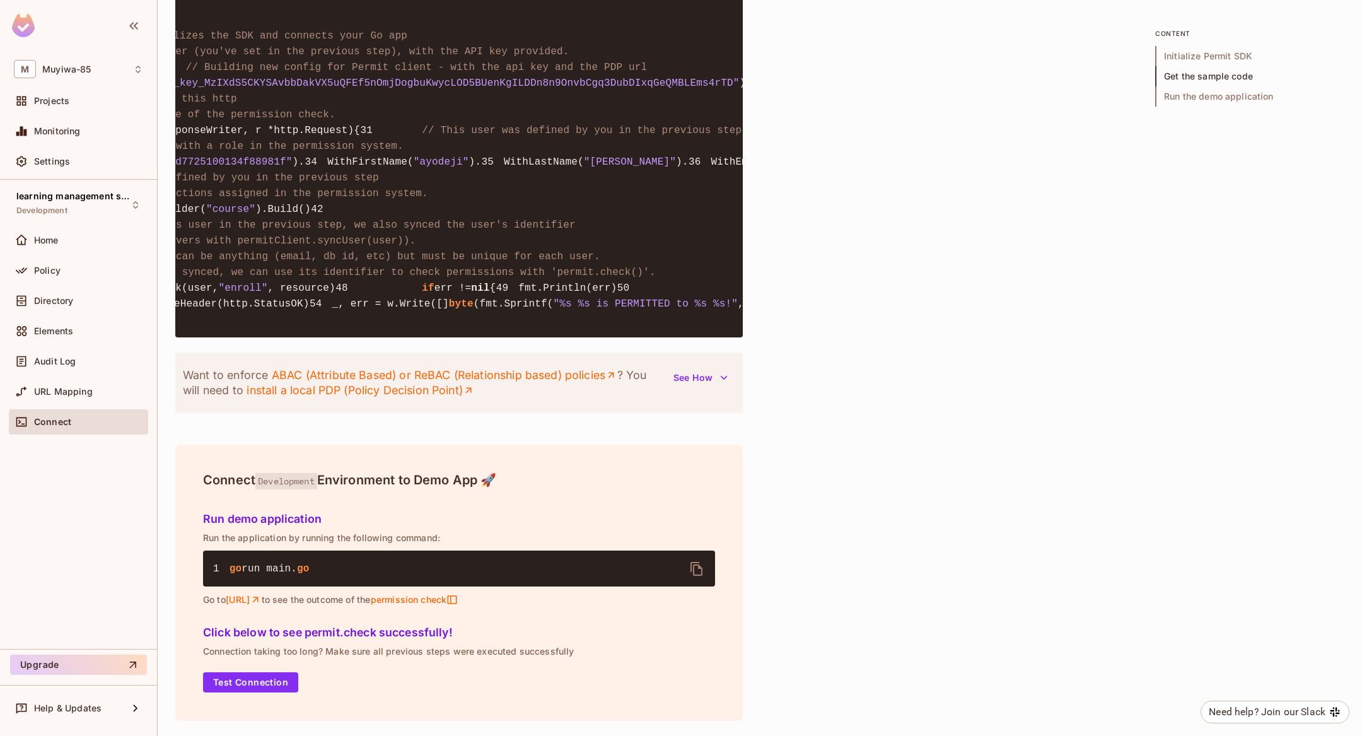
scroll to position [0, 0]
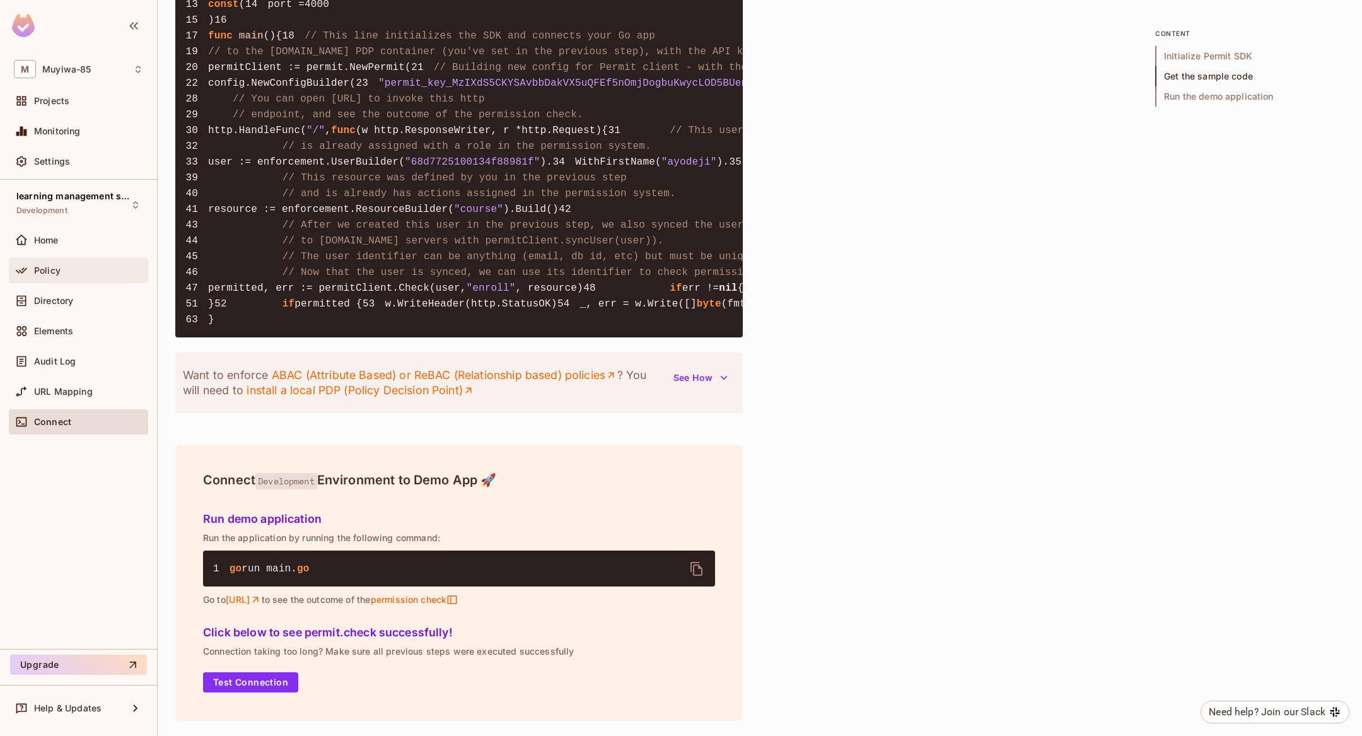
click at [64, 268] on div "Policy" at bounding box center [88, 271] width 109 height 10
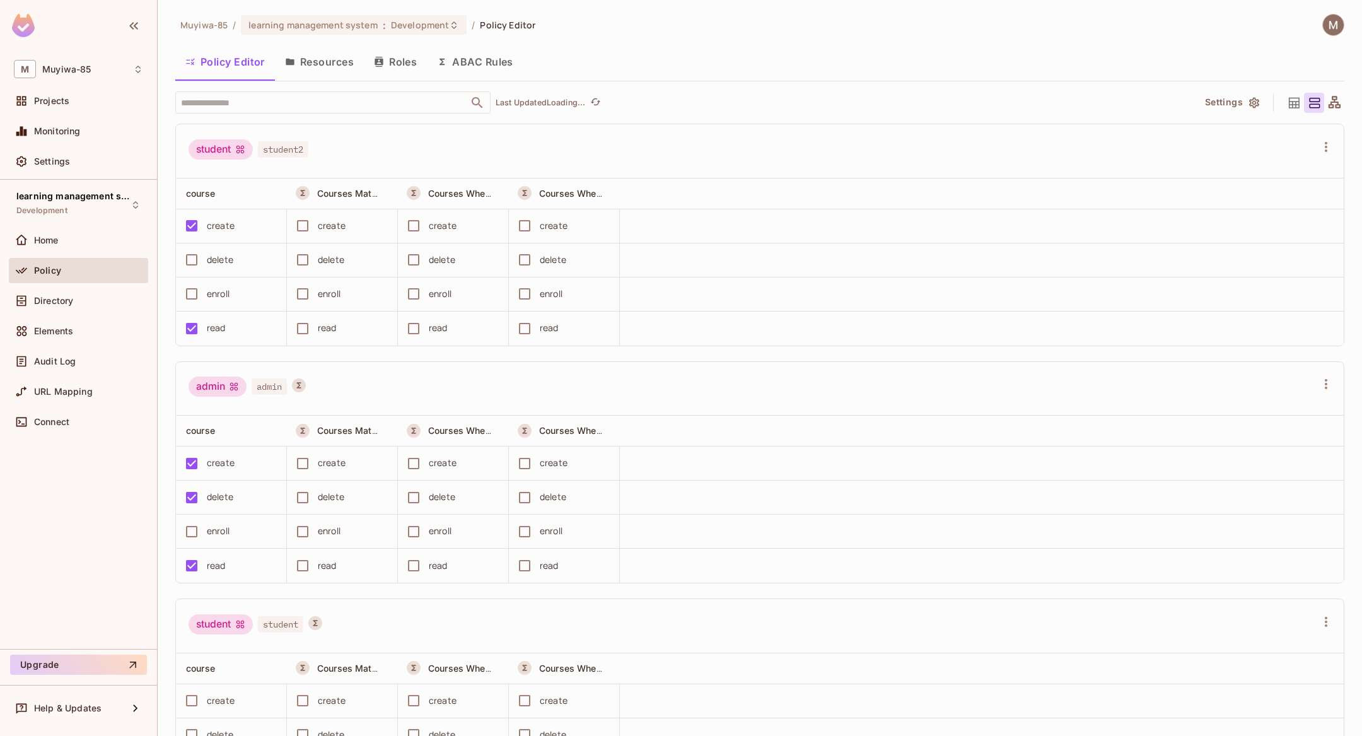
click at [80, 298] on div "Directory" at bounding box center [88, 301] width 109 height 10
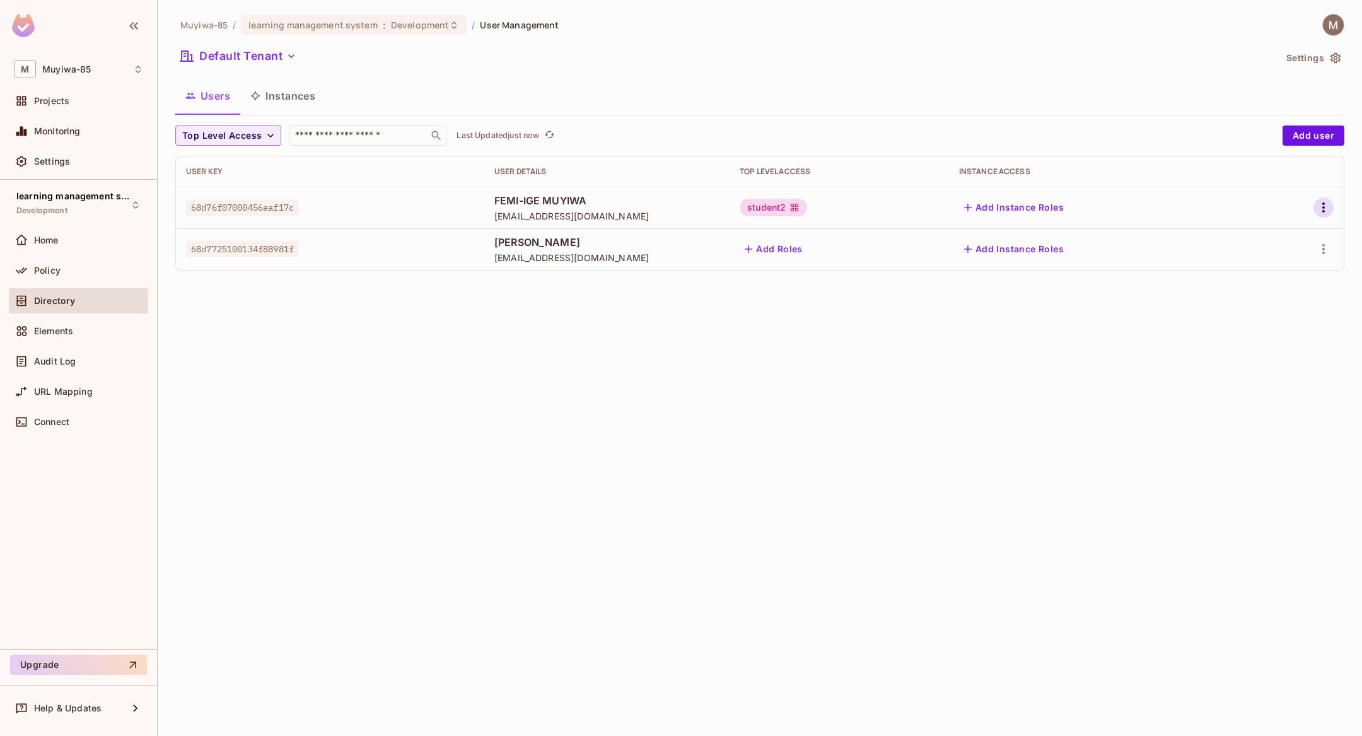
click at [1321, 202] on icon "button" at bounding box center [1323, 207] width 15 height 15
click at [1284, 237] on li "Edit" at bounding box center [1270, 237] width 112 height 28
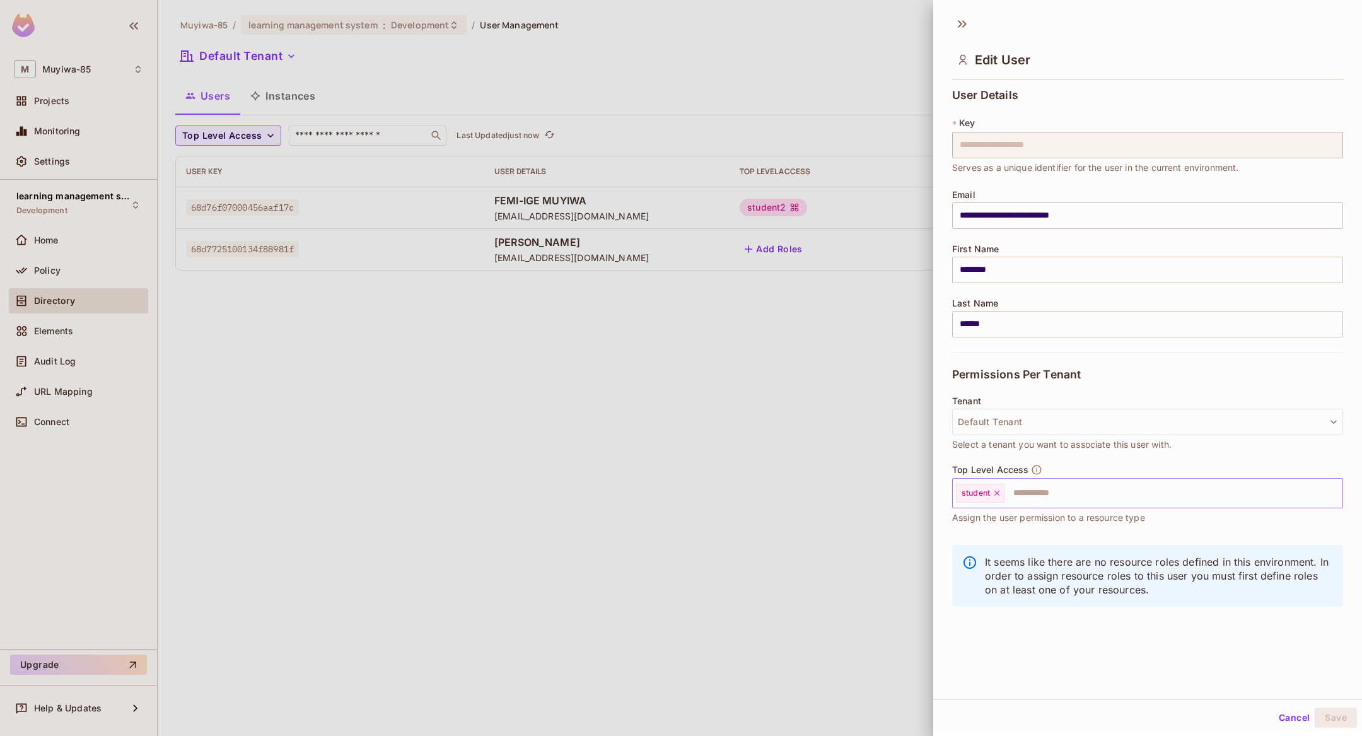
click at [998, 495] on icon at bounding box center [997, 493] width 9 height 9
click at [1198, 648] on div "**********" at bounding box center [1148, 354] width 429 height 691
click at [1326, 713] on button "Save" at bounding box center [1336, 718] width 42 height 20
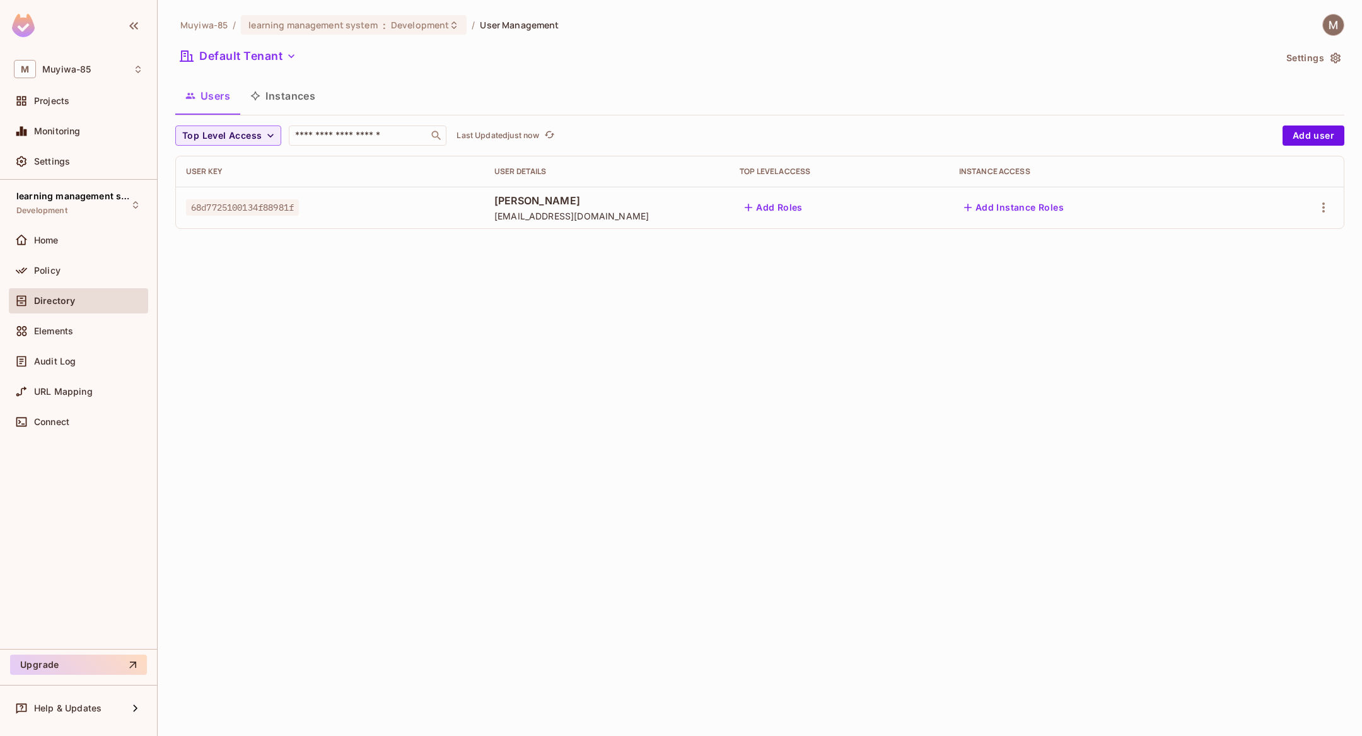
click at [452, 382] on div "Muyiwa-85 / learning management system : Development / User Management Default …" at bounding box center [760, 368] width 1205 height 736
click at [1306, 138] on button "Add user" at bounding box center [1314, 136] width 62 height 20
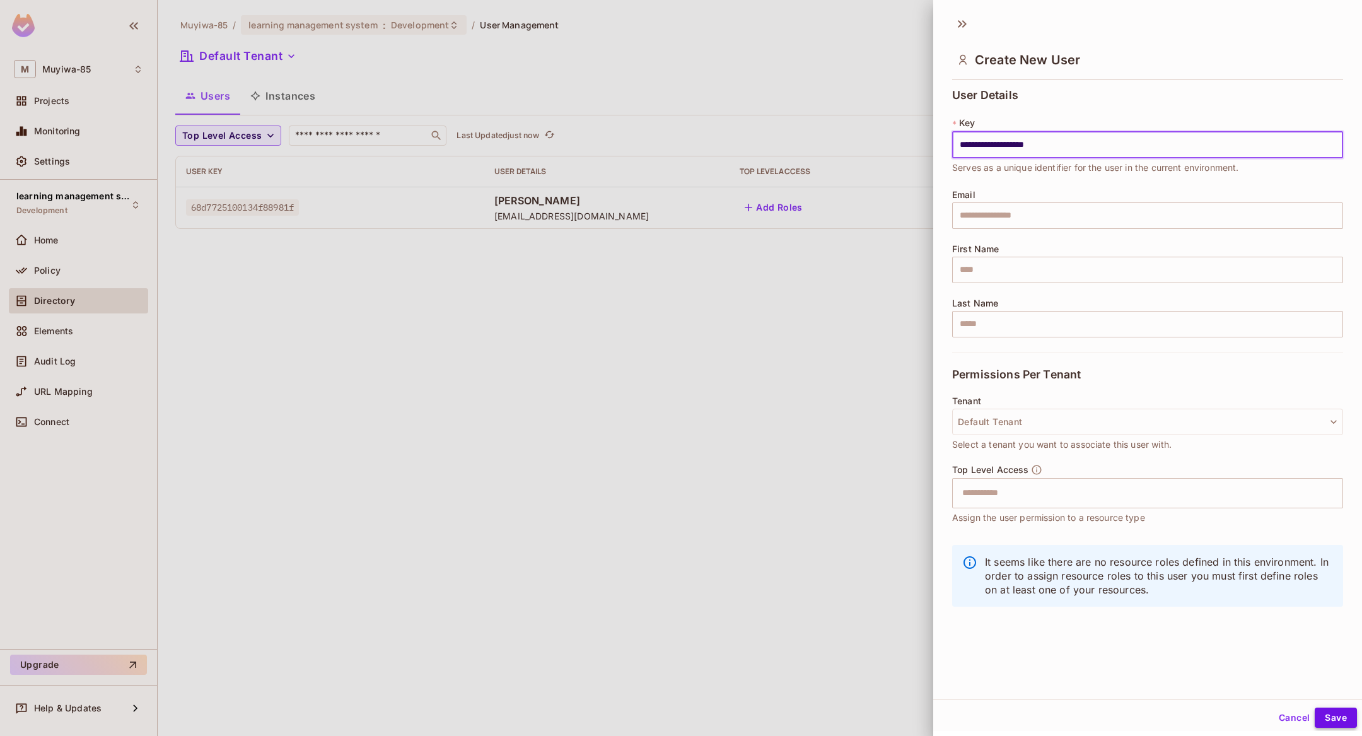
type input "**********"
click at [1328, 717] on button "Save" at bounding box center [1336, 718] width 42 height 20
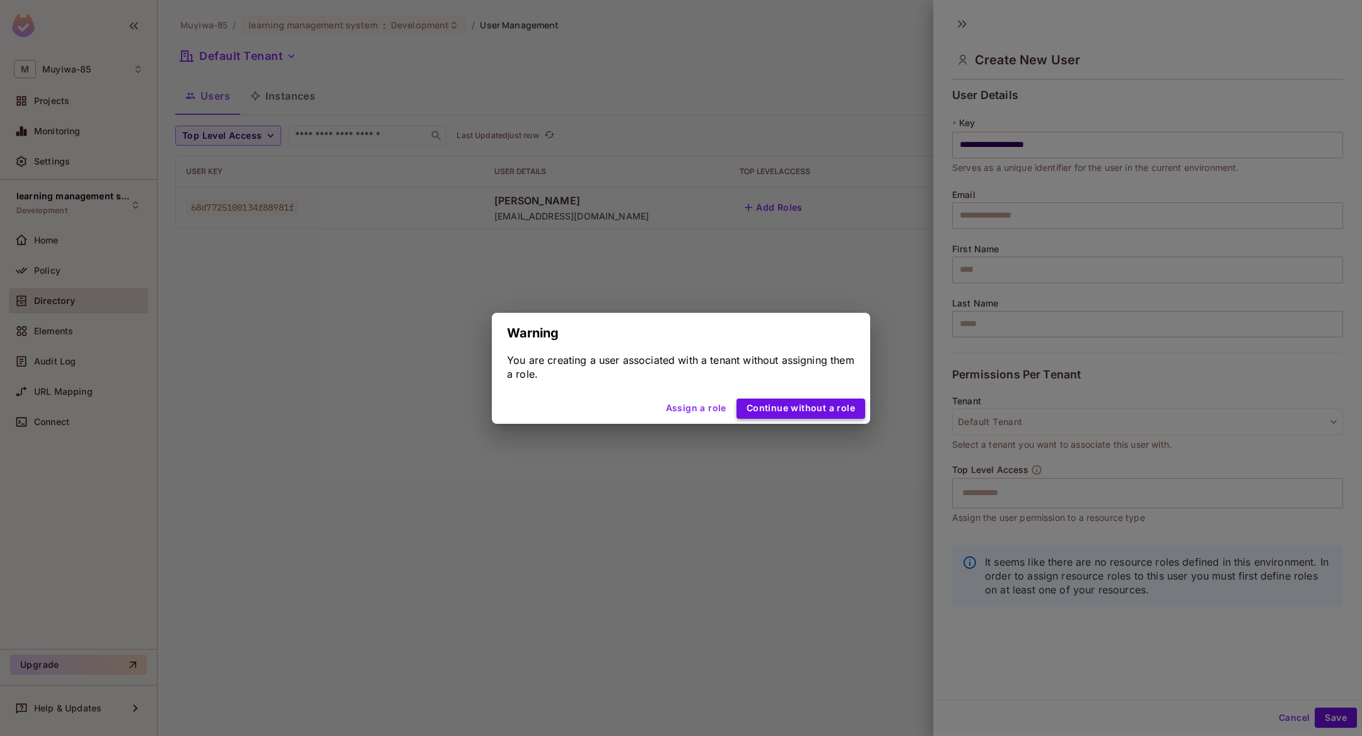
click at [834, 404] on button "Continue without a role" at bounding box center [801, 409] width 129 height 20
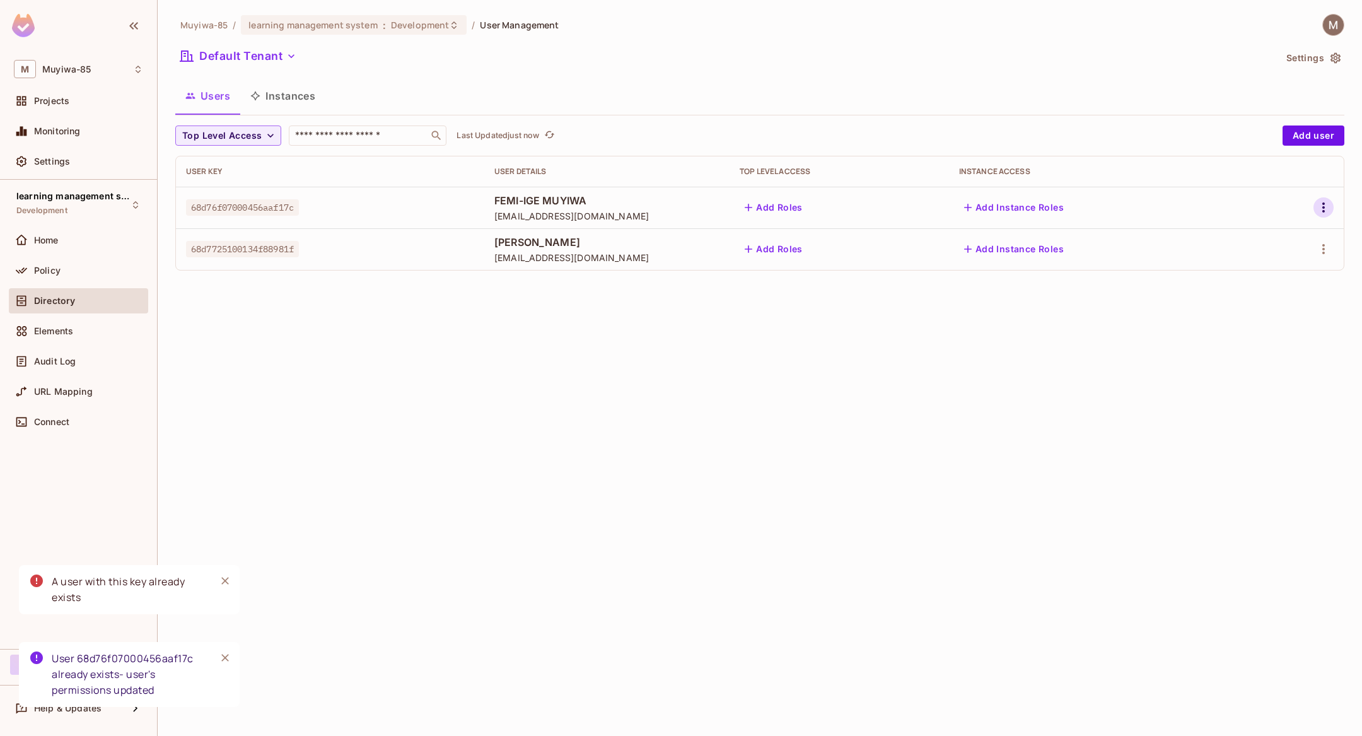
click at [1325, 215] on button "button" at bounding box center [1324, 207] width 20 height 20
click at [1279, 253] on li "Edit Attributes" at bounding box center [1270, 264] width 112 height 28
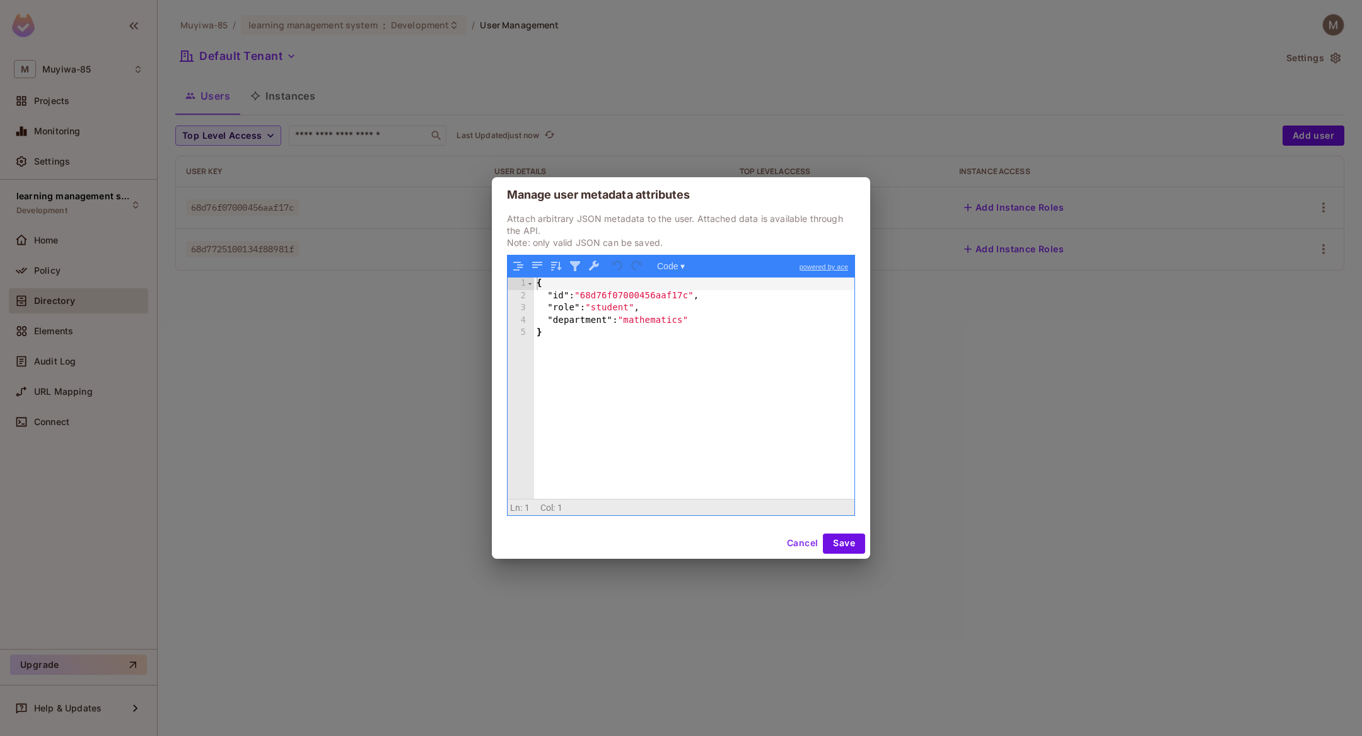
click at [758, 438] on div "{ "id" : "68d76f07000456aaf17c" , "role" : "student" , "department" : "mathemat…" at bounding box center [694, 400] width 321 height 245
click at [845, 544] on button "Save" at bounding box center [844, 544] width 42 height 20
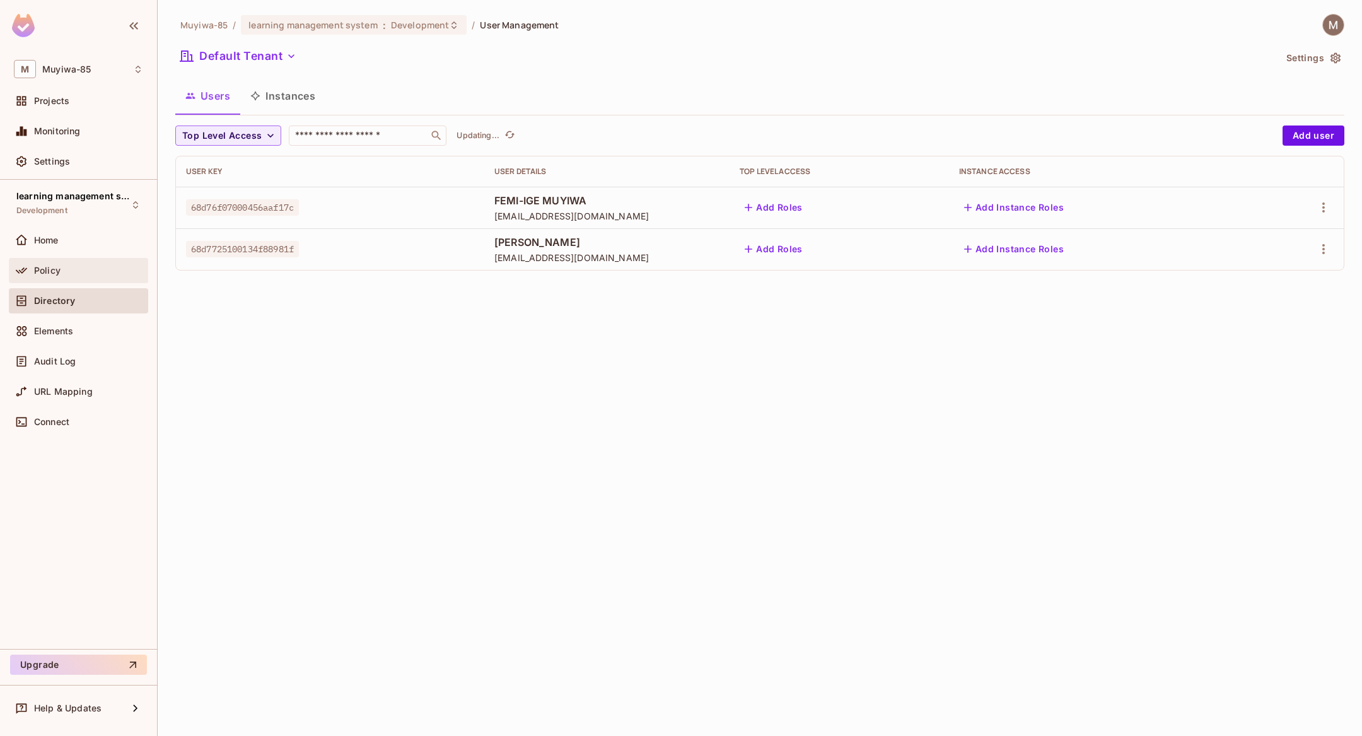
click at [56, 266] on span "Policy" at bounding box center [47, 271] width 26 height 10
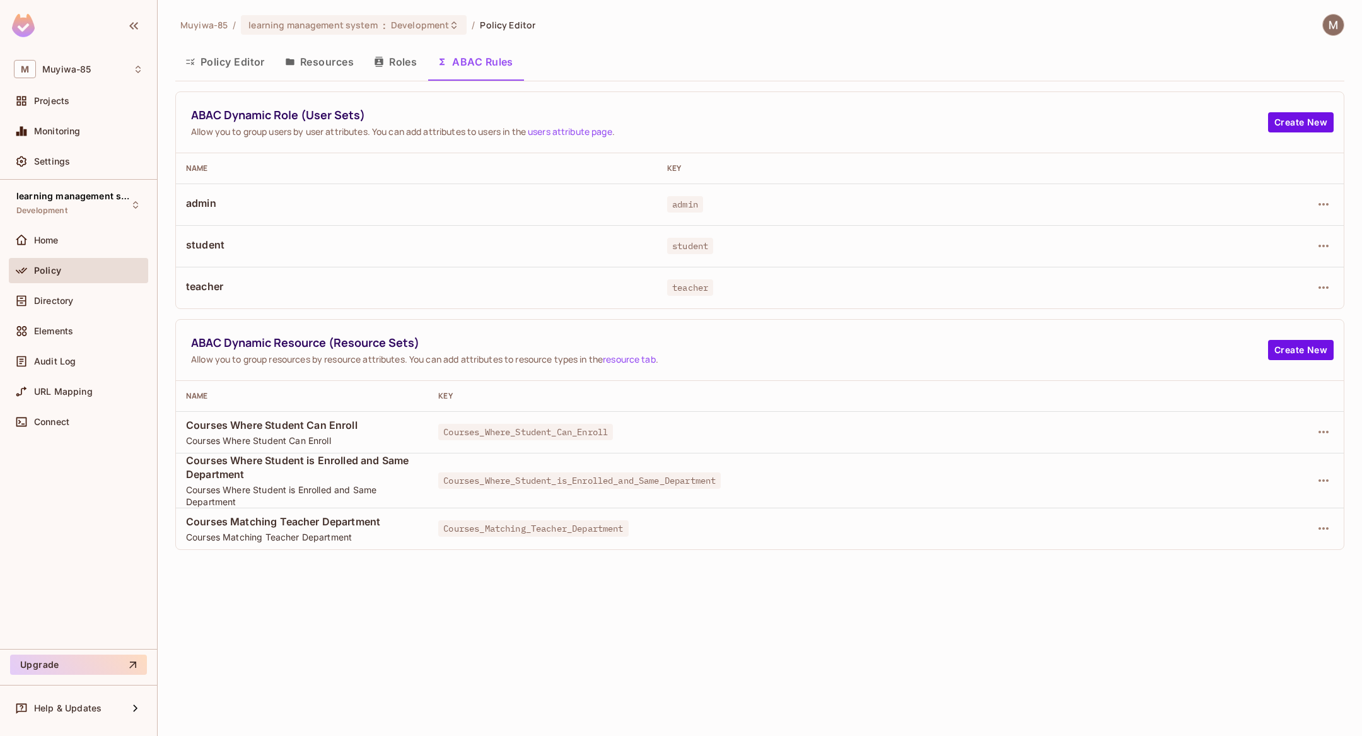
click at [645, 356] on link "resource tab" at bounding box center [629, 359] width 53 height 12
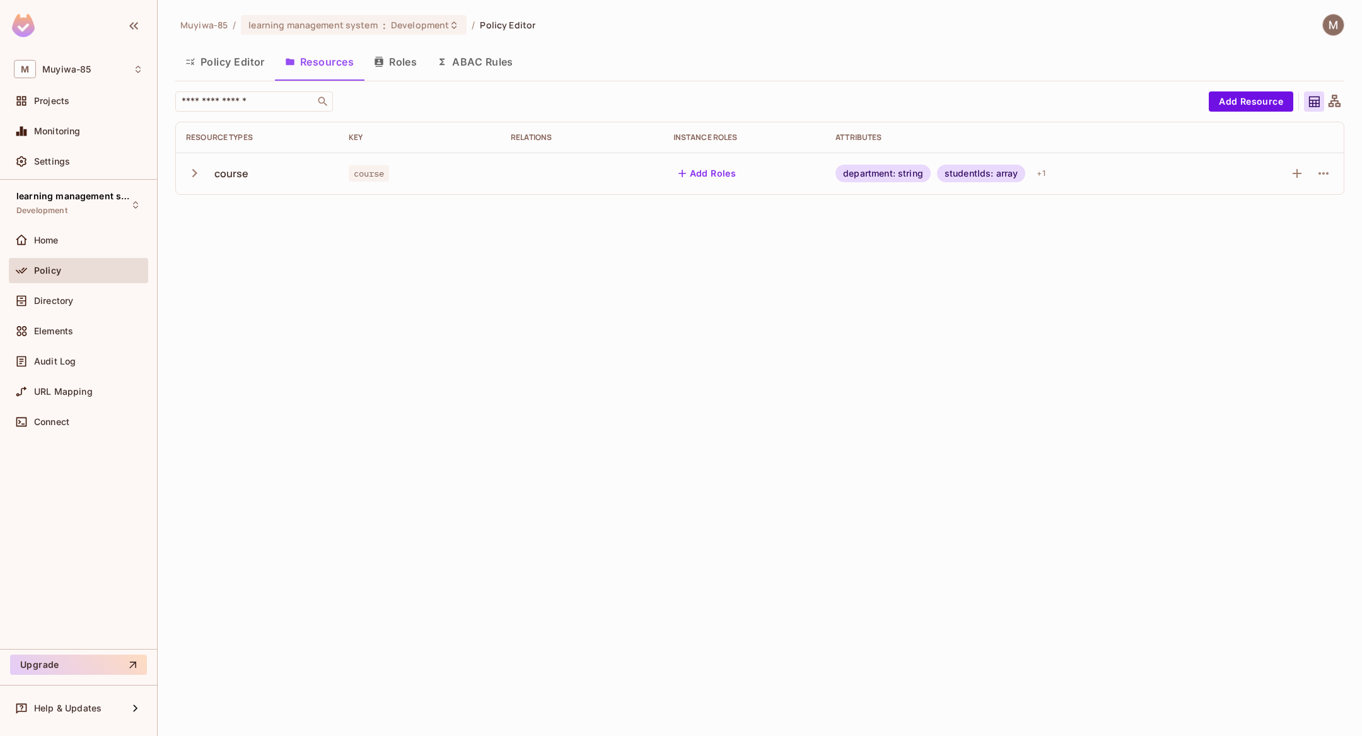
click at [1333, 168] on div at bounding box center [1324, 173] width 20 height 20
click at [1332, 168] on icon "button" at bounding box center [1323, 173] width 15 height 15
click at [1283, 213] on span "Edit Resource" at bounding box center [1269, 223] width 67 height 20
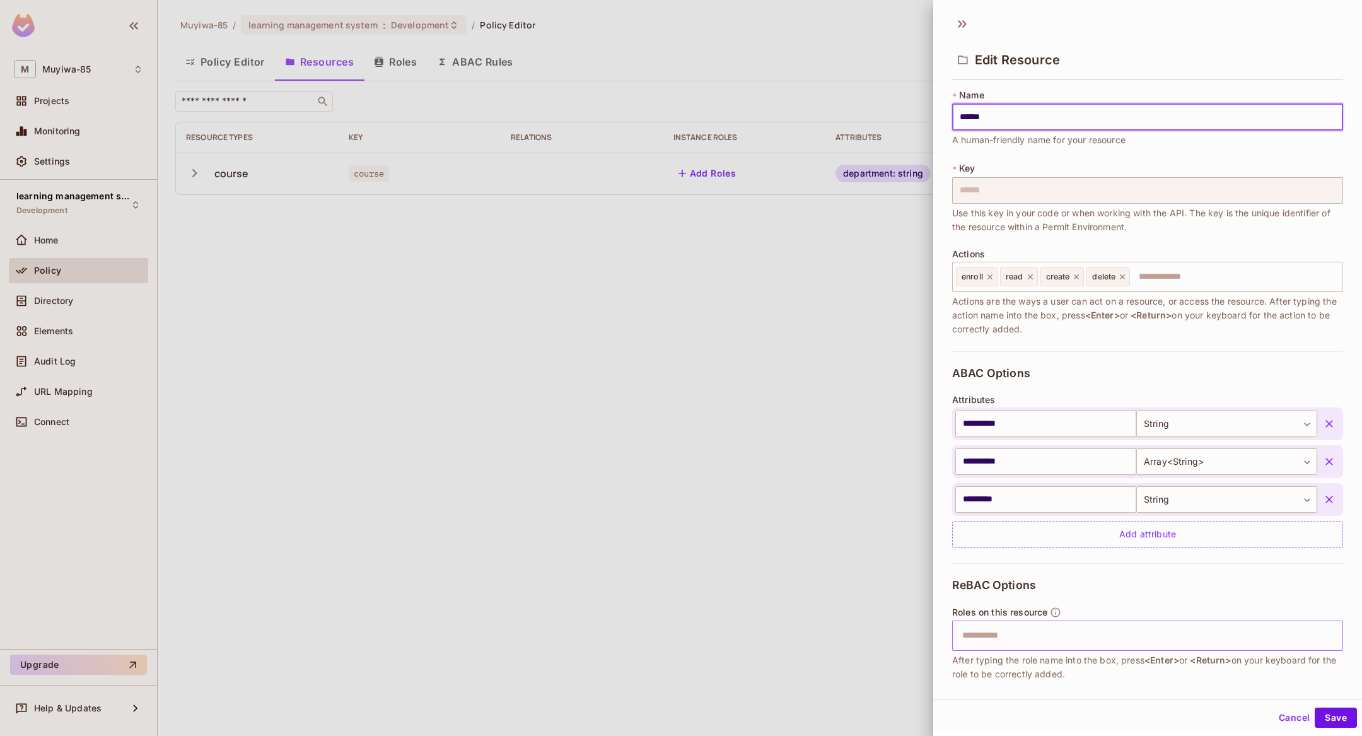
click at [992, 633] on input "text" at bounding box center [1146, 635] width 383 height 25
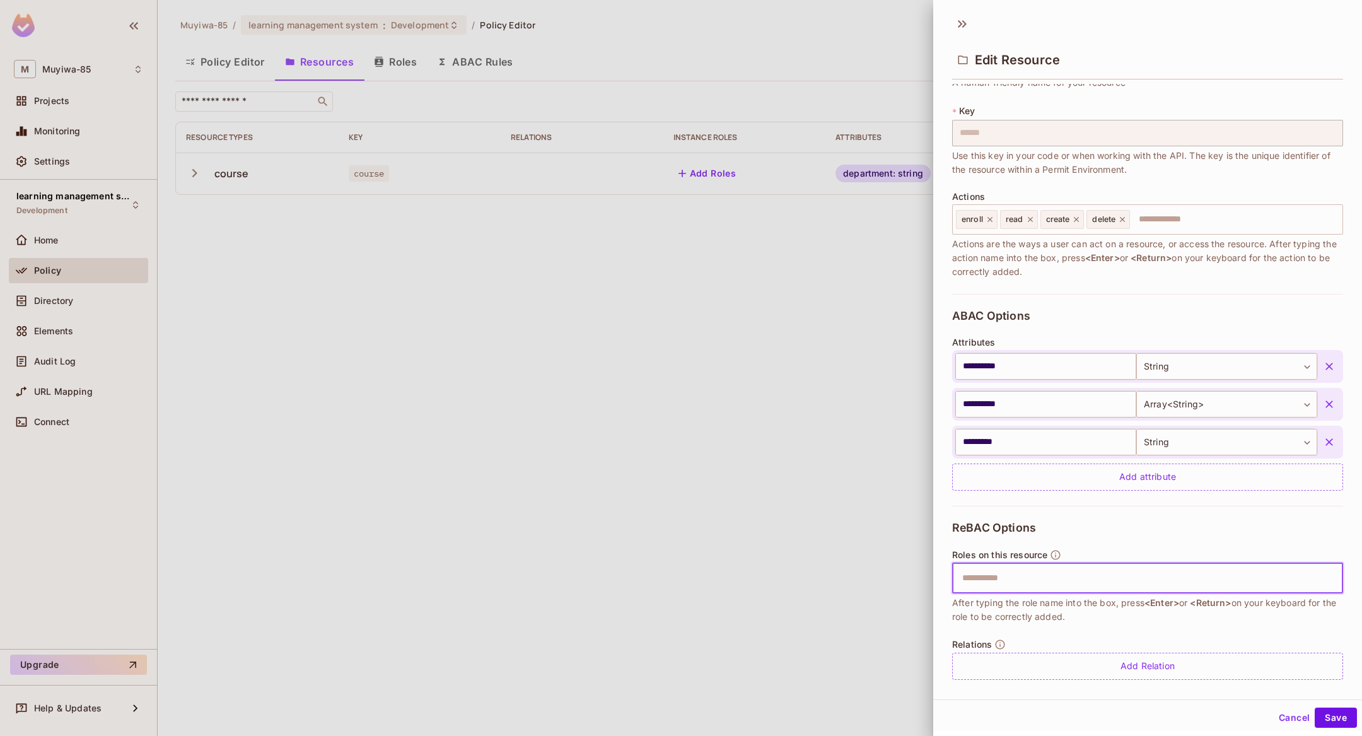
scroll to position [69, 0]
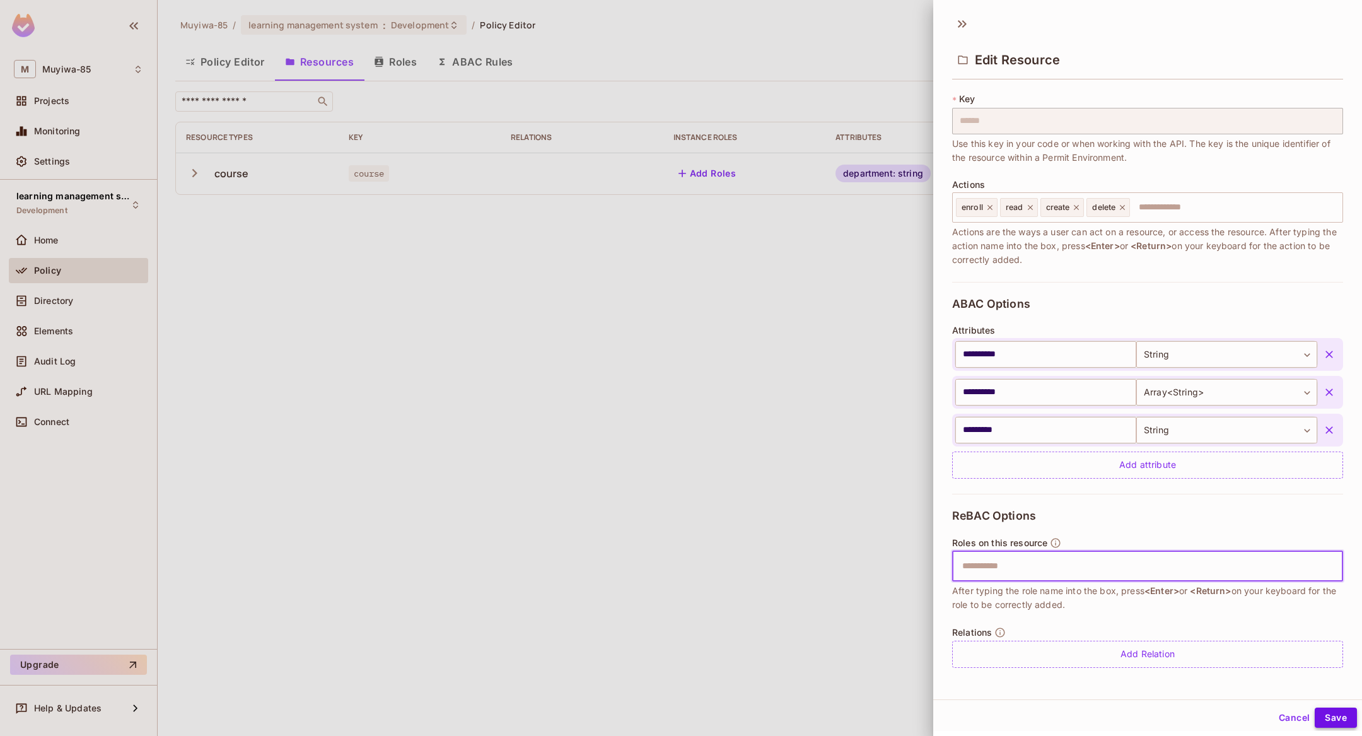
click at [1342, 710] on button "Save" at bounding box center [1336, 718] width 42 height 20
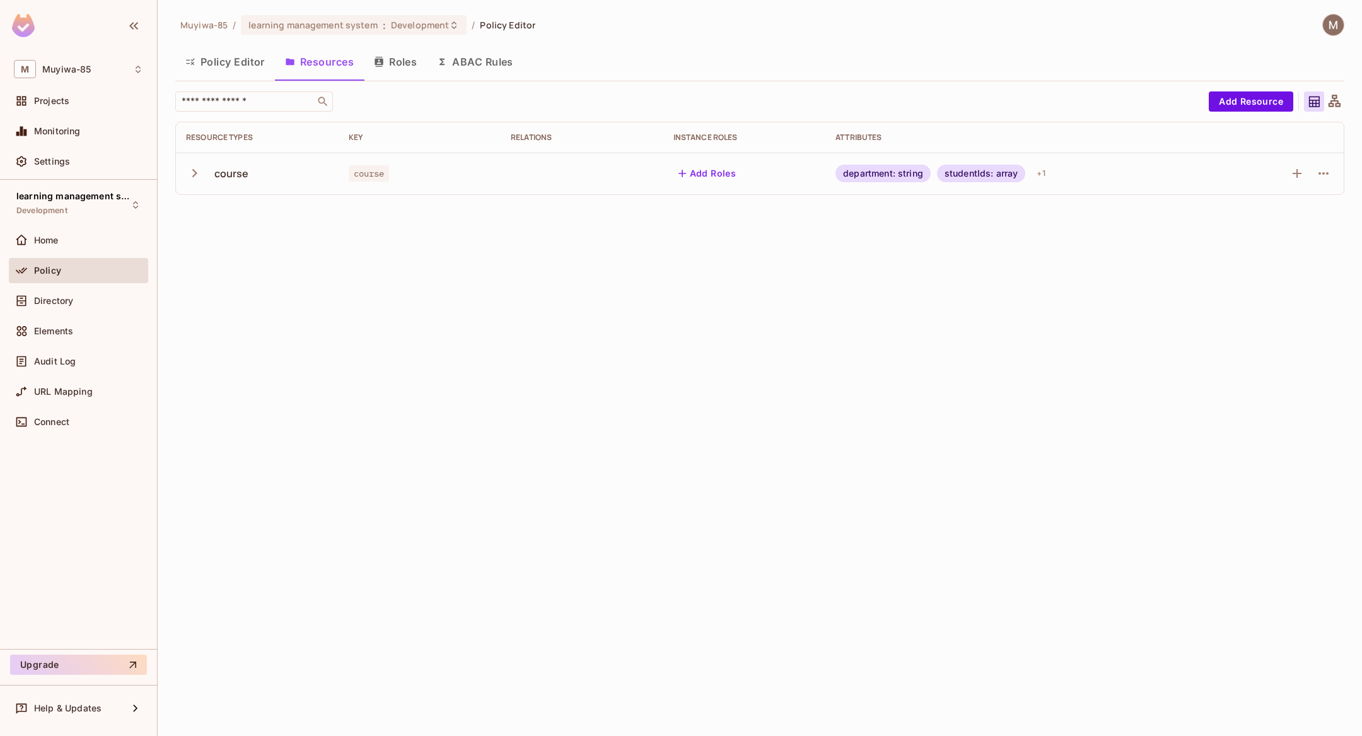
click at [226, 71] on button "Policy Editor" at bounding box center [225, 62] width 100 height 32
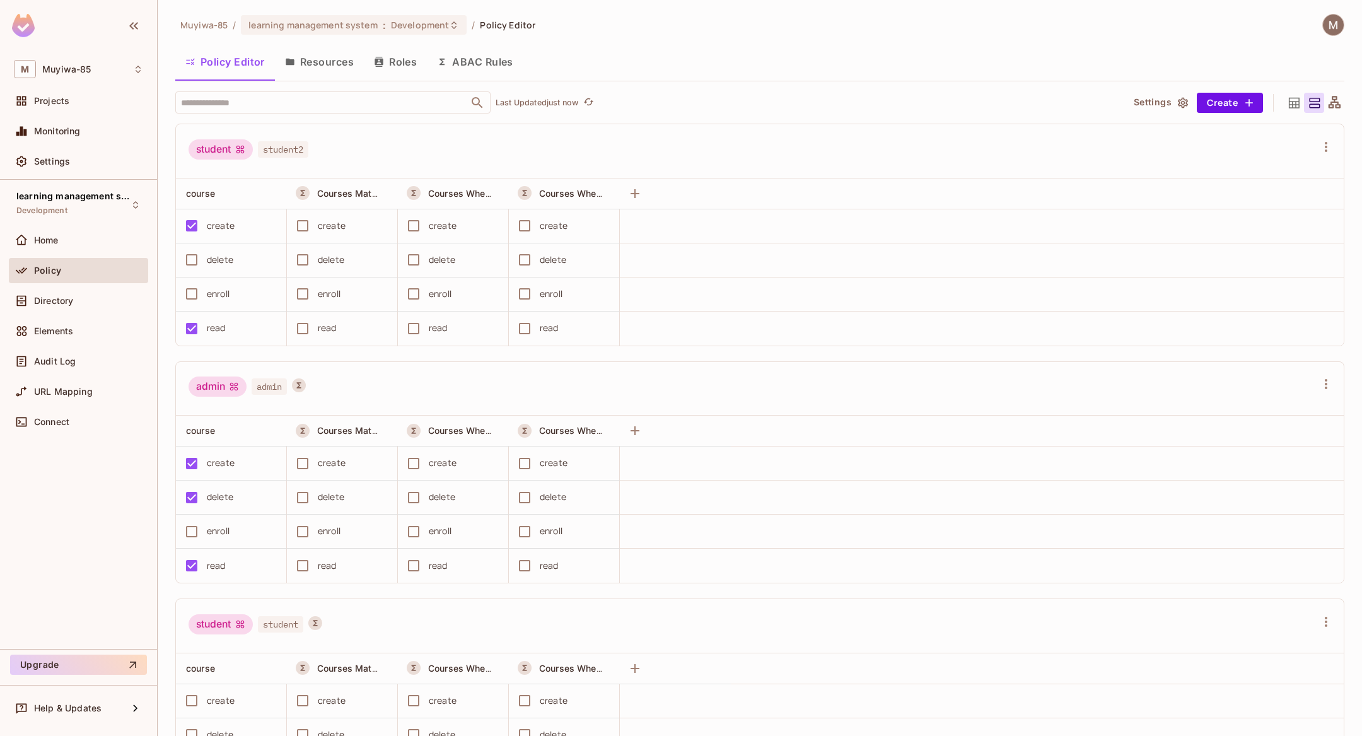
click at [399, 56] on button "Roles" at bounding box center [395, 62] width 63 height 32
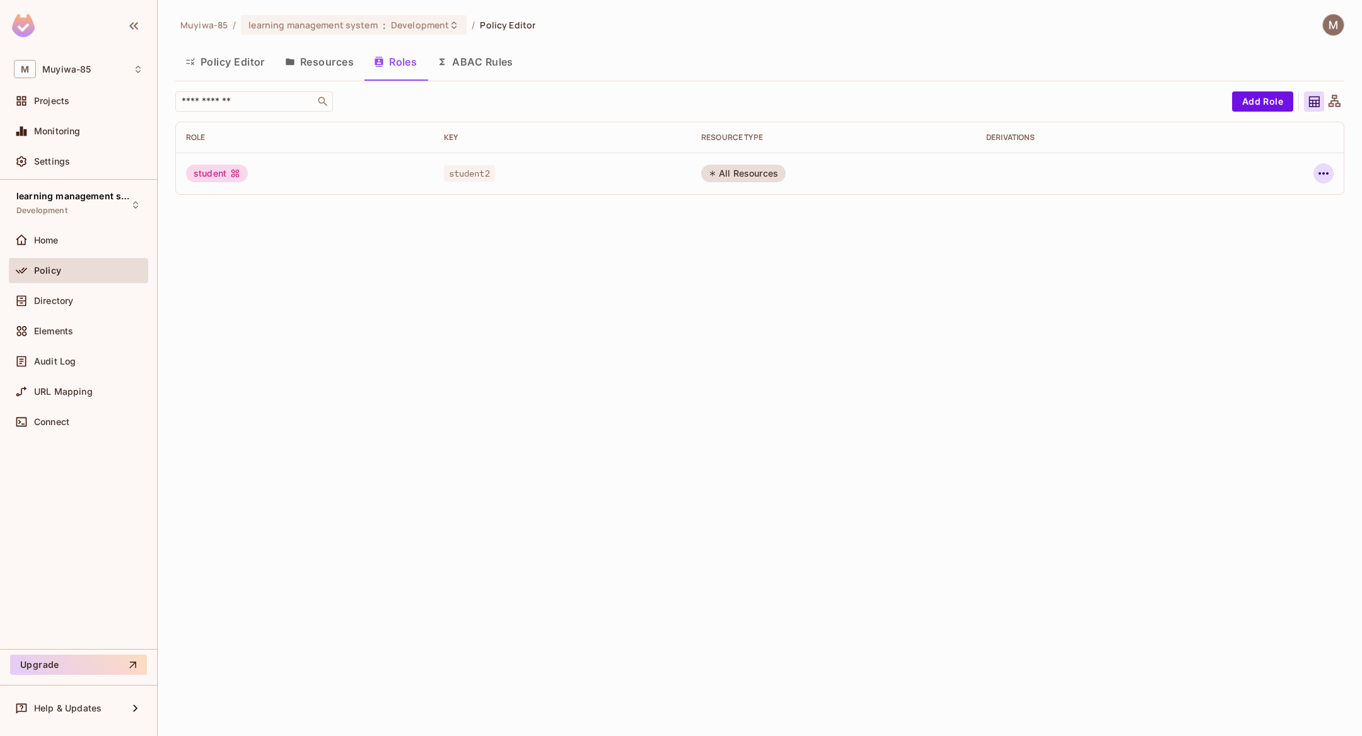
click at [1327, 170] on icon "button" at bounding box center [1323, 173] width 15 height 15
click at [1241, 252] on div "Delete Role" at bounding box center [1263, 258] width 78 height 20
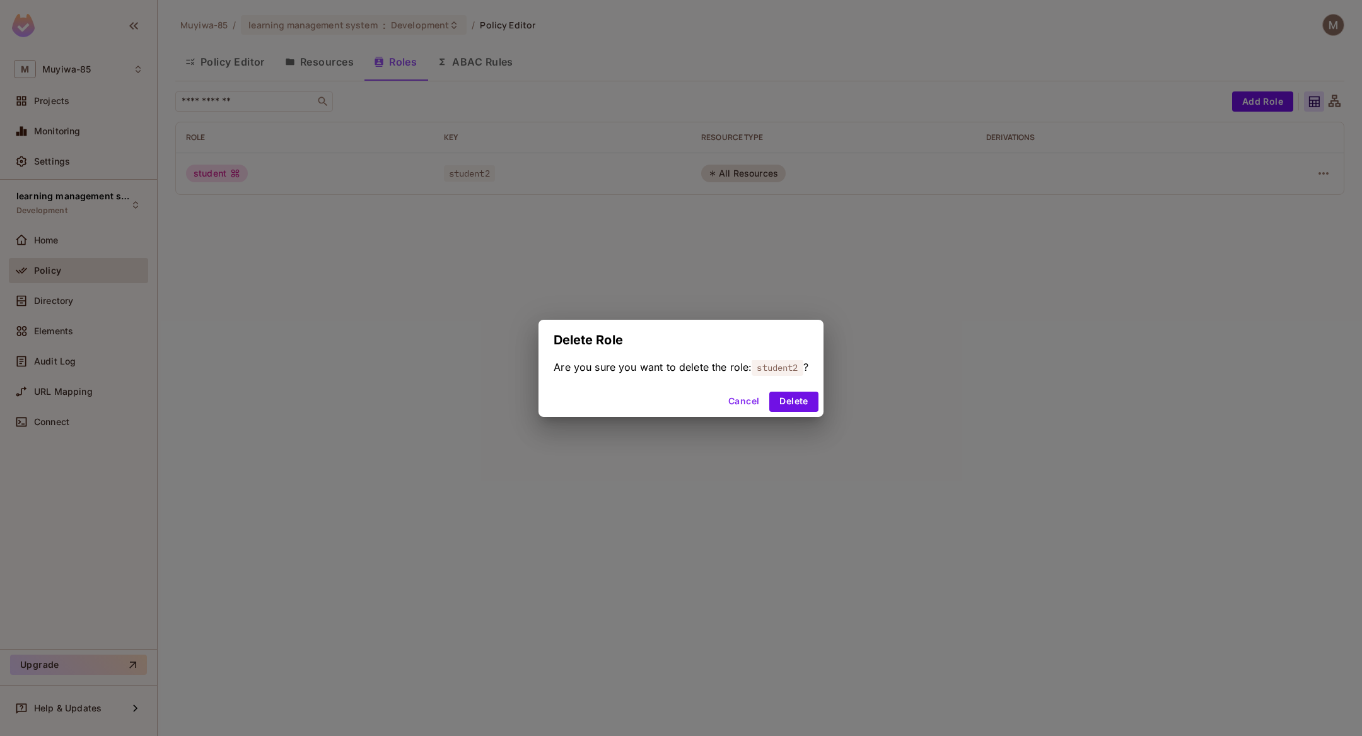
click at [801, 382] on div "Are you sure you want to delete the role: student2 ?" at bounding box center [681, 373] width 285 height 26
click at [799, 396] on button "Delete" at bounding box center [794, 402] width 49 height 20
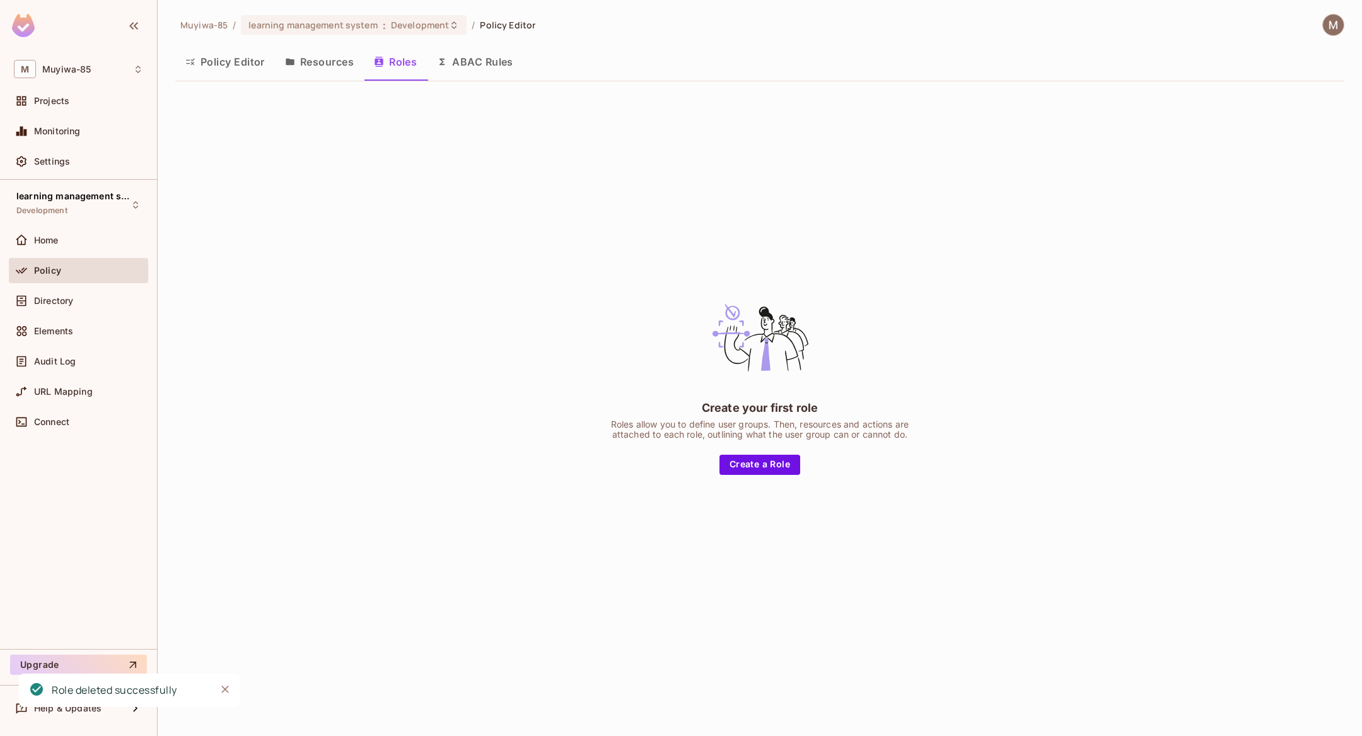
click at [244, 58] on button "Policy Editor" at bounding box center [225, 62] width 100 height 32
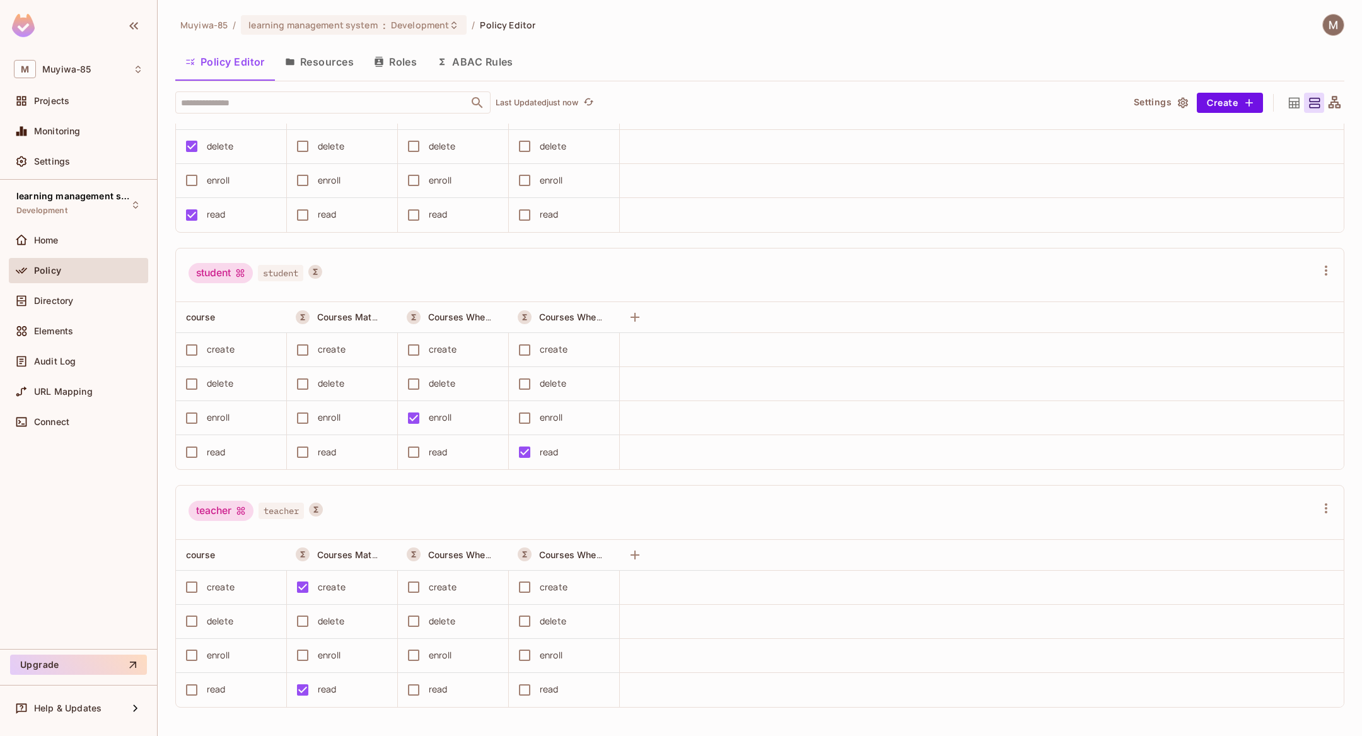
click at [323, 455] on div "read" at bounding box center [327, 452] width 19 height 14
click at [61, 358] on span "Audit Log" at bounding box center [55, 361] width 42 height 10
